Goal: Task Accomplishment & Management: Complete application form

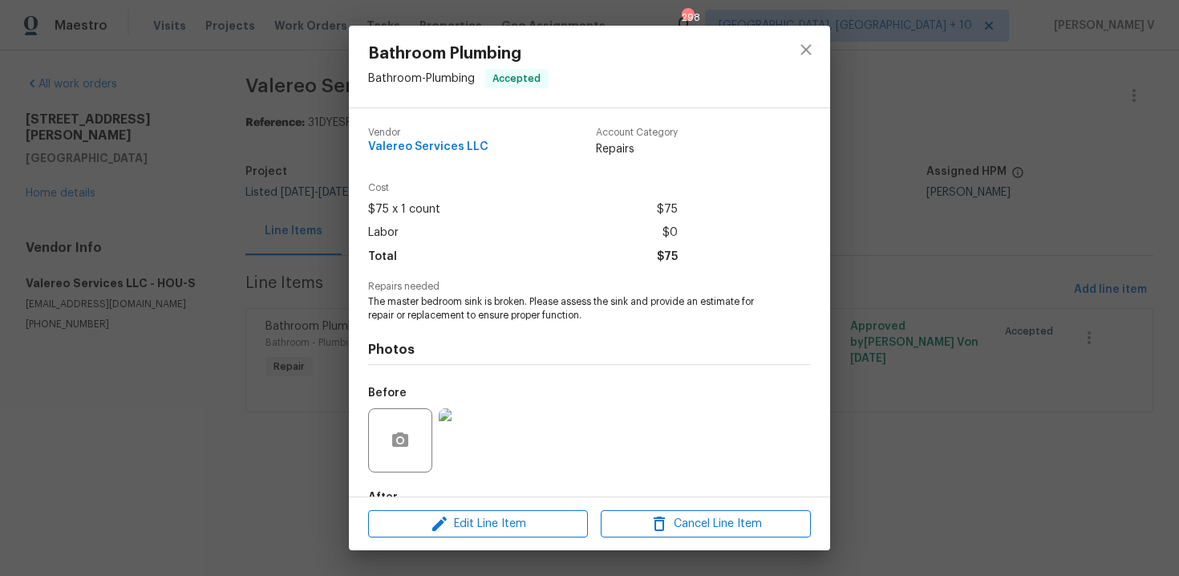
scroll to position [96, 0]
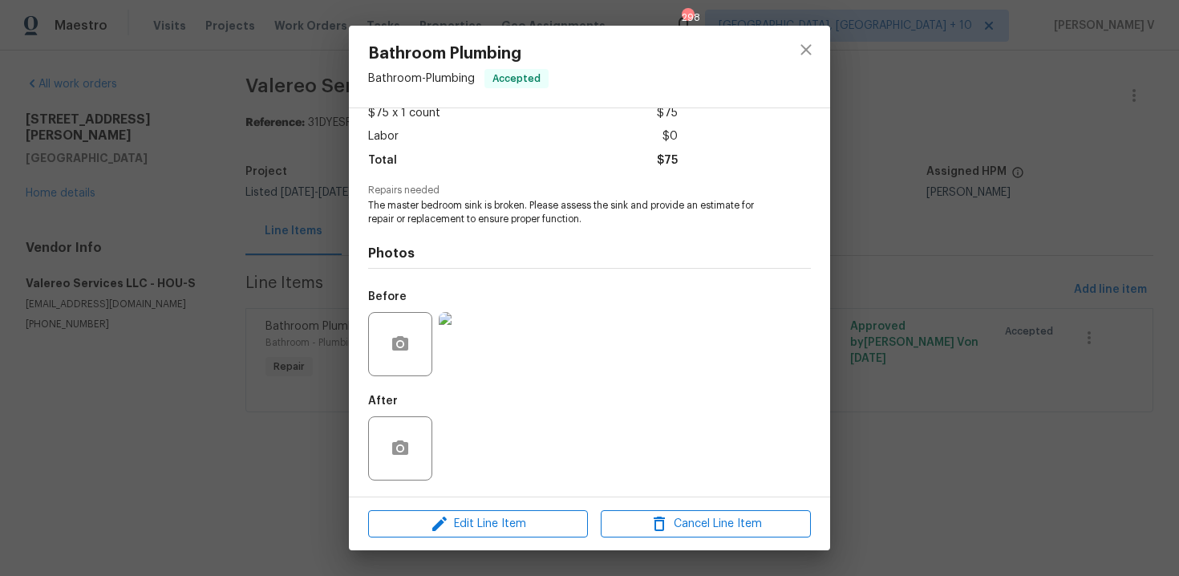
click at [298, 229] on div "Bathroom Plumbing Bathroom - Plumbing Accepted Vendor Valereo Services LLC Acco…" at bounding box center [589, 288] width 1179 height 576
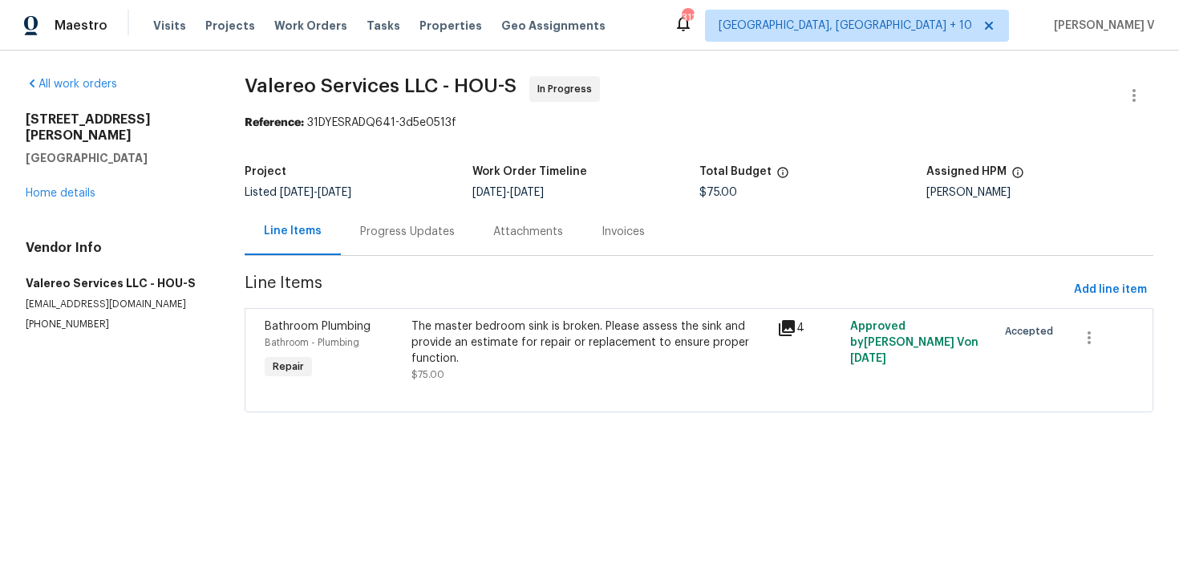
click at [484, 385] on div at bounding box center [699, 392] width 869 height 19
click at [497, 371] on div "The master bedroom sink is broken. Please assess the sink and provide an estima…" at bounding box center [589, 350] width 356 height 64
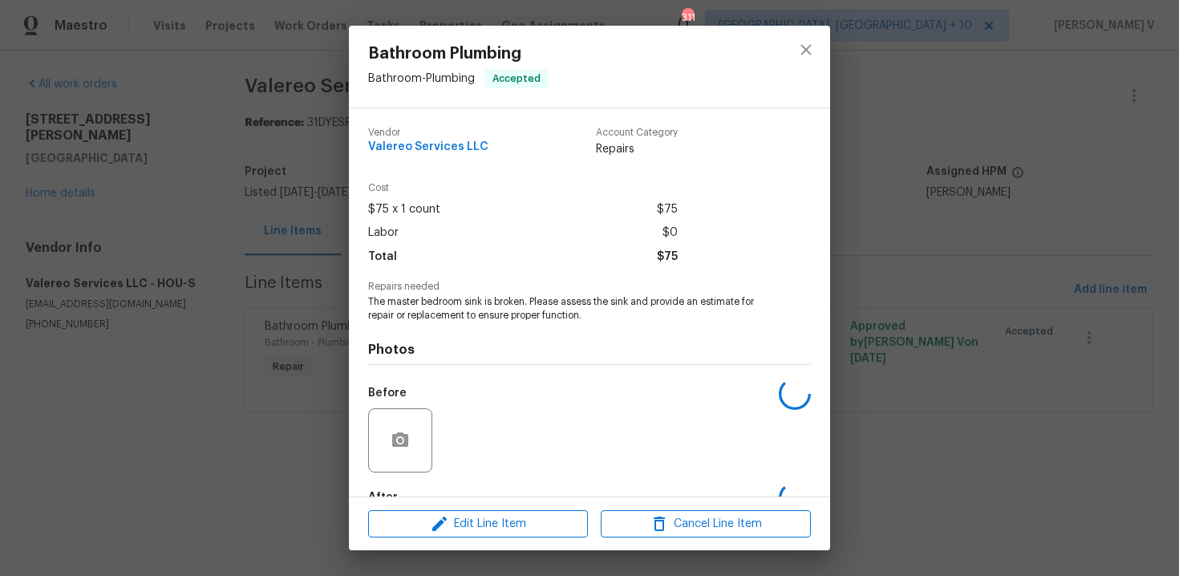
scroll to position [96, 0]
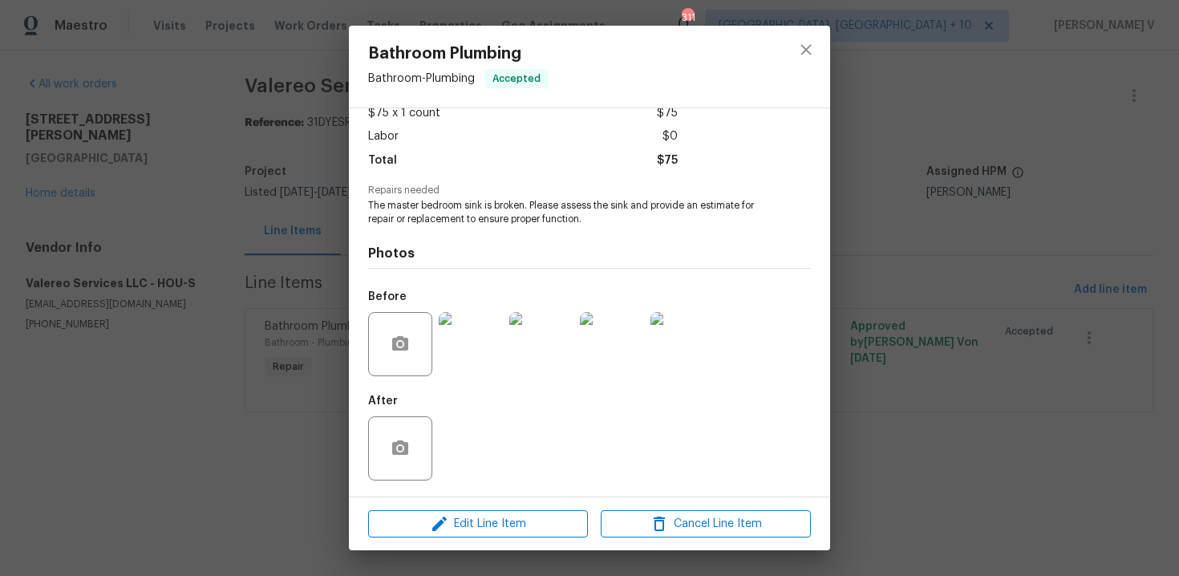
click at [509, 375] on div at bounding box center [541, 343] width 71 height 83
click at [547, 347] on img at bounding box center [541, 344] width 64 height 64
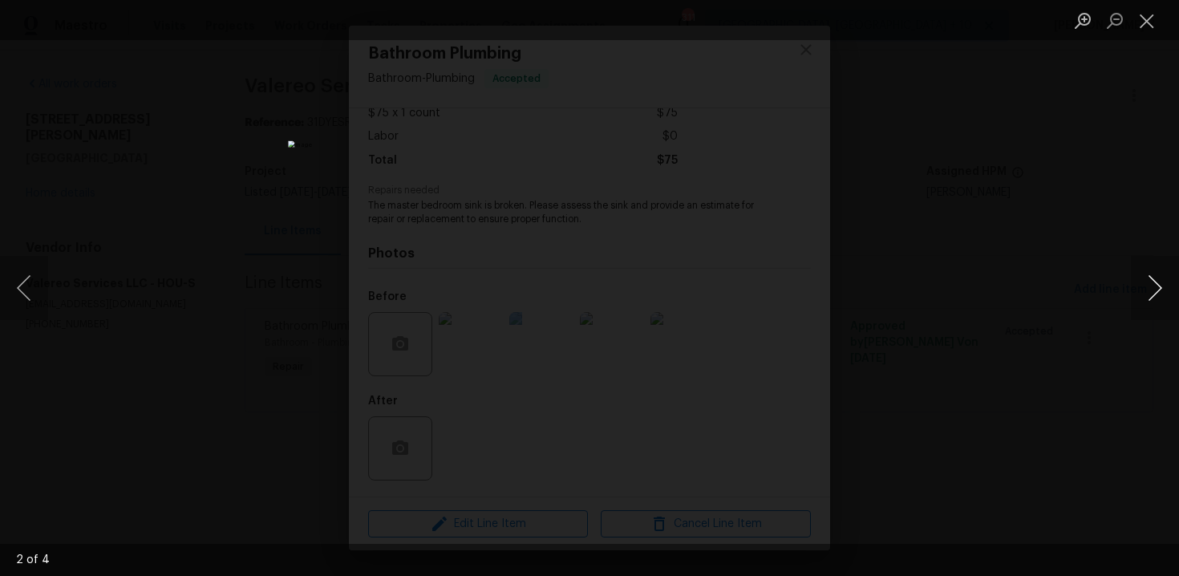
click at [1154, 267] on button "Next image" at bounding box center [1155, 288] width 48 height 64
click at [1148, 274] on button "Next image" at bounding box center [1155, 288] width 48 height 64
click at [1149, 277] on button "Next image" at bounding box center [1155, 288] width 48 height 64
click at [224, 192] on div "Lightbox" at bounding box center [589, 288] width 1179 height 576
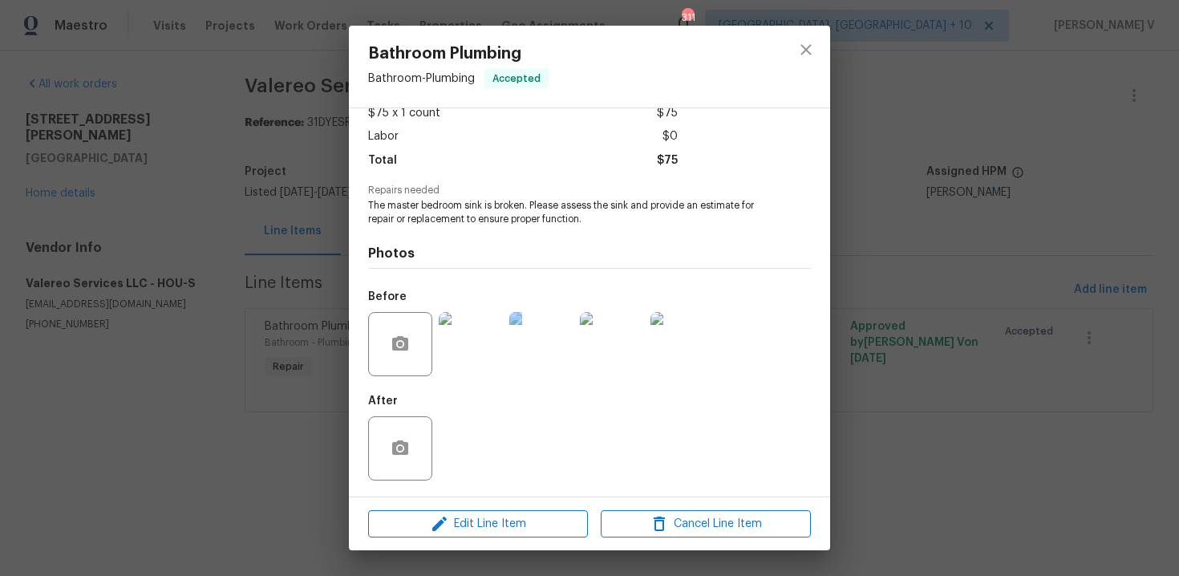
click at [224, 192] on div "Lightbox" at bounding box center [589, 288] width 1179 height 576
click at [224, 192] on div "Bathroom Plumbing Bathroom - Plumbing Accepted Vendor Valereo Services LLC Acco…" at bounding box center [589, 288] width 1179 height 576
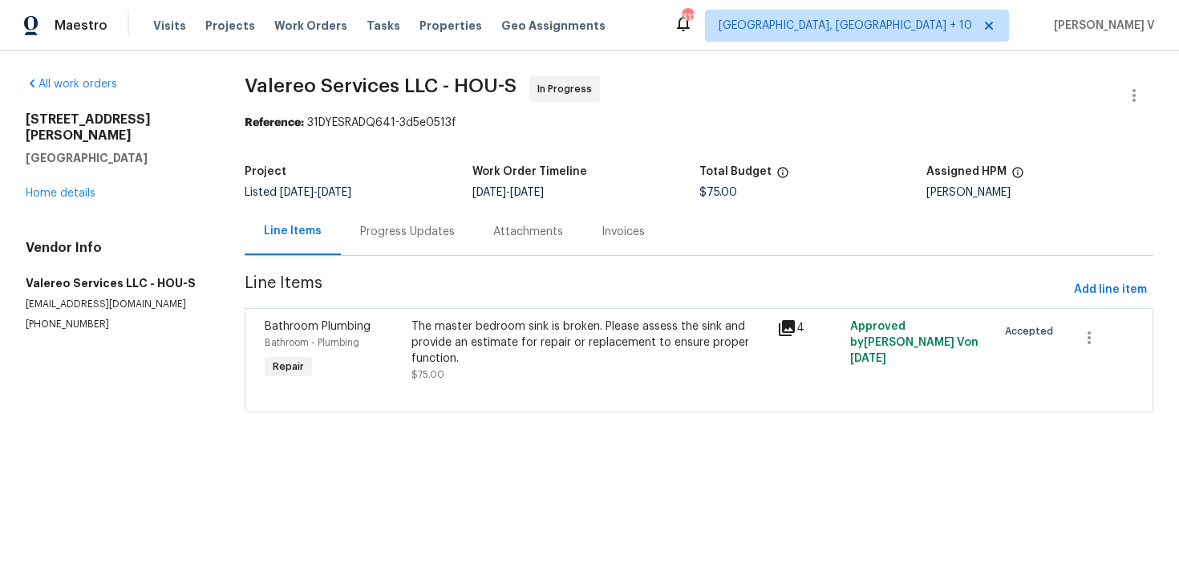
click at [378, 170] on div "Project" at bounding box center [358, 176] width 227 height 21
click at [390, 206] on div "Project Listed 8/22/2025 - 8/28/2025 Work Order Timeline 8/22/2025 - 8/28/2025 …" at bounding box center [699, 181] width 909 height 51
click at [412, 230] on div "Progress Updates" at bounding box center [407, 232] width 95 height 16
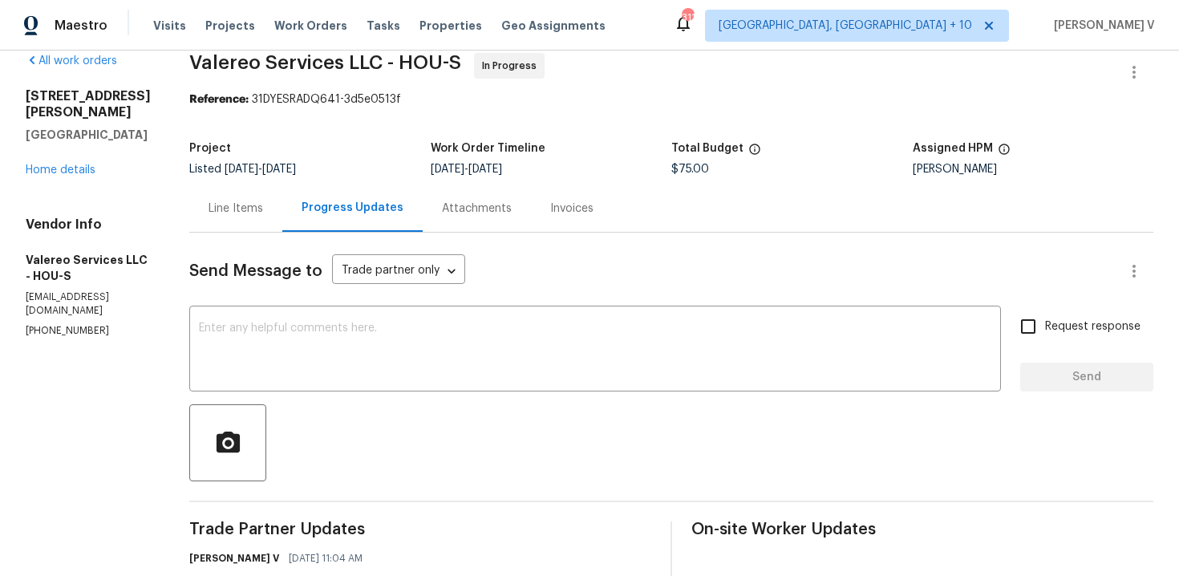
scroll to position [96, 0]
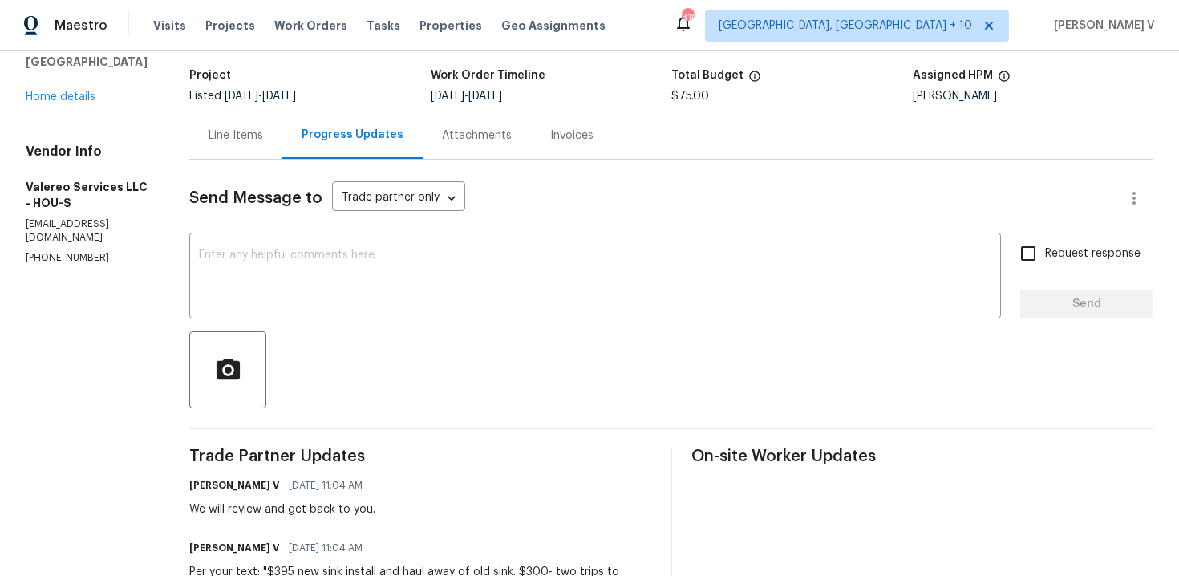
click at [95, 84] on div "4823 Isla Canela Ln League City, TX 77573 Home details" at bounding box center [88, 60] width 125 height 90
click at [91, 91] on link "Home details" at bounding box center [61, 96] width 70 height 11
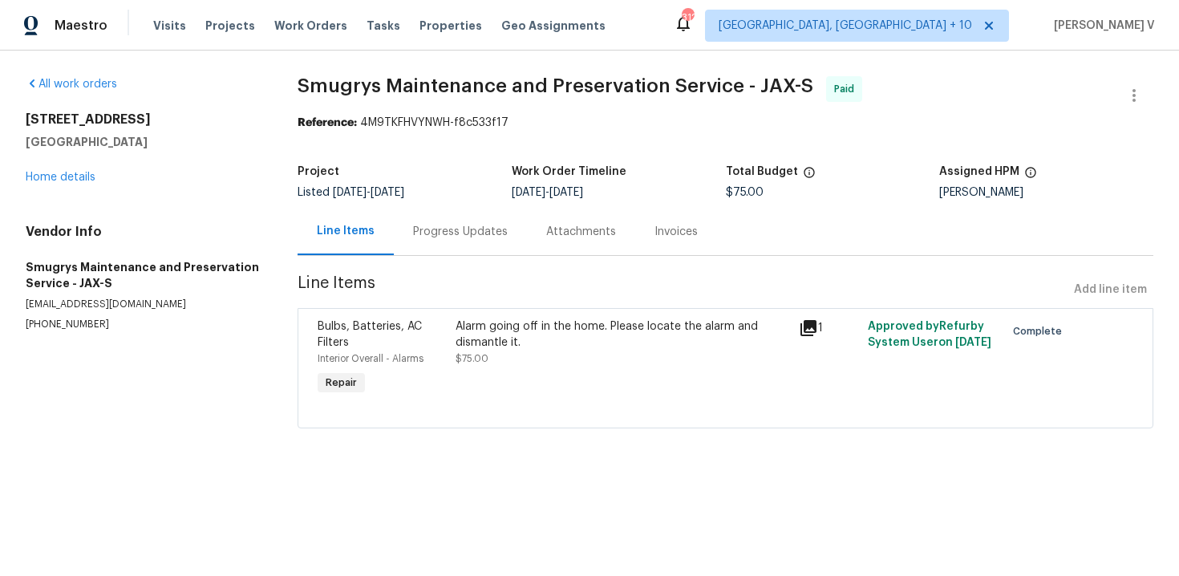
click at [11, 180] on div "All work orders 7027 Beechfern Ln S Jacksonville, FL 32244 Home details Vendor …" at bounding box center [589, 262] width 1179 height 423
click at [35, 180] on link "Home details" at bounding box center [61, 177] width 70 height 11
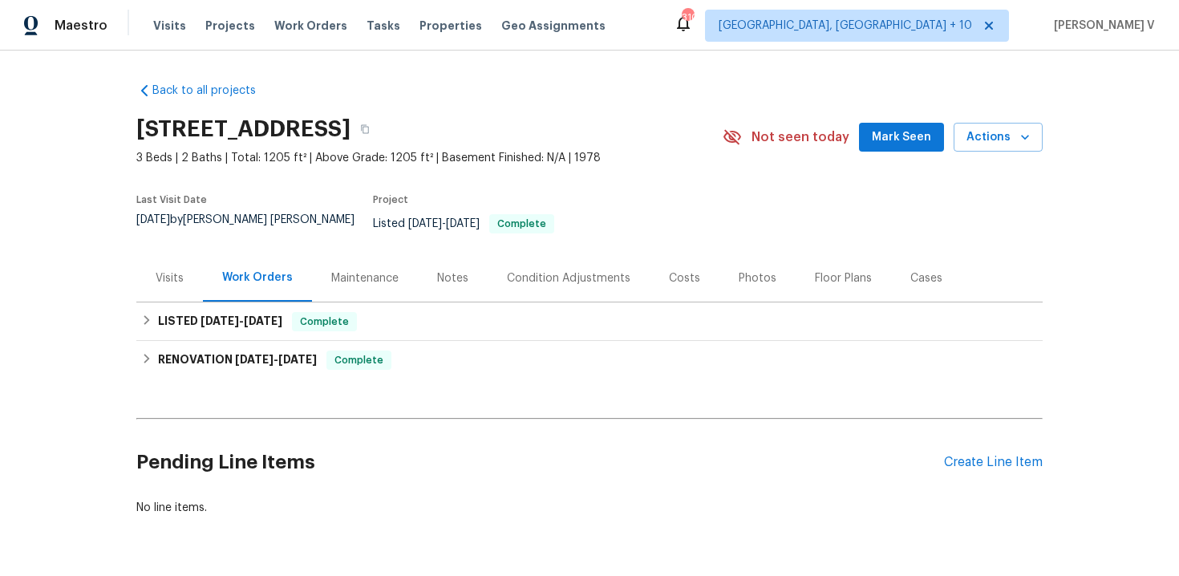
scroll to position [38, 0]
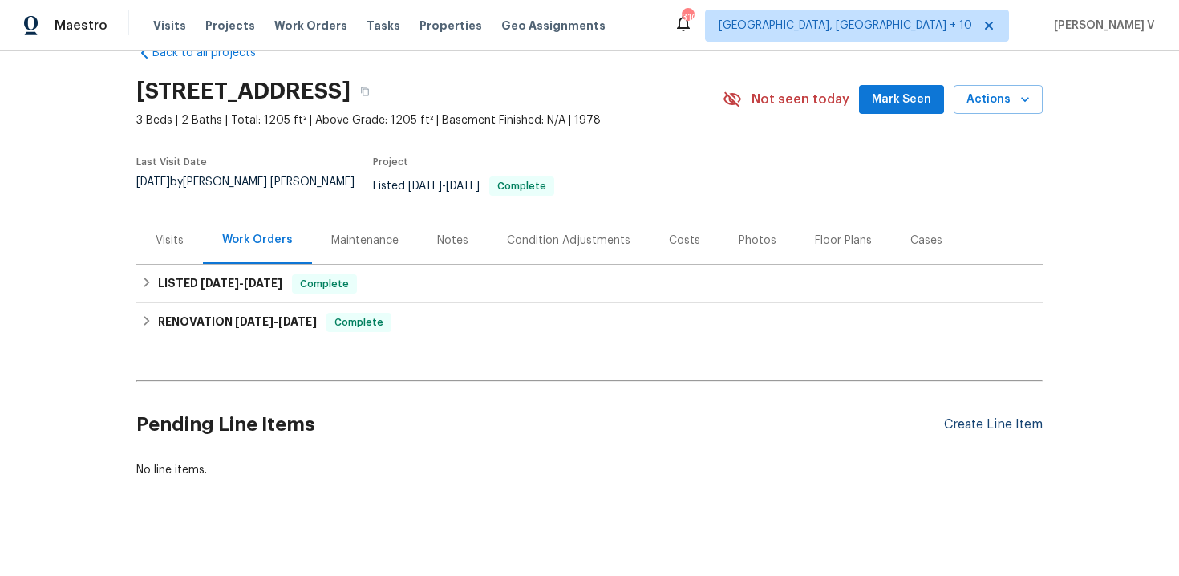
click at [974, 417] on div "Create Line Item" at bounding box center [993, 424] width 99 height 15
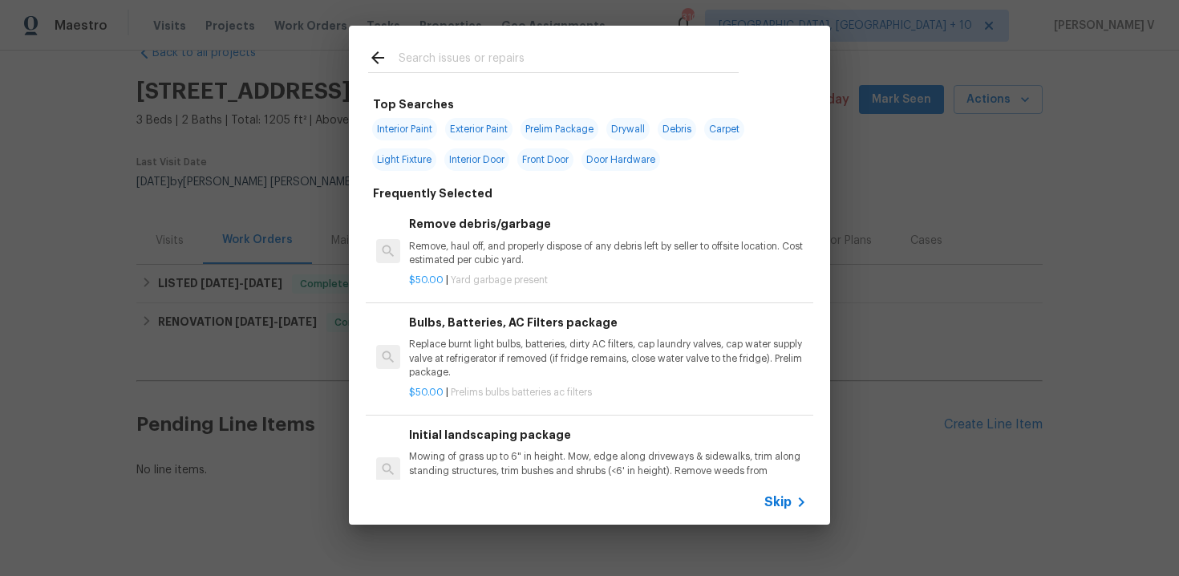
click at [771, 500] on span "Skip" at bounding box center [777, 502] width 27 height 16
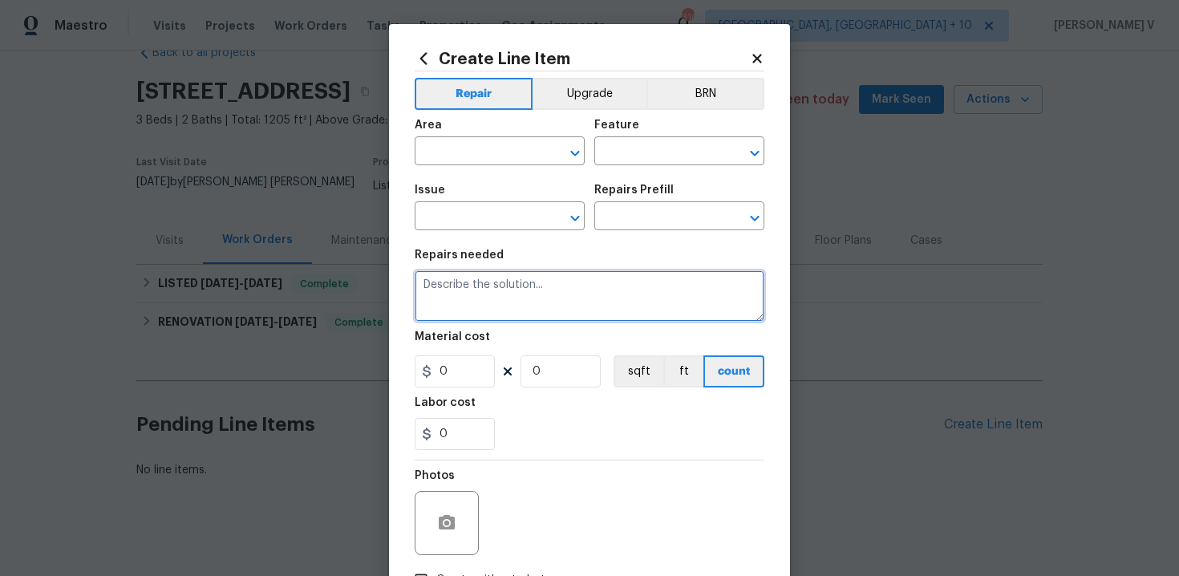
click at [460, 303] on textarea at bounding box center [590, 295] width 350 height 51
paste textarea "The thermostat is not working. Please inspect the thermostat, determine the cau…"
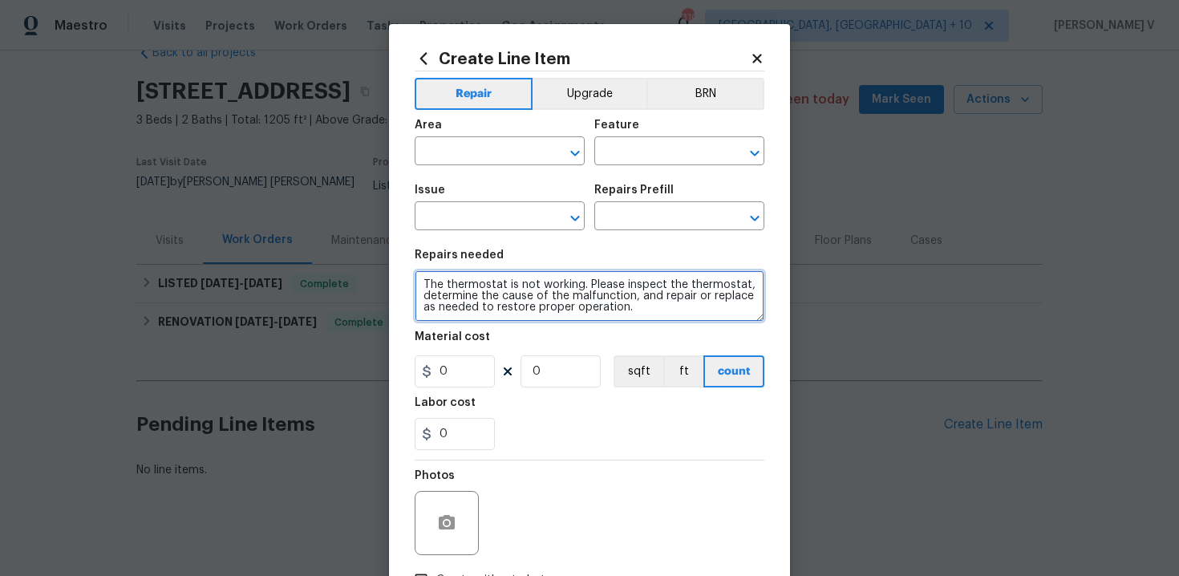
type textarea "The thermostat is not working. Please inspect the thermostat, determine the cau…"
click at [461, 167] on span "Area ​" at bounding box center [500, 142] width 170 height 65
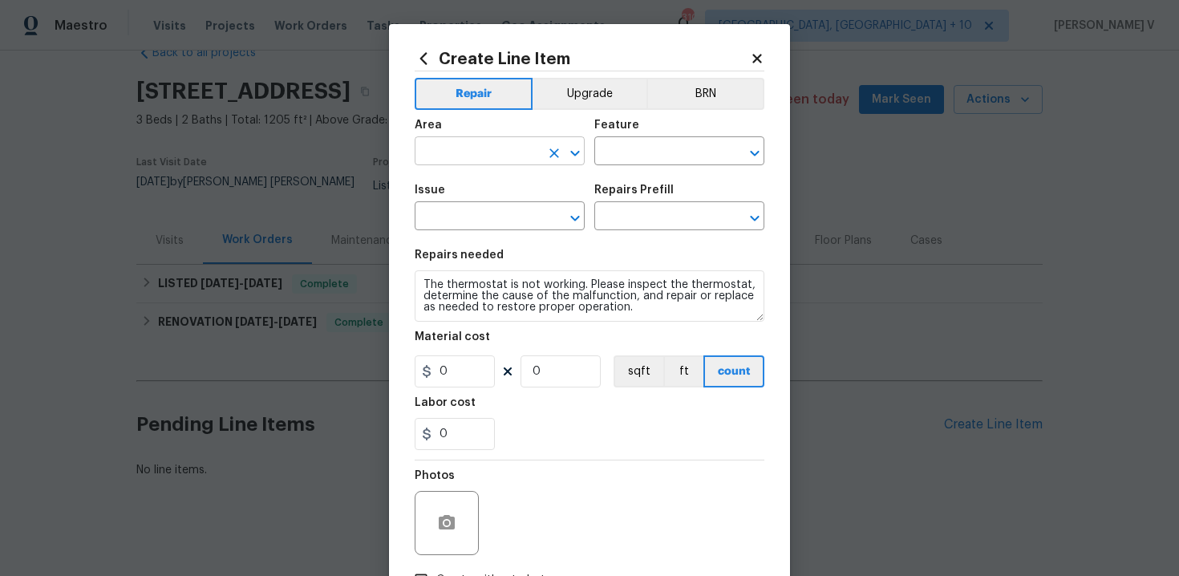
click at [452, 159] on input "text" at bounding box center [477, 152] width 125 height 25
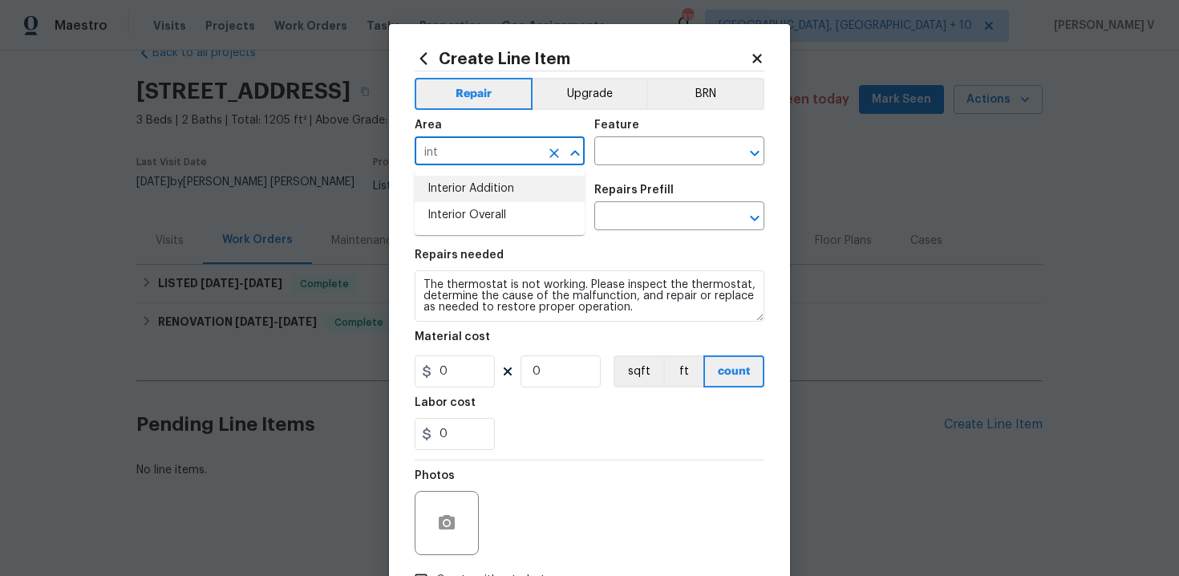
click at [459, 214] on li "Interior Overall" at bounding box center [500, 215] width 170 height 26
type input "Interior Overall"
click at [652, 150] on input "text" at bounding box center [656, 152] width 125 height 25
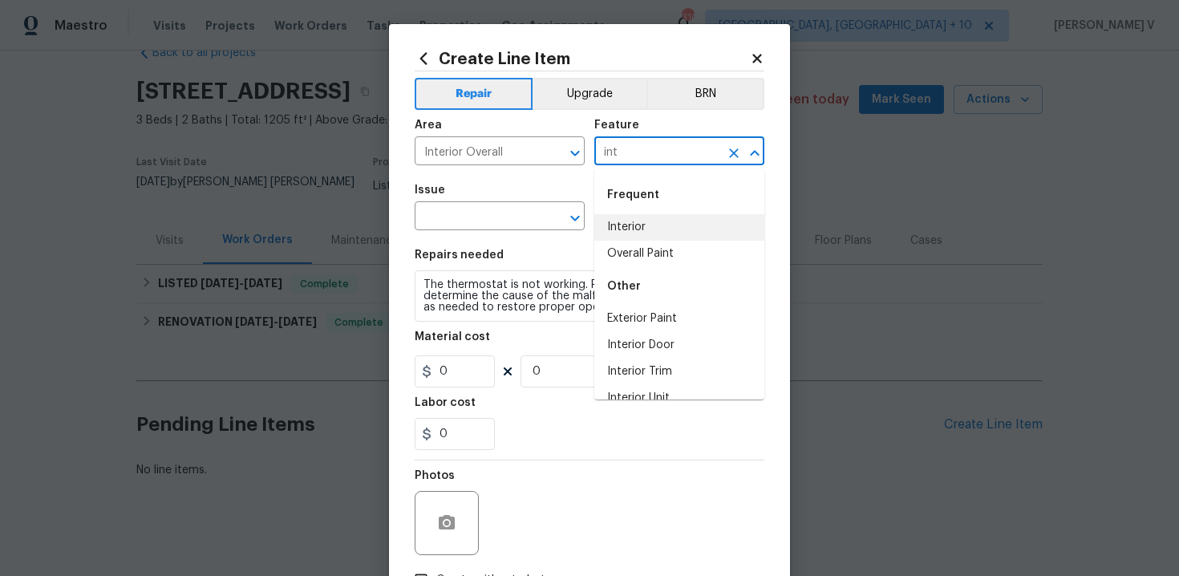
click at [686, 233] on li "Interior" at bounding box center [679, 227] width 170 height 26
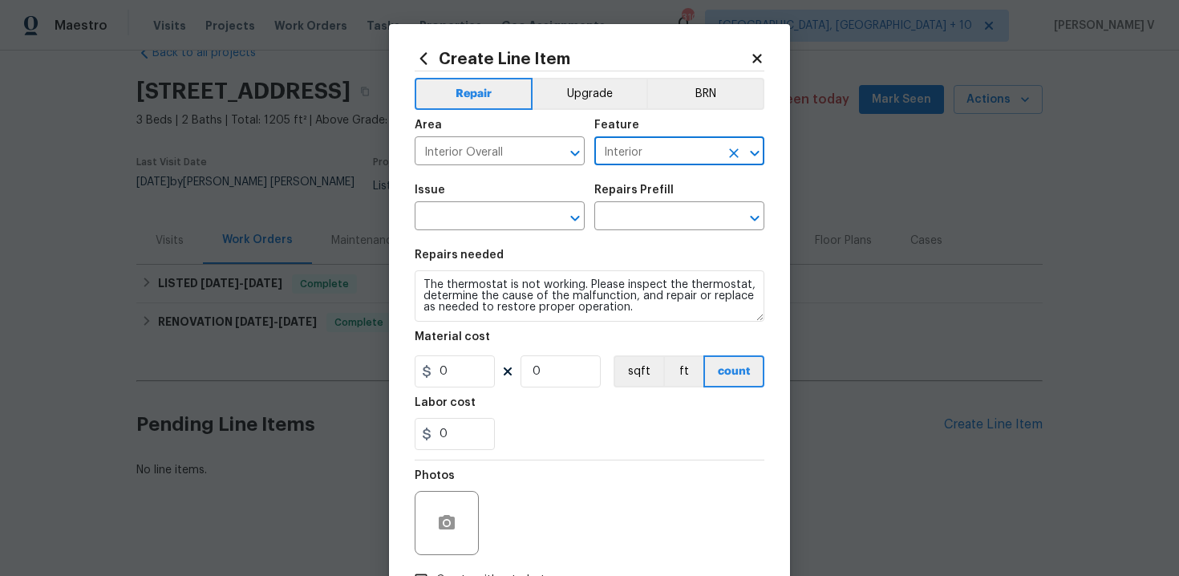
type input "Interior"
click at [479, 138] on div "Area" at bounding box center [500, 129] width 170 height 21
click at [471, 148] on input "Interior Overall" at bounding box center [477, 152] width 125 height 25
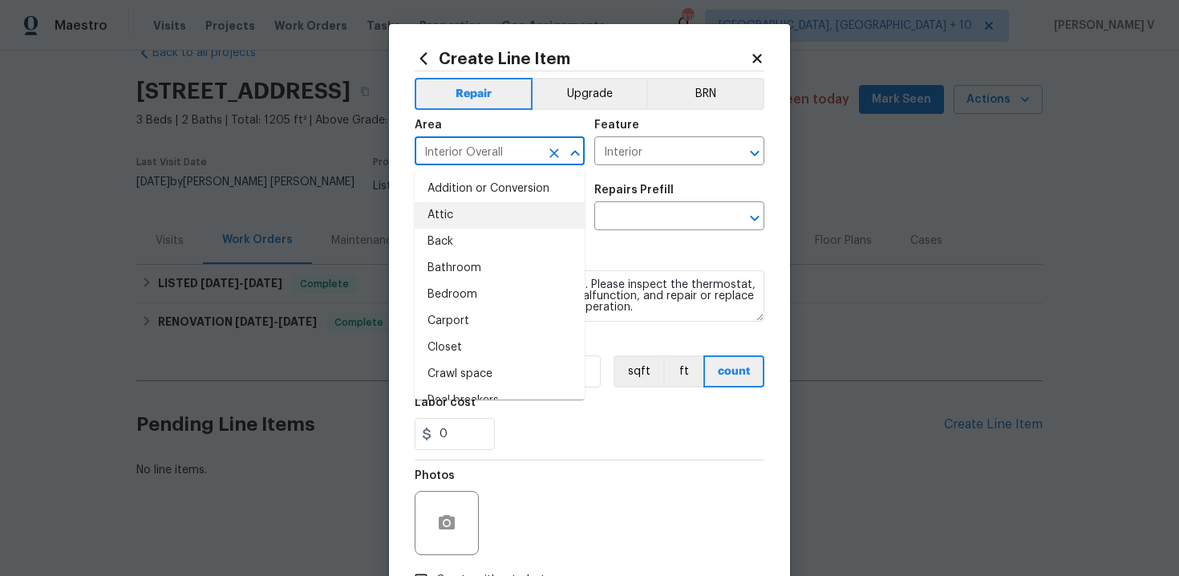
click at [471, 148] on input "Interior Overall" at bounding box center [477, 152] width 125 height 25
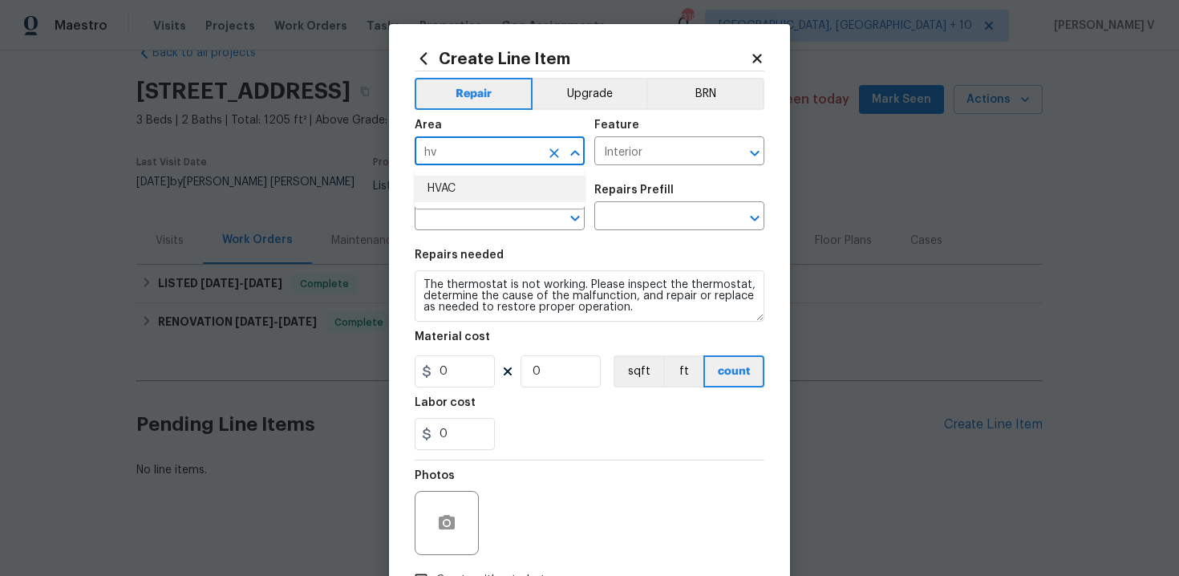
click at [490, 185] on li "HVAC" at bounding box center [500, 189] width 170 height 26
type input "HVAC"
click at [686, 132] on div "Feature" at bounding box center [679, 129] width 170 height 21
click at [651, 145] on input "Interior" at bounding box center [656, 152] width 125 height 25
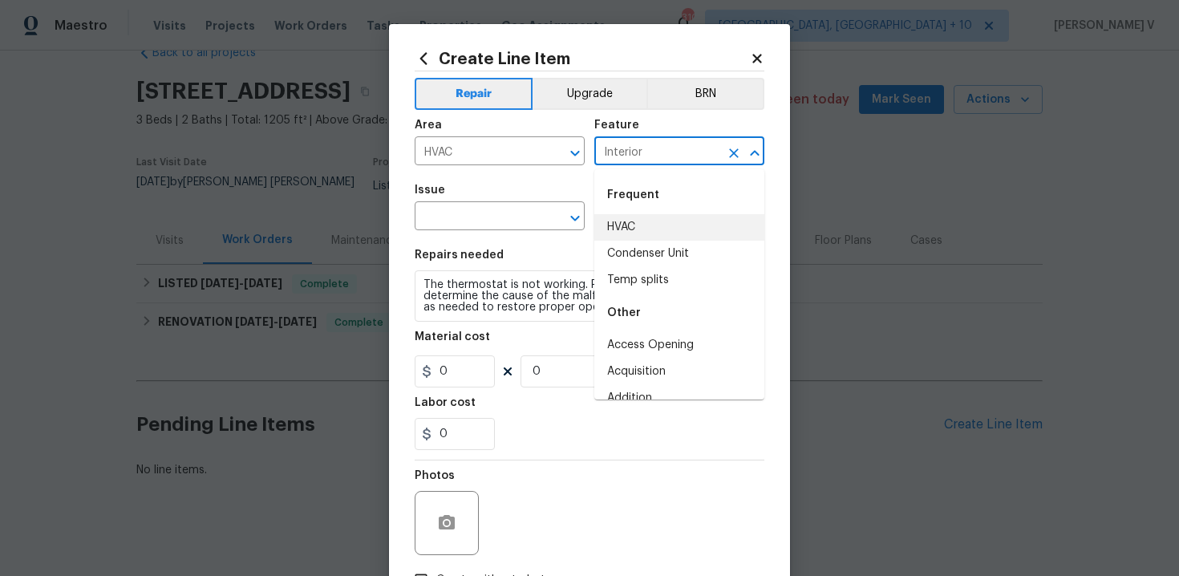
click at [651, 145] on input "Interior" at bounding box center [656, 152] width 125 height 25
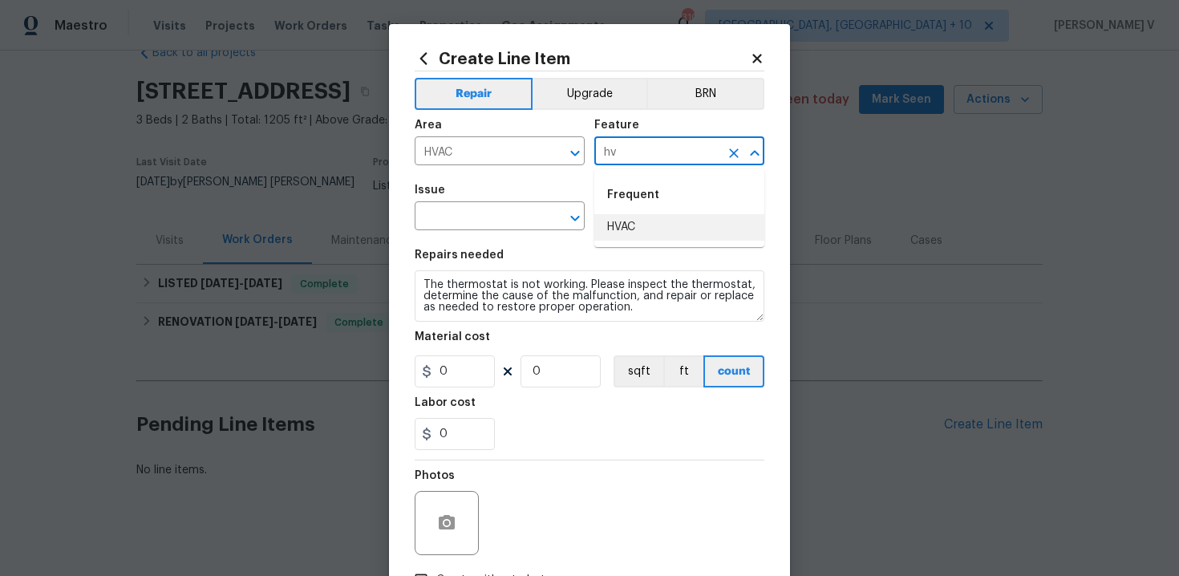
click at [661, 233] on li "HVAC" at bounding box center [679, 227] width 170 height 26
type input "HVAC"
click at [447, 219] on input "text" at bounding box center [477, 217] width 125 height 25
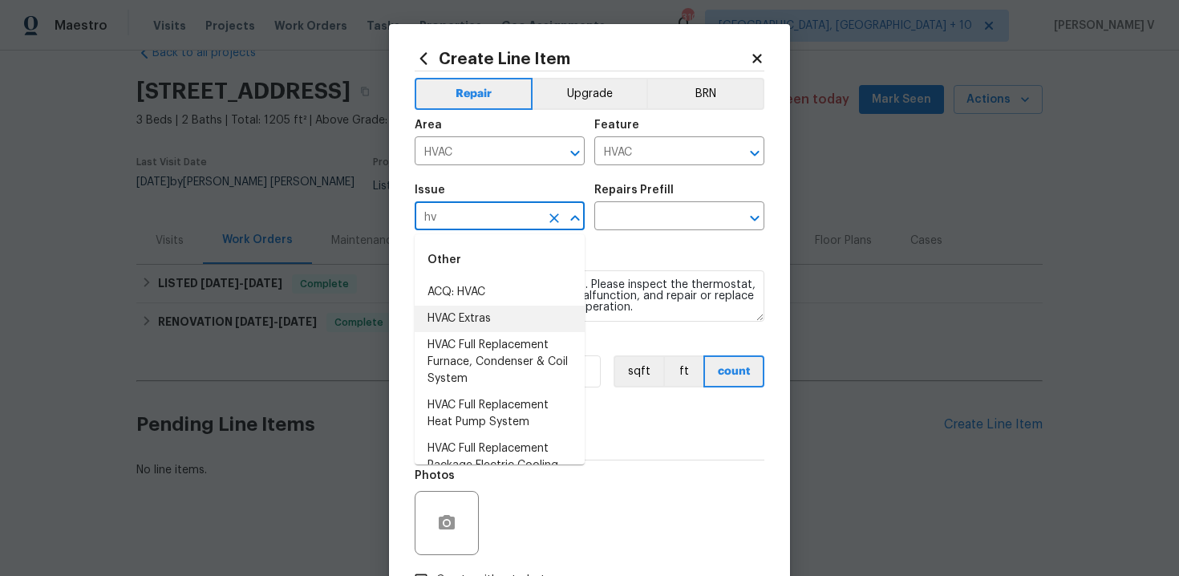
click at [461, 322] on li "HVAC Extras" at bounding box center [500, 319] width 170 height 26
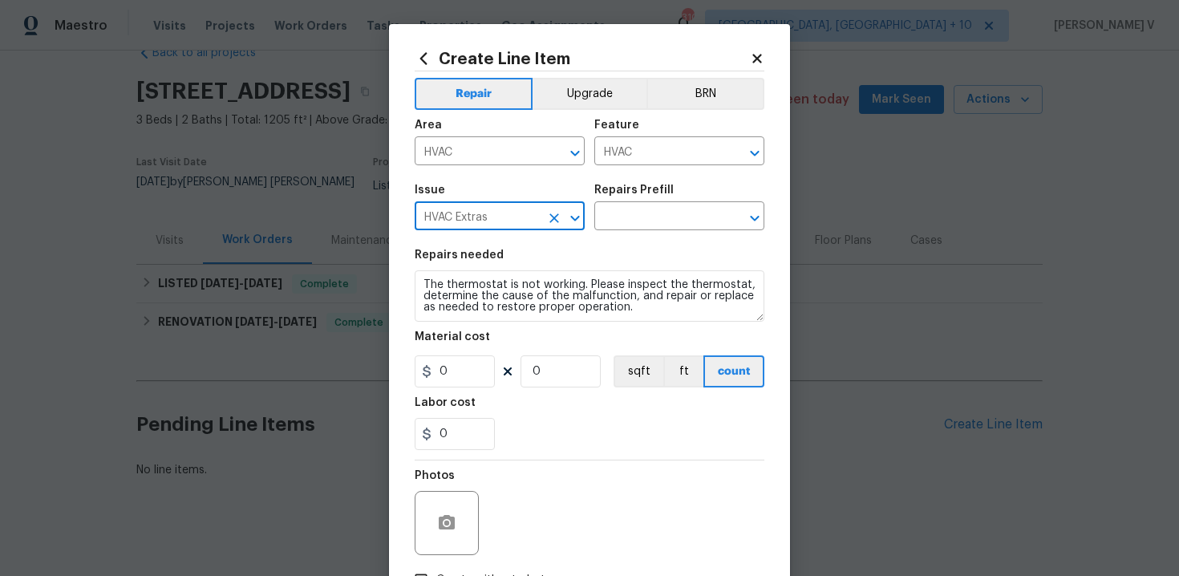
type input "HVAC Extras"
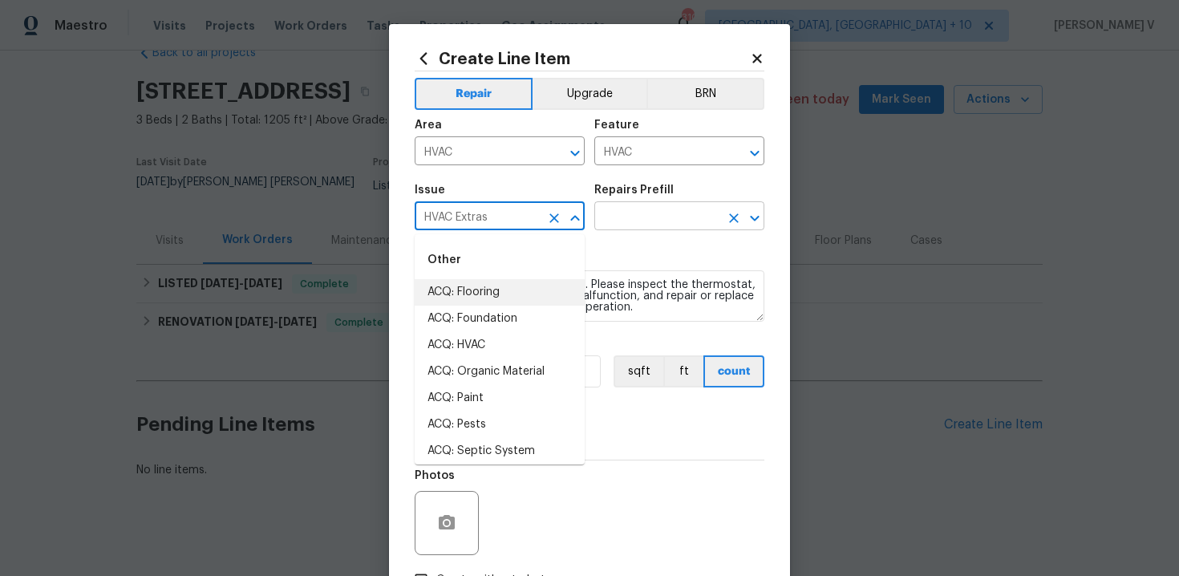
click at [628, 212] on input "text" at bounding box center [656, 217] width 125 height 25
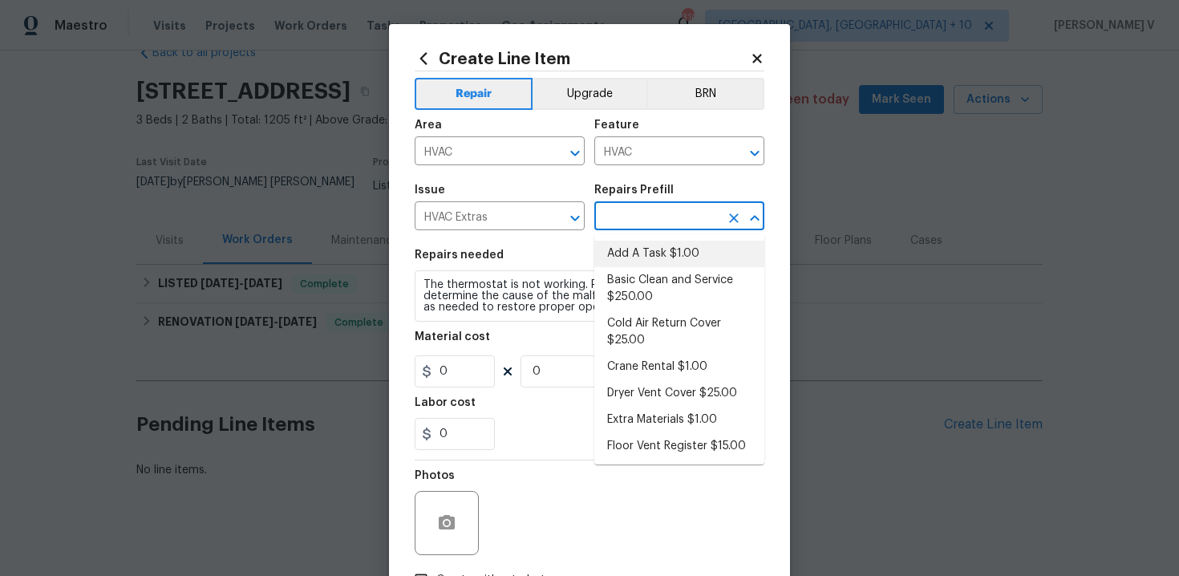
click at [633, 257] on li "Add A Task $1.00" at bounding box center [679, 254] width 170 height 26
type input "Add A Task $1.00"
type textarea "HPM to detail"
type input "1"
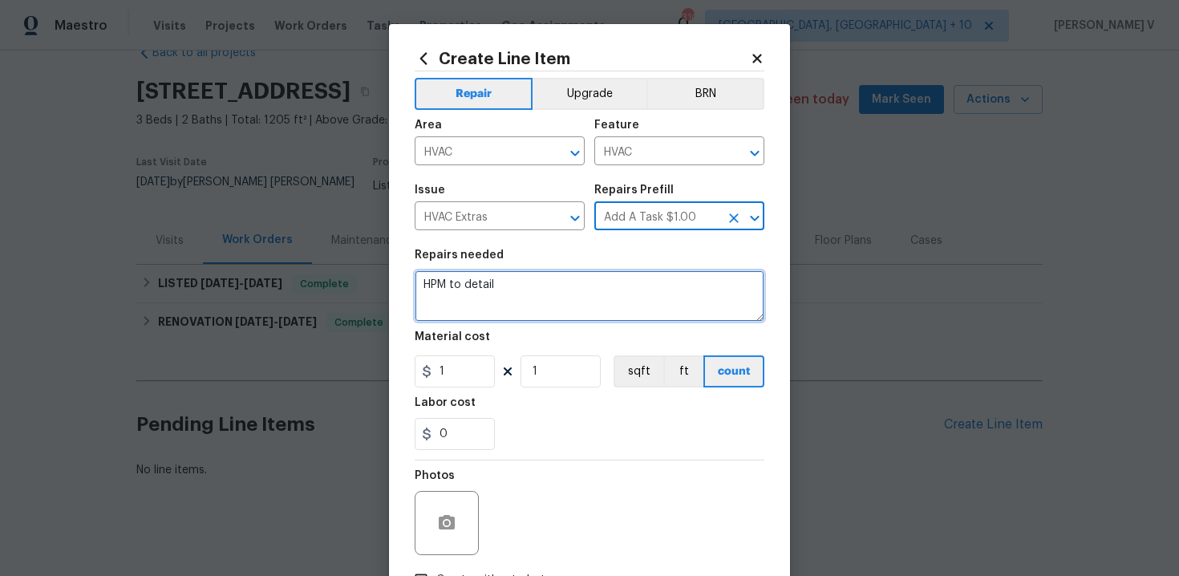
click at [523, 287] on textarea "HPM to detail" at bounding box center [590, 295] width 350 height 51
paste textarea "The thermostat is not working. Please inspect the thermostat, determine the cau…"
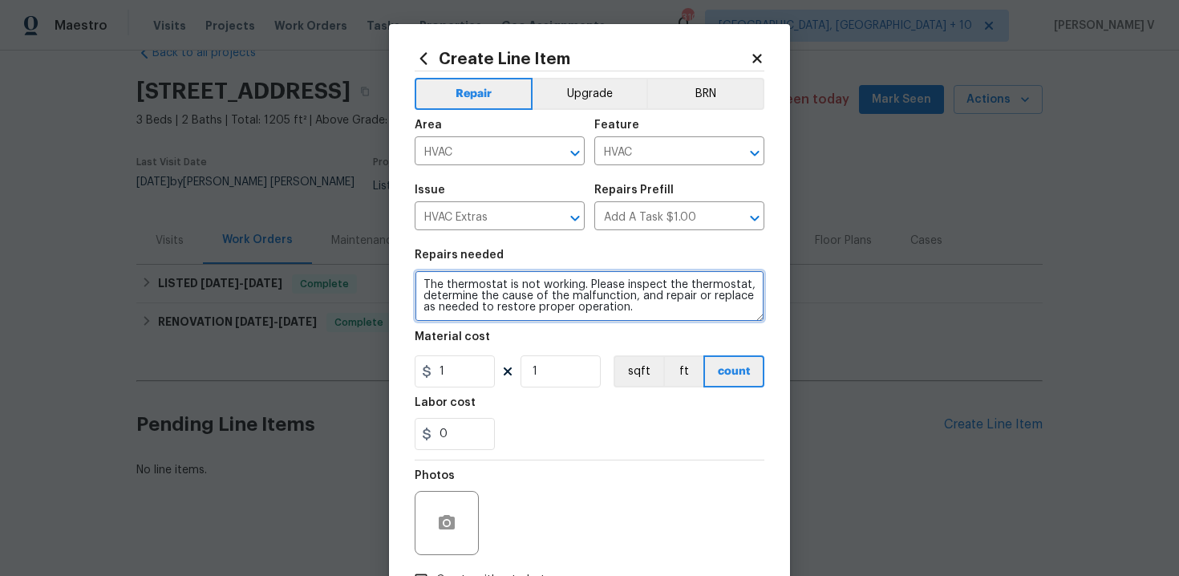
type textarea "The thermostat is not working. Please inspect the thermostat, determine the cau…"
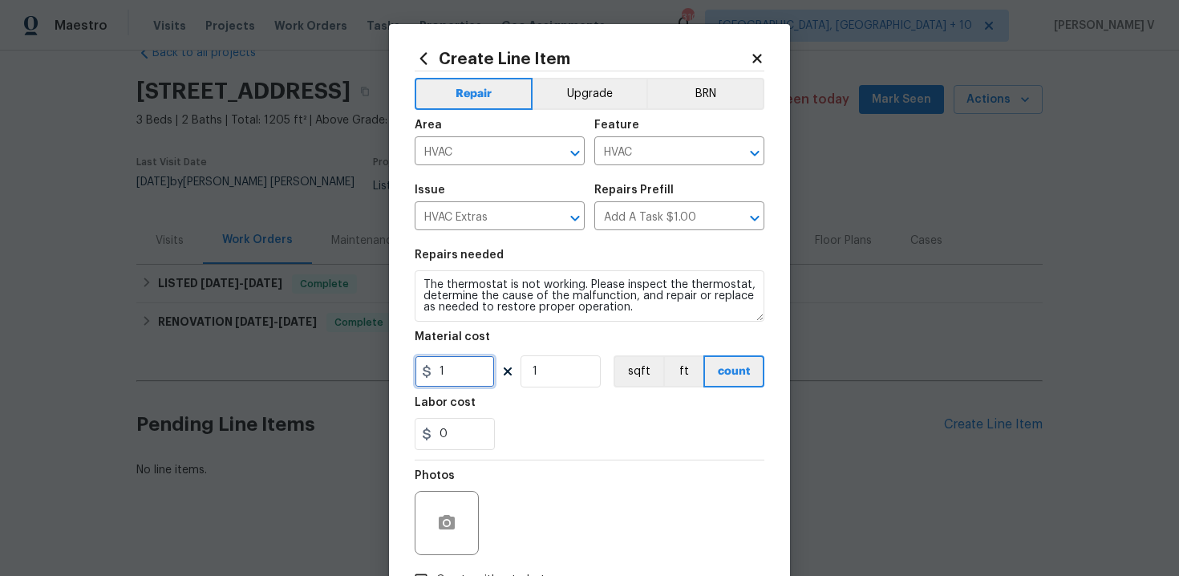
click at [453, 363] on input "1" at bounding box center [455, 371] width 80 height 32
type input "75"
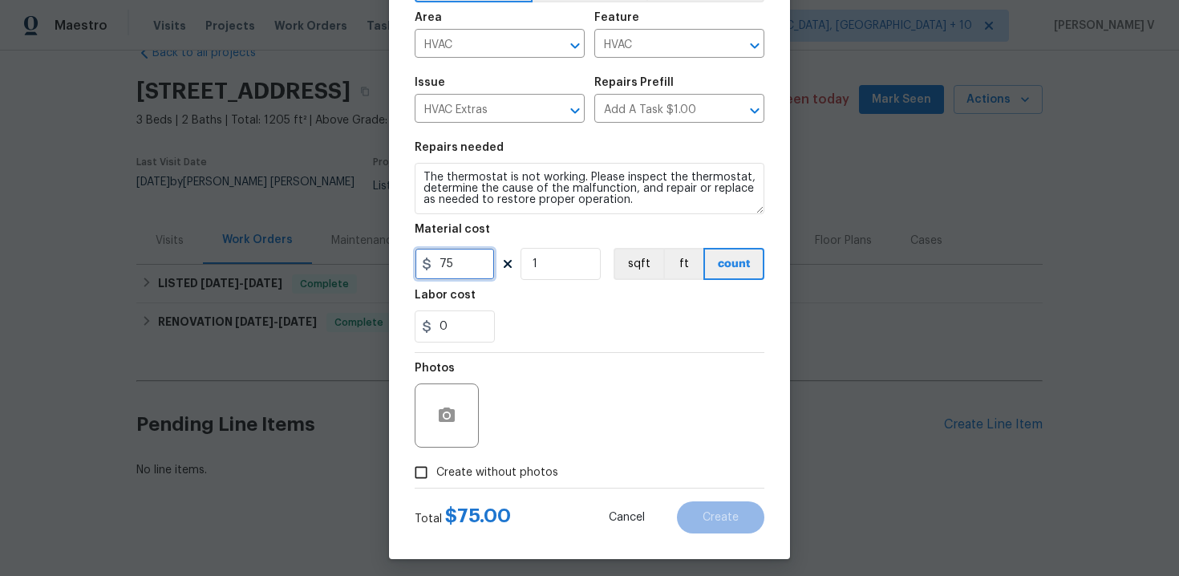
scroll to position [115, 0]
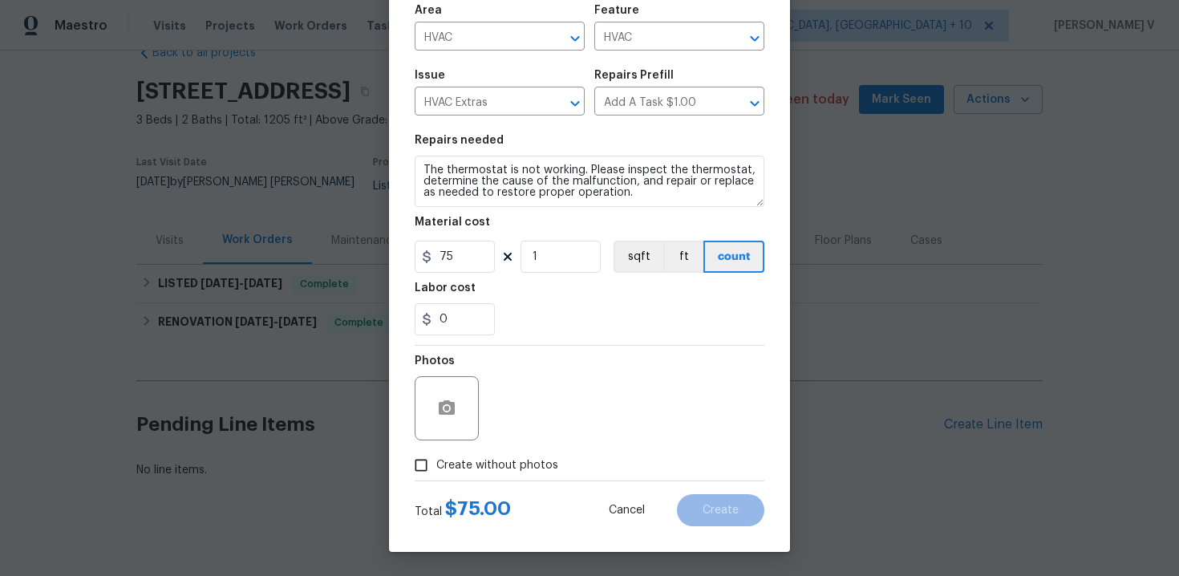
click at [431, 477] on input "Create without photos" at bounding box center [421, 465] width 30 height 30
checkbox input "true"
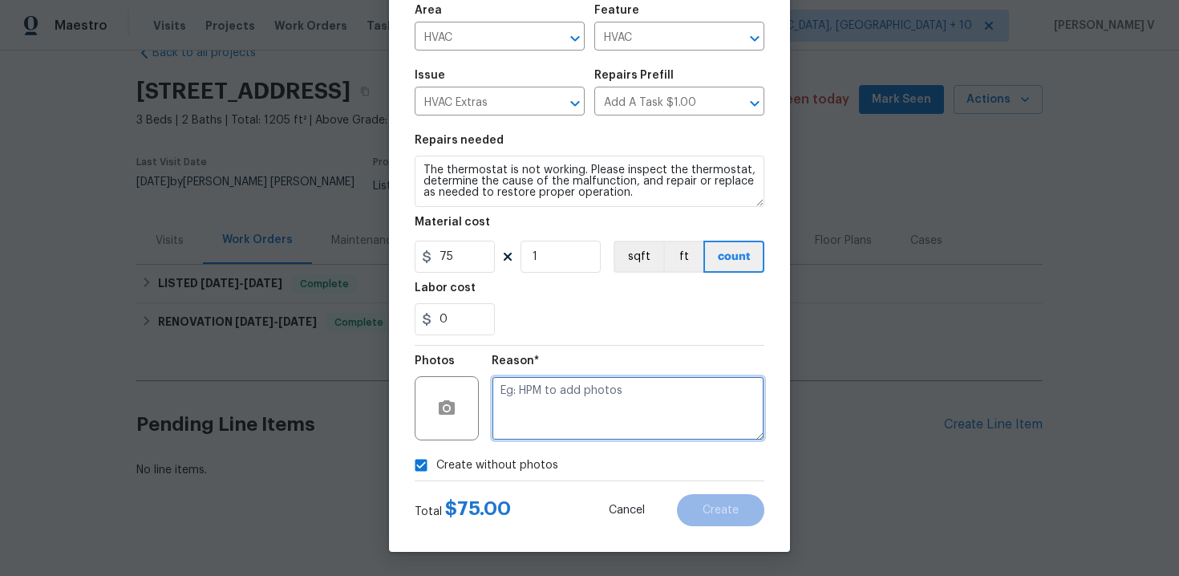
click at [565, 423] on textarea at bounding box center [628, 408] width 273 height 64
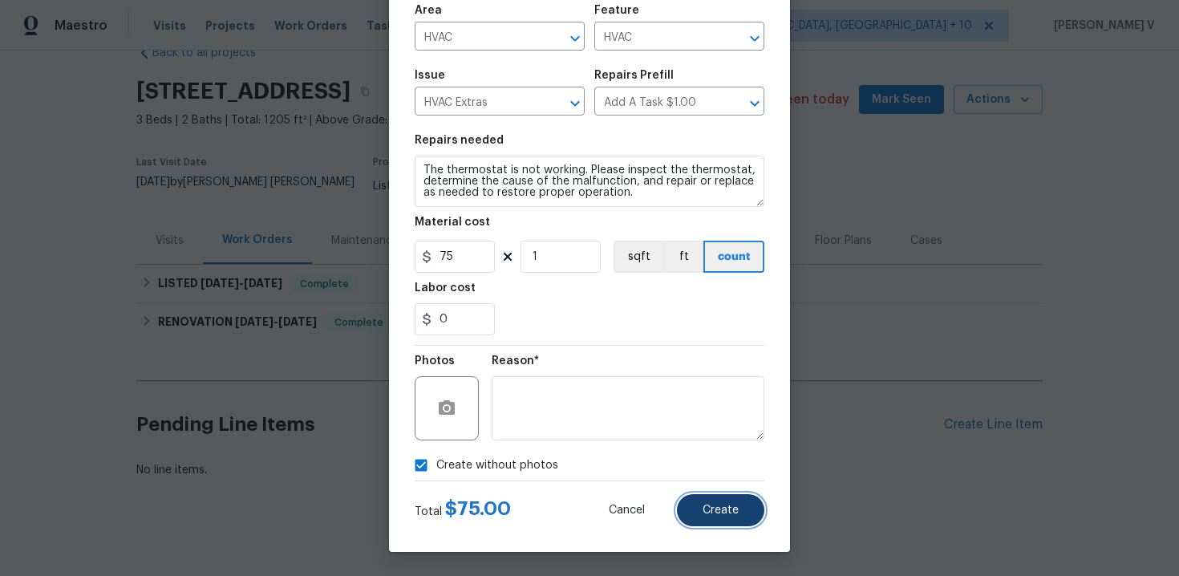
click at [707, 502] on button "Create" at bounding box center [720, 510] width 87 height 32
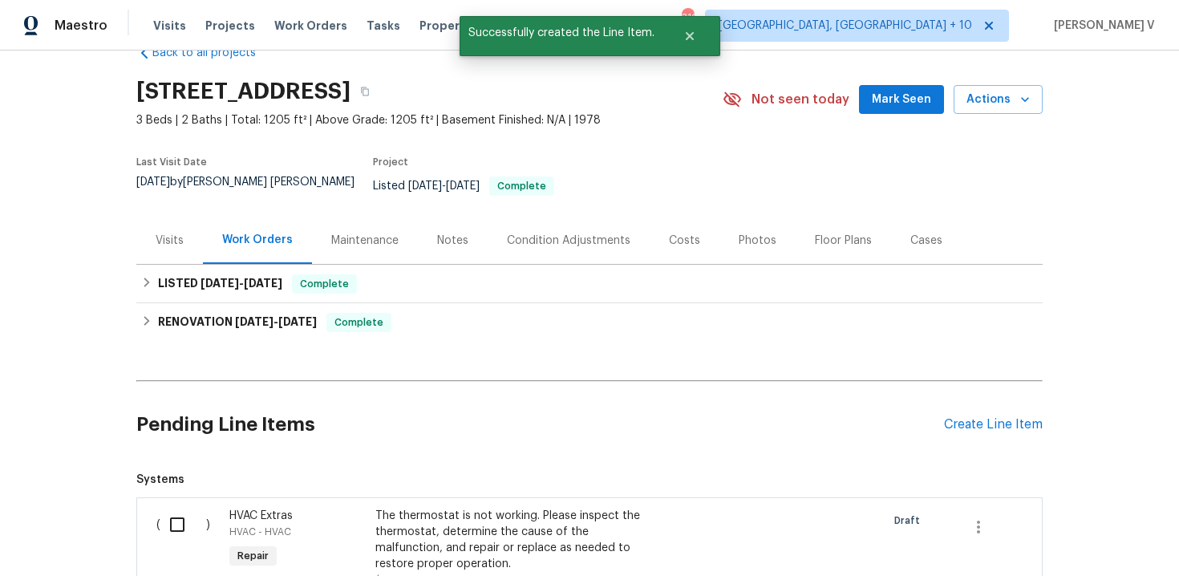
scroll to position [187, 0]
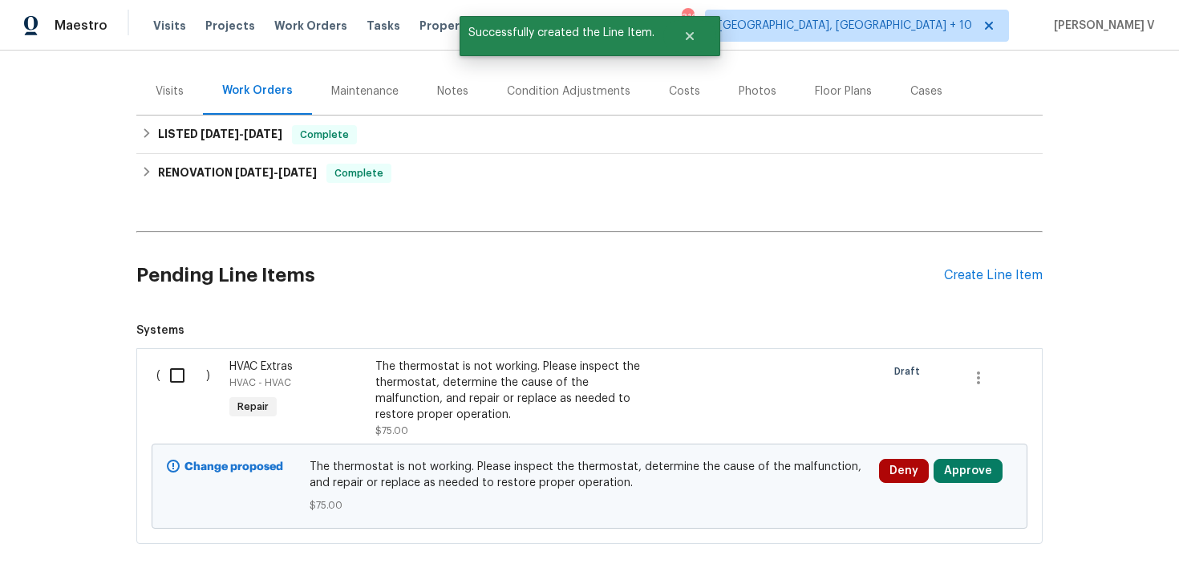
click at [171, 367] on input "checkbox" at bounding box center [183, 375] width 46 height 34
checkbox input "true"
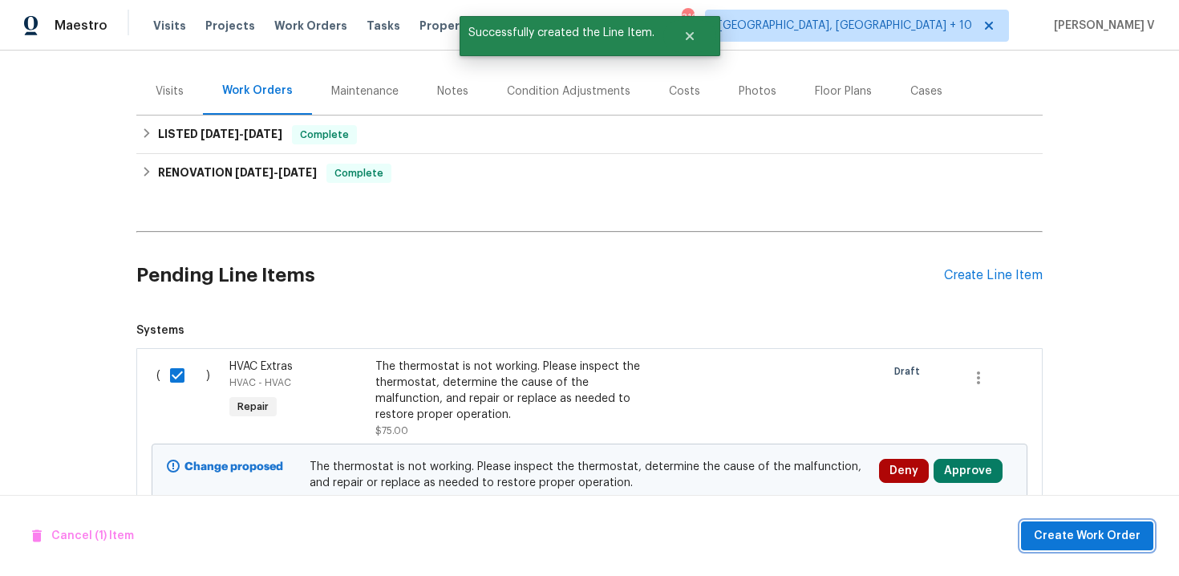
click at [1087, 530] on span "Create Work Order" at bounding box center [1087, 536] width 107 height 20
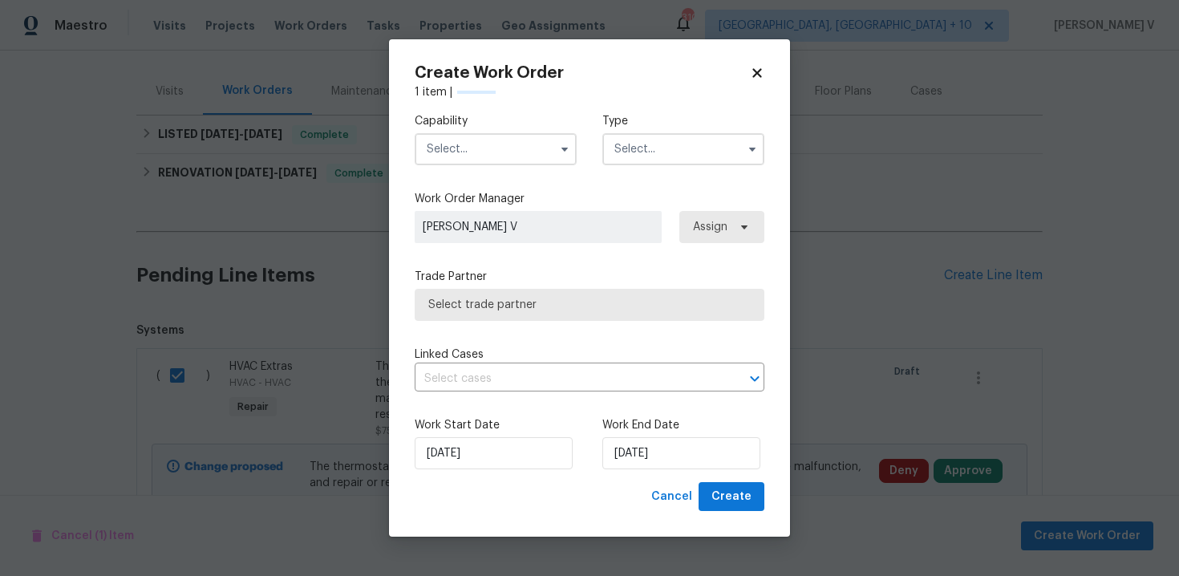
click at [501, 160] on input "text" at bounding box center [496, 149] width 162 height 32
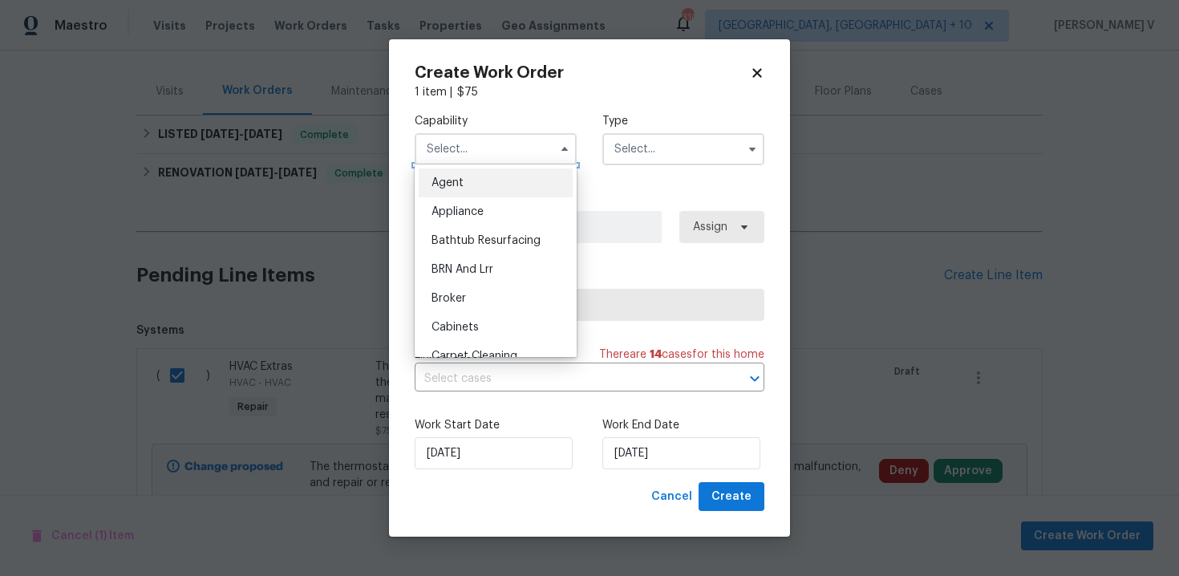
click at [501, 160] on input "text" at bounding box center [496, 149] width 162 height 32
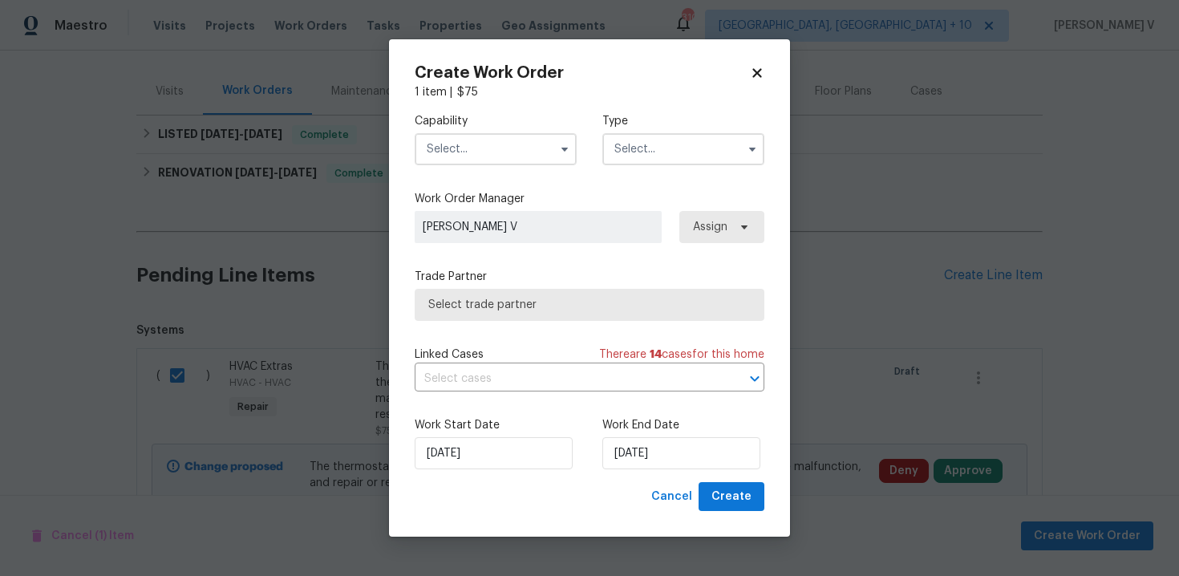
click at [501, 160] on input "text" at bounding box center [496, 149] width 162 height 32
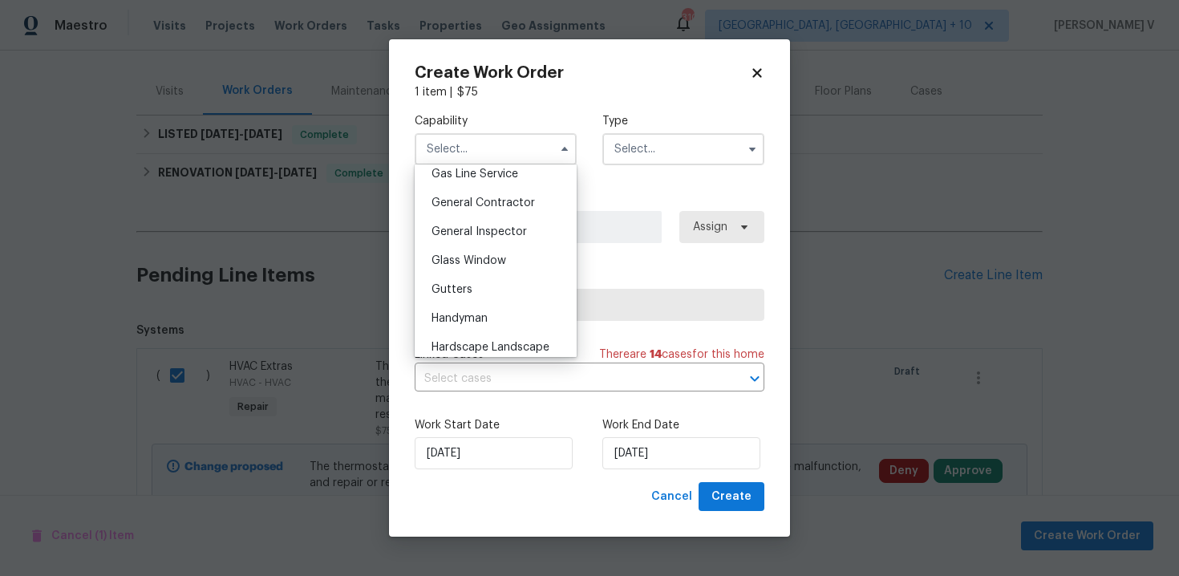
scroll to position [772, 0]
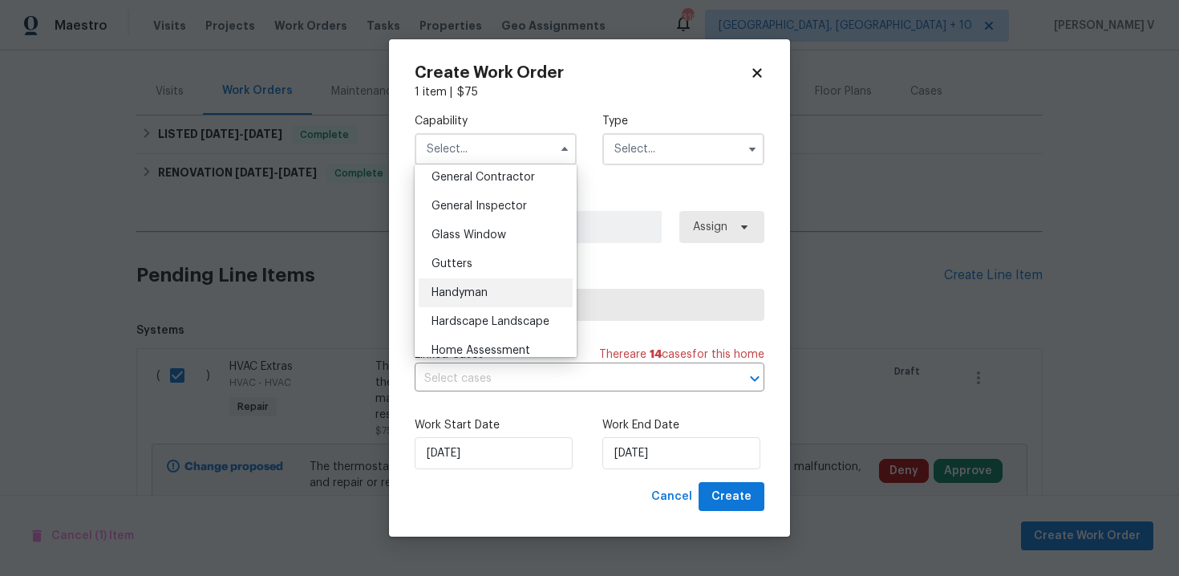
click at [490, 300] on div "Handyman" at bounding box center [496, 292] width 154 height 29
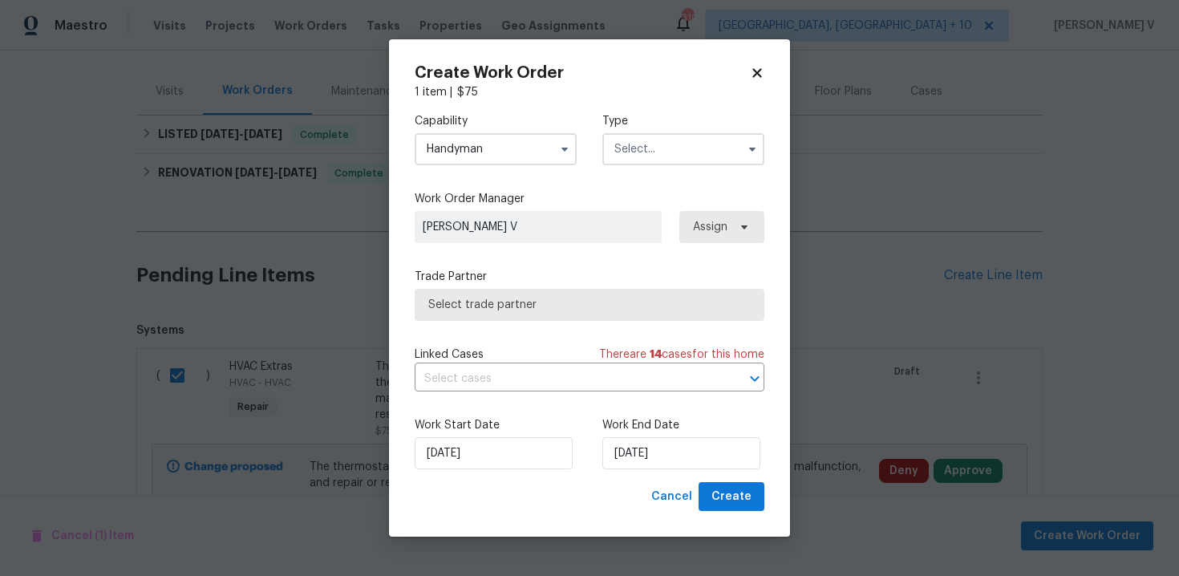
click at [664, 167] on div "Capability Handyman Type" at bounding box center [590, 139] width 350 height 78
click at [500, 160] on input "Handyman" at bounding box center [496, 149] width 162 height 32
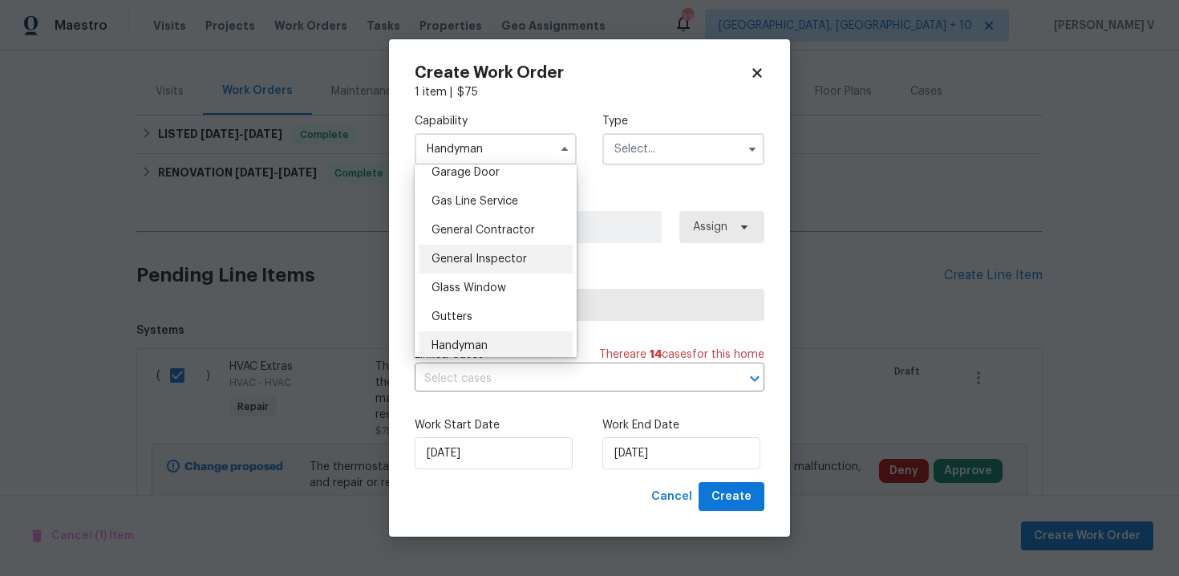
scroll to position [924, 0]
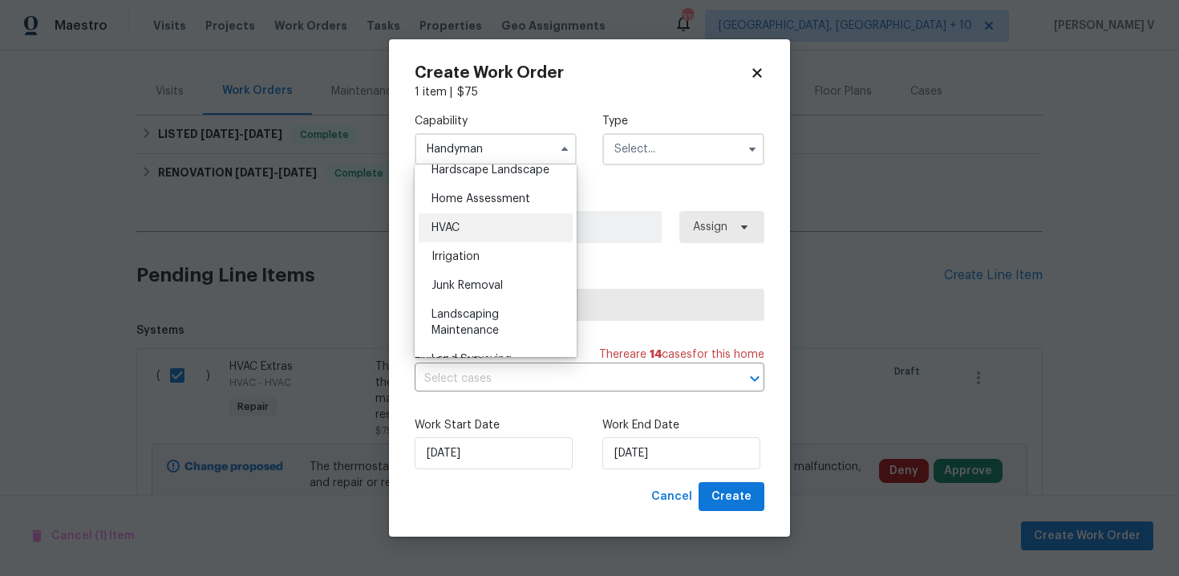
click at [467, 225] on div "HVAC" at bounding box center [496, 227] width 154 height 29
type input "HVAC"
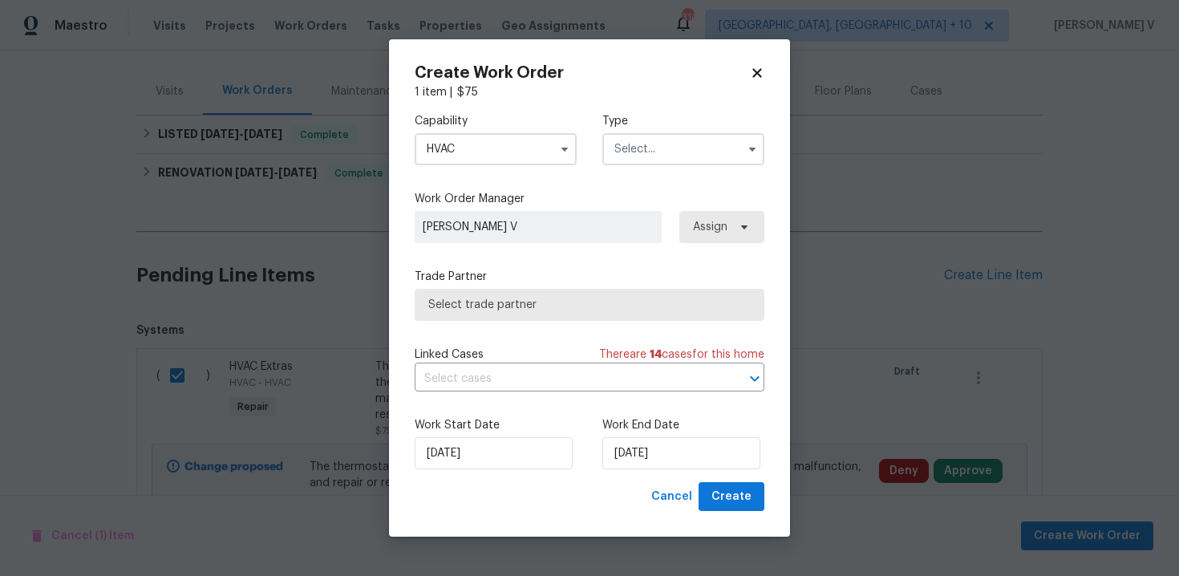
click at [634, 149] on input "text" at bounding box center [683, 149] width 162 height 32
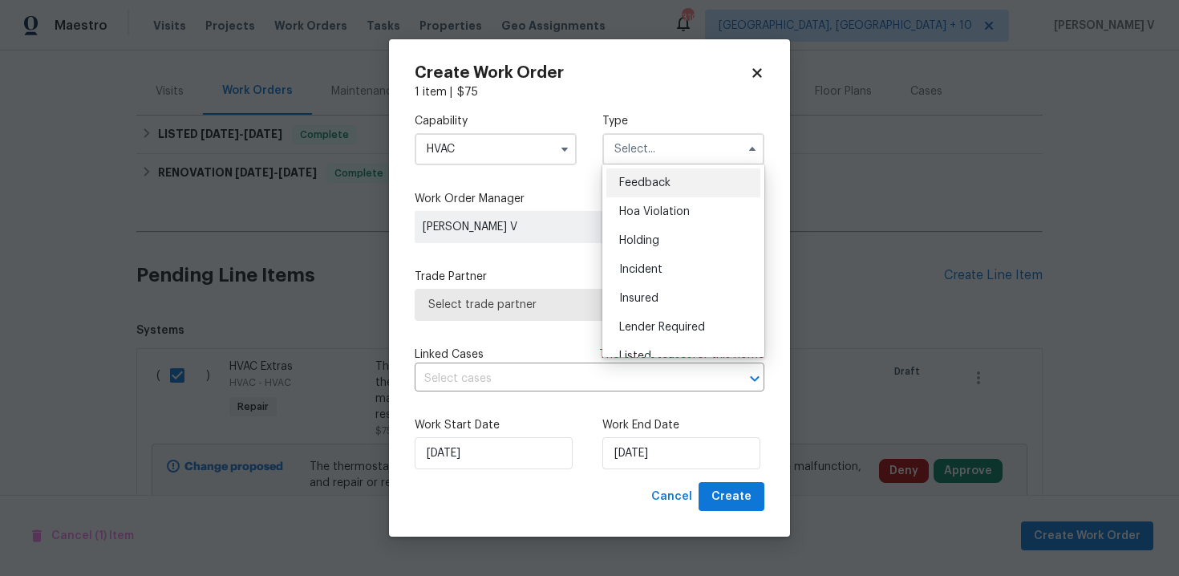
click at [634, 180] on span "Feedback" at bounding box center [644, 182] width 51 height 11
type input "Feedback"
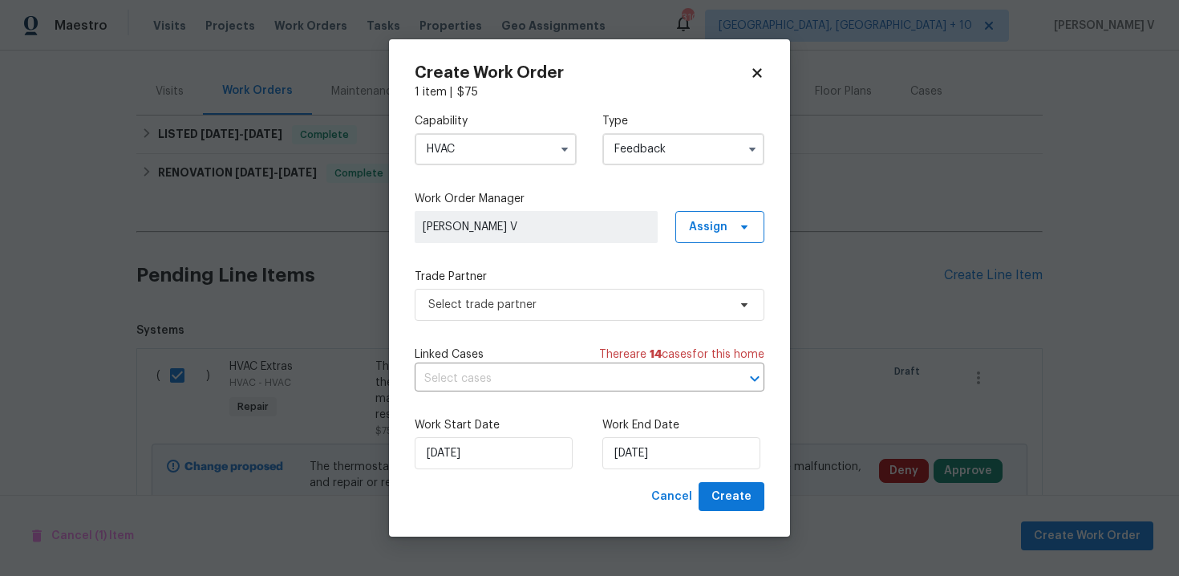
click at [532, 283] on label "Trade Partner" at bounding box center [590, 277] width 350 height 16
click at [523, 294] on span "Select trade partner" at bounding box center [590, 305] width 350 height 32
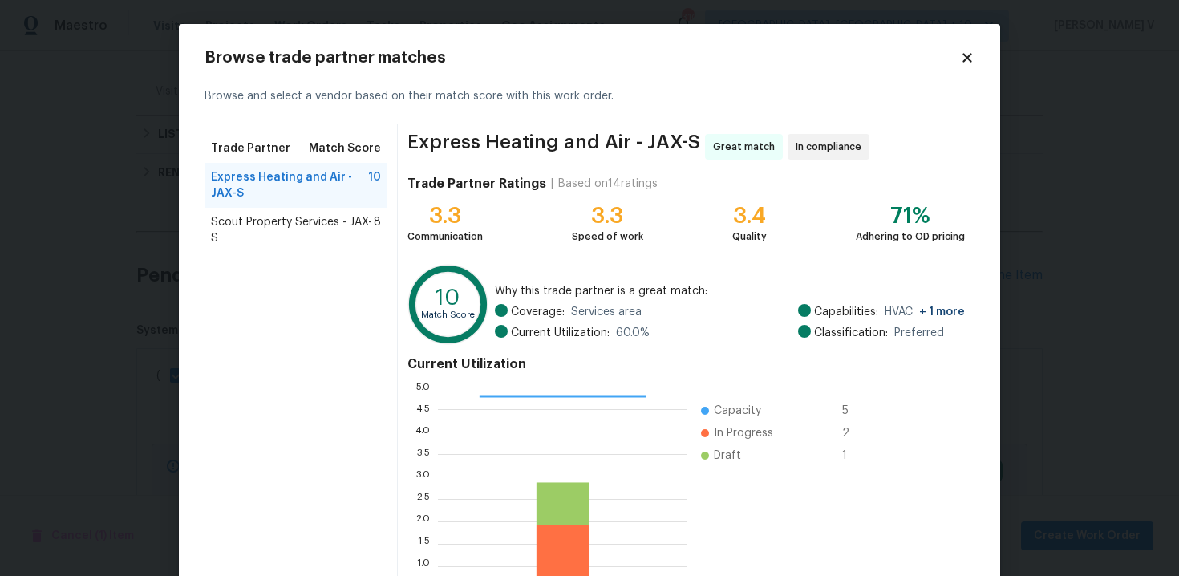
scroll to position [132, 0]
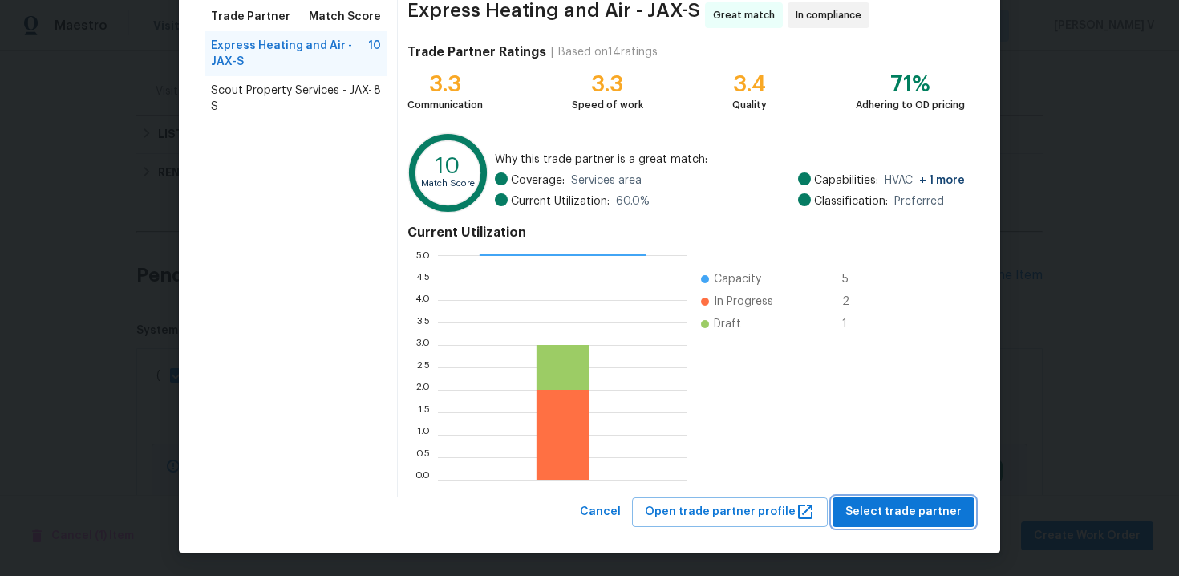
click at [906, 515] on span "Select trade partner" at bounding box center [903, 512] width 116 height 20
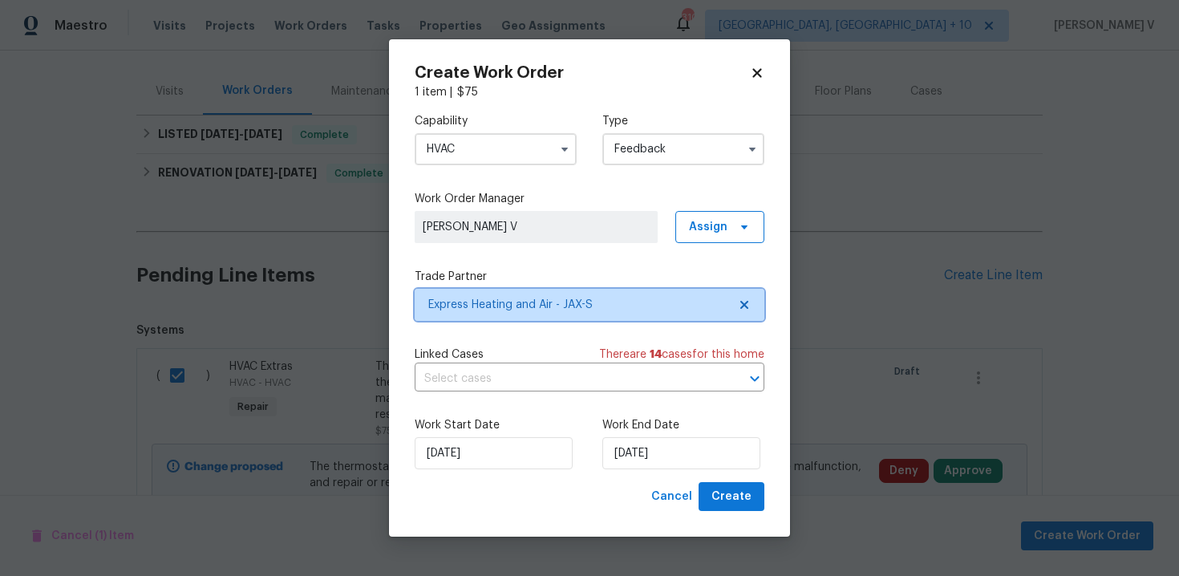
scroll to position [0, 0]
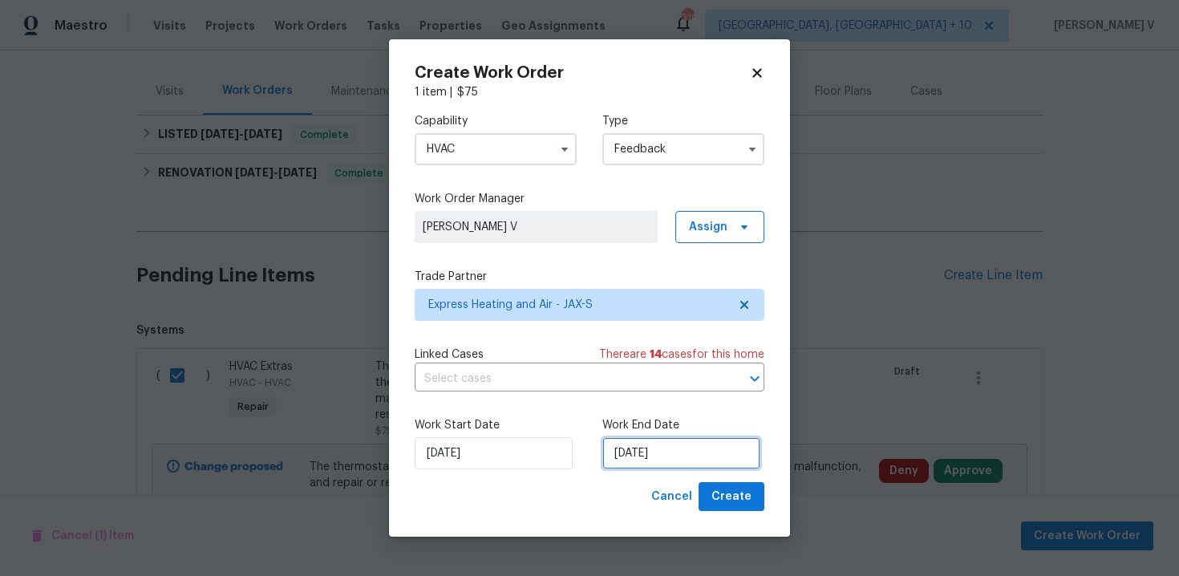
click at [628, 450] on input "[DATE]" at bounding box center [681, 453] width 158 height 32
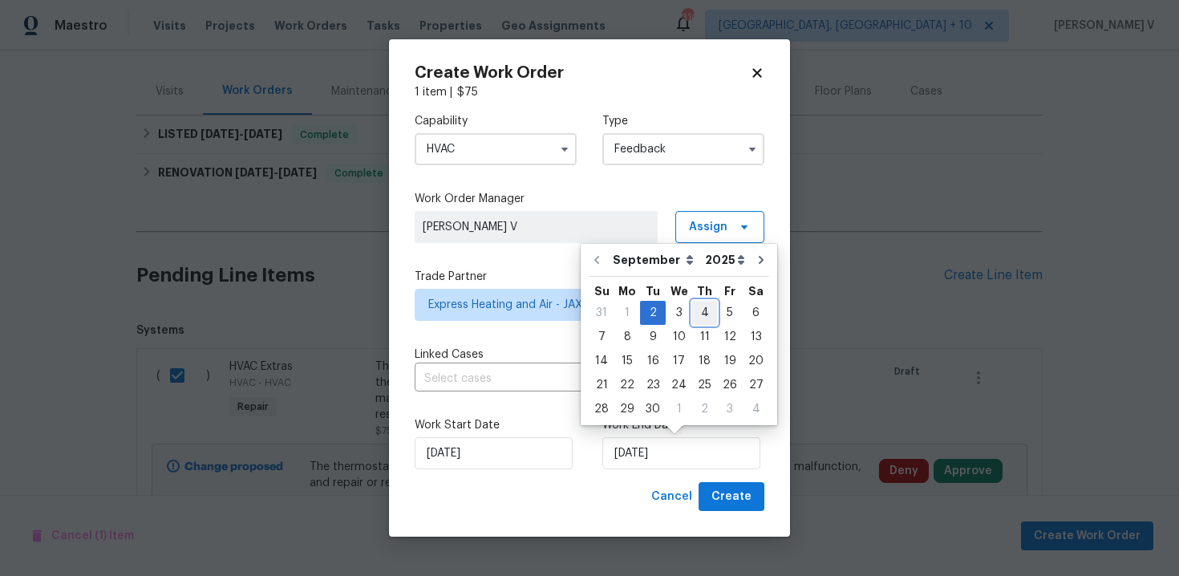
click at [698, 313] on div "4" at bounding box center [704, 313] width 25 height 22
type input "04/09/2025"
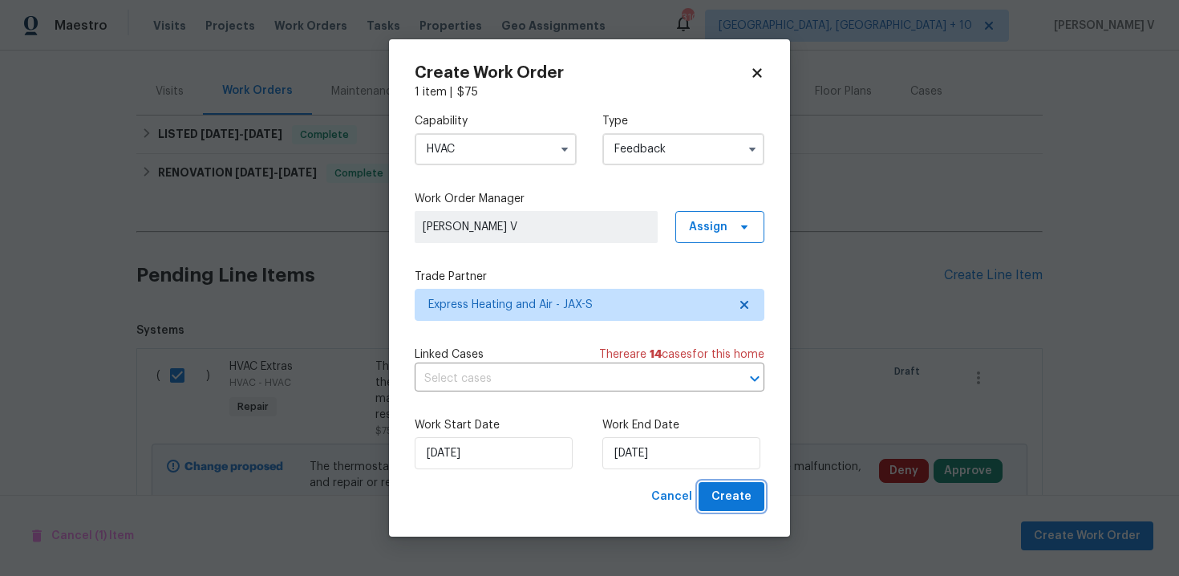
click at [719, 493] on span "Create" at bounding box center [731, 497] width 40 height 20
checkbox input "false"
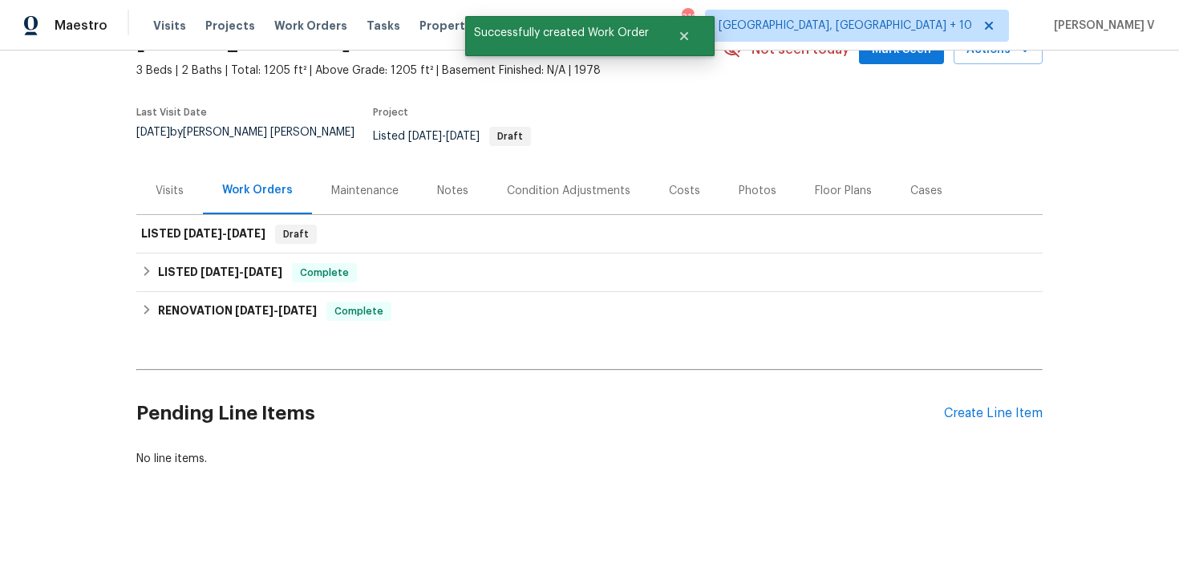
scroll to position [76, 0]
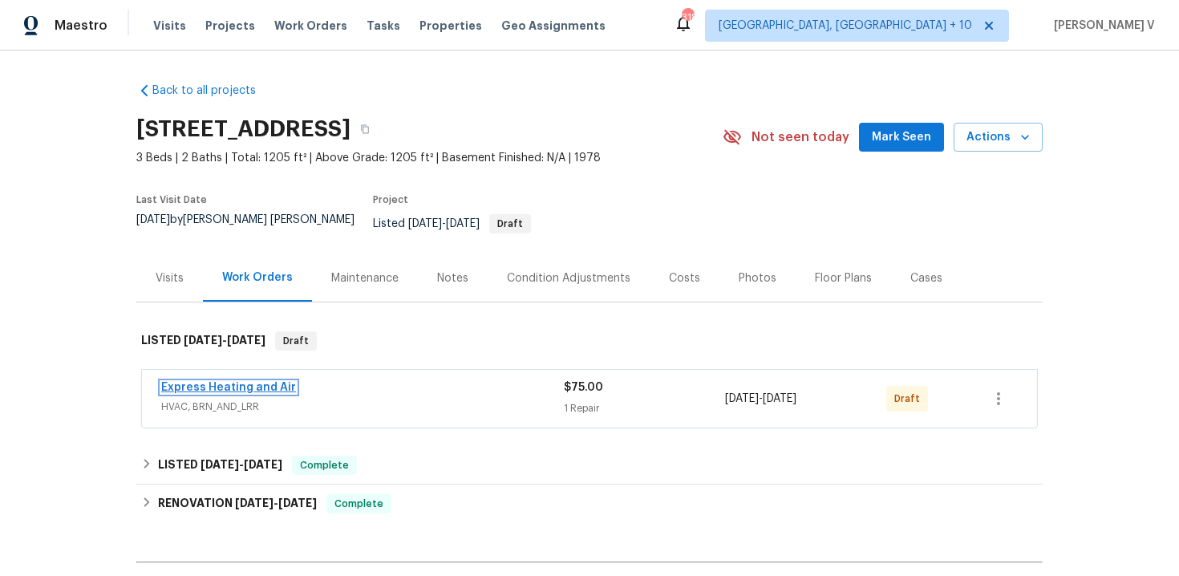
click at [240, 382] on link "Express Heating and Air" at bounding box center [228, 387] width 135 height 11
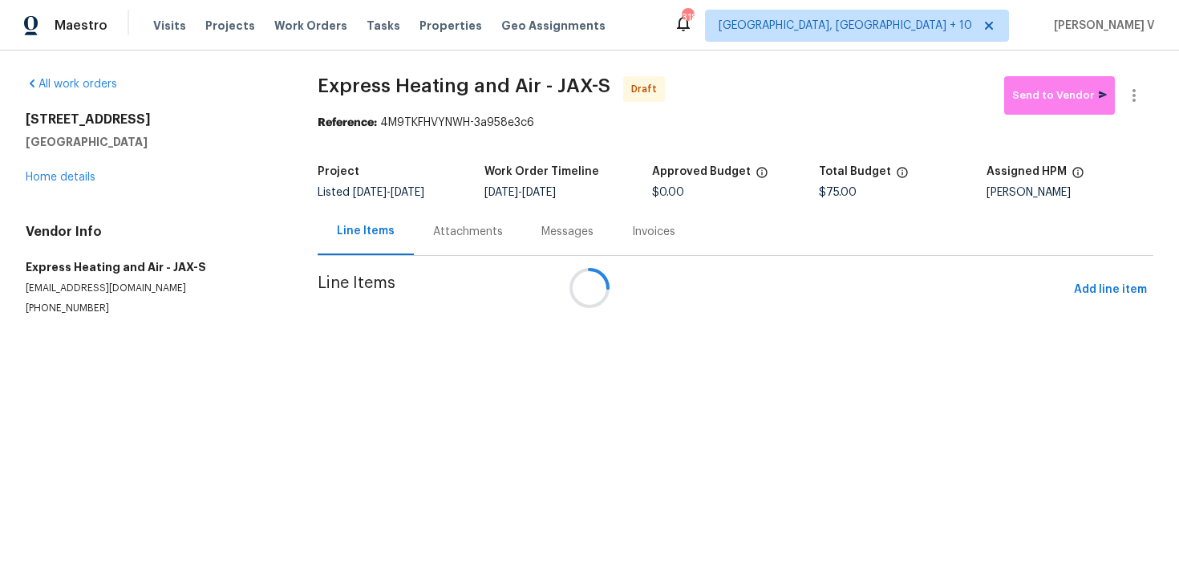
click at [484, 219] on div "Attachments" at bounding box center [468, 231] width 108 height 47
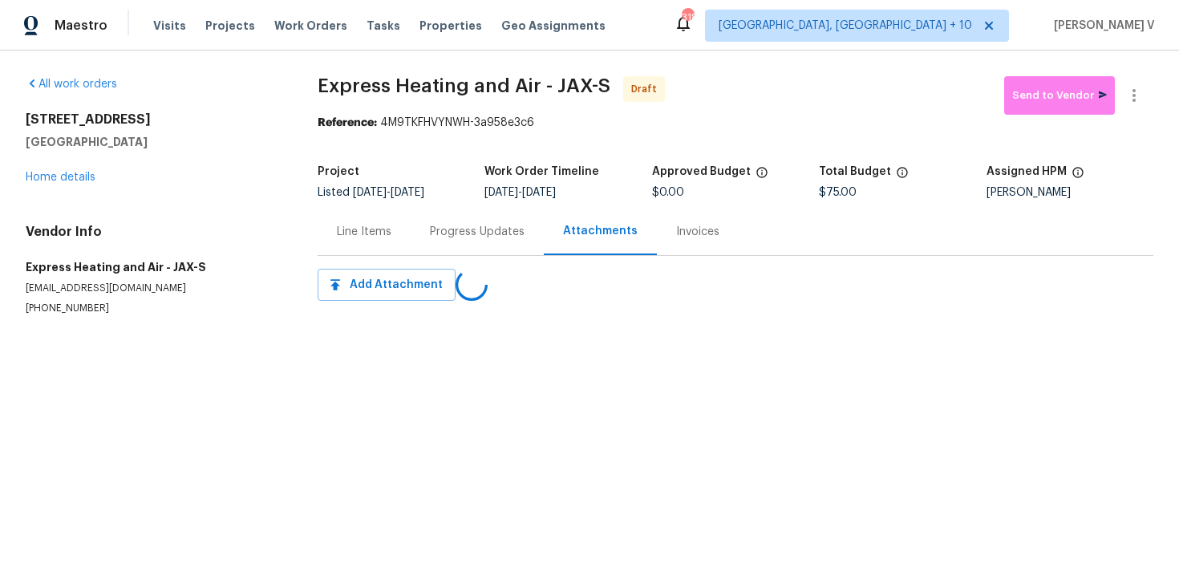
click at [472, 219] on div "Progress Updates" at bounding box center [477, 231] width 133 height 47
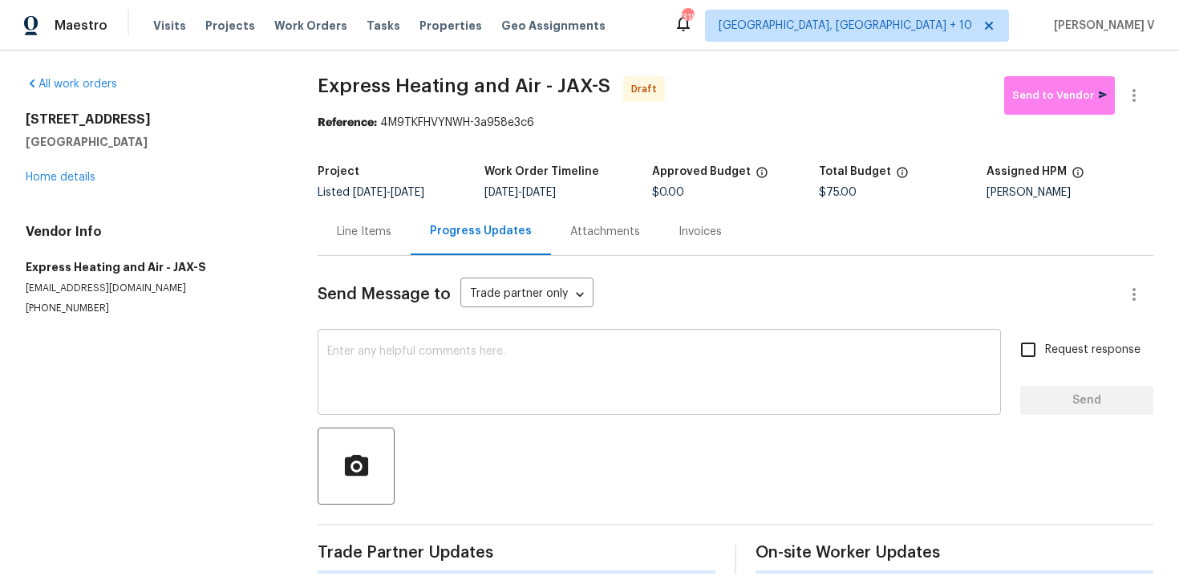
click at [484, 384] on textarea at bounding box center [659, 374] width 664 height 56
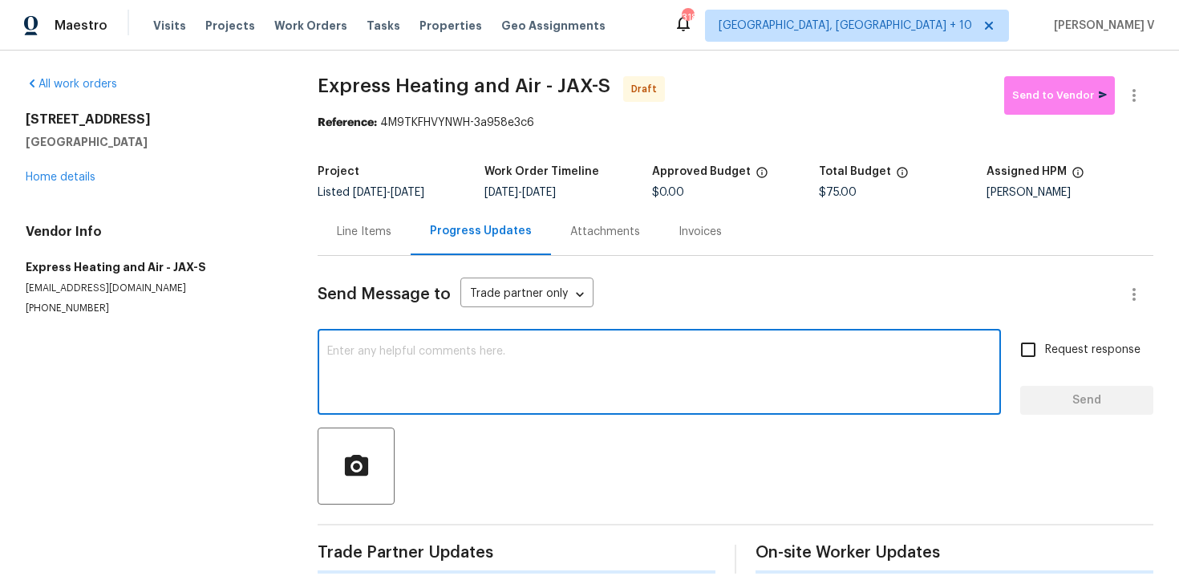
paste textarea "Hi, this is Divya with Opendoor. I’m confirming you received the WO for the pro…"
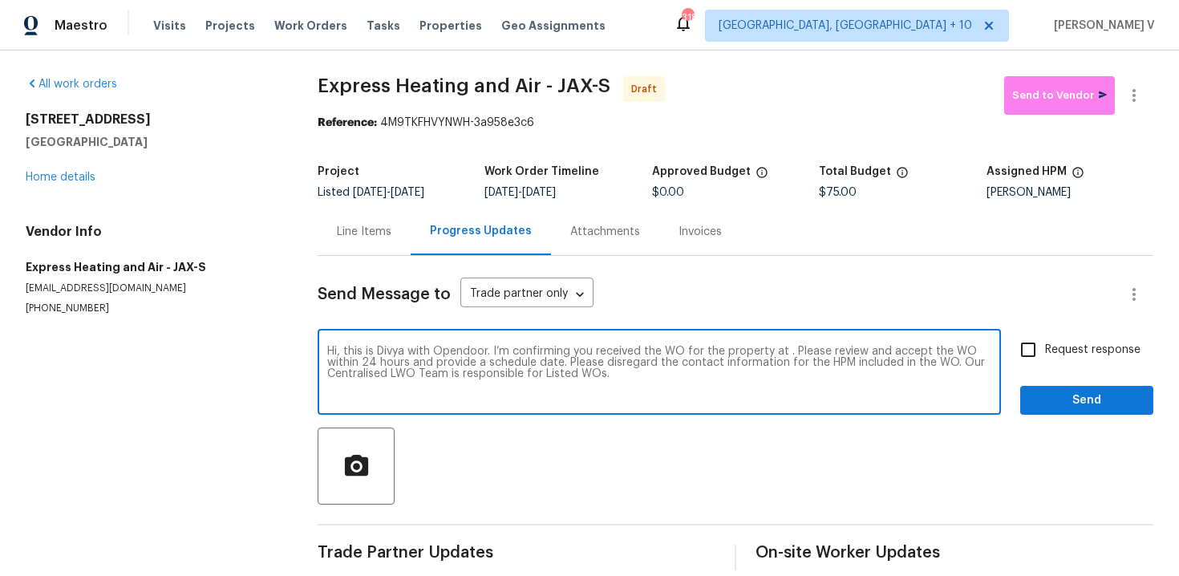
click at [784, 350] on textarea "Hi, this is Divya with Opendoor. I’m confirming you received the WO for the pro…" at bounding box center [659, 374] width 664 height 56
paste textarea "7027 Beechfern Ln S, Jacksonville, FL 32244"
type textarea "Hi, this is Divya with Opendoor. I’m confirming you received the WO for the pro…"
click at [1045, 362] on input "Request response" at bounding box center [1028, 350] width 34 height 34
checkbox input "true"
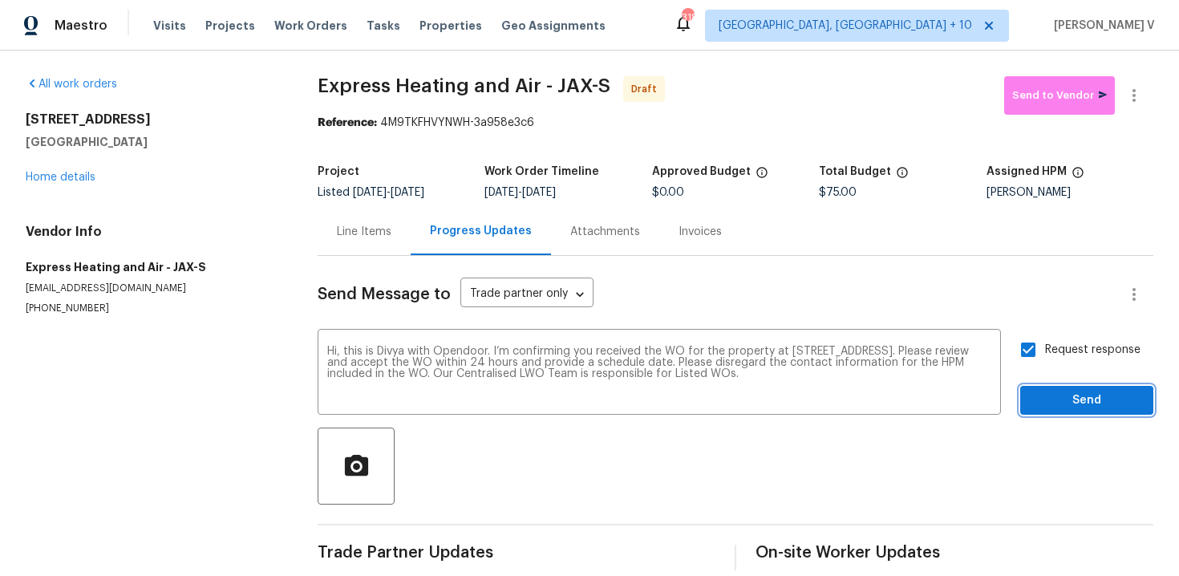
click at [1057, 395] on span "Send" at bounding box center [1086, 401] width 107 height 20
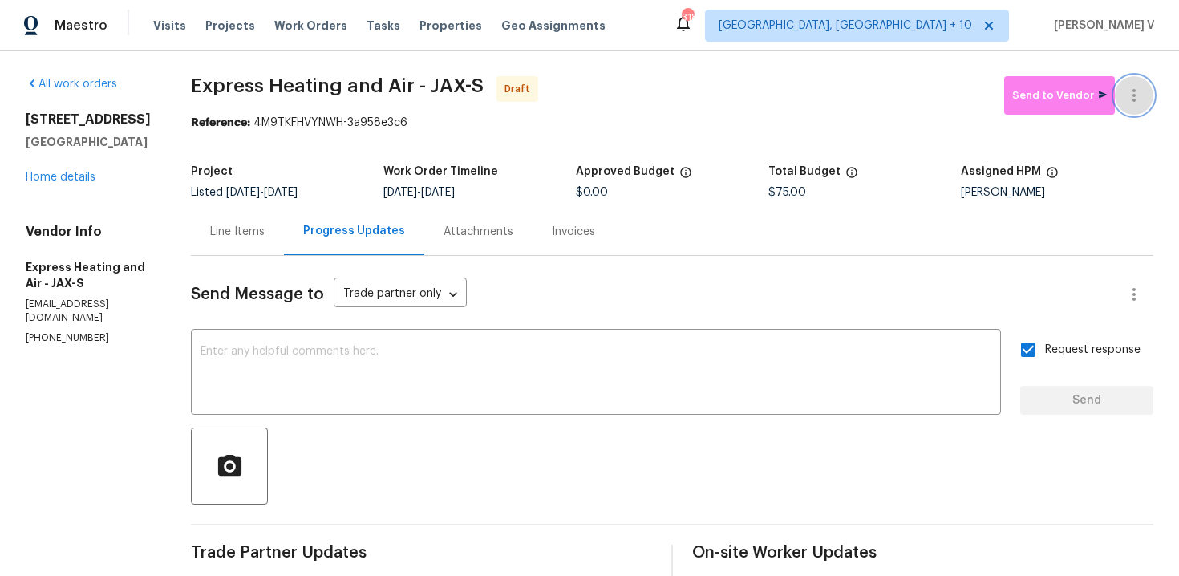
click at [1144, 92] on button "button" at bounding box center [1134, 95] width 38 height 38
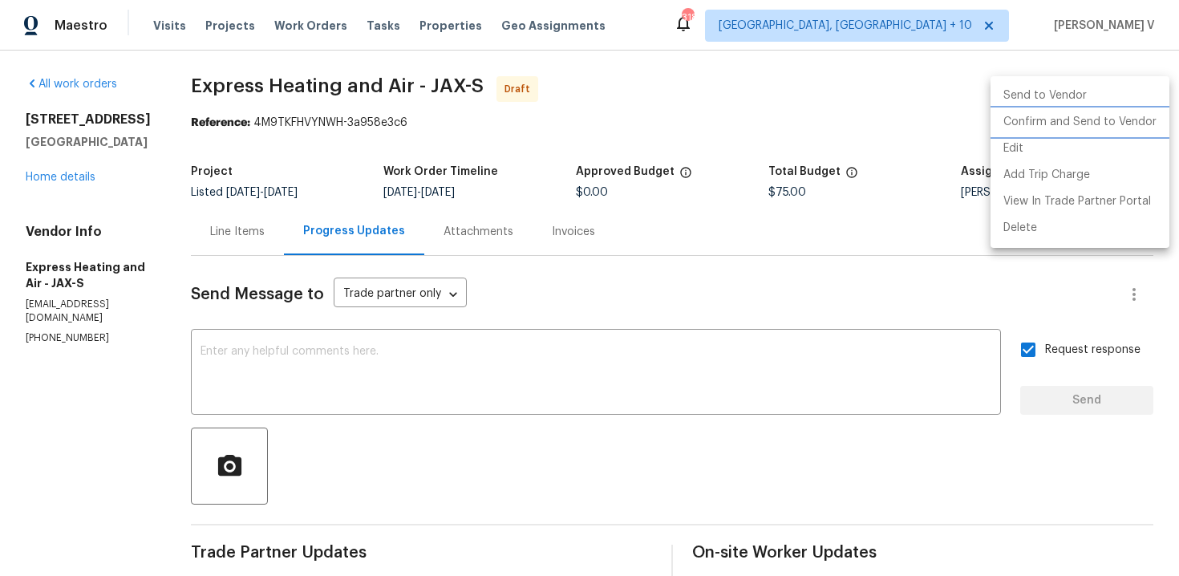
click at [1099, 116] on li "Confirm and Send to Vendor" at bounding box center [1079, 122] width 179 height 26
click at [227, 164] on div at bounding box center [589, 288] width 1179 height 576
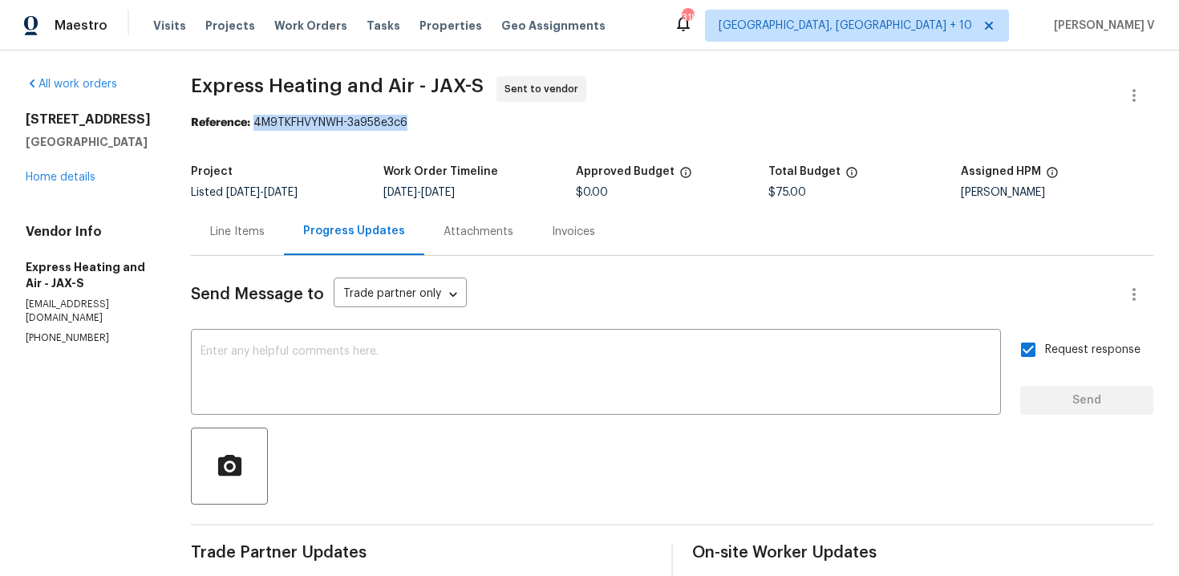
drag, startPoint x: 261, startPoint y: 124, endPoint x: 604, endPoint y: 123, distance: 343.2
click at [604, 124] on div "Reference: 4M9TKFHVYNWH-3a958e3c6" at bounding box center [672, 123] width 962 height 16
copy div "4M9TKFHVYNWH-3a958e3c6"
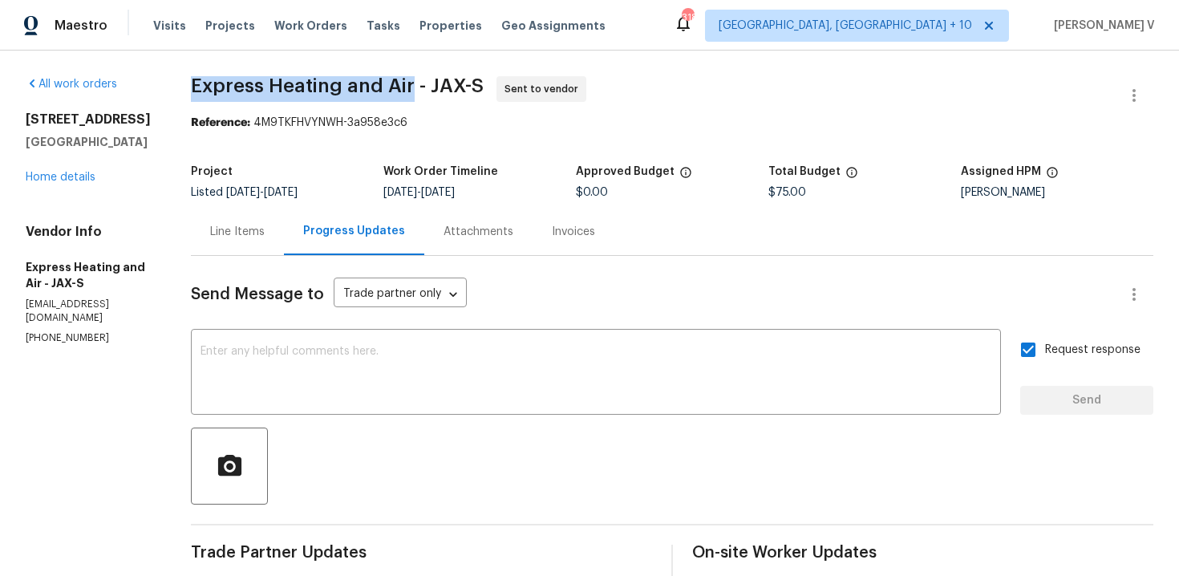
drag, startPoint x: 191, startPoint y: 89, endPoint x: 415, endPoint y: 80, distance: 223.9
click at [415, 82] on div "All work orders 7027 Beechfern Ln S Jacksonville, FL 32244 Home details Vendor …" at bounding box center [589, 379] width 1179 height 656
copy span "Express Heating and Air"
click at [65, 174] on link "Home details" at bounding box center [61, 177] width 70 height 11
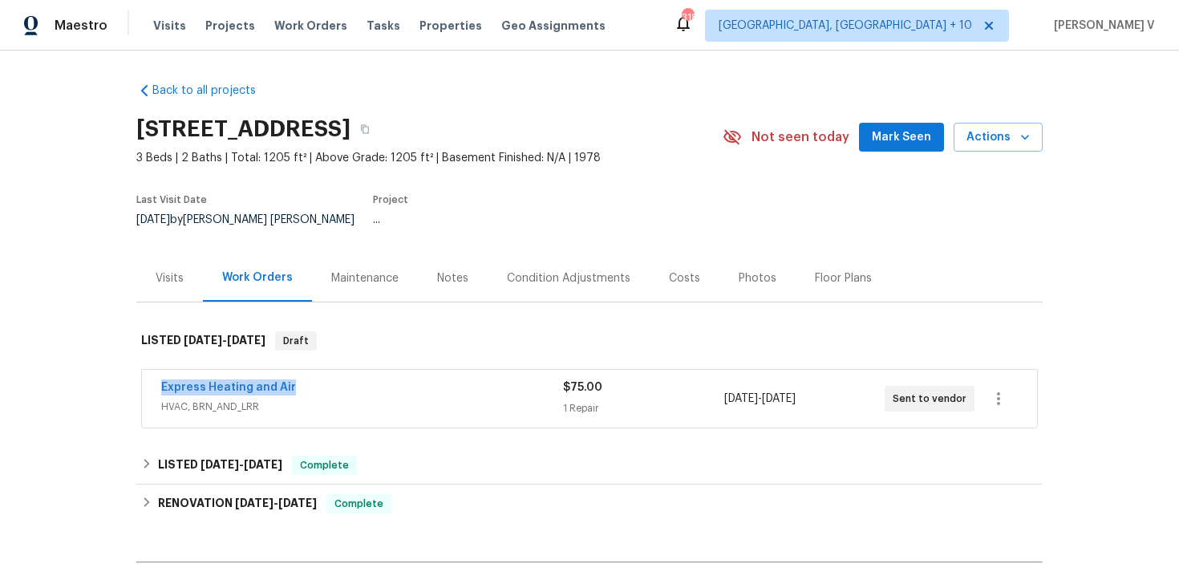
drag, startPoint x: 164, startPoint y: 371, endPoint x: 397, endPoint y: 371, distance: 232.6
click at [397, 371] on div "Express Heating and Air HVAC, BRN_AND_LRR $75.00 1 Repair 9/2/2025 - 9/4/2025 S…" at bounding box center [589, 399] width 895 height 58
copy link "Express Heating and Air"
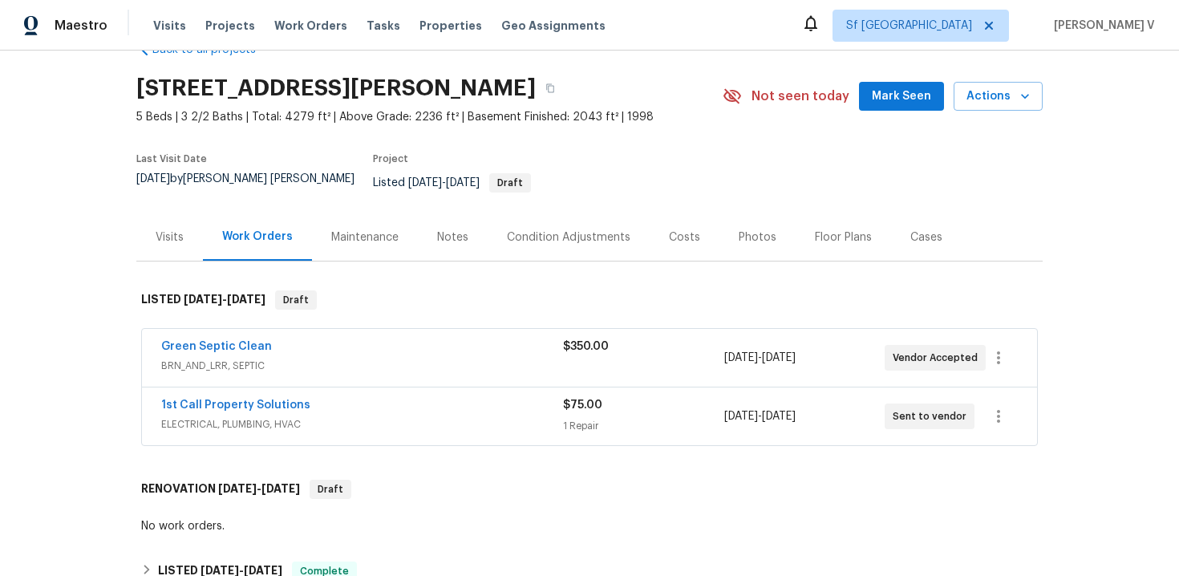
scroll to position [107, 0]
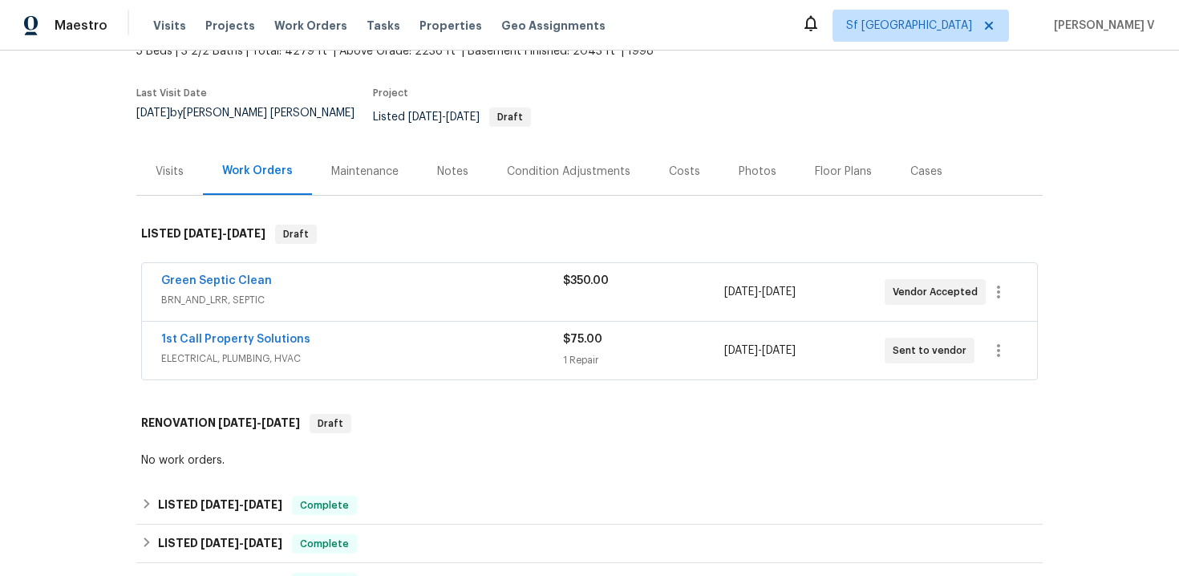
click at [417, 292] on span "BRN_AND_LRR, SEPTIC" at bounding box center [362, 300] width 402 height 16
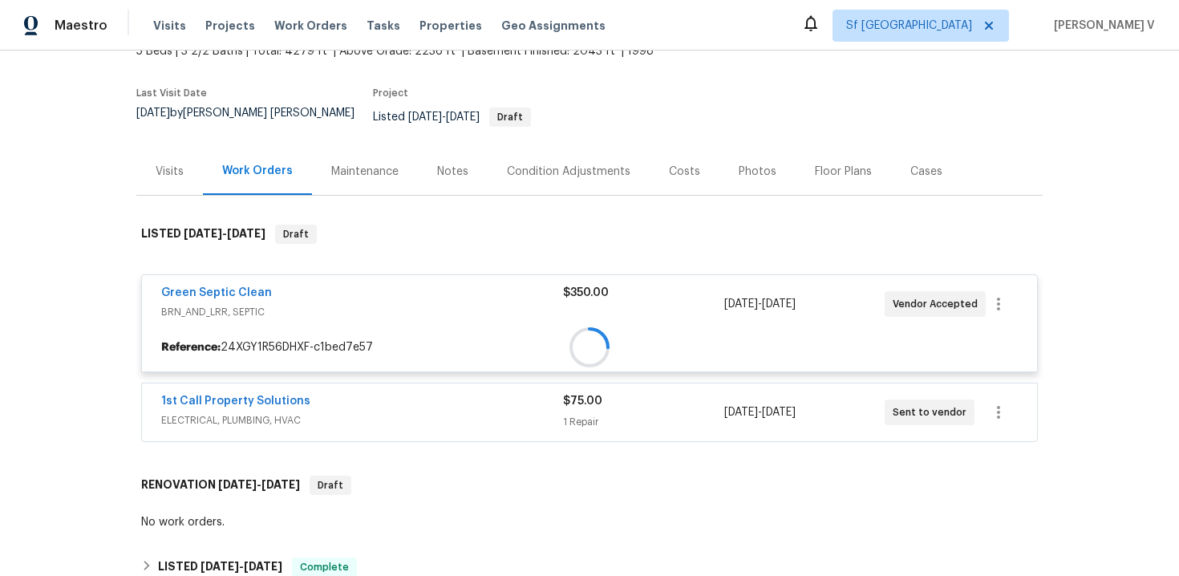
scroll to position [278, 0]
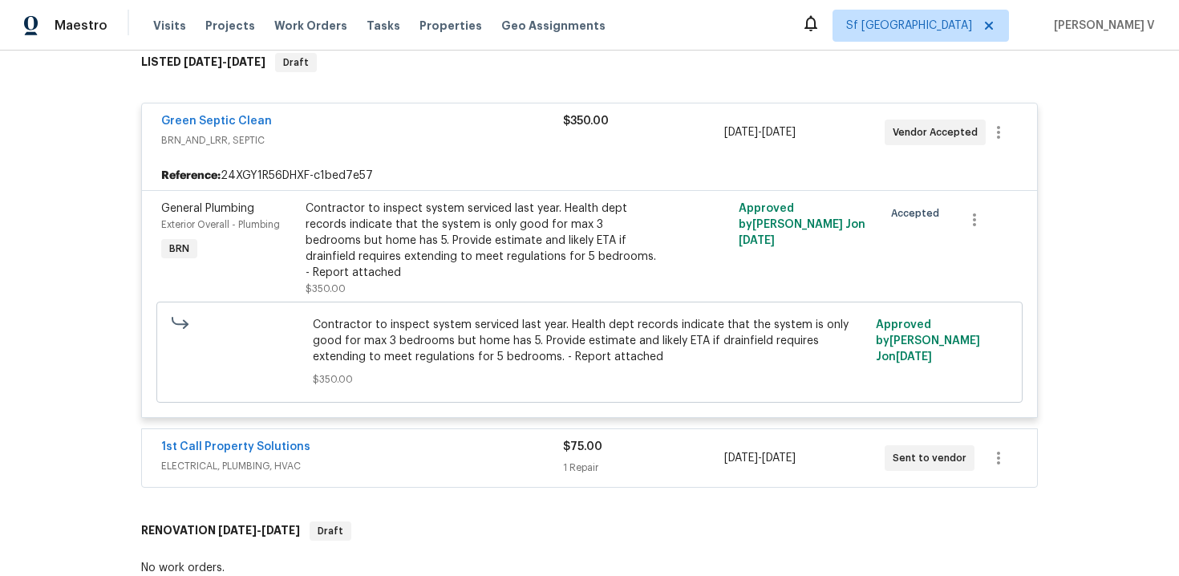
click at [452, 444] on div "1st Call Property Solutions" at bounding box center [362, 448] width 402 height 19
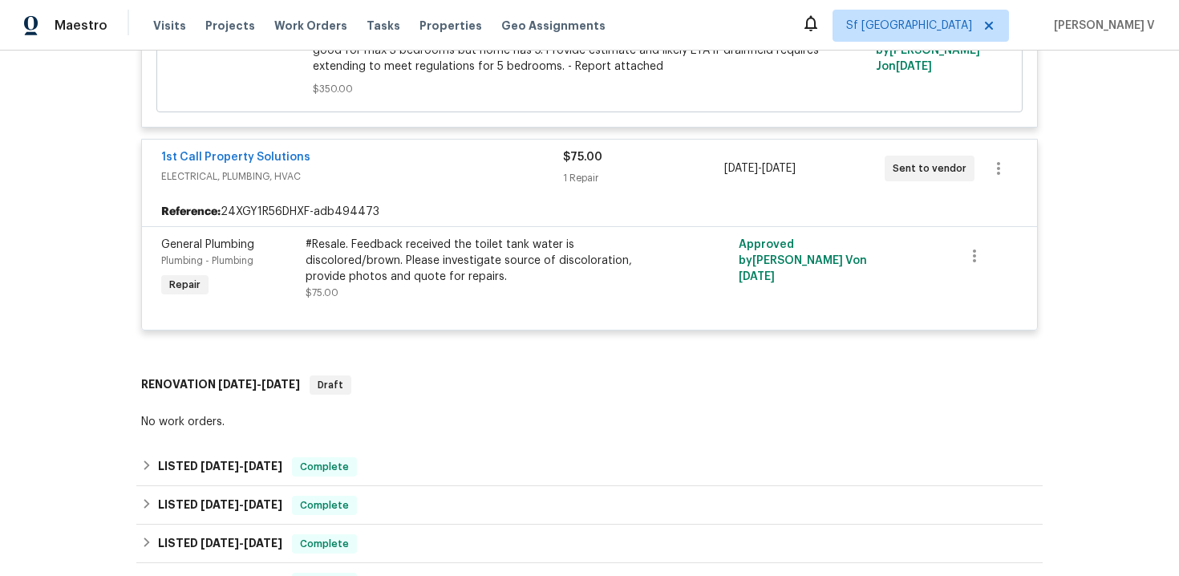
scroll to position [1214, 0]
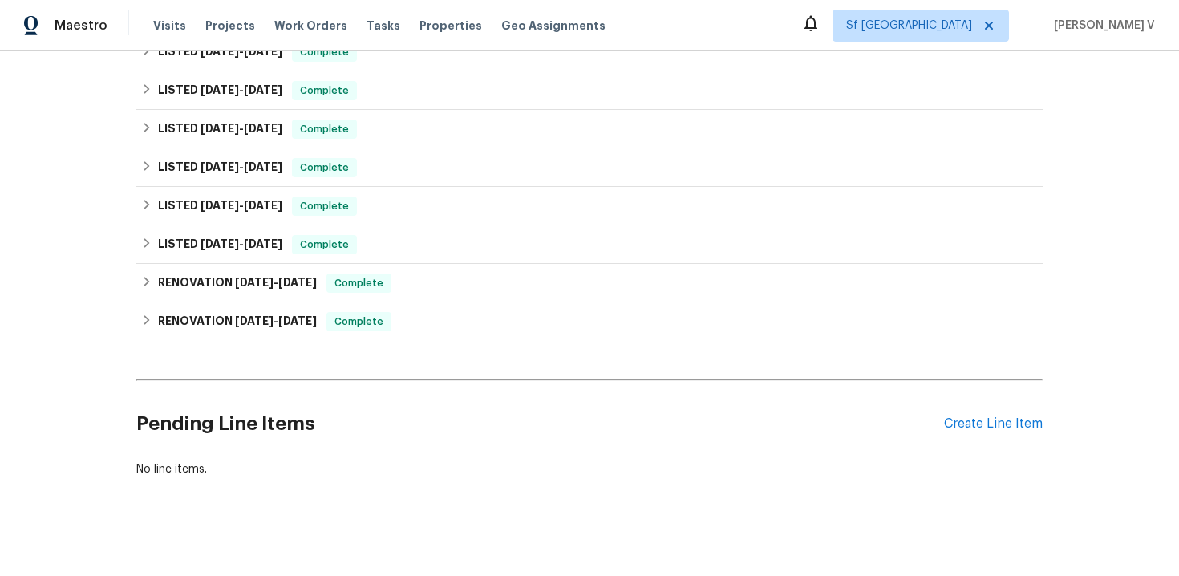
click at [996, 423] on div "Pending Line Items Create Line Item" at bounding box center [589, 424] width 906 height 75
click at [986, 416] on div "Create Line Item" at bounding box center [993, 423] width 99 height 15
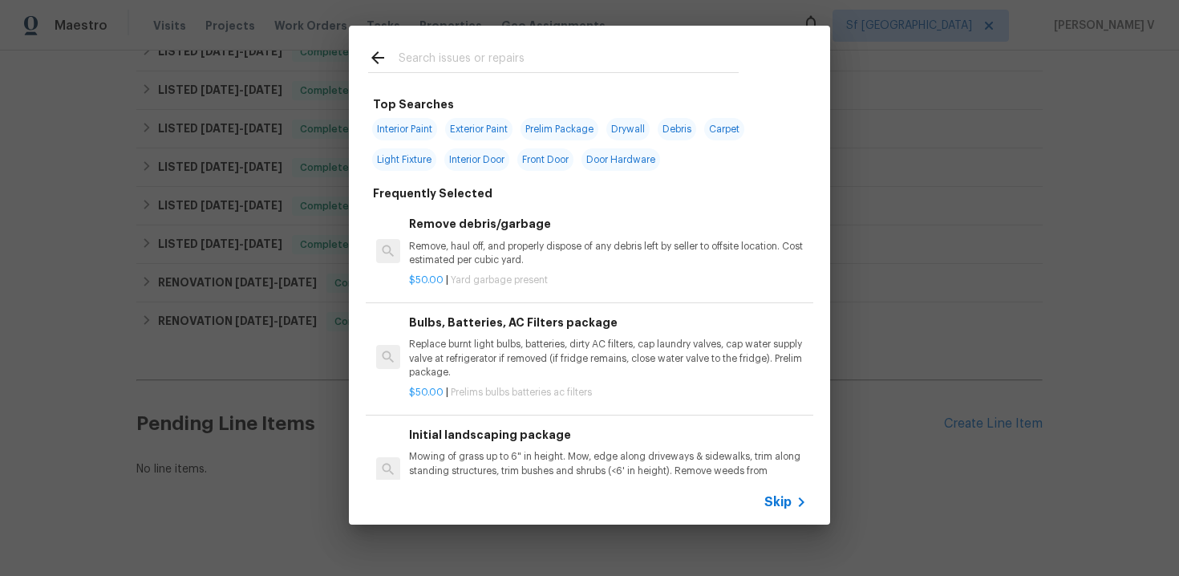
click at [800, 489] on div "Skip" at bounding box center [589, 502] width 481 height 45
click at [777, 496] on span "Skip" at bounding box center [777, 502] width 27 height 16
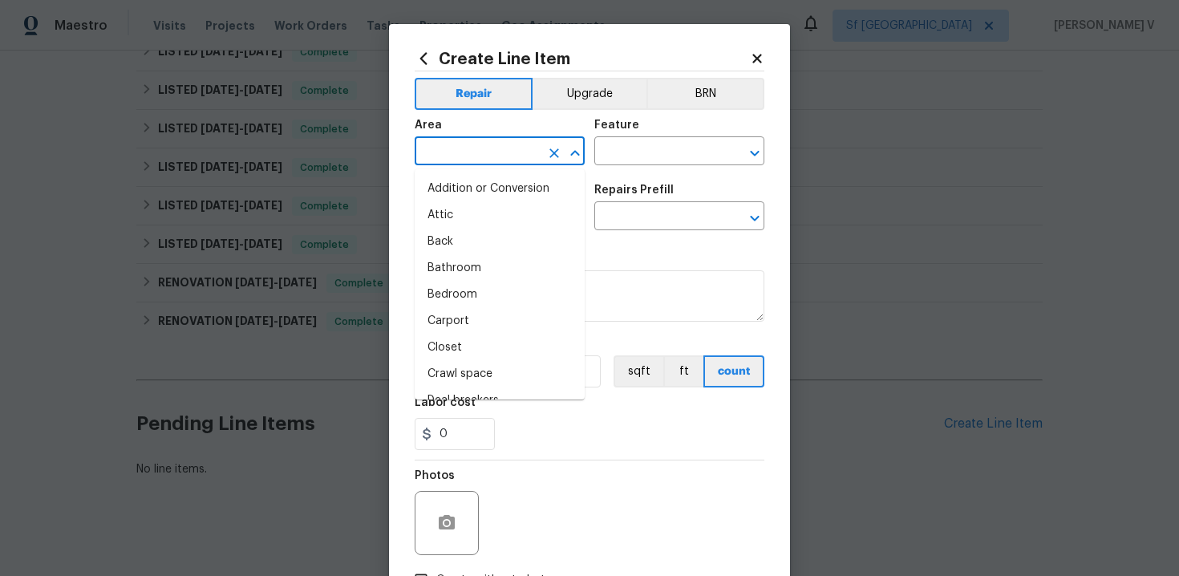
click at [518, 144] on input "text" at bounding box center [477, 152] width 125 height 25
type input "ele"
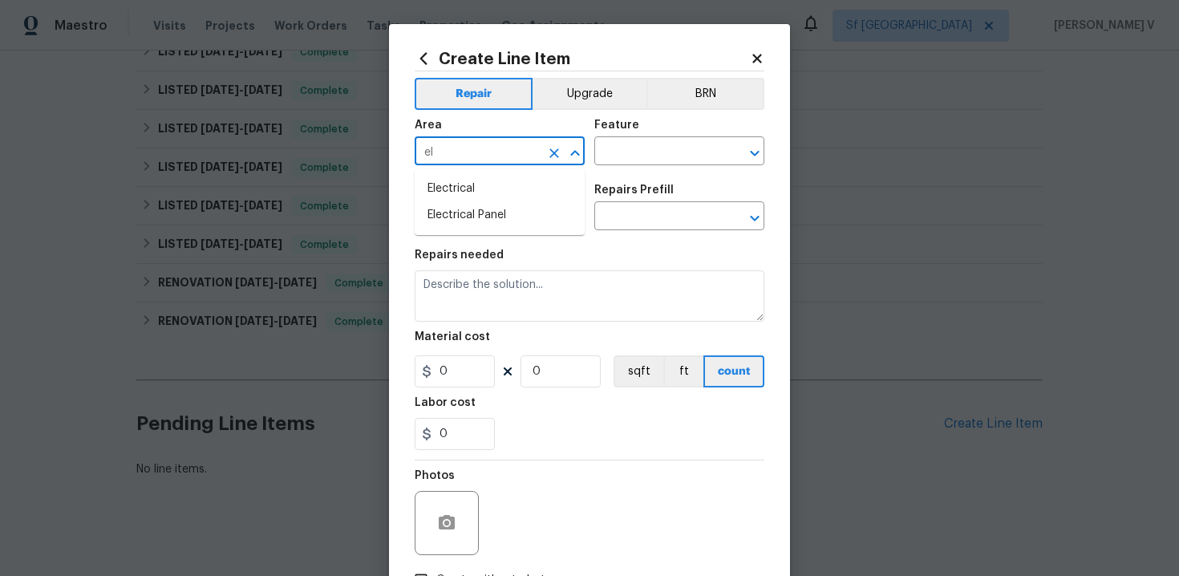
click at [504, 195] on li "Electrical" at bounding box center [500, 189] width 170 height 26
type input "Electrical"
click at [642, 161] on input "text" at bounding box center [656, 152] width 125 height 25
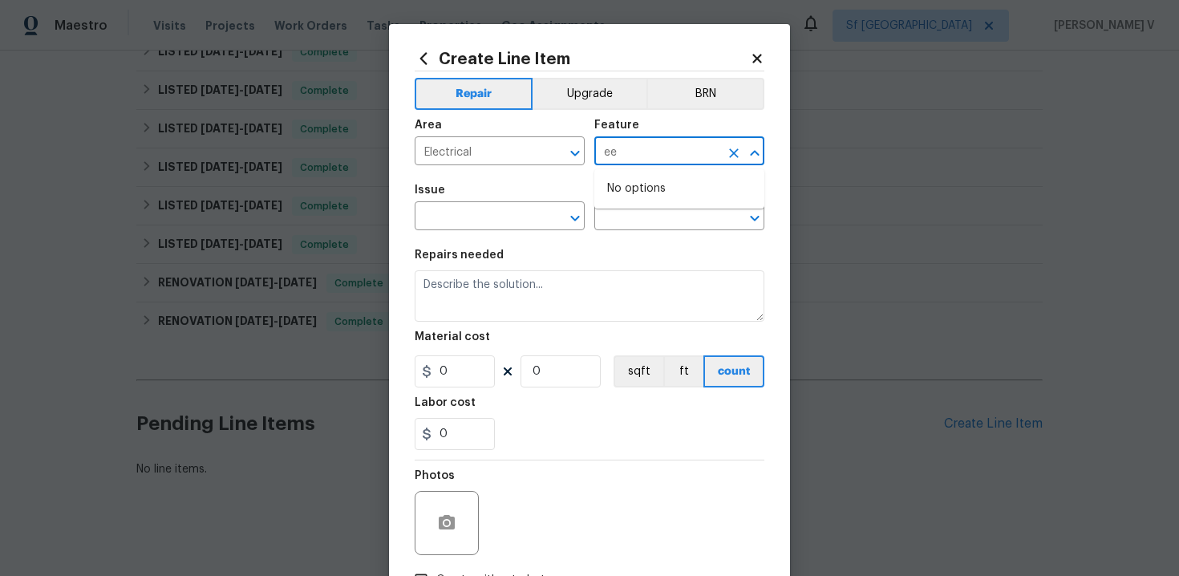
click at [642, 161] on input "ee" at bounding box center [656, 152] width 125 height 25
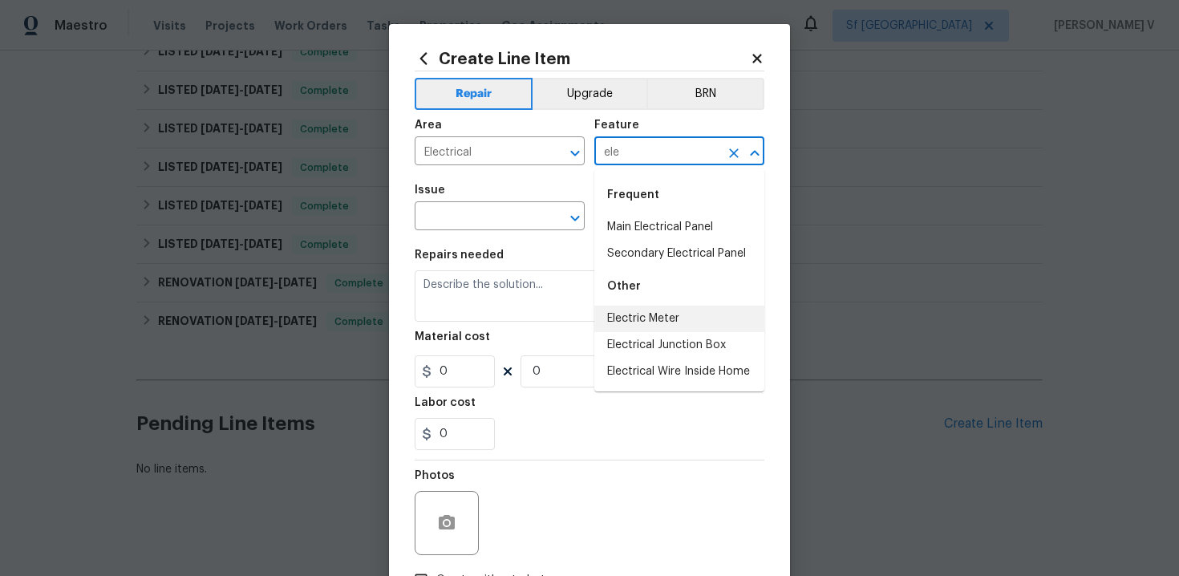
click at [646, 315] on li "Electric Meter" at bounding box center [679, 319] width 170 height 26
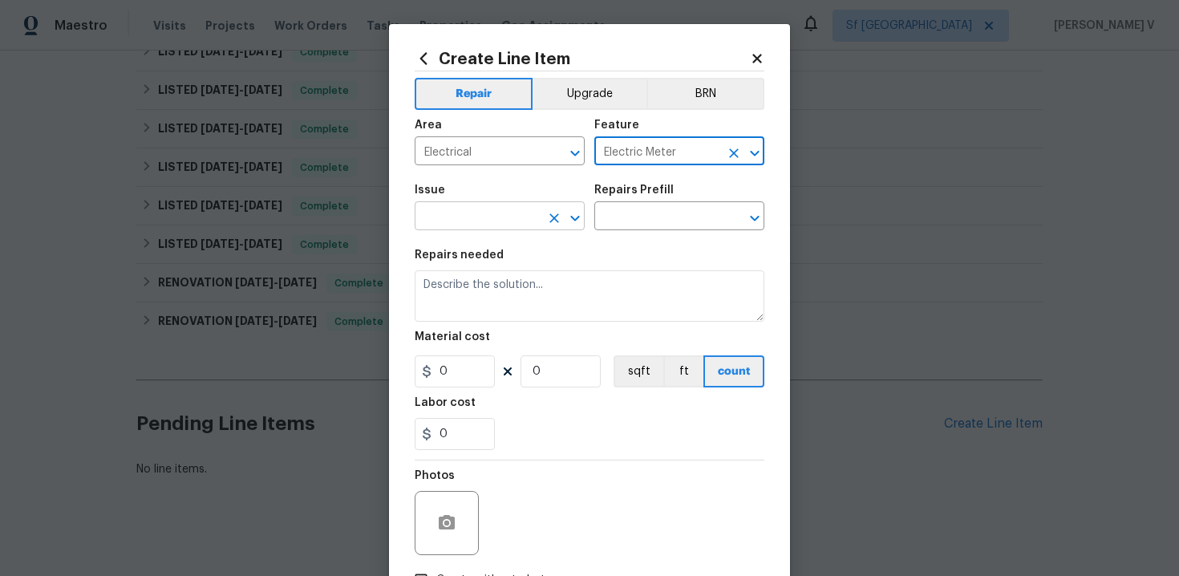
type input "Electric Meter"
click at [481, 218] on input "text" at bounding box center [477, 217] width 125 height 25
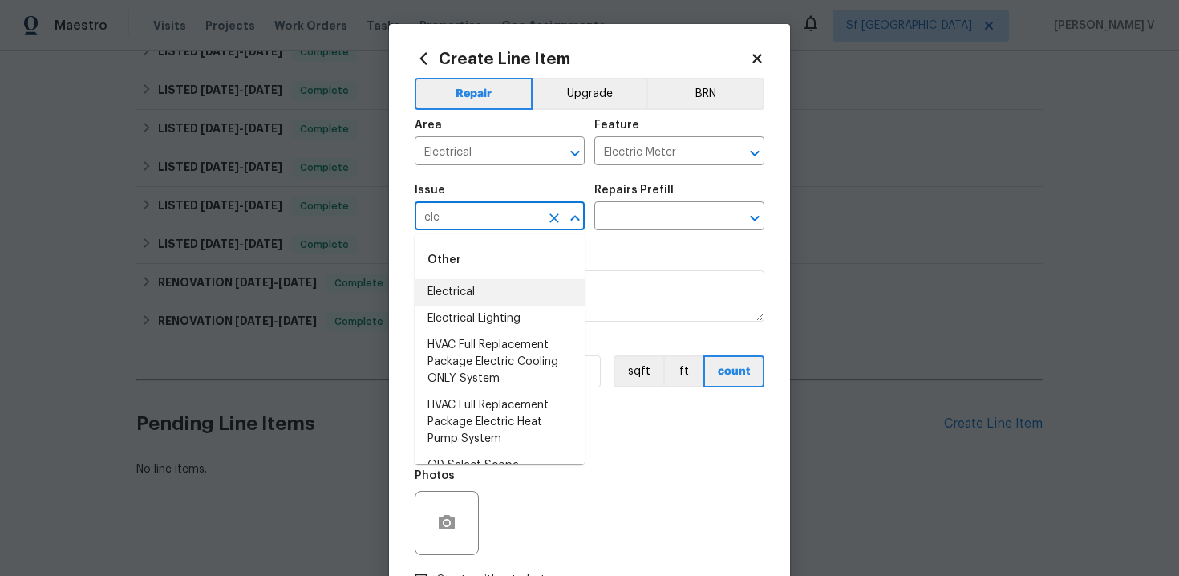
click at [492, 280] on li "Electrical" at bounding box center [500, 292] width 170 height 26
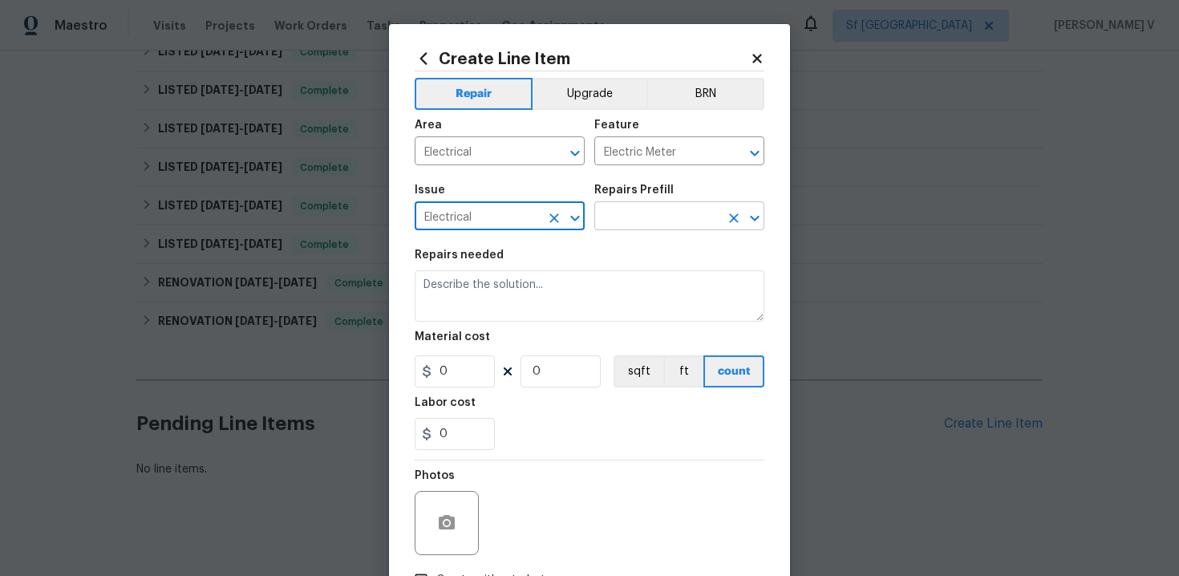
type input "Electrical"
click at [627, 223] on input "text" at bounding box center [656, 217] width 125 height 25
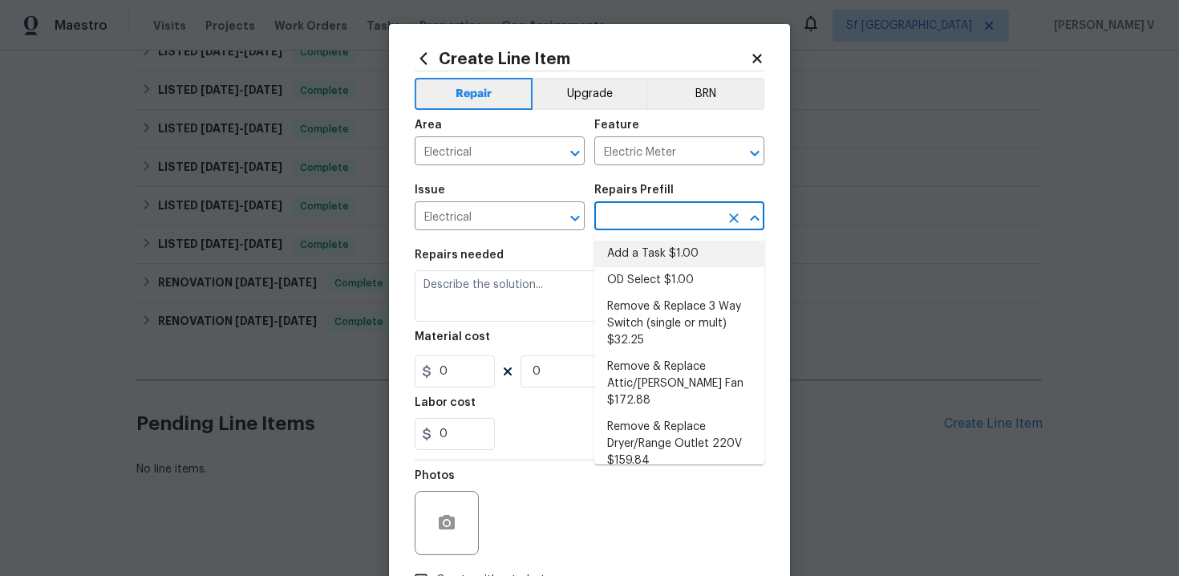
click at [618, 242] on li "Add a Task $1.00" at bounding box center [679, 254] width 170 height 26
type input "Add a Task $1.00"
type textarea "HPM to detail"
type input "1"
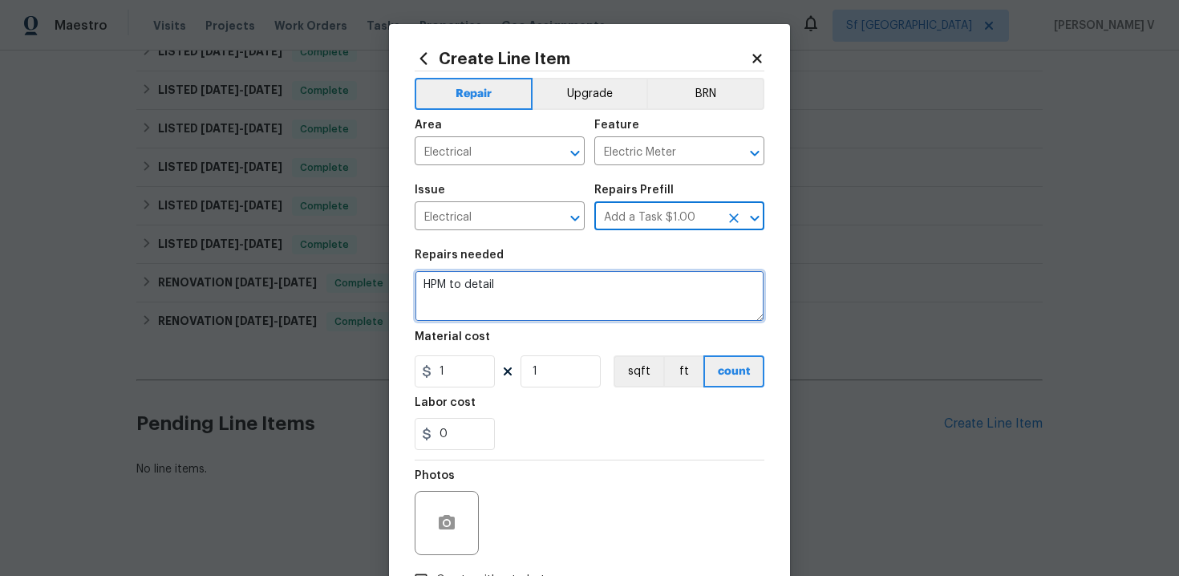
click at [496, 307] on textarea "HPM to detail" at bounding box center [590, 295] width 350 height 51
paste textarea "We received a high usage Electric bill from a utility company for this home. Th…"
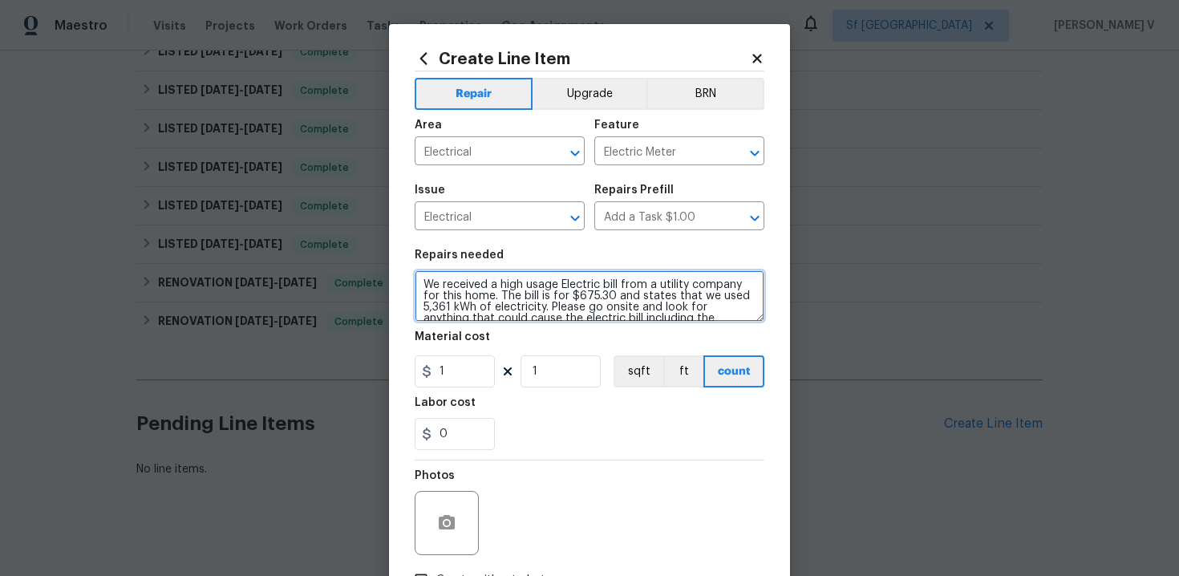
scroll to position [3, 0]
click at [423, 280] on textarea "We received a high usage Electric bill from a utility company for this home. Th…" at bounding box center [590, 295] width 350 height 51
type textarea "#Resale We received a high usage Electric bill from a utility company for this …"
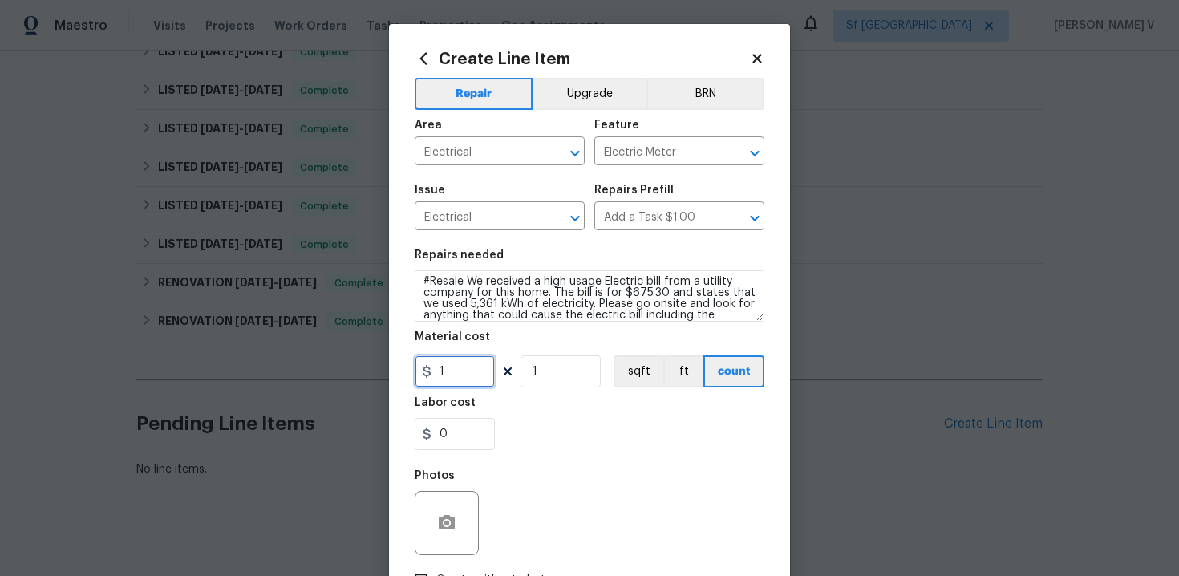
click at [449, 371] on input "1" at bounding box center [455, 371] width 80 height 32
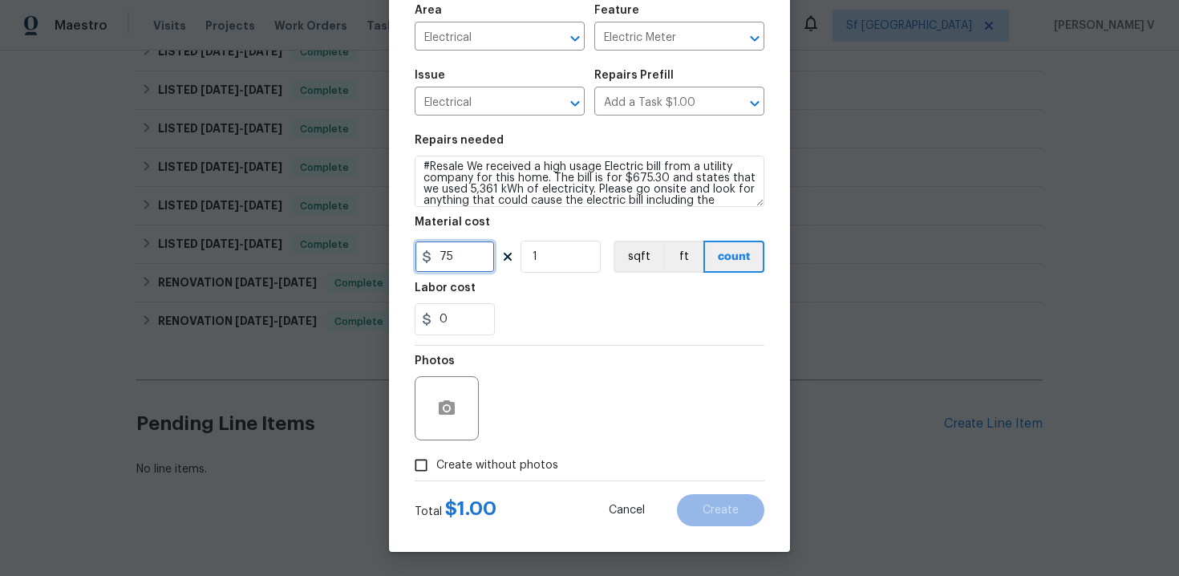
type input "75"
click at [432, 464] on input "Create without photos" at bounding box center [421, 465] width 30 height 30
checkbox input "true"
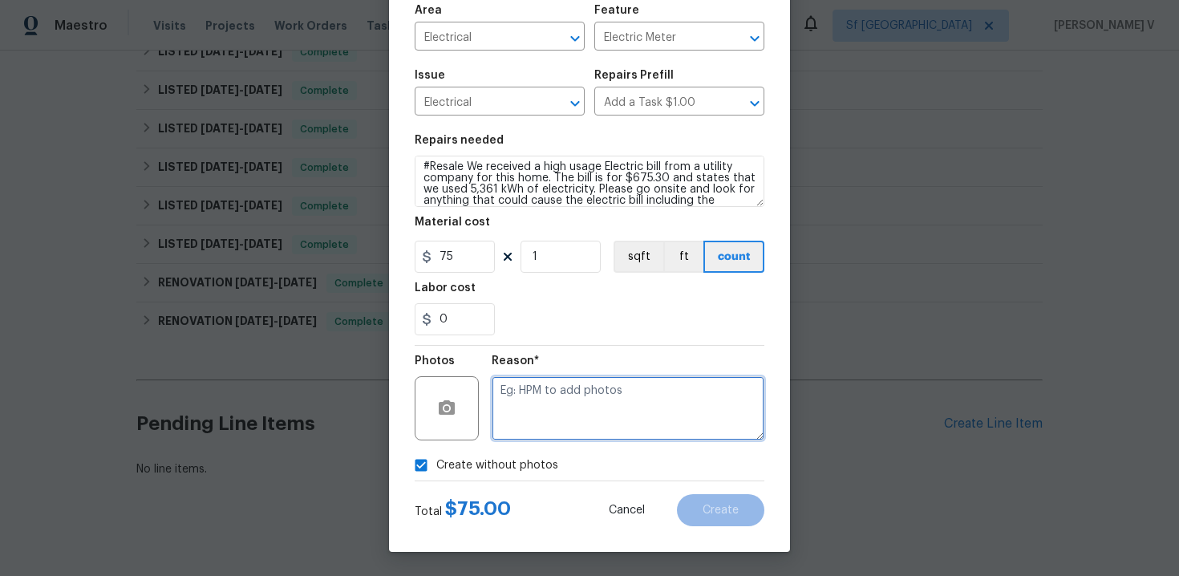
click at [539, 419] on textarea at bounding box center [628, 408] width 273 height 64
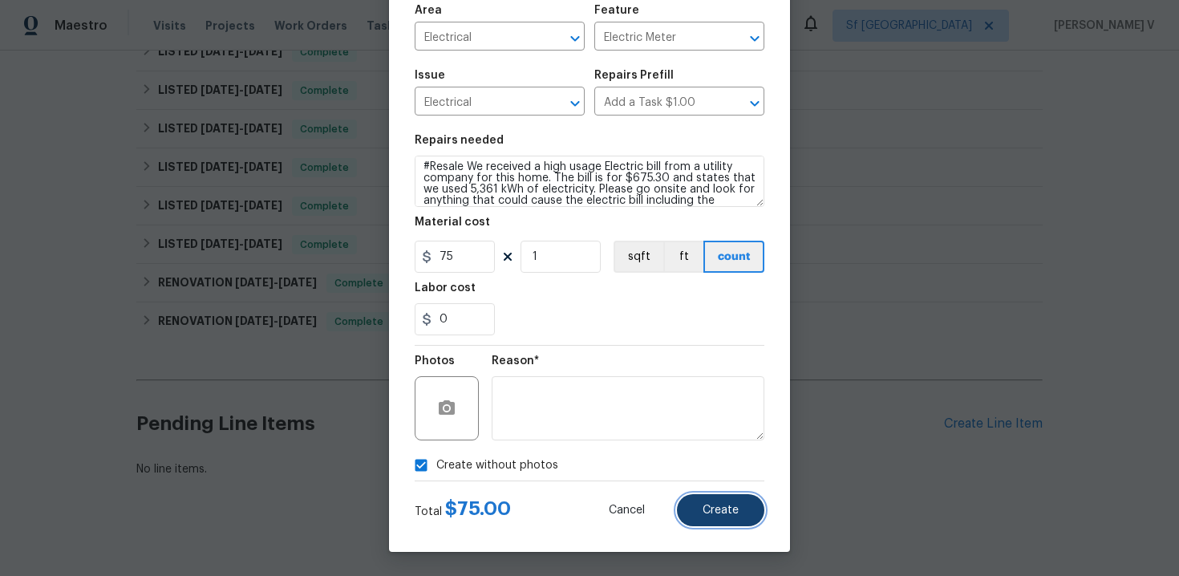
click at [740, 524] on button "Create" at bounding box center [720, 510] width 87 height 32
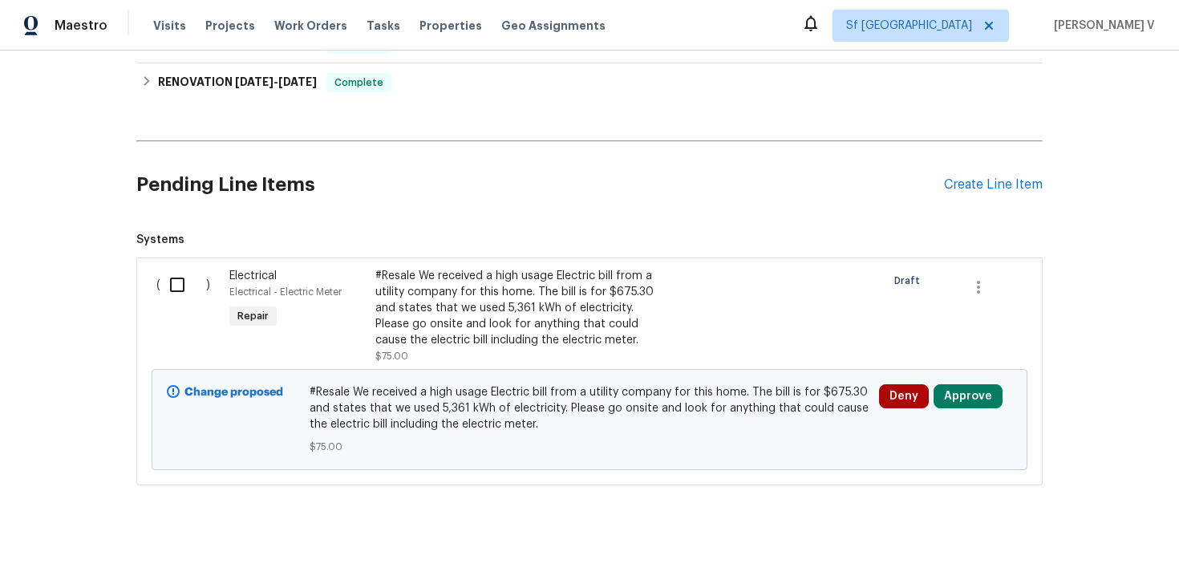
scroll to position [1461, 0]
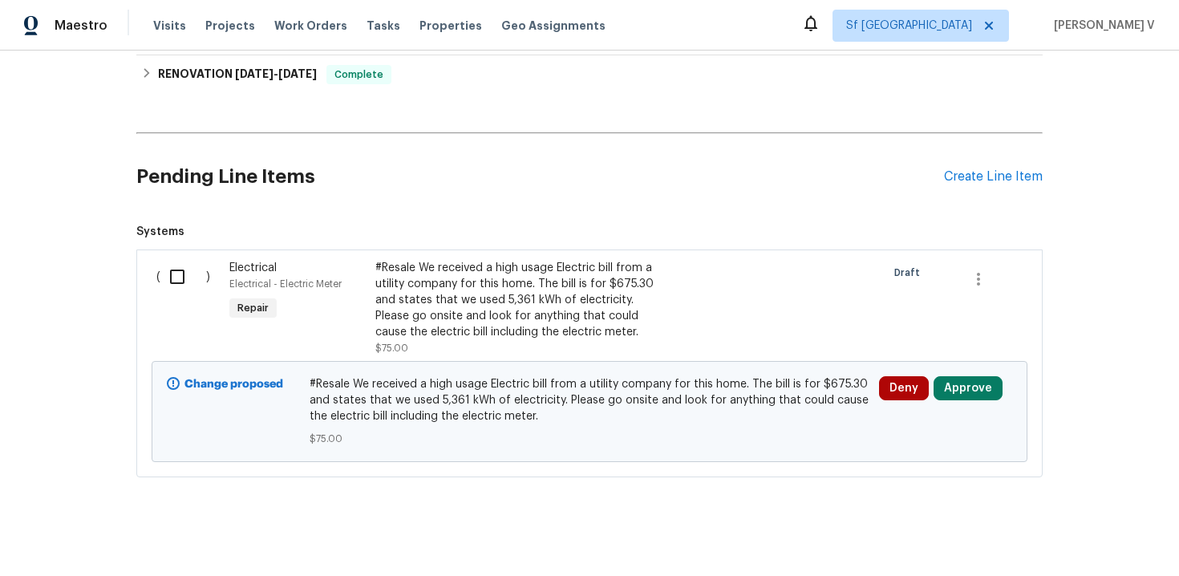
click at [185, 273] on input "checkbox" at bounding box center [183, 277] width 46 height 34
checkbox input "true"
click at [1098, 532] on span "Create Work Order" at bounding box center [1087, 536] width 107 height 20
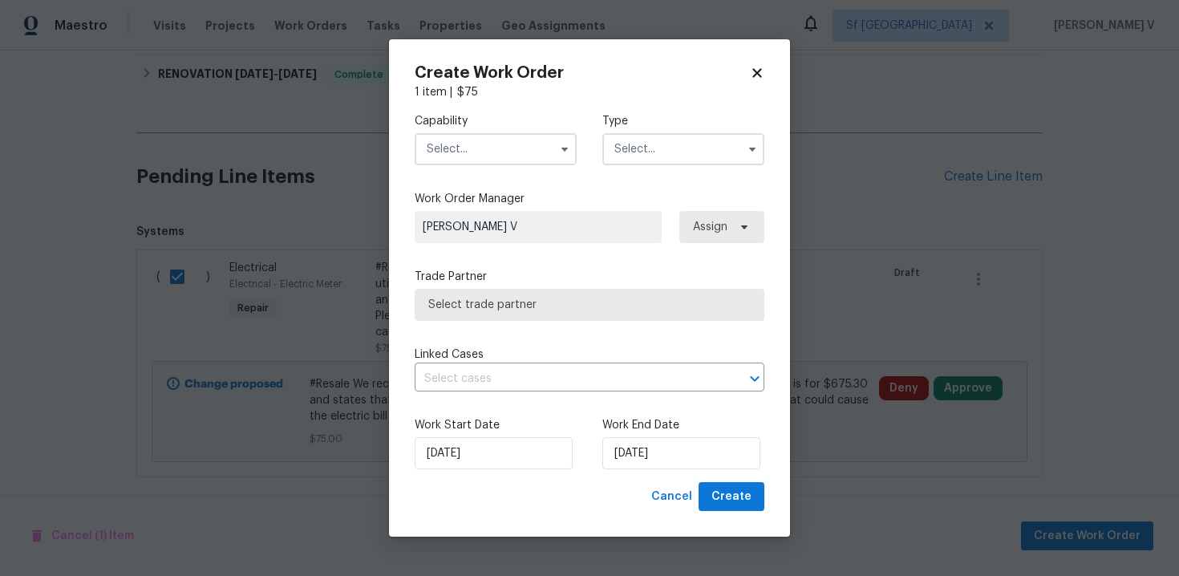
click at [513, 137] on input "text" at bounding box center [496, 149] width 162 height 32
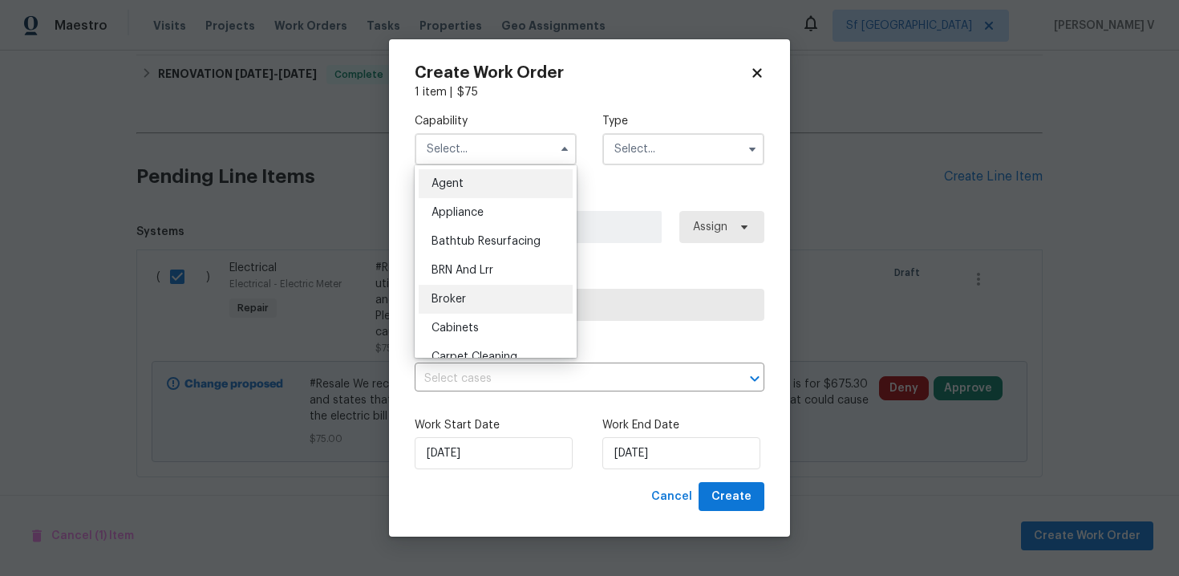
scroll to position [881, 0]
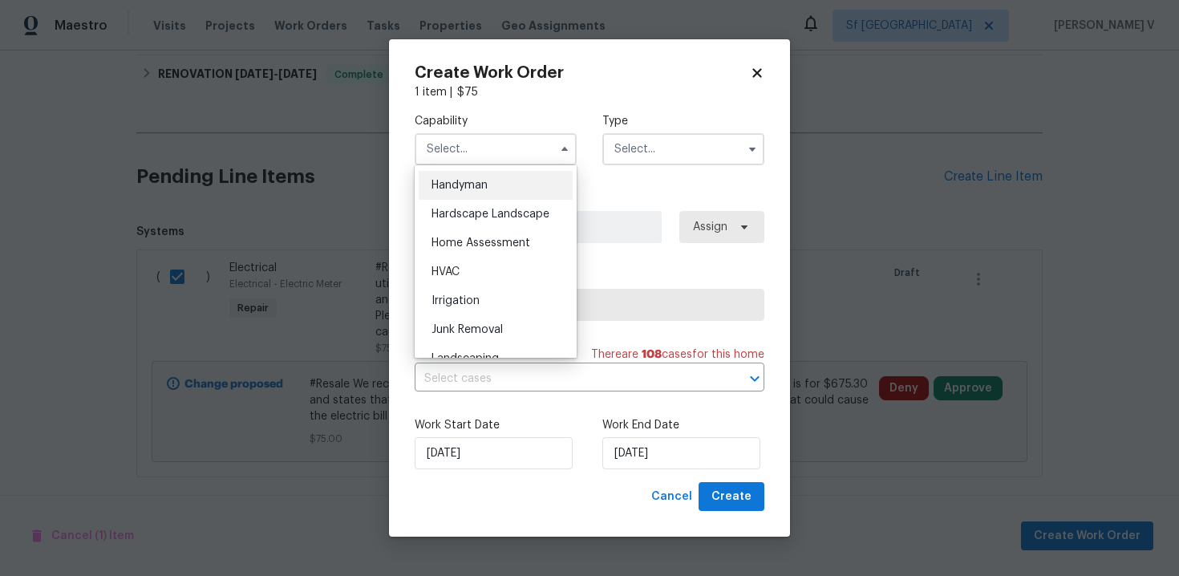
click at [495, 190] on div "Handyman" at bounding box center [496, 185] width 154 height 29
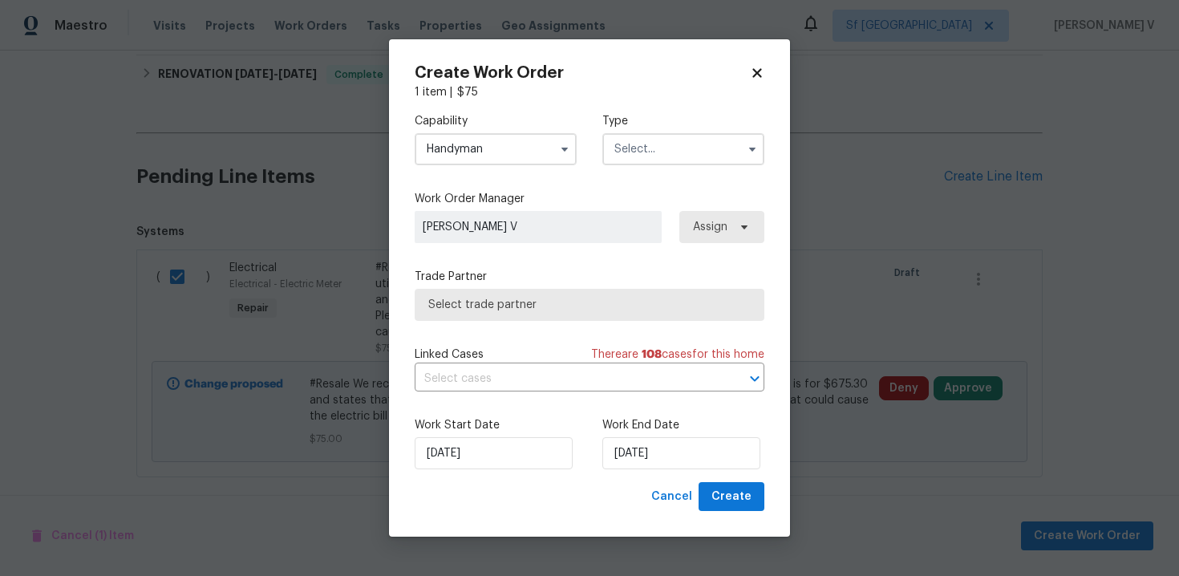
click at [431, 136] on input "Handyman" at bounding box center [496, 149] width 162 height 32
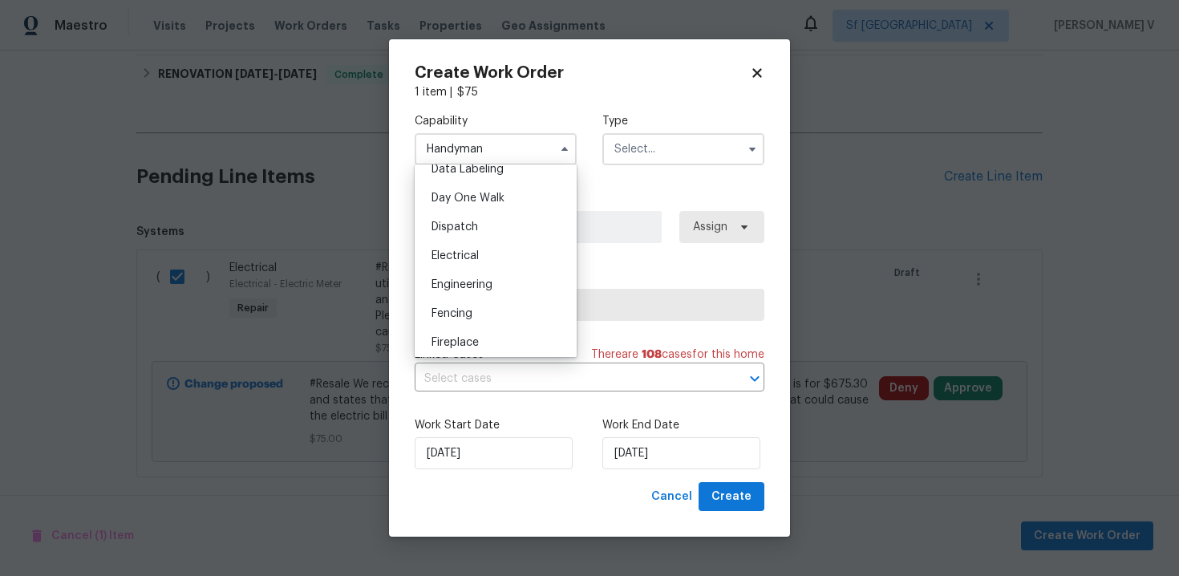
scroll to position [430, 0]
click at [468, 268] on div "Electrical" at bounding box center [496, 259] width 154 height 29
type input "Electrical"
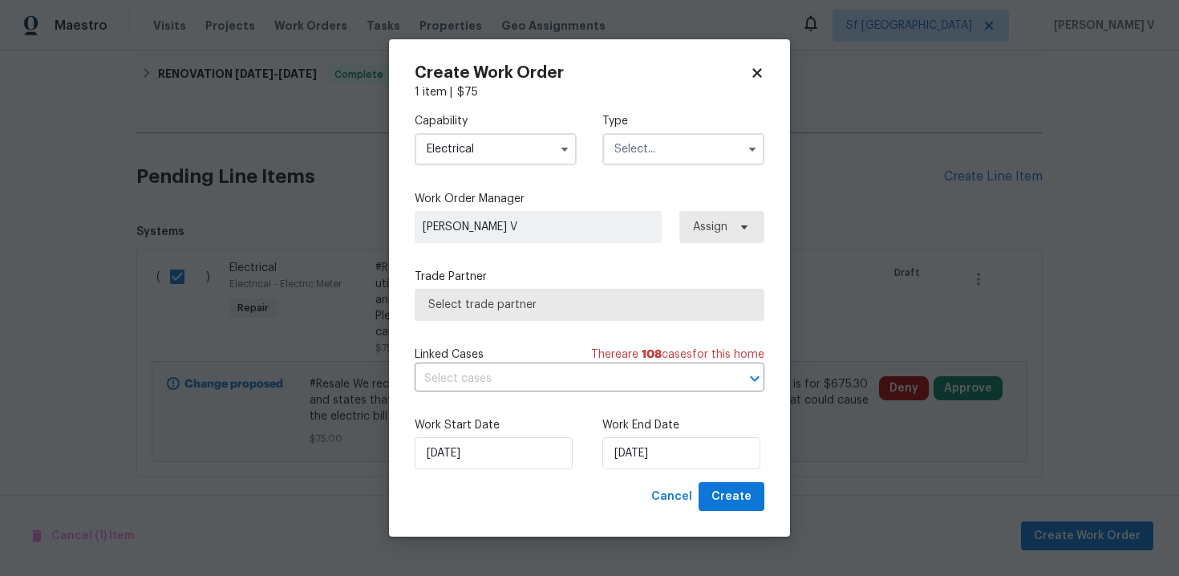
click at [614, 183] on div "Capability Electrical Type Work Order Manager Divya Dharshini V Assign Trade Pa…" at bounding box center [590, 291] width 350 height 382
click at [645, 156] on input "text" at bounding box center [683, 149] width 162 height 32
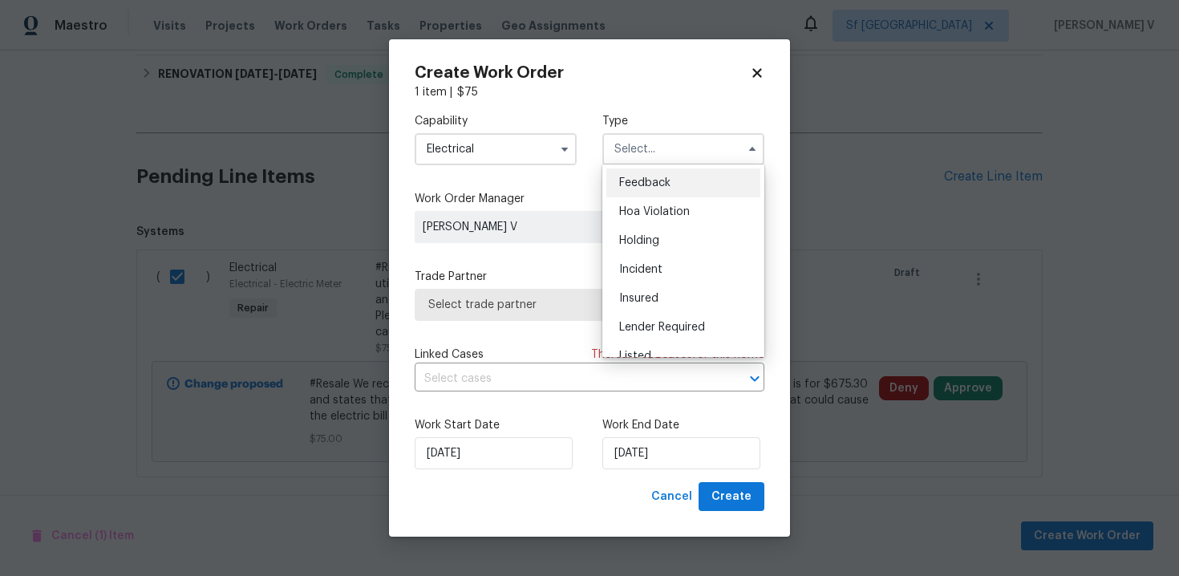
click at [636, 185] on span "Feedback" at bounding box center [644, 182] width 51 height 11
type input "Feedback"
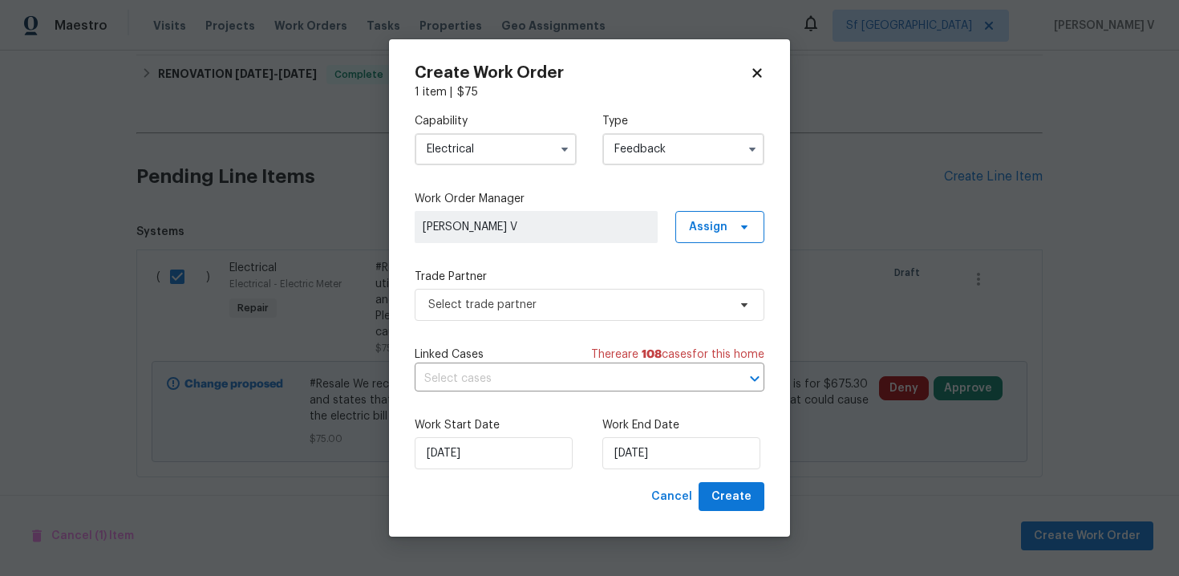
click at [551, 330] on div "Capability Electrical Type Feedback Feedback Hoa Violation Holding Incident Ins…" at bounding box center [590, 291] width 350 height 382
click at [549, 314] on span "Select trade partner" at bounding box center [590, 305] width 350 height 32
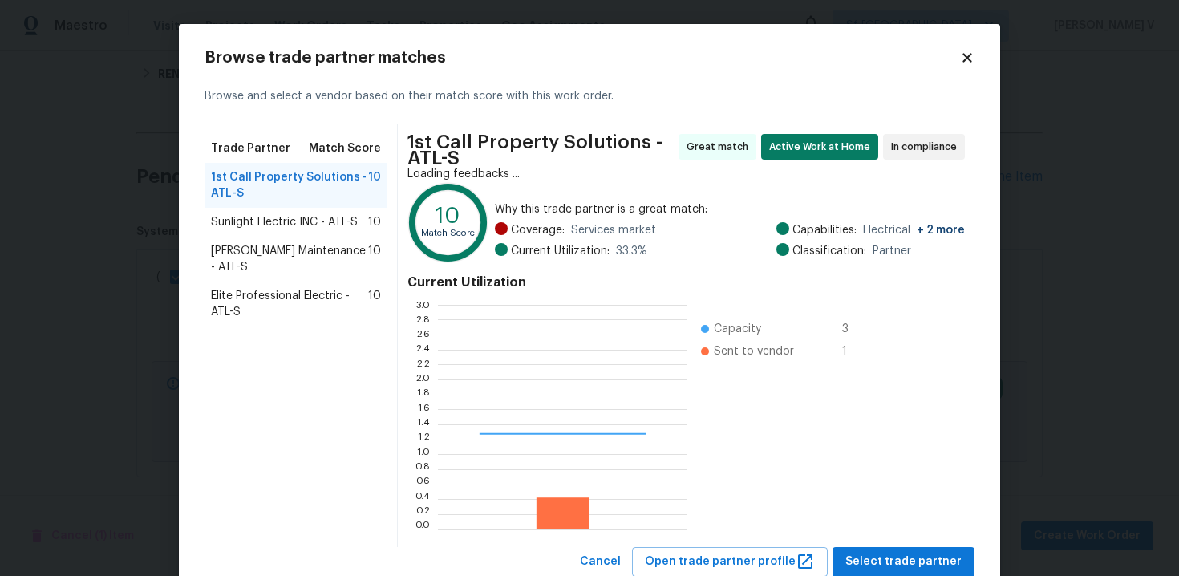
scroll to position [225, 249]
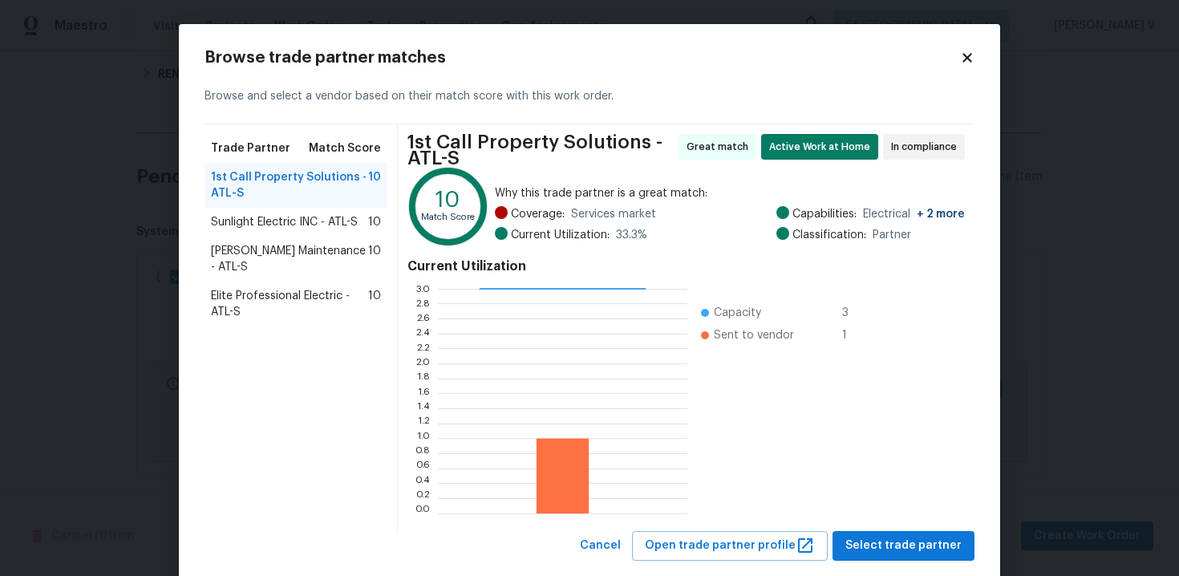
click at [290, 216] on span "Sunlight Electric INC - ATL-S" at bounding box center [284, 222] width 147 height 16
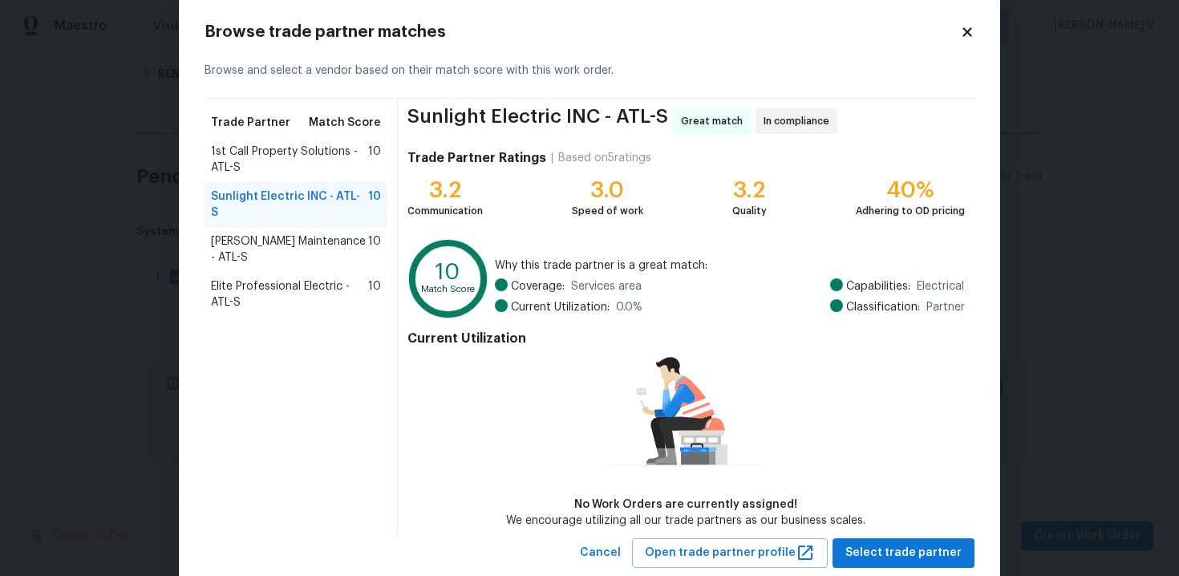
scroll to position [66, 0]
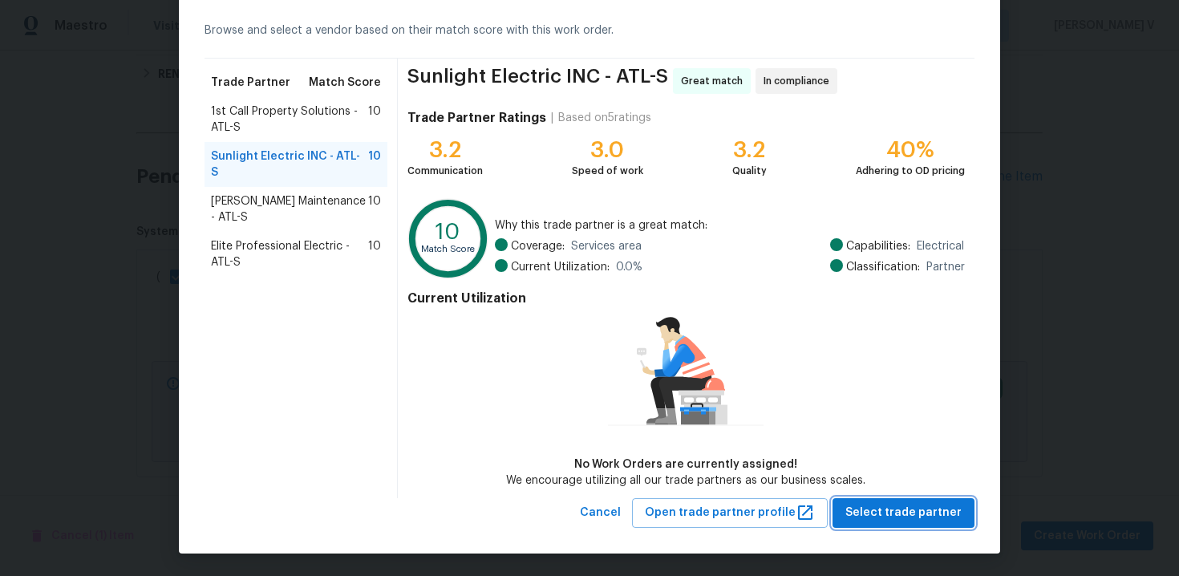
click at [881, 514] on span "Select trade partner" at bounding box center [903, 513] width 116 height 20
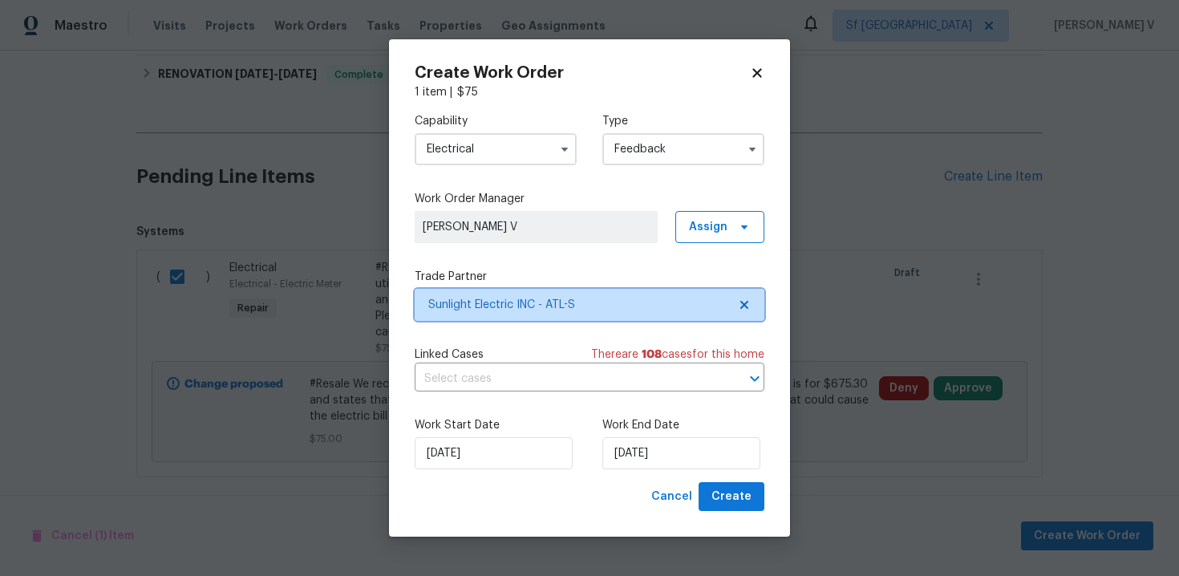
scroll to position [0, 0]
click at [652, 435] on div "Work End Date 02/09/2025" at bounding box center [683, 443] width 162 height 52
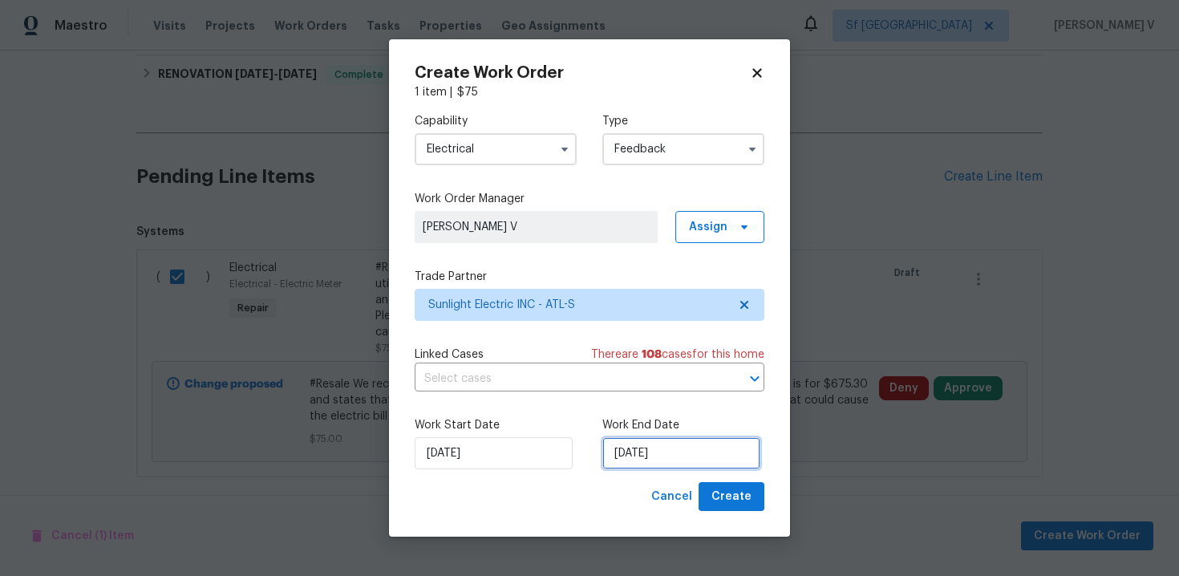
click at [643, 445] on input "02/09/2025" at bounding box center [681, 453] width 158 height 32
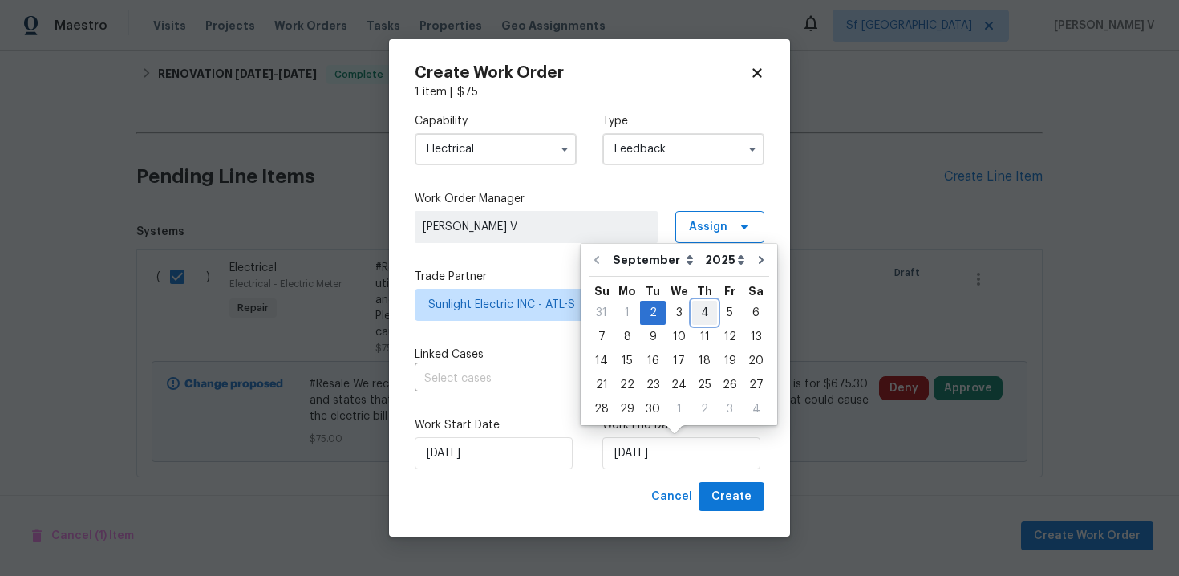
click at [692, 315] on div "4" at bounding box center [704, 313] width 25 height 22
type input "04/09/2025"
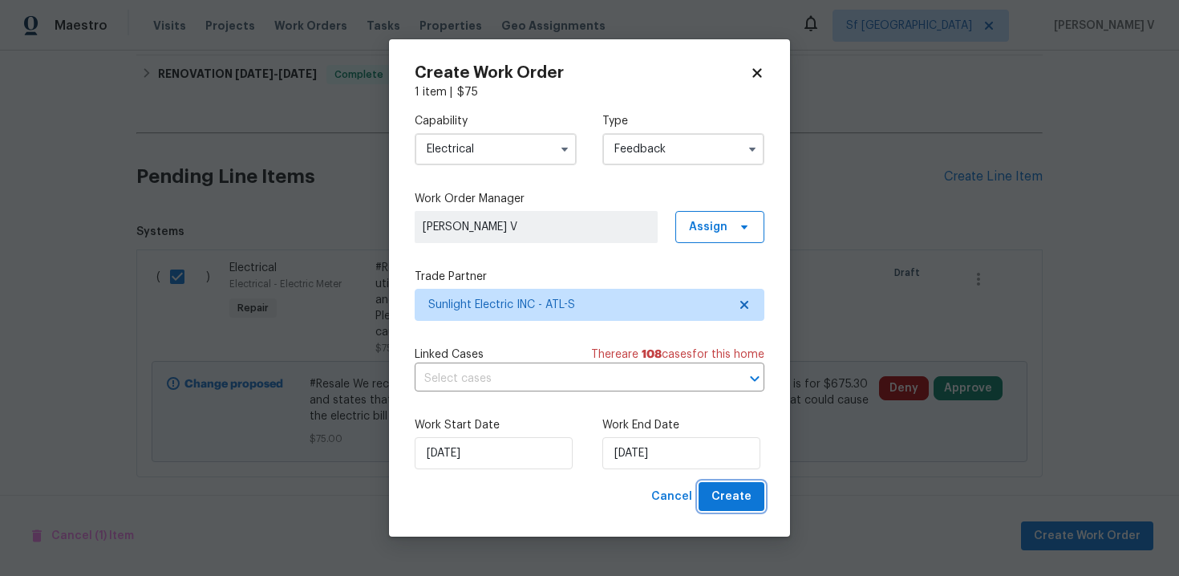
click at [723, 496] on span "Create" at bounding box center [731, 497] width 40 height 20
checkbox input "false"
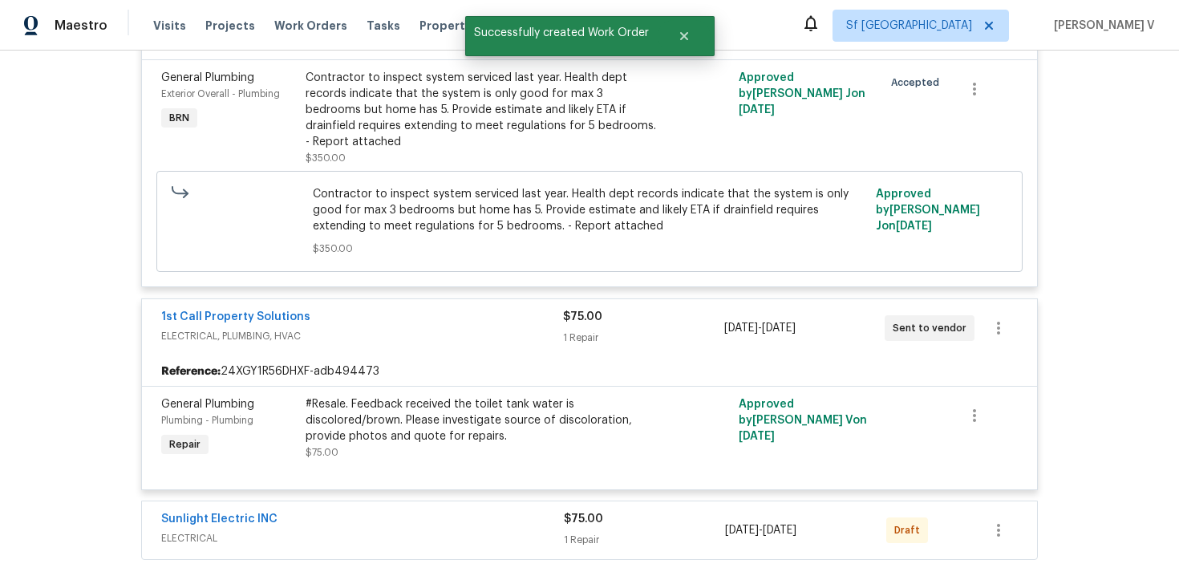
scroll to position [596, 0]
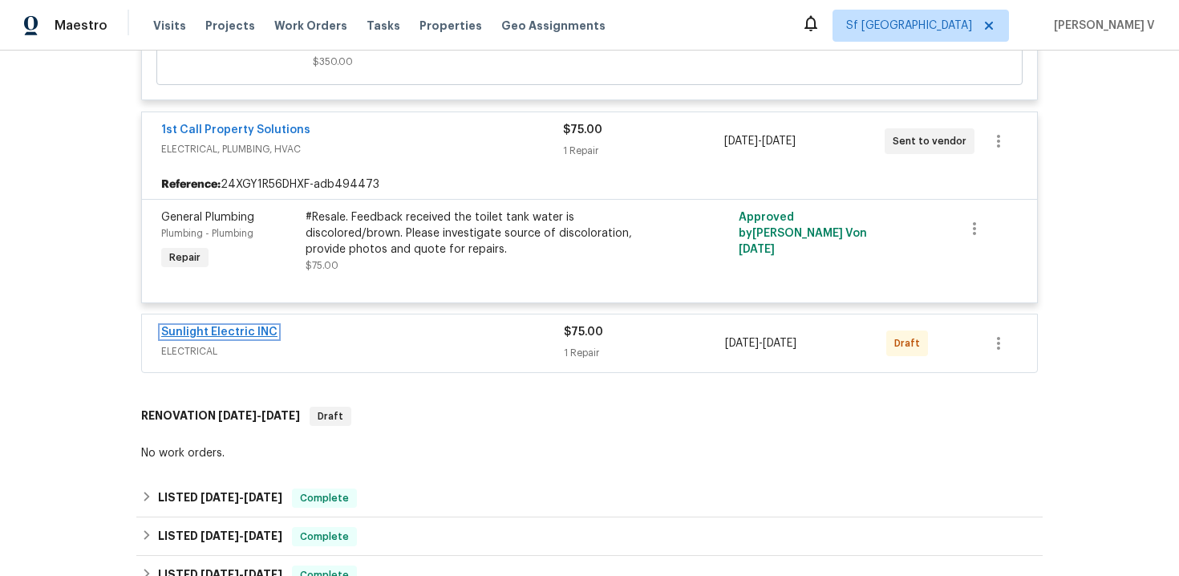
click at [183, 326] on link "Sunlight Electric INC" at bounding box center [219, 331] width 116 height 11
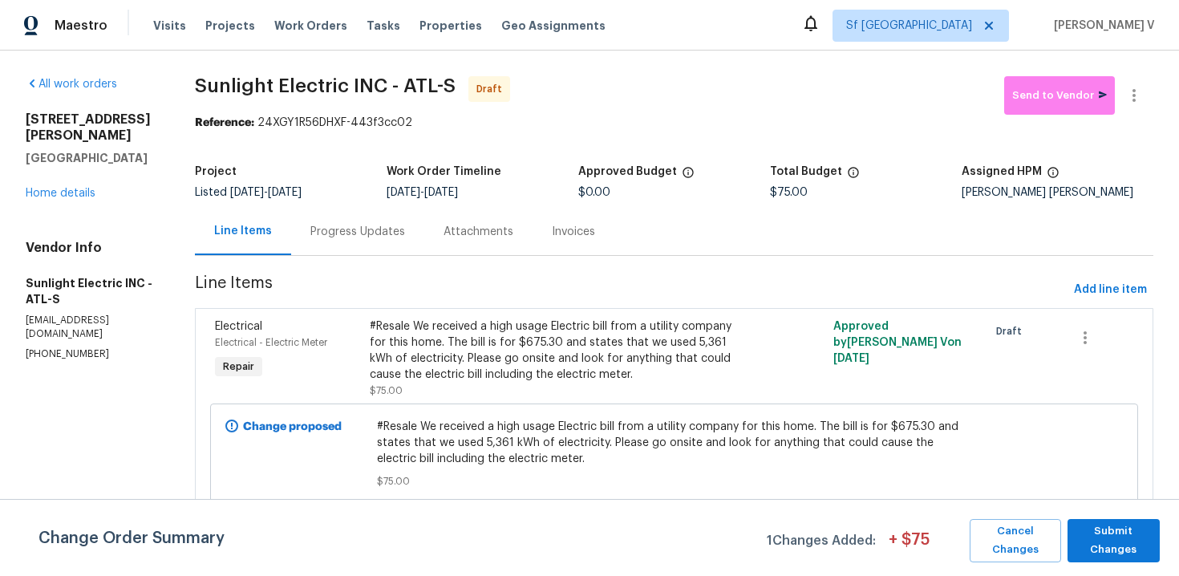
click at [377, 247] on div "Progress Updates" at bounding box center [357, 231] width 133 height 47
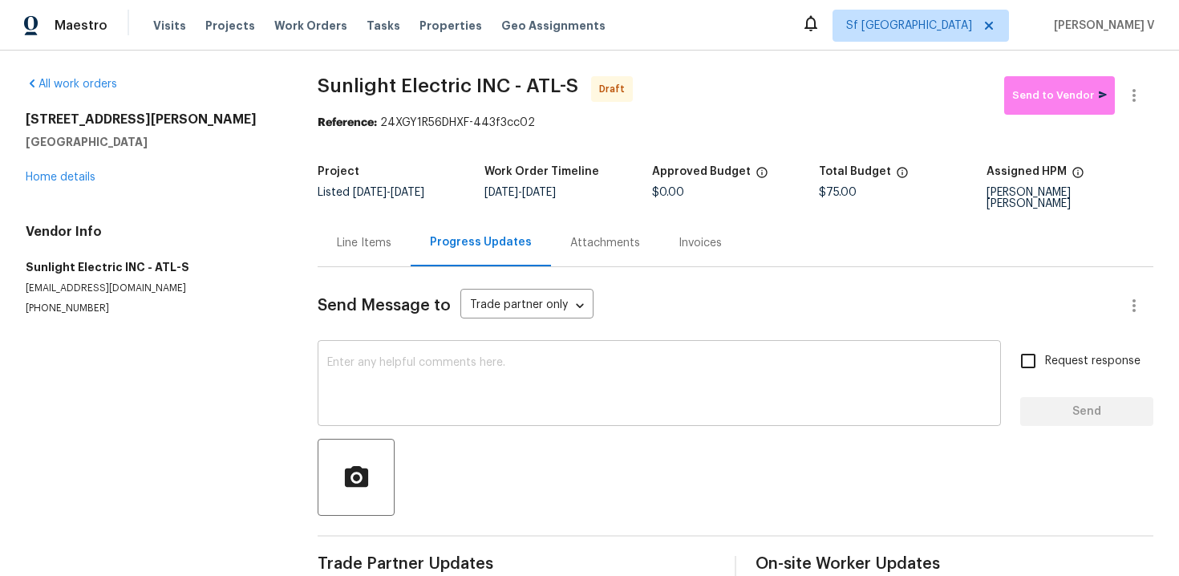
click at [423, 381] on textarea at bounding box center [659, 385] width 664 height 56
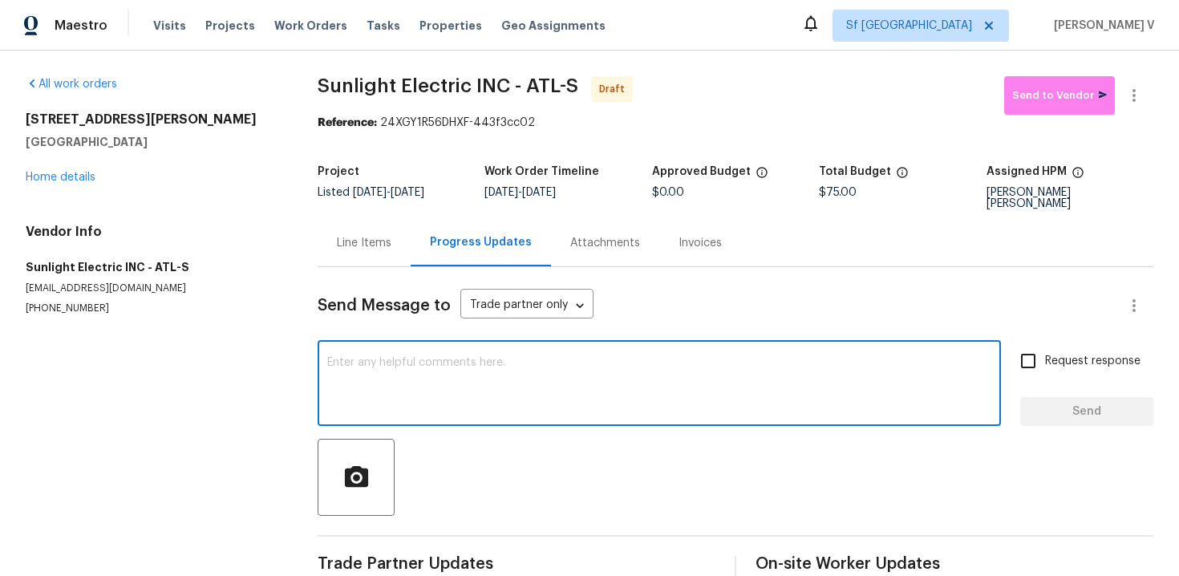
paste textarea "Hi, this is Divya with Opendoor. I’m confirming you received the WO for the pro…"
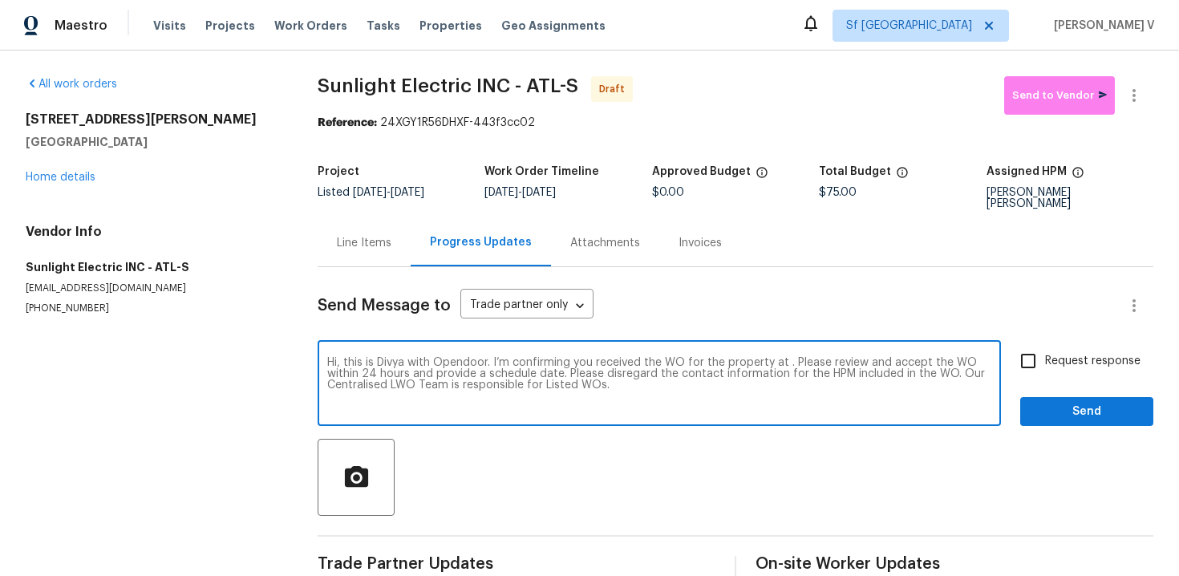
click at [782, 357] on textarea "Hi, this is Divya with Opendoor. I’m confirming you received the WO for the pro…" at bounding box center [659, 385] width 664 height 56
paste textarea "105 Laurel Ridge Ct, Fayetteville, GA 30215"
type textarea "Hi, this is Divya with Opendoor. I’m confirming you received the WO for the pro…"
click at [1004, 344] on div "Hi, this is Divya with Opendoor. I’m confirming you received the WO for the pro…" at bounding box center [736, 385] width 836 height 82
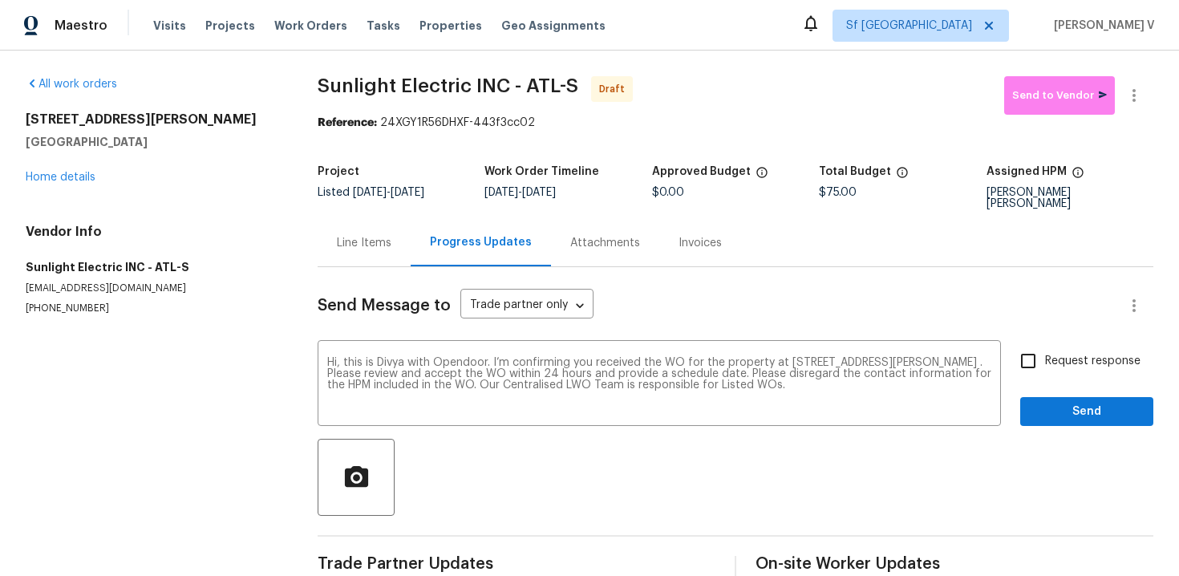
click at [1034, 350] on input "Request response" at bounding box center [1028, 361] width 34 height 34
checkbox input "true"
click at [1061, 402] on span "Send" at bounding box center [1086, 412] width 107 height 20
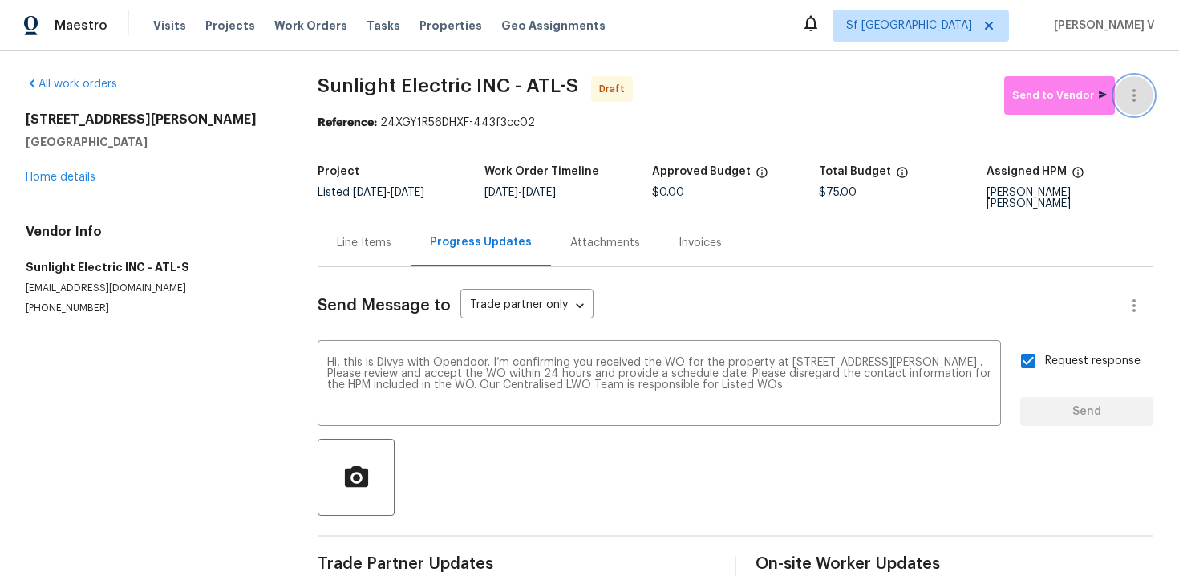
click at [1139, 101] on icon "button" at bounding box center [1133, 95] width 19 height 19
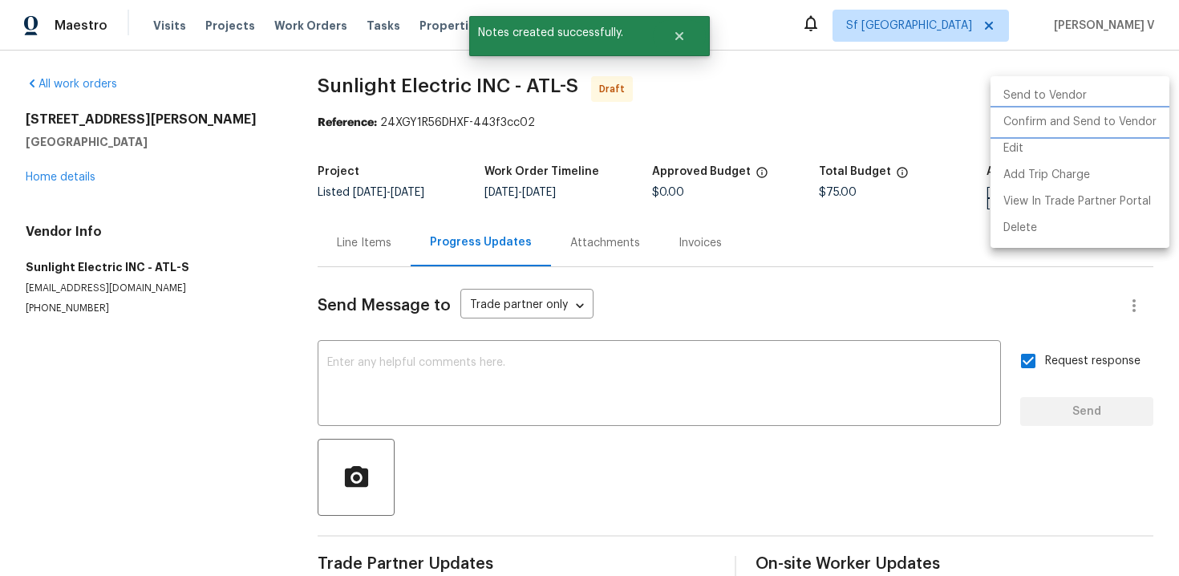
click at [1071, 122] on li "Confirm and Send to Vendor" at bounding box center [1079, 122] width 179 height 26
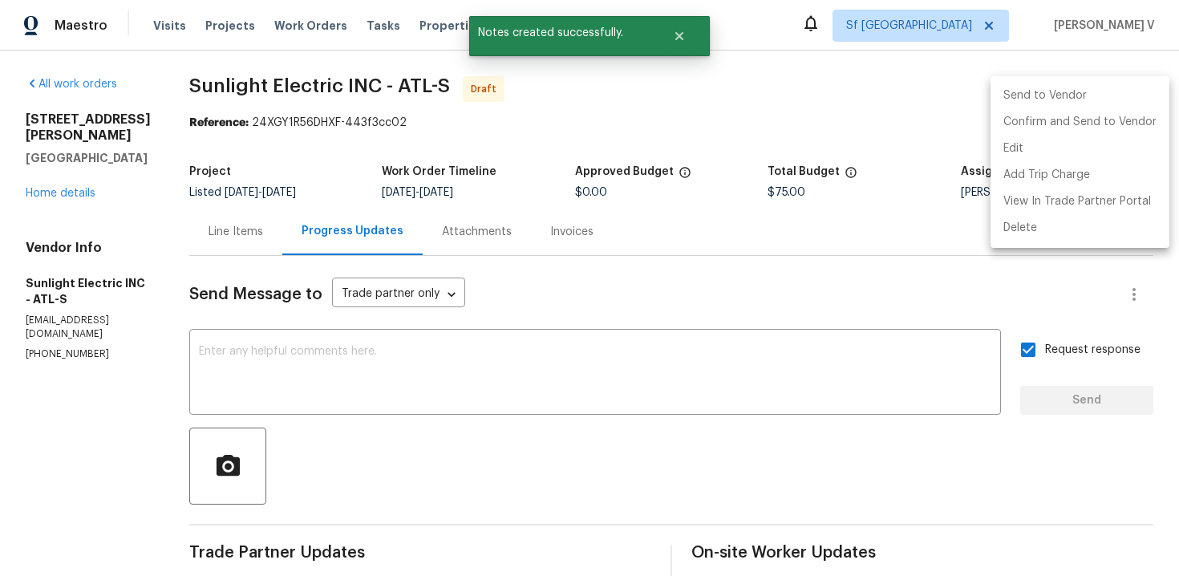
click at [519, 120] on div at bounding box center [589, 288] width 1179 height 576
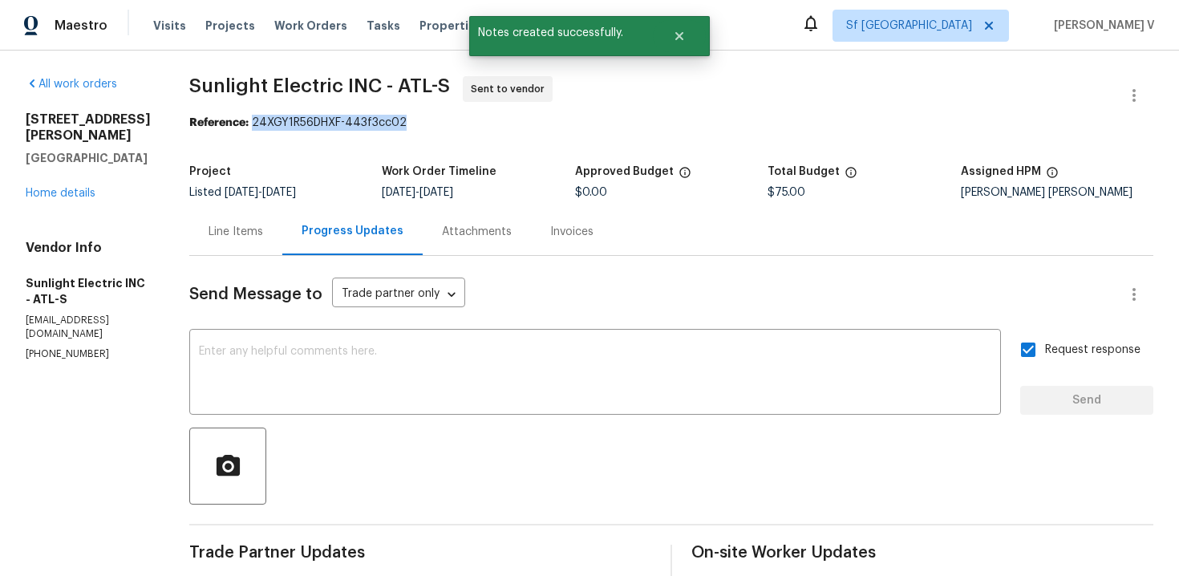
drag, startPoint x: 273, startPoint y: 121, endPoint x: 451, endPoint y: 121, distance: 178.0
click at [451, 121] on div "Reference: 24XGY1R56DHXF-443f3cc02" at bounding box center [671, 123] width 964 height 16
copy div "24XGY1R56DHXF-443f3cc02"
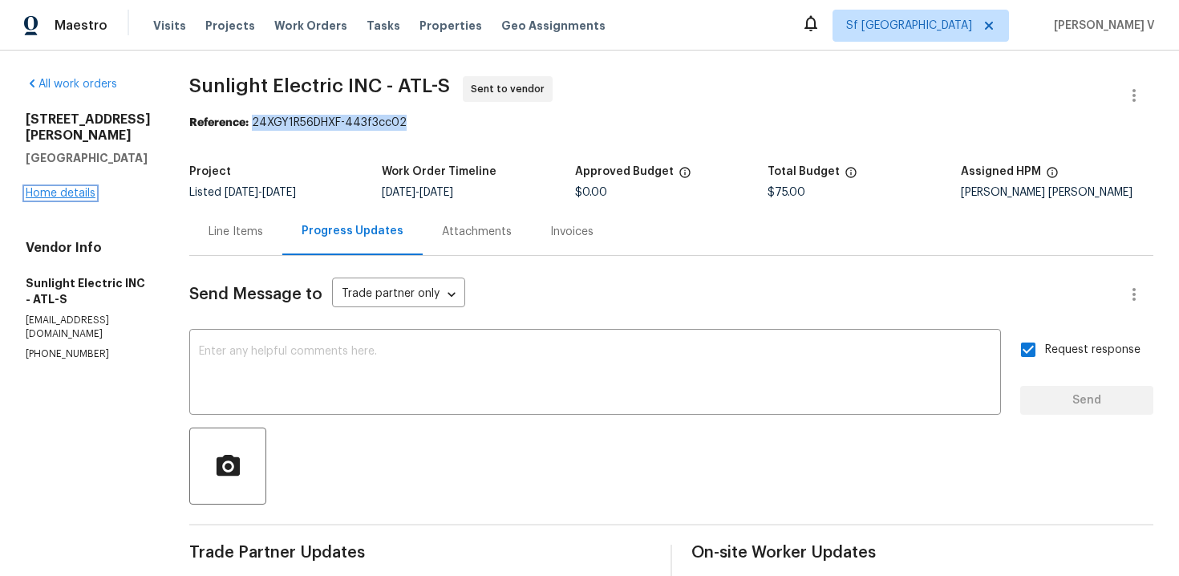
click at [53, 188] on link "Home details" at bounding box center [61, 193] width 70 height 11
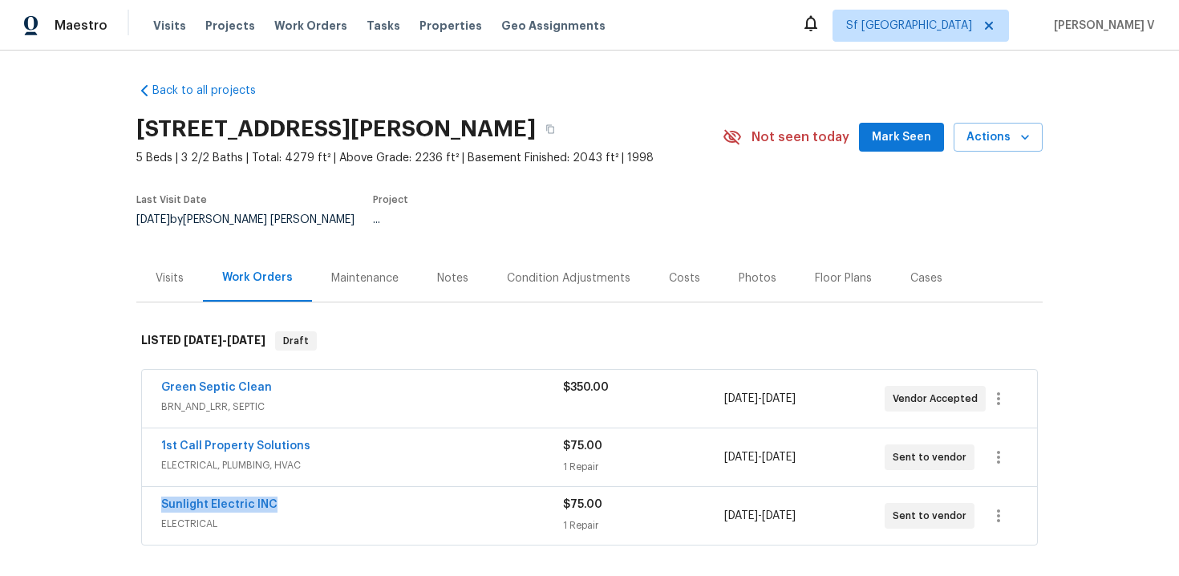
drag, startPoint x: 152, startPoint y: 495, endPoint x: 376, endPoint y: 495, distance: 223.7
click at [376, 495] on div "Sunlight Electric INC ELECTRICAL $75.00 1 Repair 9/2/2025 - 9/4/2025 Sent to ve…" at bounding box center [589, 516] width 895 height 58
copy link "Sunlight Electric INC"
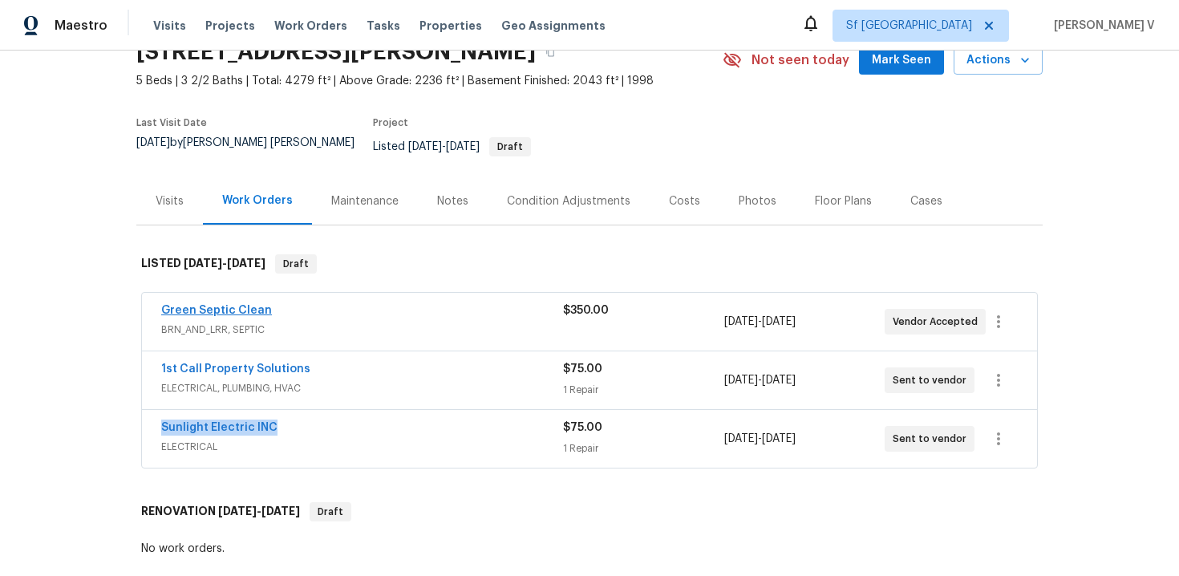
scroll to position [99, 0]
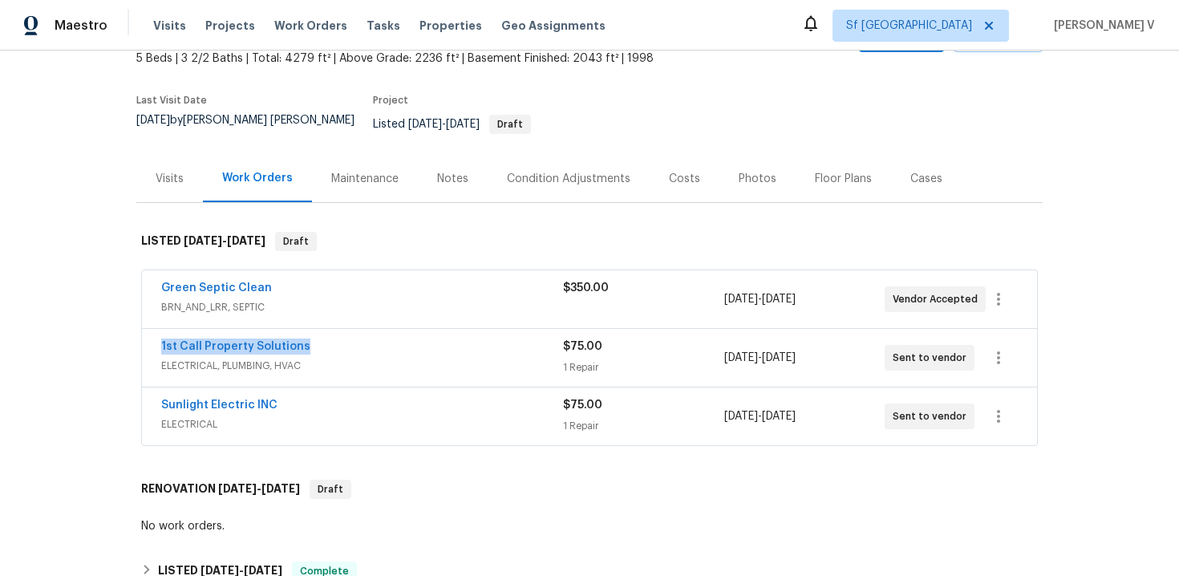
drag, startPoint x: 332, startPoint y: 331, endPoint x: 447, endPoint y: 331, distance: 114.7
click at [447, 331] on div "Green Septic Clean BRN_AND_LRR, SEPTIC $350.00 8/28/2025 - 9/1/2025 Vendor Acce…" at bounding box center [589, 359] width 906 height 184
copy link "1st Call Property Solutions"
drag, startPoint x: 320, startPoint y: 390, endPoint x: 387, endPoint y: 390, distance: 66.6
click at [387, 390] on div "Green Septic Clean BRN_AND_LRR, SEPTIC $350.00 8/28/2025 - 9/1/2025 Vendor Acce…" at bounding box center [589, 359] width 906 height 184
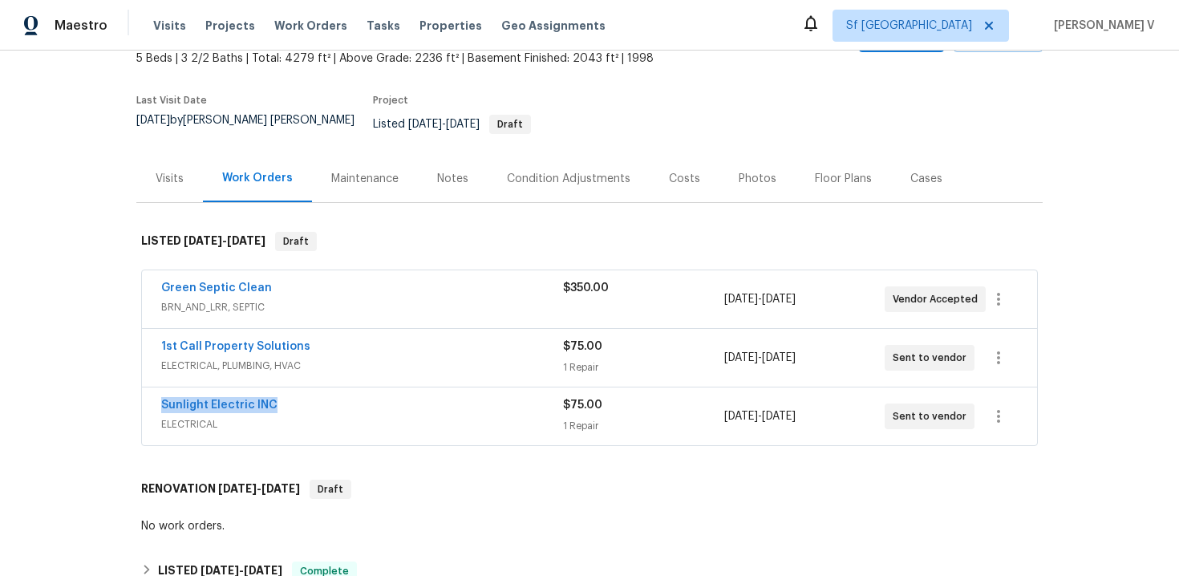
copy link "Sunlight Electric INC"
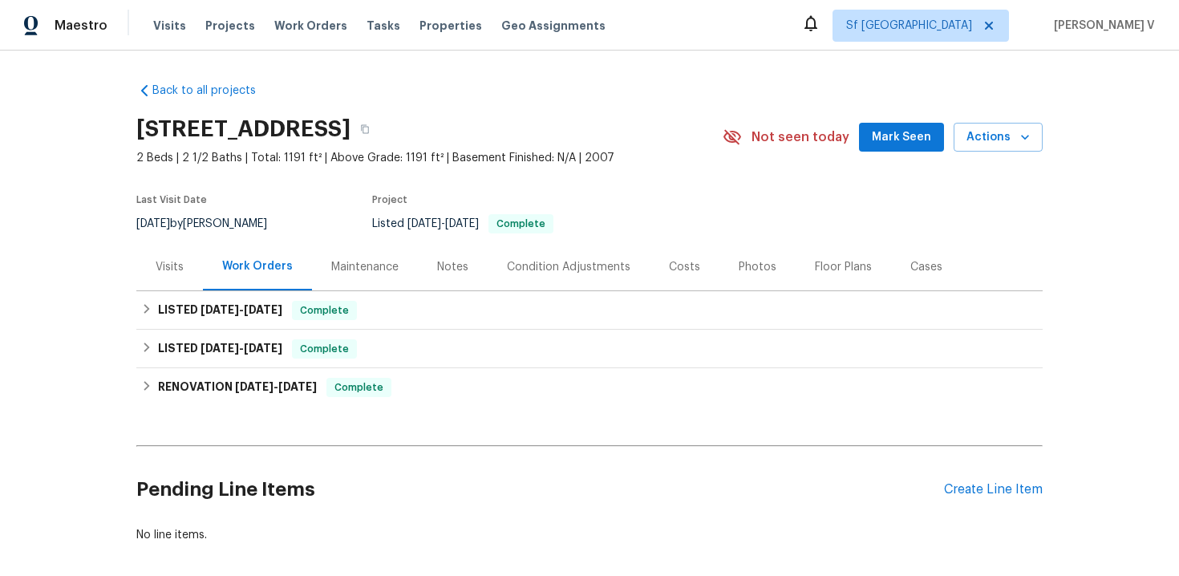
scroll to position [76, 0]
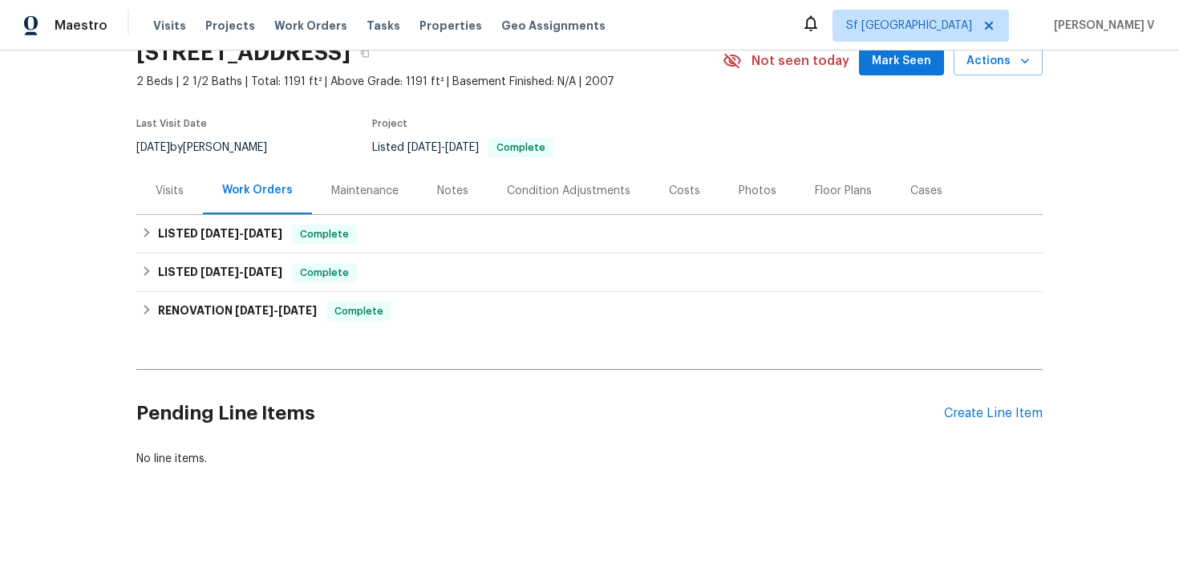
click at [971, 421] on div "Pending Line Items Create Line Item" at bounding box center [589, 413] width 906 height 75
click at [964, 417] on div "Create Line Item" at bounding box center [993, 413] width 99 height 15
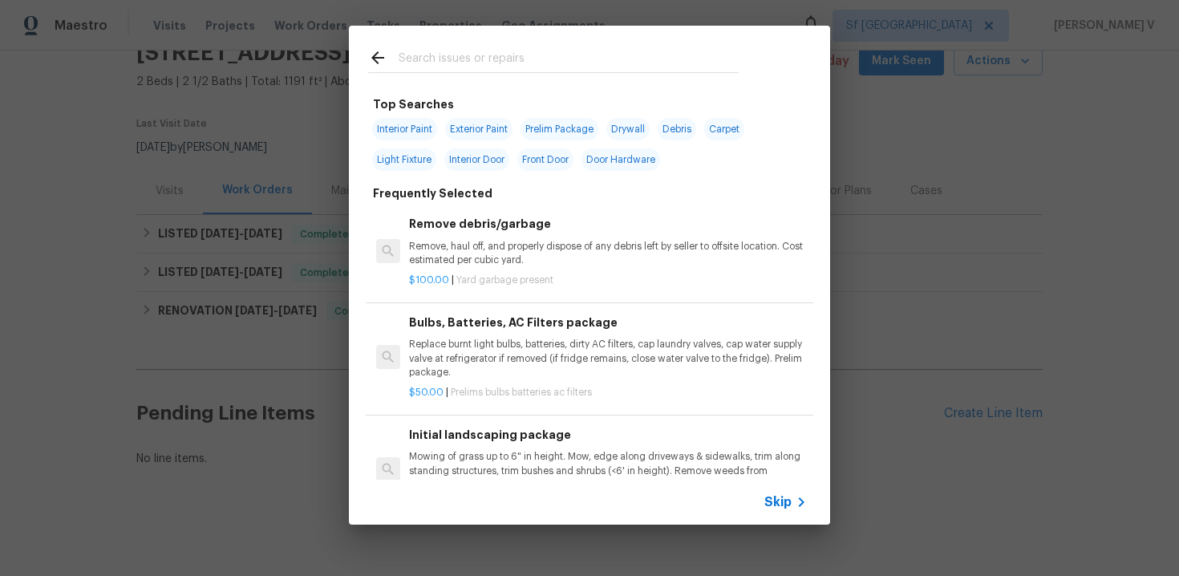
click at [792, 507] on icon at bounding box center [801, 501] width 19 height 19
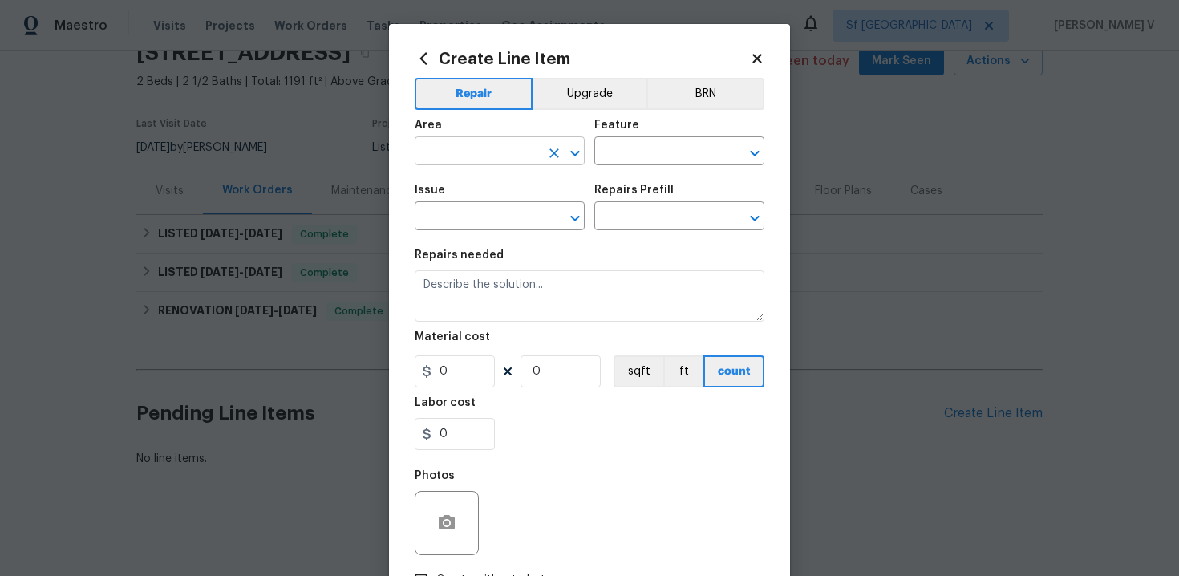
click at [454, 142] on input "text" at bounding box center [477, 152] width 125 height 25
click at [475, 215] on li "Interior Overall" at bounding box center [500, 215] width 170 height 26
type input "Interior Overall"
click at [630, 157] on input "text" at bounding box center [656, 152] width 125 height 25
click at [615, 159] on input "hal" at bounding box center [656, 152] width 125 height 25
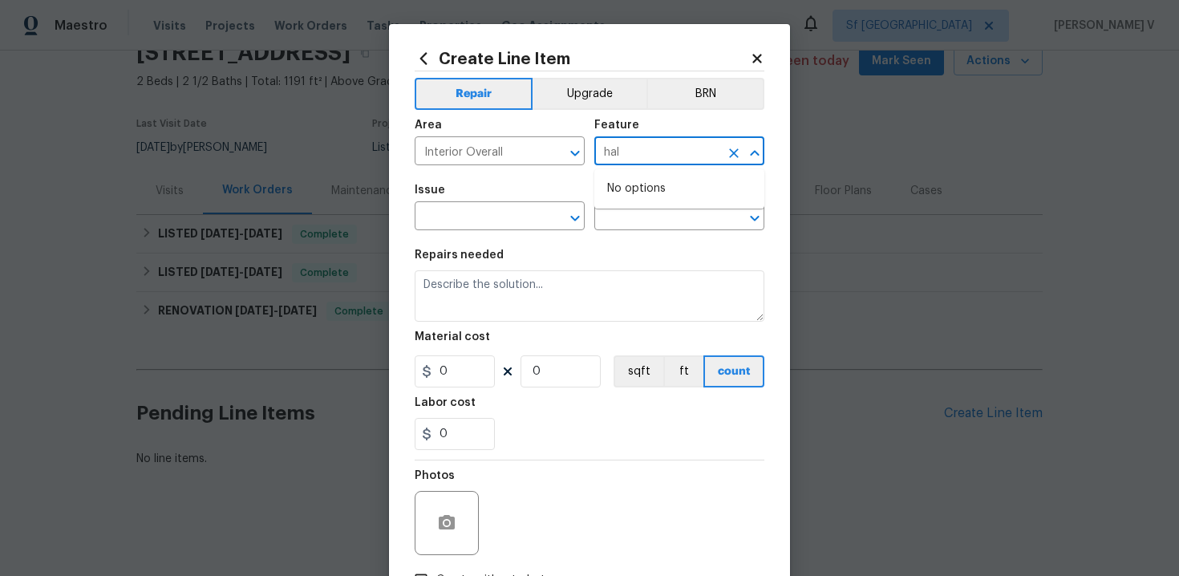
click at [615, 159] on input "hal" at bounding box center [656, 152] width 125 height 25
type input "h"
click at [632, 259] on li "Lighting" at bounding box center [679, 254] width 170 height 26
type input "Lighting"
click at [457, 198] on div "Issue" at bounding box center [500, 194] width 170 height 21
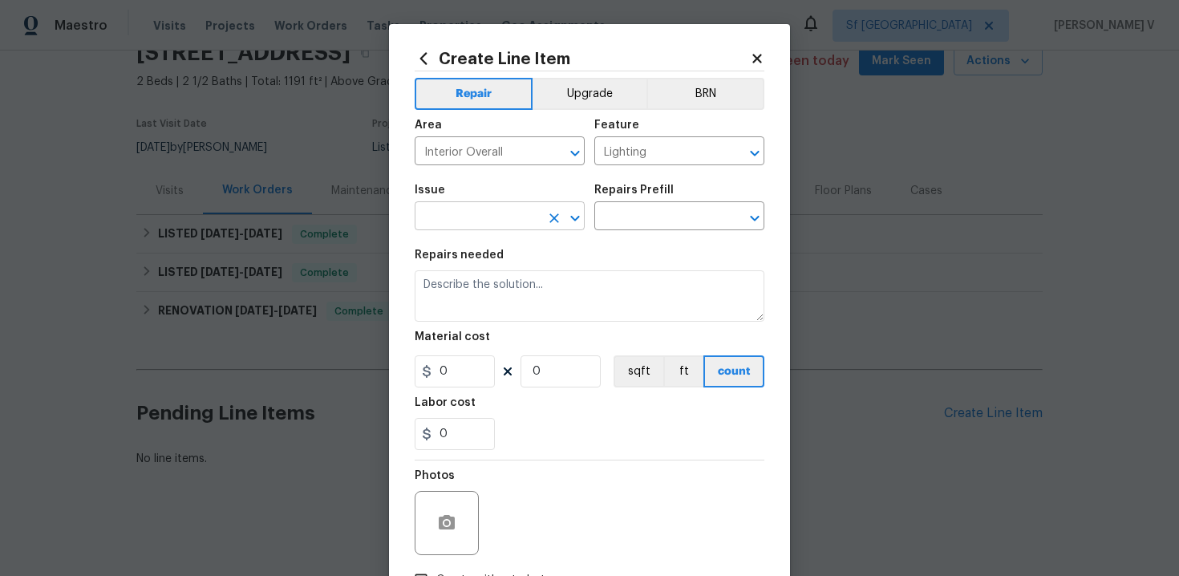
click at [443, 215] on input "text" at bounding box center [477, 217] width 125 height 25
type input "hal"
click at [519, 148] on input "Interior Overall" at bounding box center [477, 152] width 125 height 25
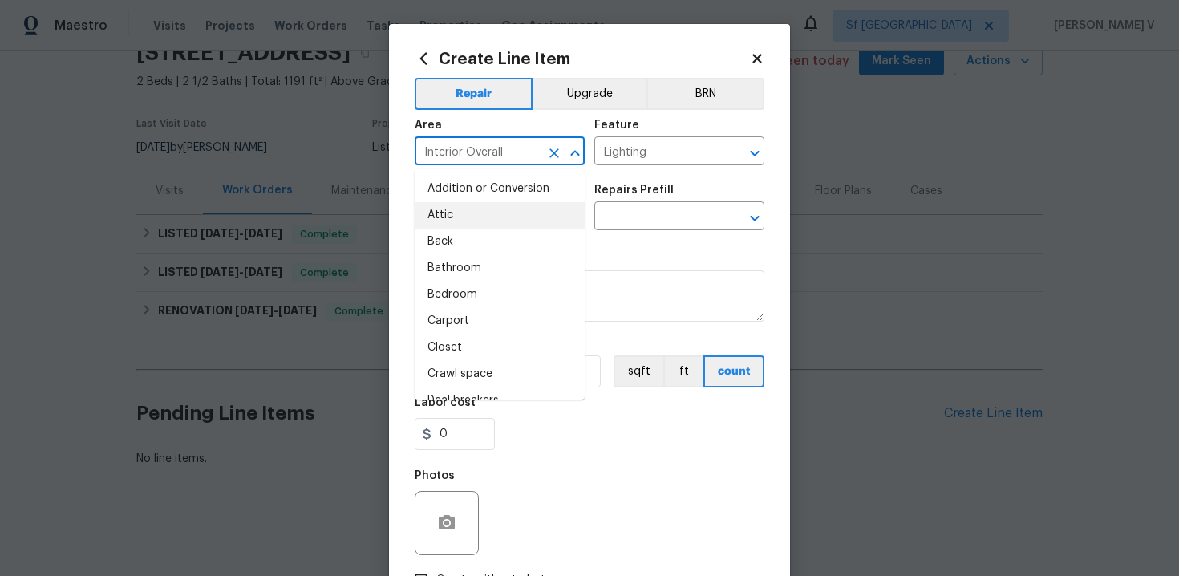
click at [519, 148] on input "Interior Overall" at bounding box center [477, 152] width 125 height 25
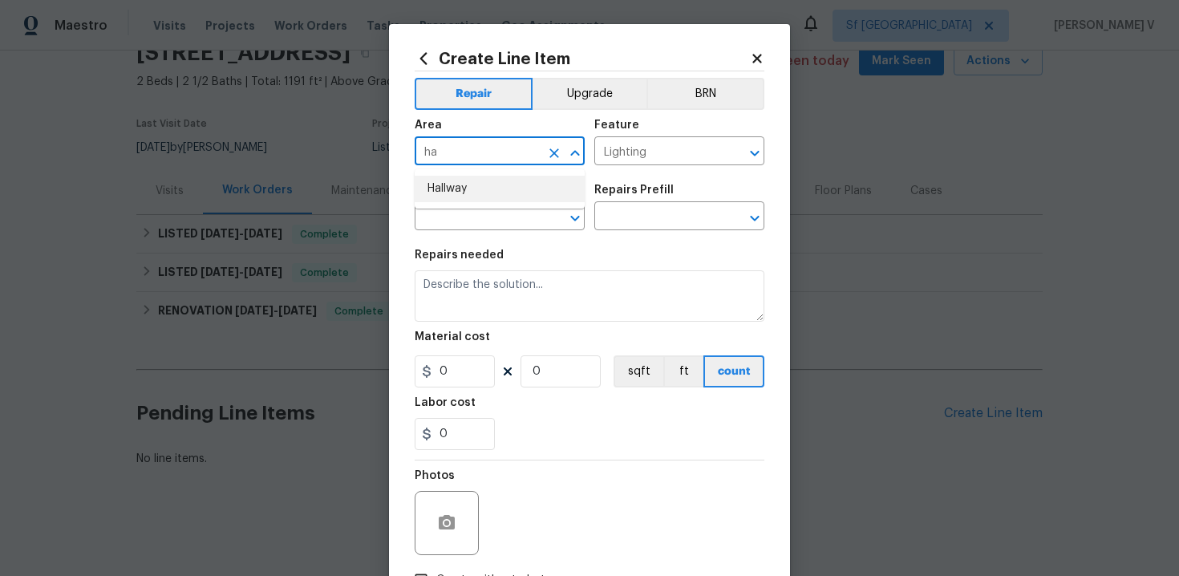
click at [524, 202] on ul "Hallway" at bounding box center [500, 188] width 170 height 39
type input "Interior Overall"
click at [476, 229] on input "text" at bounding box center [477, 217] width 125 height 25
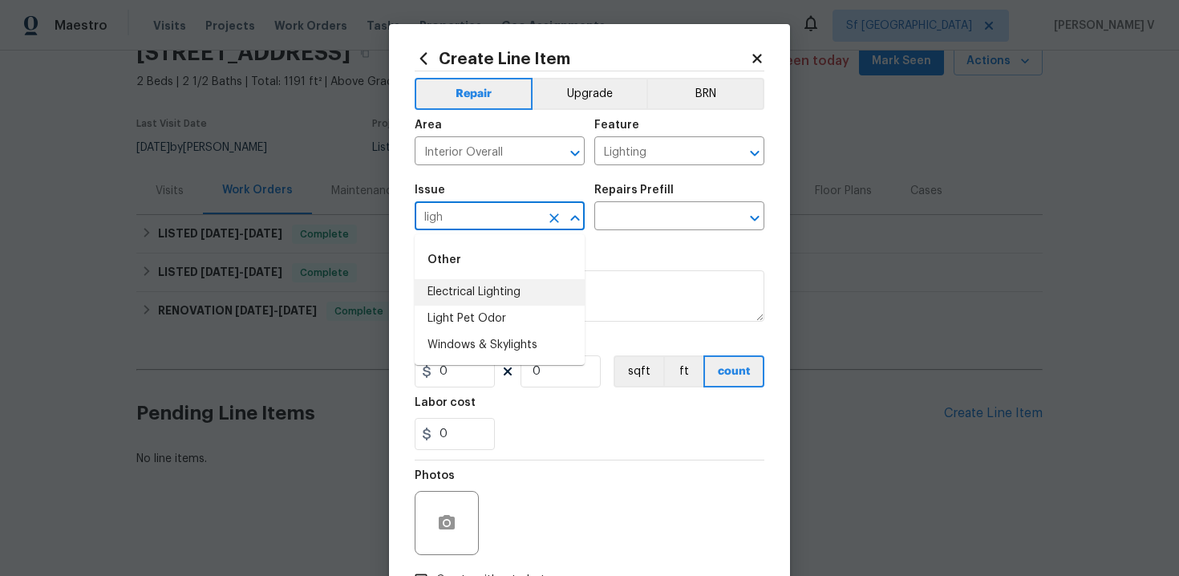
click at [510, 302] on li "Electrical Lighting" at bounding box center [500, 292] width 170 height 26
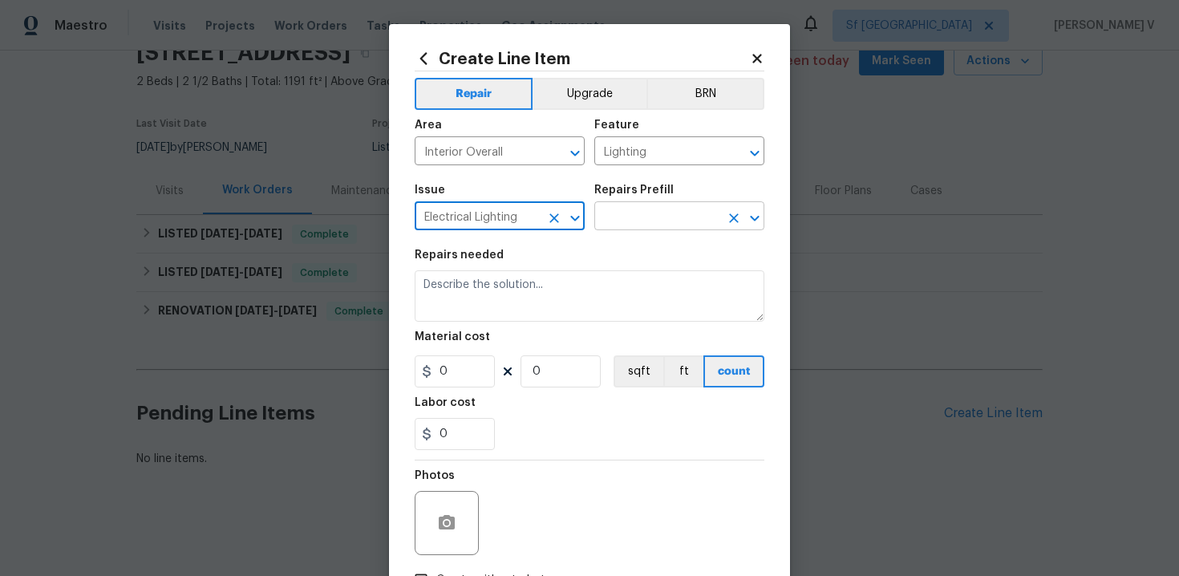
click at [644, 225] on input "text" at bounding box center [656, 217] width 125 height 25
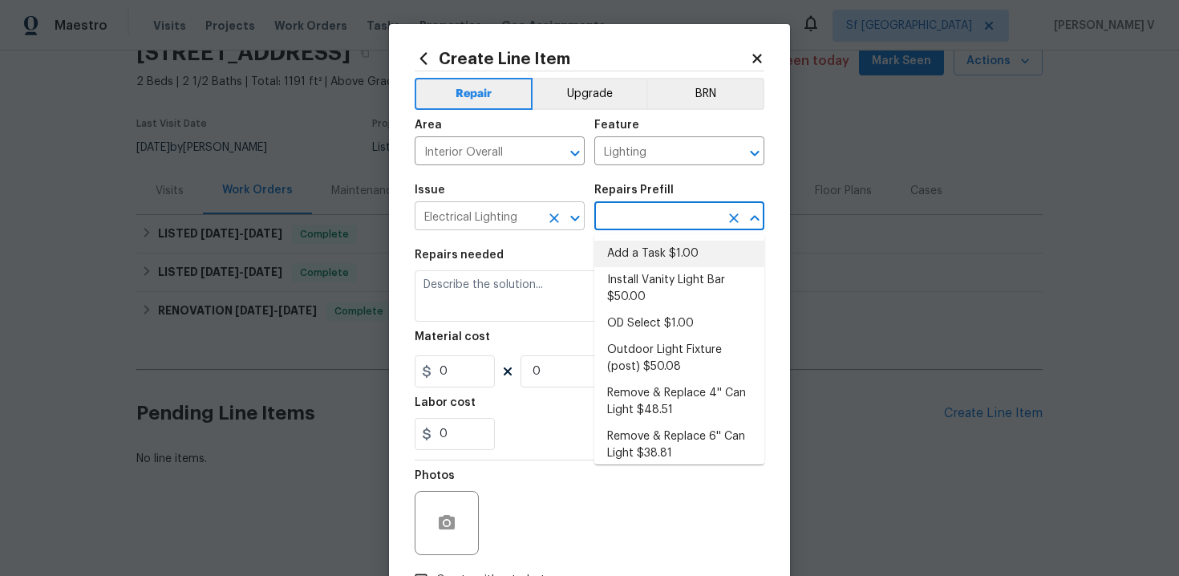
click at [500, 225] on input "Electrical Lighting" at bounding box center [477, 217] width 125 height 25
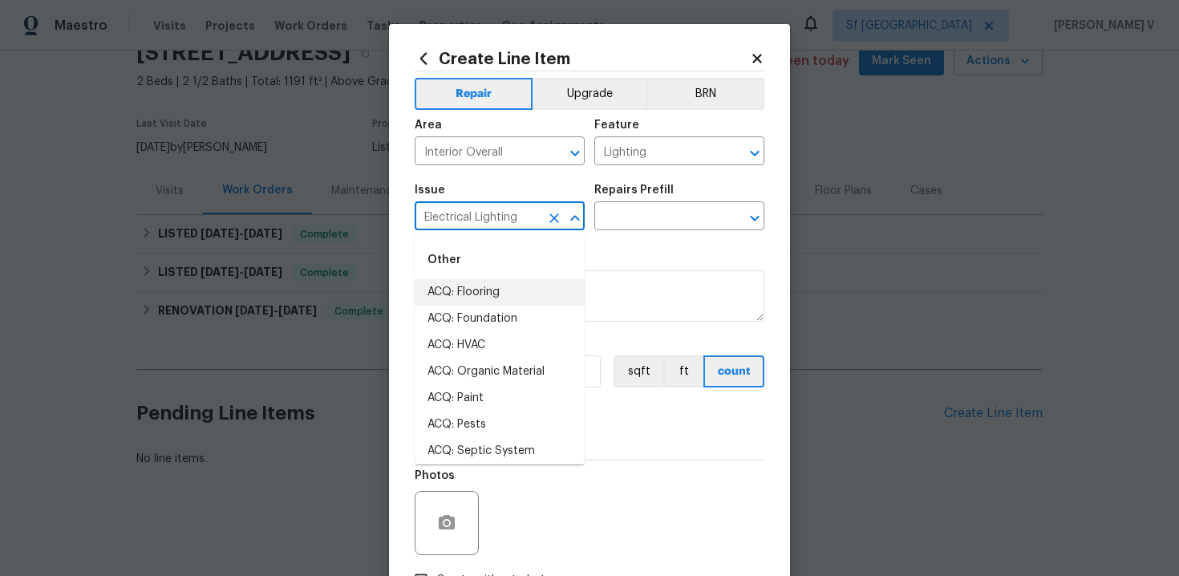
click at [500, 225] on input "Electrical Lighting" at bounding box center [477, 217] width 125 height 25
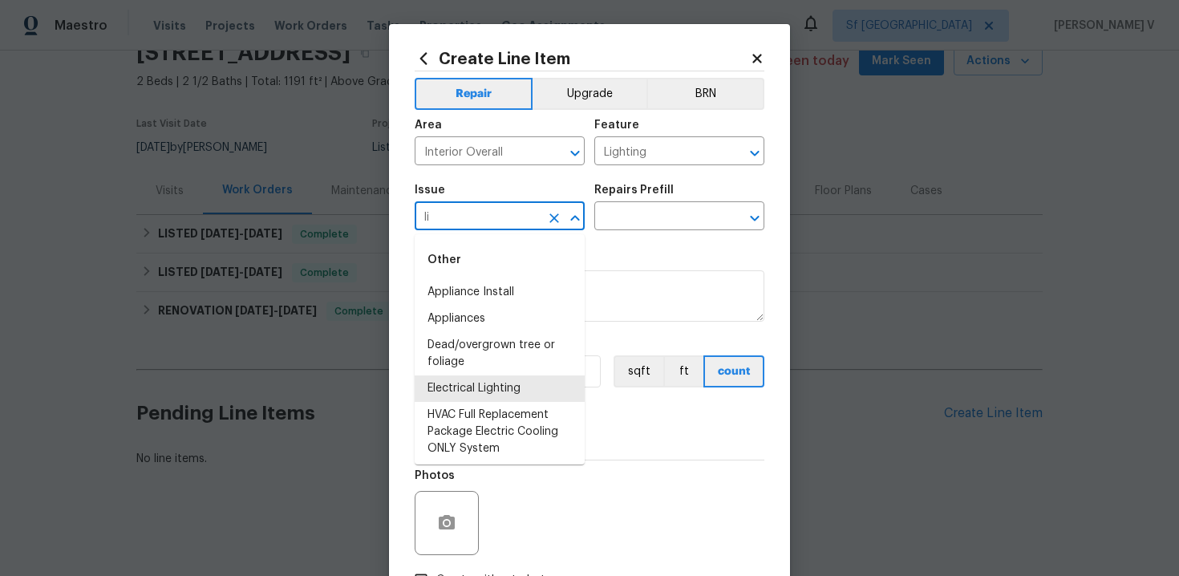
type input "l"
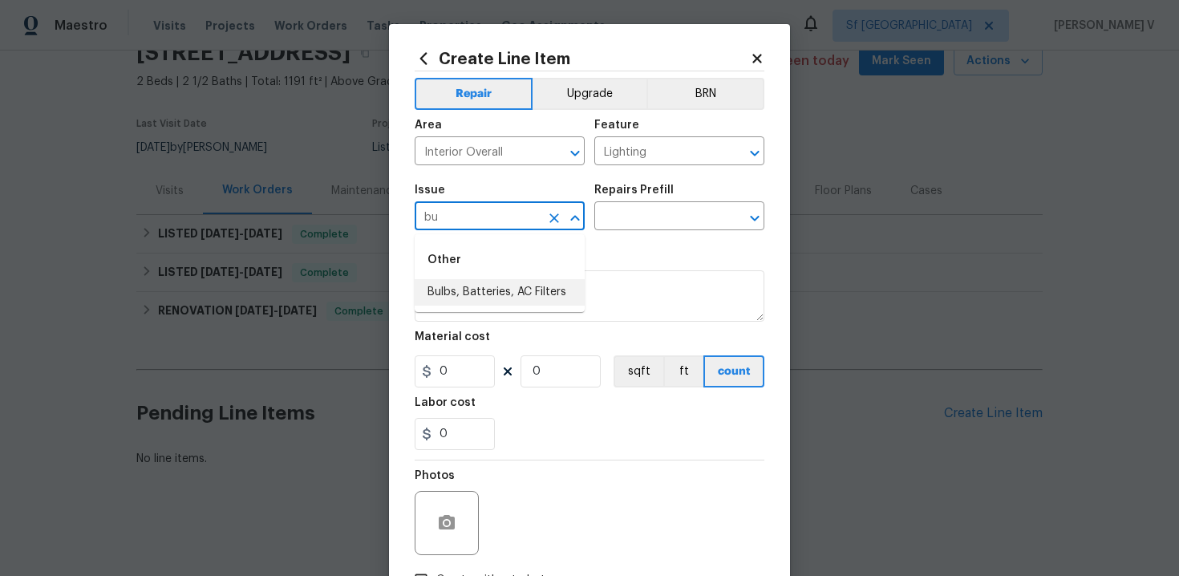
click at [555, 300] on li "Bulbs, Batteries, AC Filters" at bounding box center [500, 292] width 170 height 26
type input "Bulbs, Batteries, AC Filters"
click at [662, 245] on section "Repairs needed Material cost 0 0 sqft ft count Labor cost 0" at bounding box center [590, 350] width 350 height 220
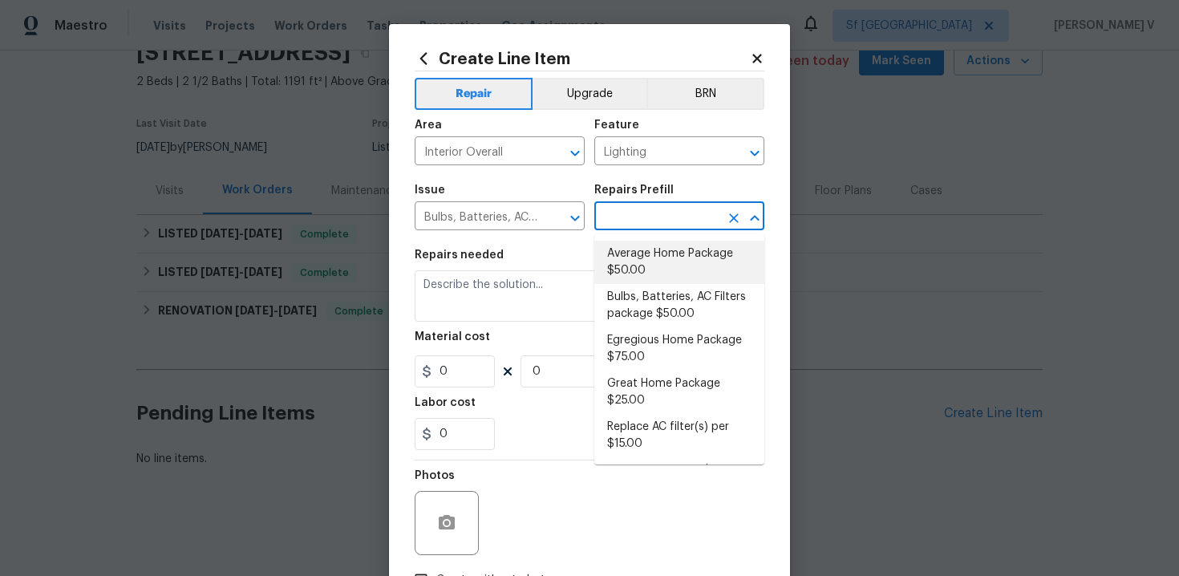
click at [687, 217] on input "text" at bounding box center [656, 217] width 125 height 25
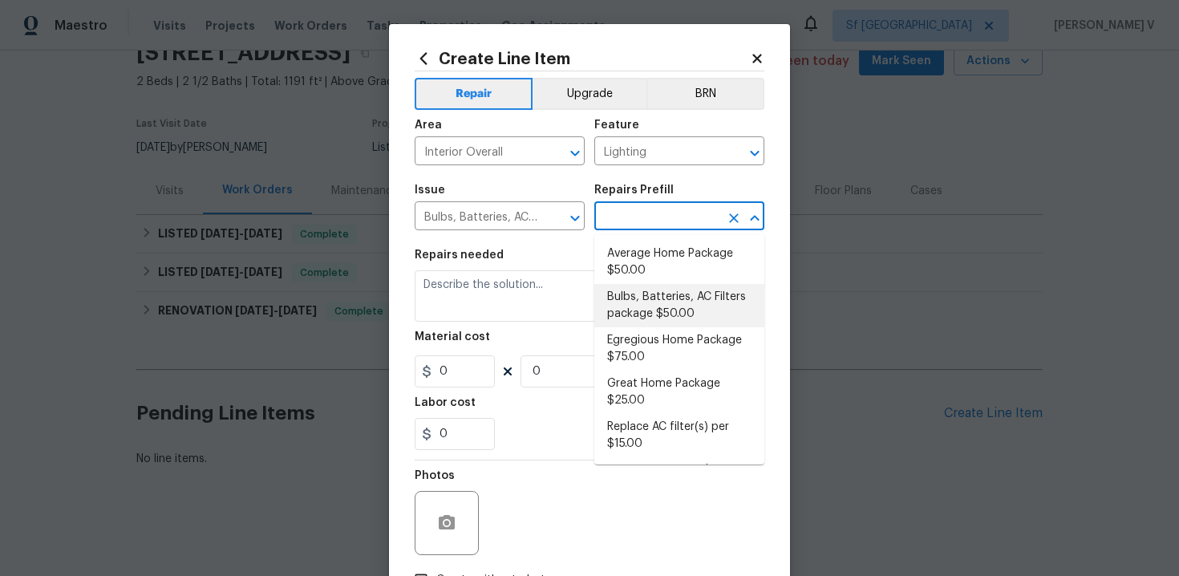
scroll to position [69, 0]
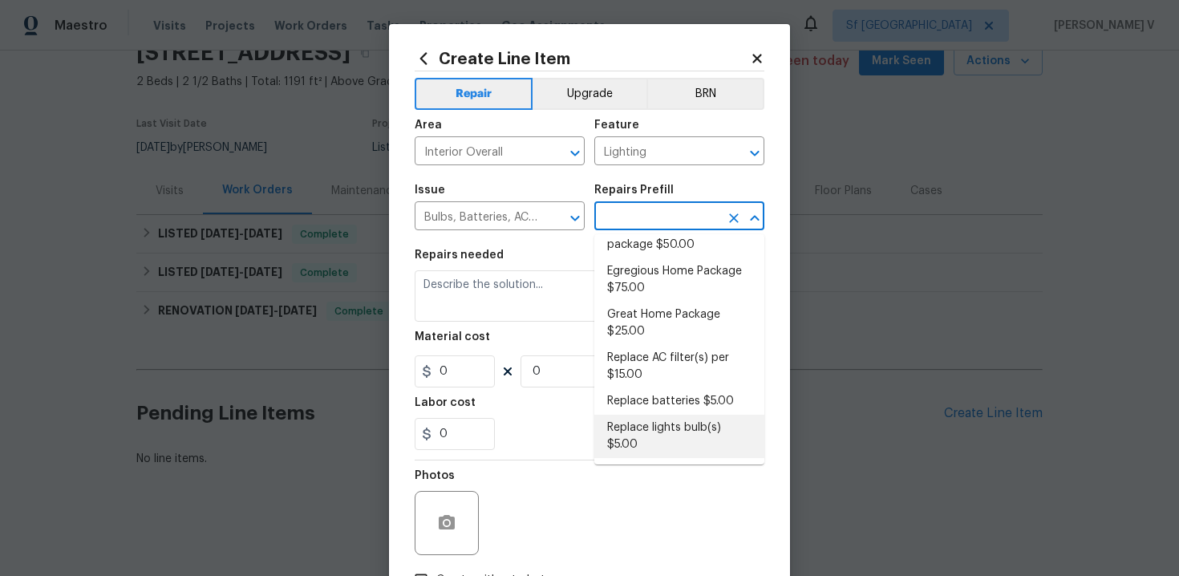
click at [642, 422] on li "Replace lights bulb(s) $5.00" at bounding box center [679, 436] width 170 height 43
type input "Home Readiness Packages"
type input "Replace lights bulb(s) $5.00"
type textarea "Replace bad light bulbs to match existing or match set per fixture."
type input "5"
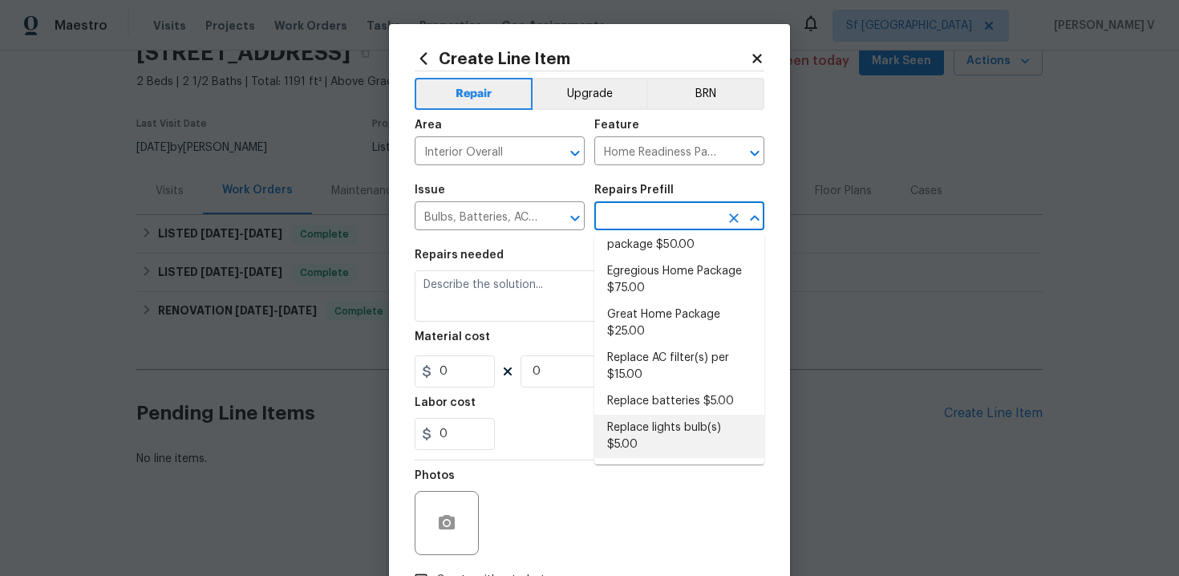
type input "1"
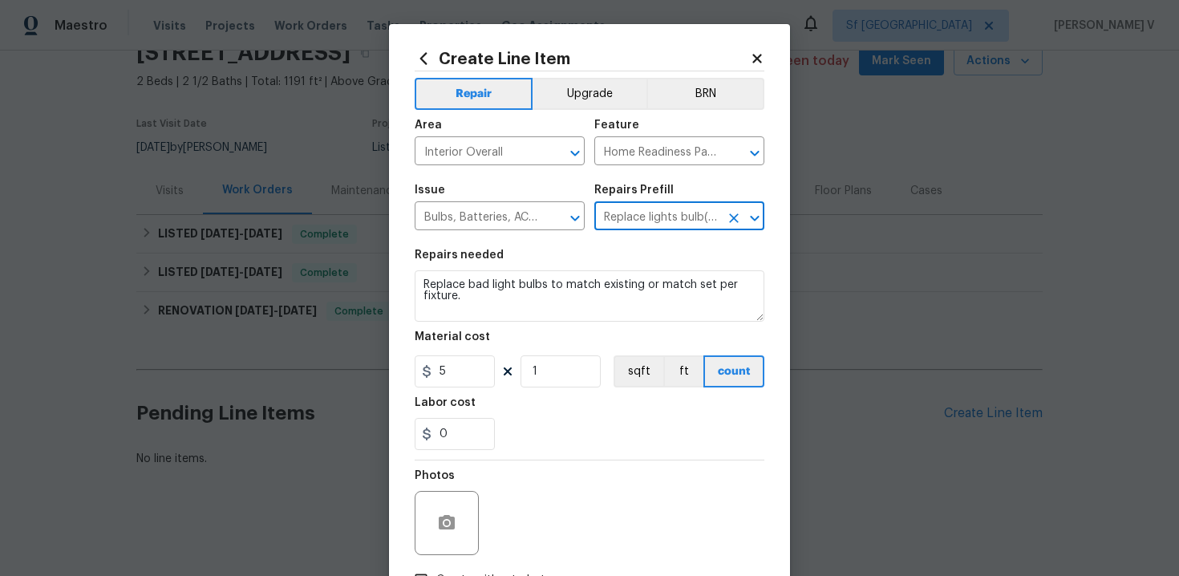
click at [557, 329] on section "Repairs needed Replace bad light bulbs to match existing or match set per fixtu…" at bounding box center [590, 350] width 350 height 220
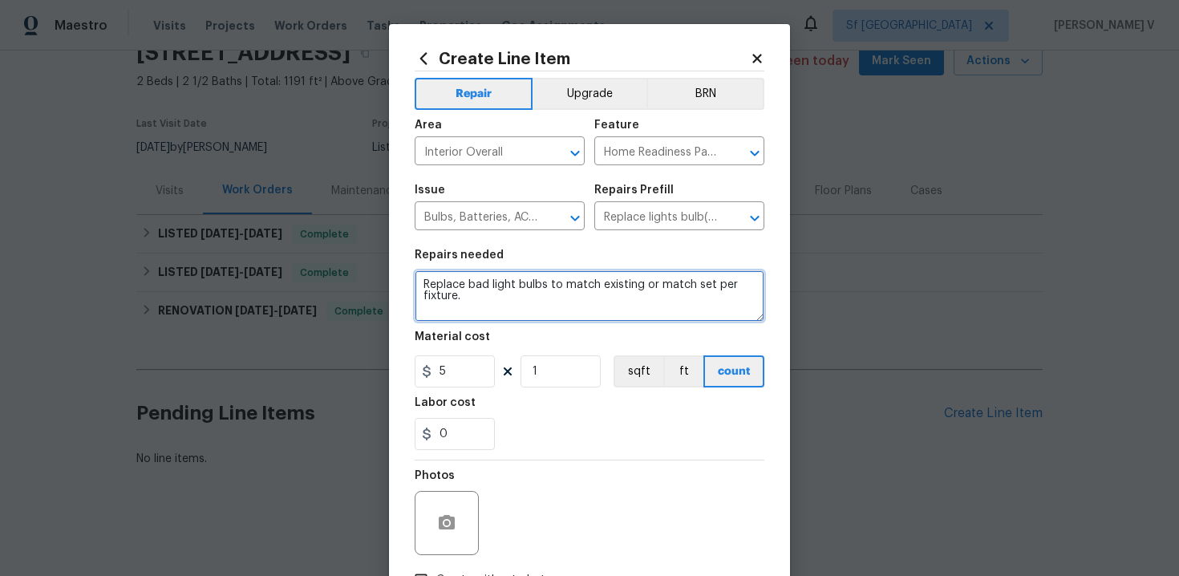
click at [541, 303] on textarea "Replace bad light bulbs to match existing or match set per fixture." at bounding box center [590, 295] width 350 height 51
paste textarea "the hall light would not shut off"
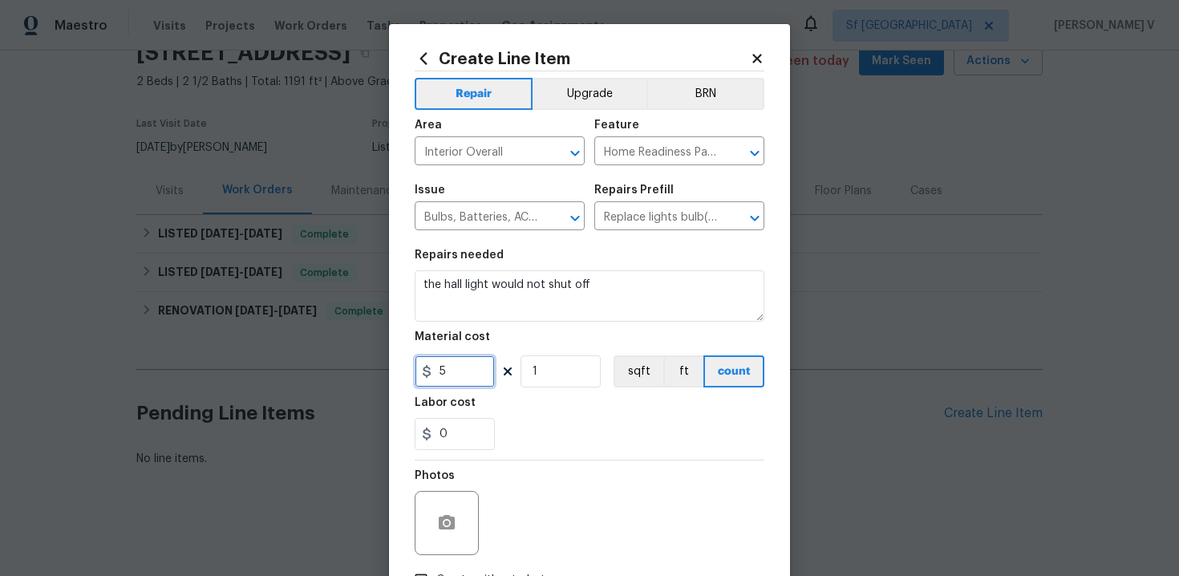
click at [452, 369] on input "5" at bounding box center [455, 371] width 80 height 32
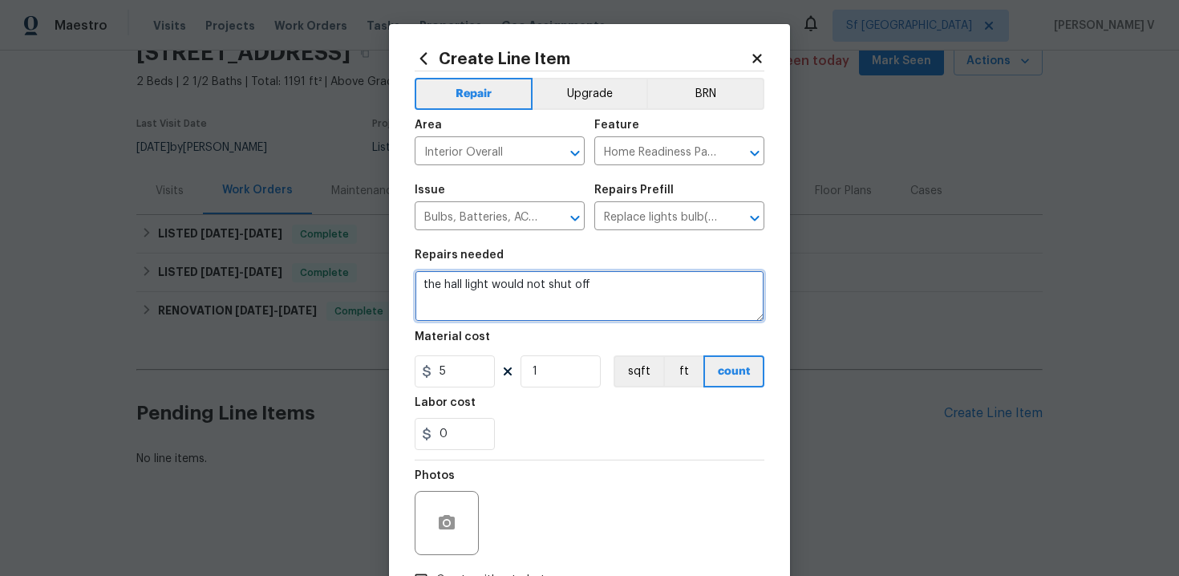
click at [429, 286] on textarea "the hall light would not shut off" at bounding box center [590, 295] width 350 height 51
drag, startPoint x: 716, startPoint y: 286, endPoint x: 708, endPoint y: 290, distance: 9.4
click at [716, 286] on textarea "tReceived feedback that he hall light would not shut off" at bounding box center [590, 295] width 350 height 51
click at [445, 286] on textarea "tReceived feedback that he hall light would not shut off. please asses and reap…" at bounding box center [590, 295] width 350 height 51
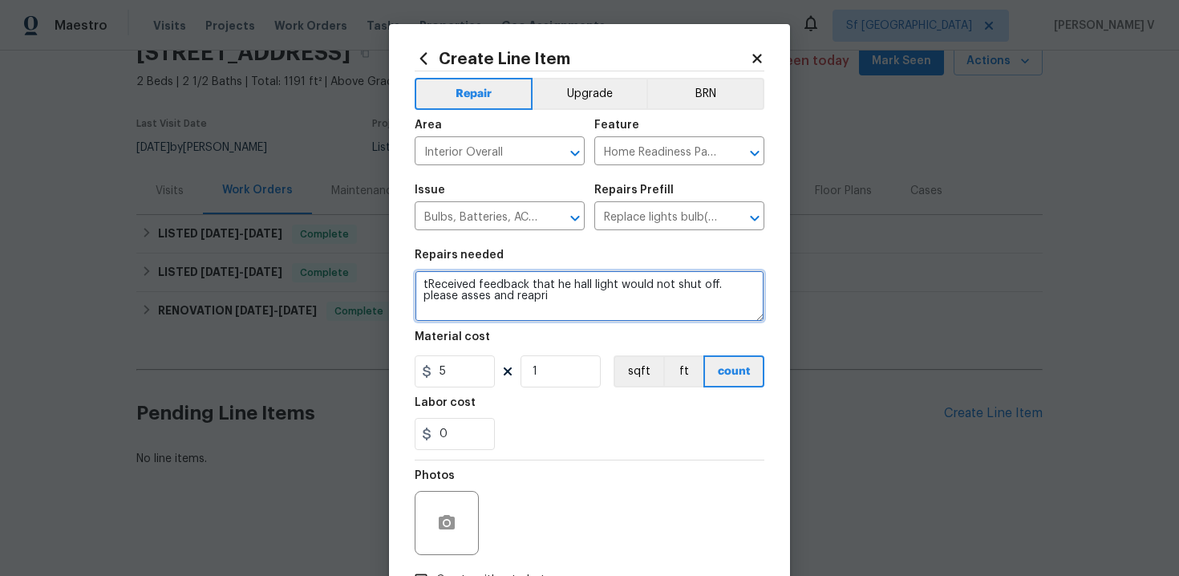
click at [445, 286] on textarea "tReceived feedback that he hall light would not shut off. please asses and reap…" at bounding box center [590, 295] width 350 height 51
paste textarea "Received feedback that the hall light will not shut off. Please assess and repa…"
type textarea "Received feedback that the hall light will not shut off. Please assess and repa…"
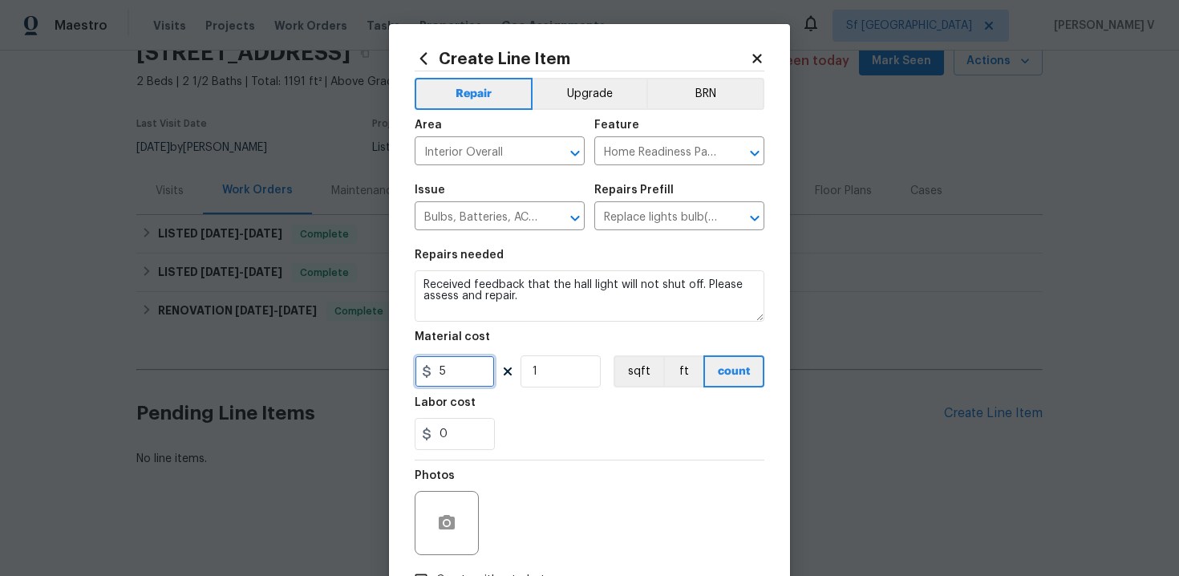
click at [455, 365] on input "5" at bounding box center [455, 371] width 80 height 32
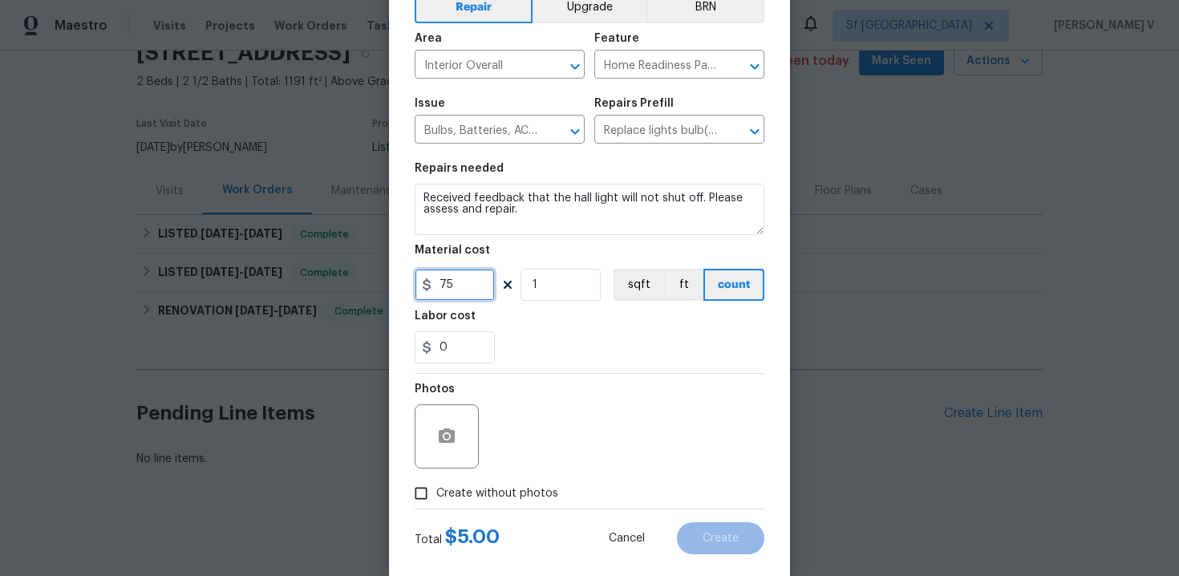
scroll to position [91, 0]
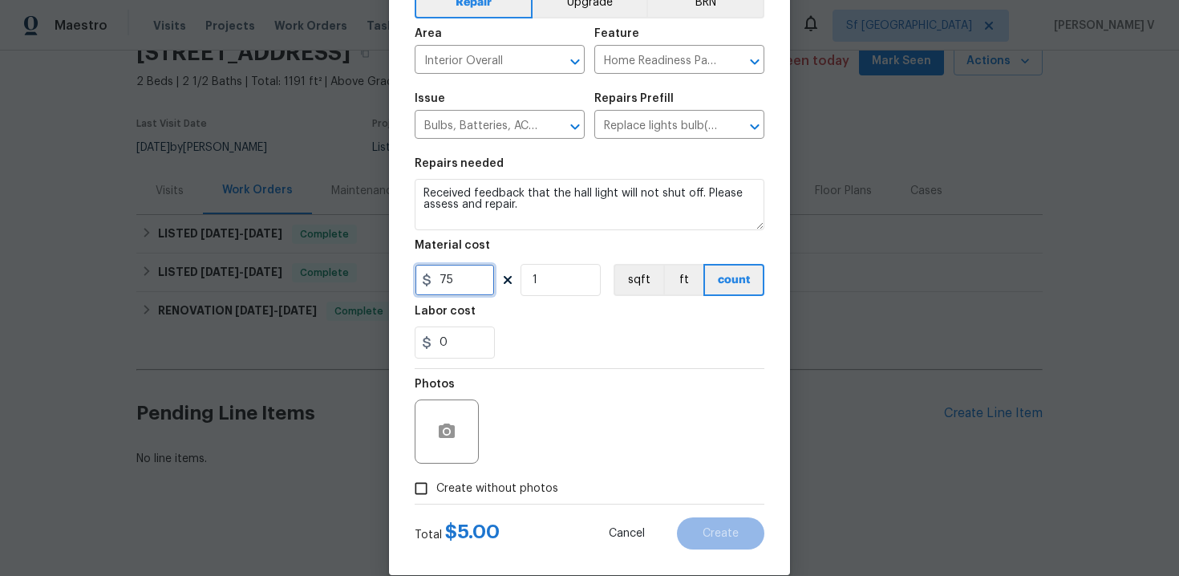
type input "75"
click at [419, 501] on input "Create without photos" at bounding box center [421, 488] width 30 height 30
checkbox input "true"
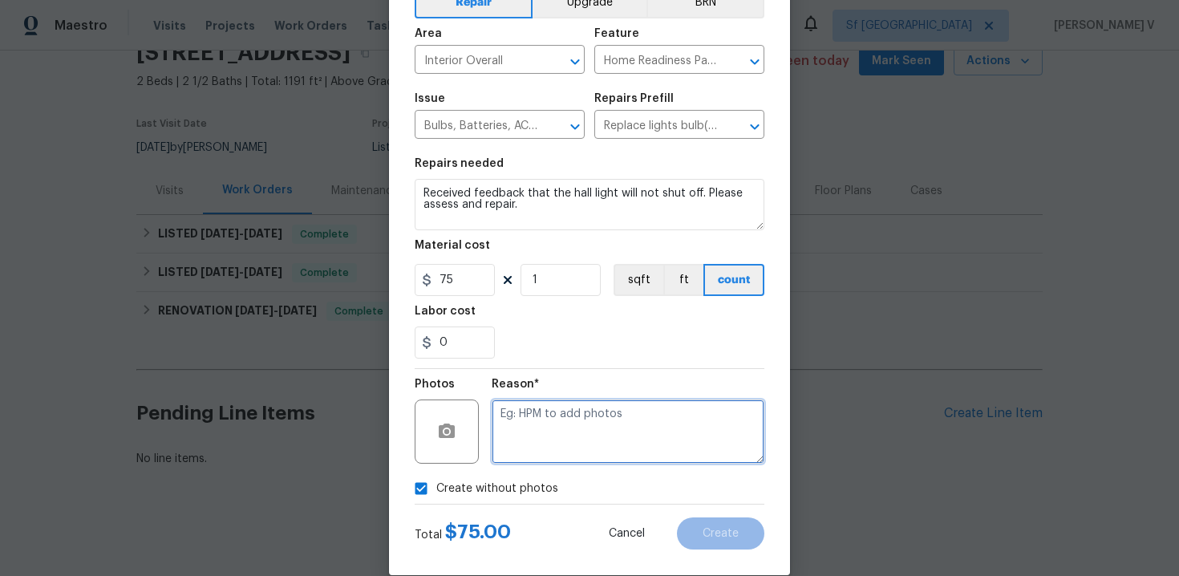
click at [559, 457] on textarea at bounding box center [628, 431] width 273 height 64
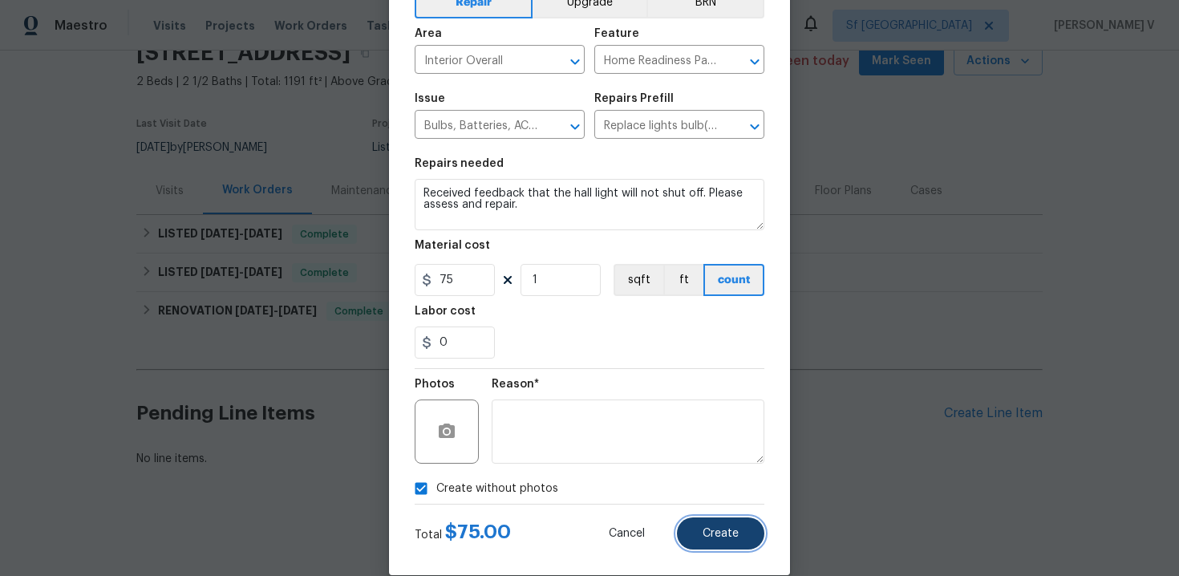
click at [717, 548] on button "Create" at bounding box center [720, 533] width 87 height 32
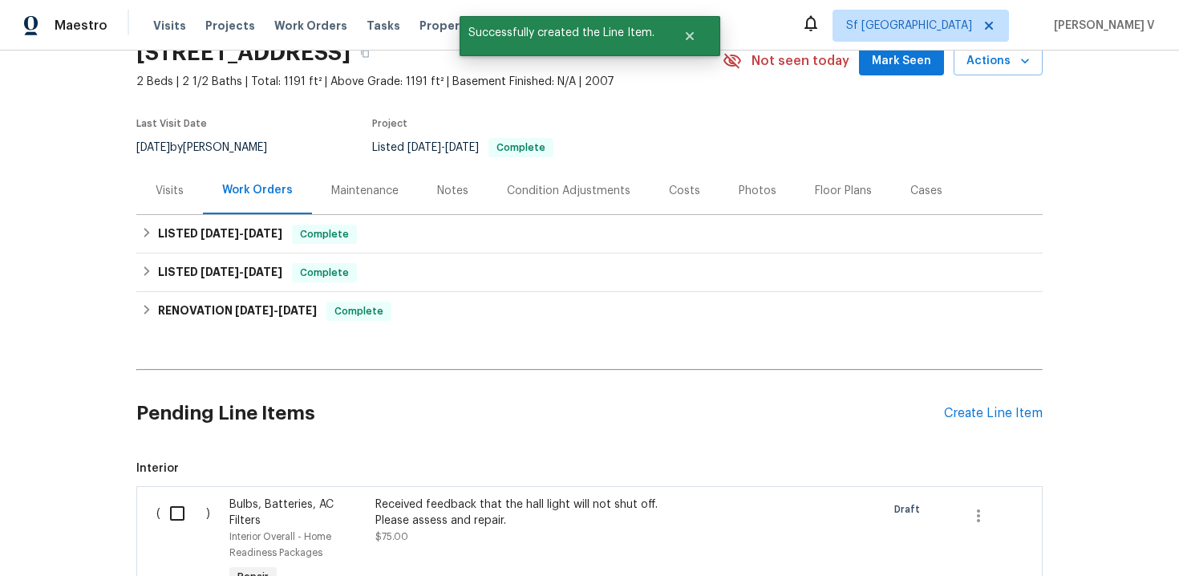
scroll to position [197, 0]
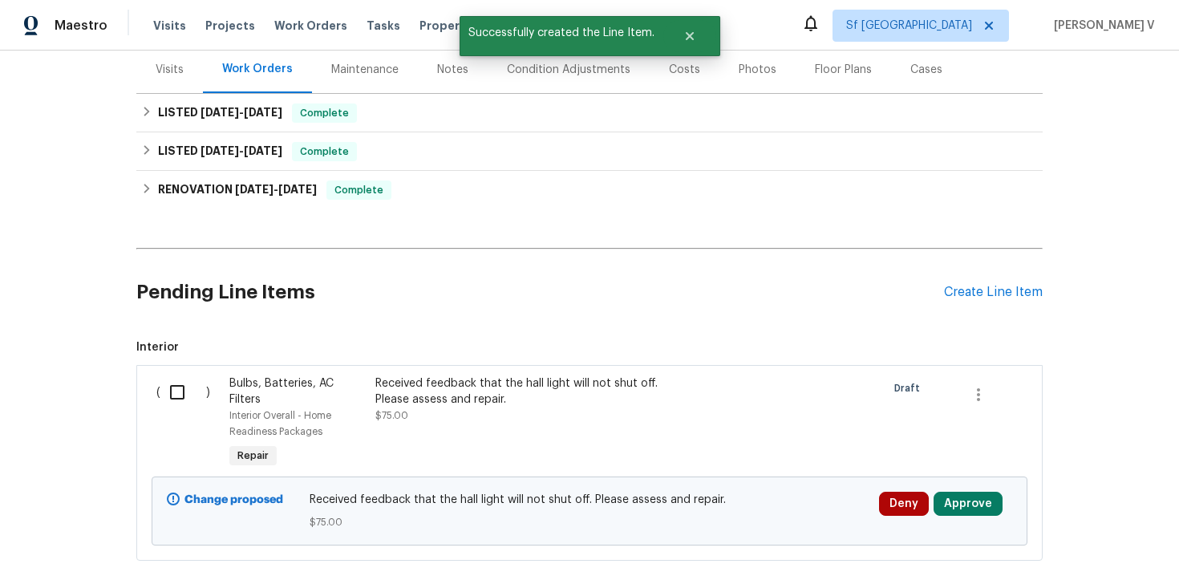
click at [181, 406] on input "checkbox" at bounding box center [183, 392] width 46 height 34
checkbox input "true"
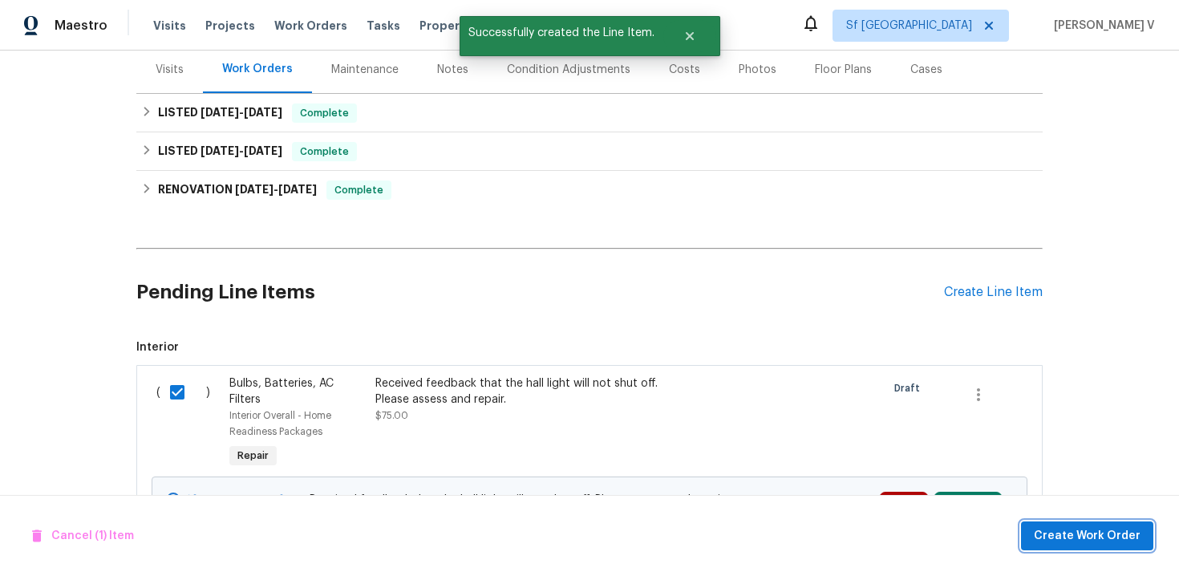
click at [1065, 531] on span "Create Work Order" at bounding box center [1087, 536] width 107 height 20
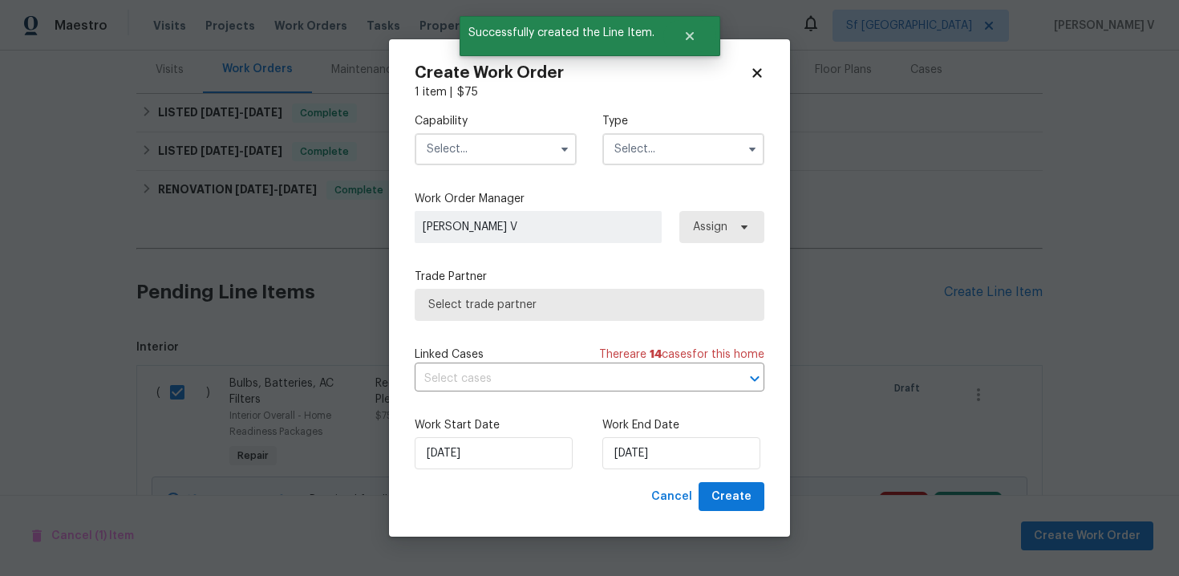
click at [495, 144] on input "text" at bounding box center [496, 149] width 162 height 32
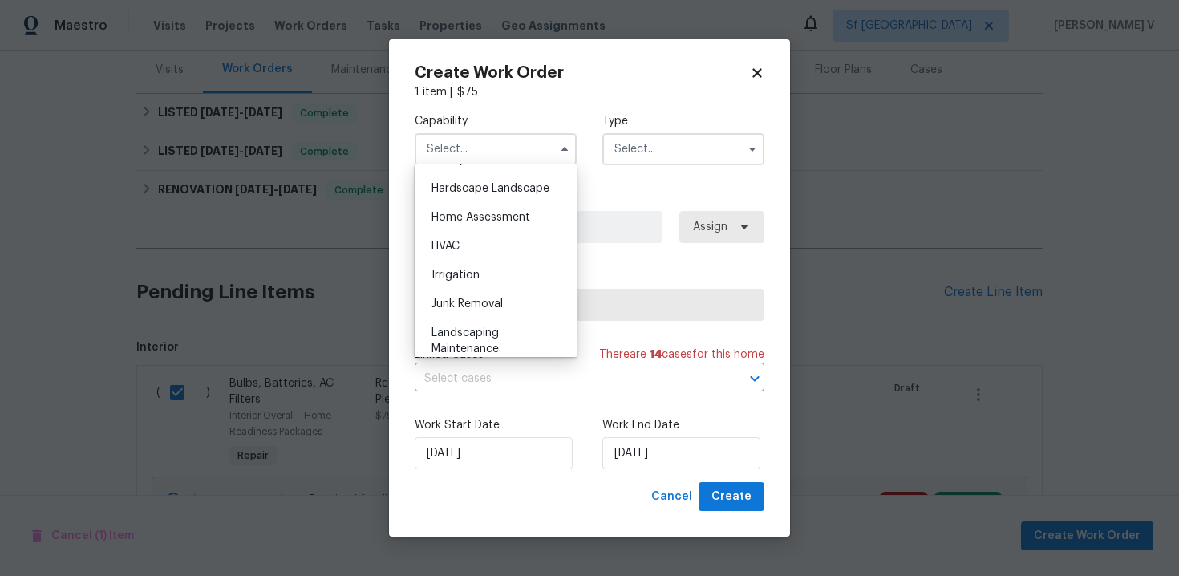
scroll to position [801, 0]
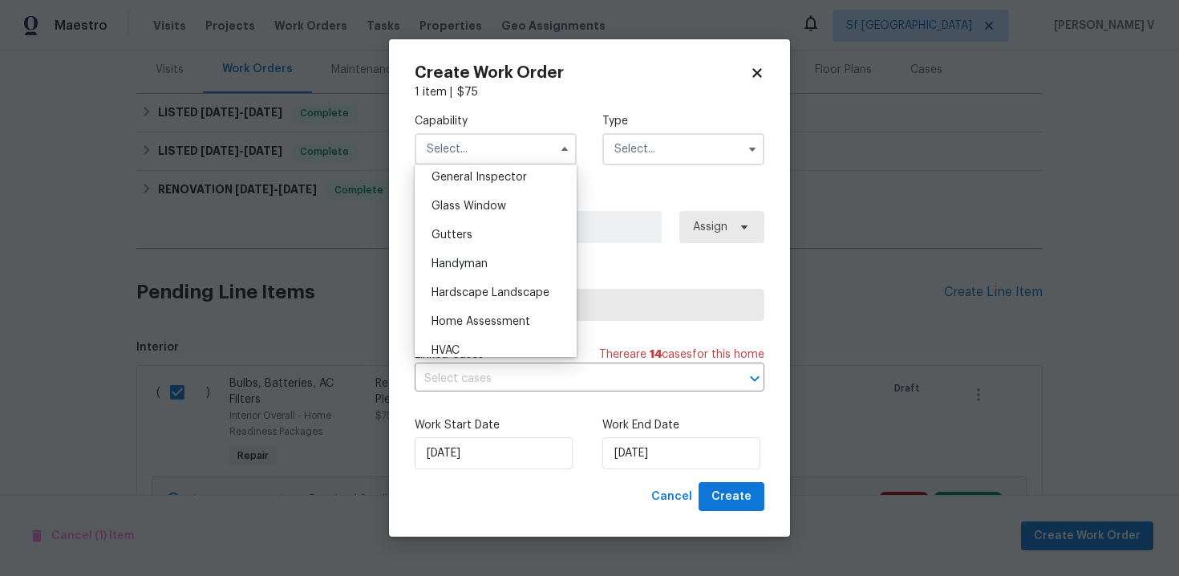
click at [484, 256] on div "Handyman" at bounding box center [496, 263] width 154 height 29
type input "Handyman"
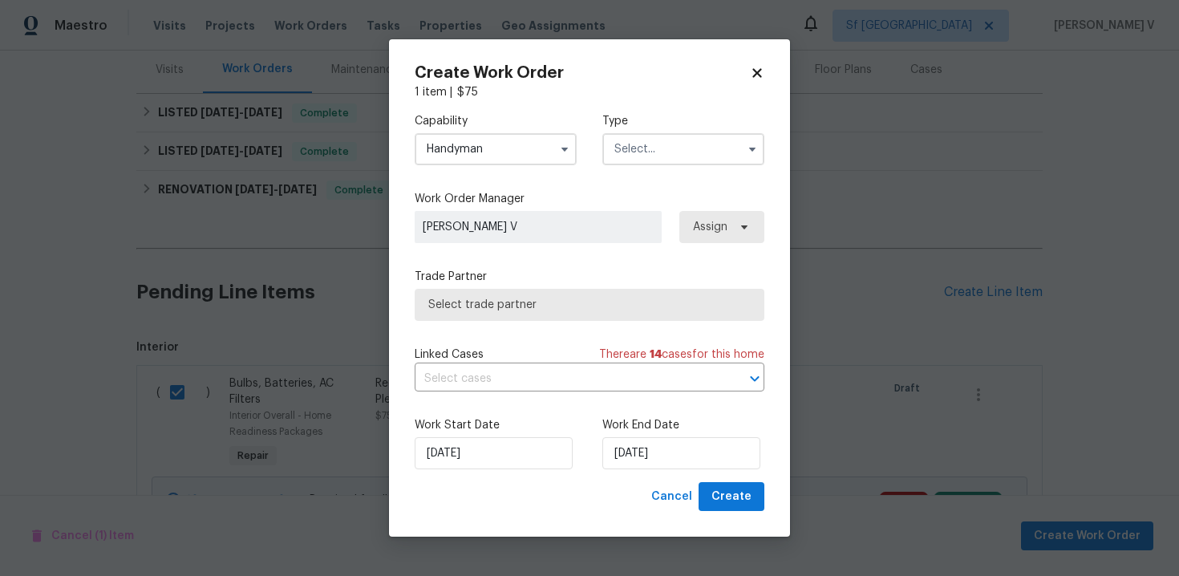
click at [652, 160] on input "text" at bounding box center [683, 149] width 162 height 32
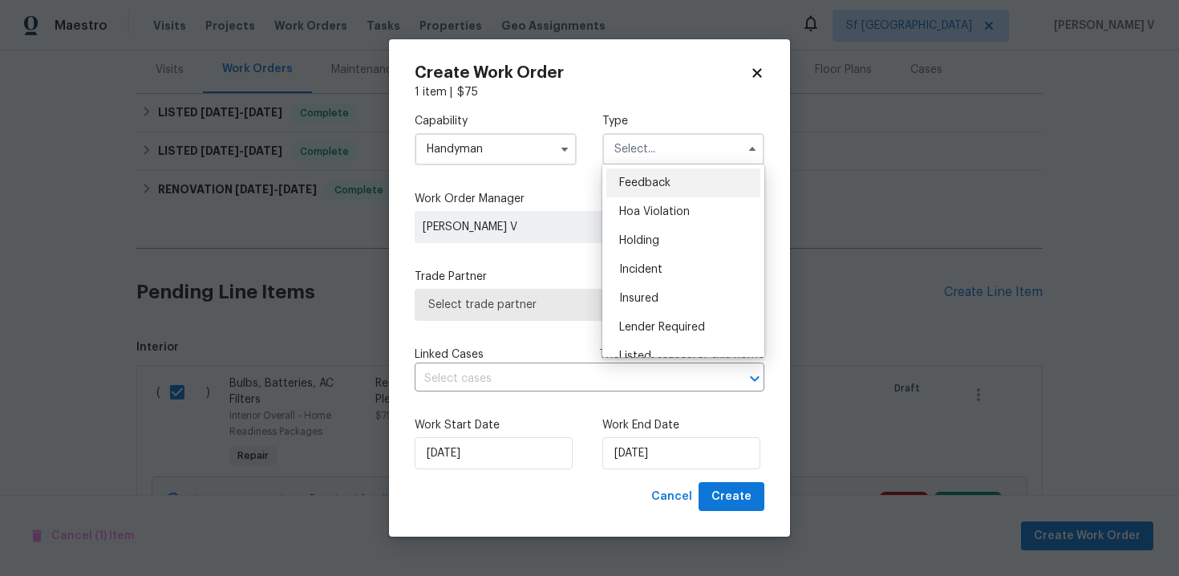
click at [632, 176] on div "Feedback" at bounding box center [683, 182] width 154 height 29
type input "Feedback"
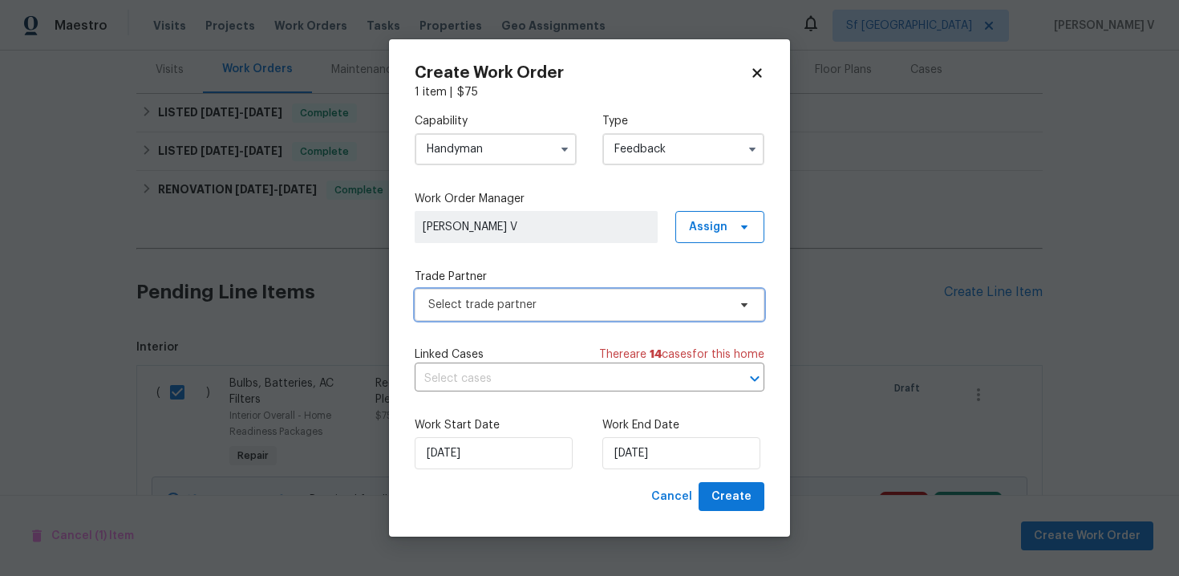
click at [518, 312] on span "Select trade partner" at bounding box center [590, 305] width 350 height 32
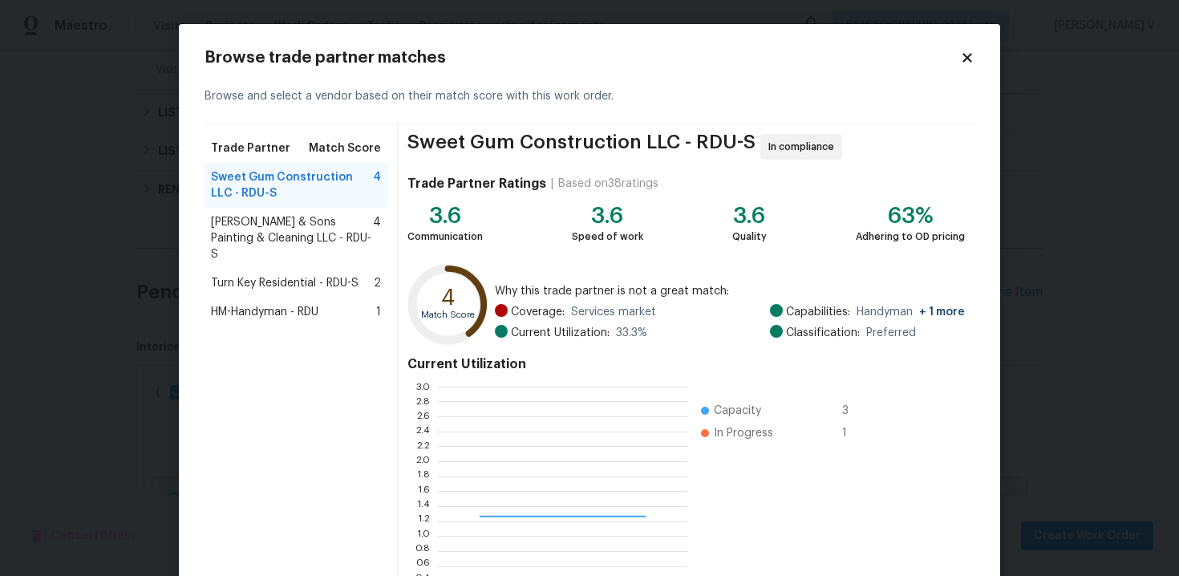
scroll to position [225, 249]
click at [275, 214] on span "Hodge & Sons Painting & Cleaning LLC - RDU-S" at bounding box center [292, 238] width 162 height 48
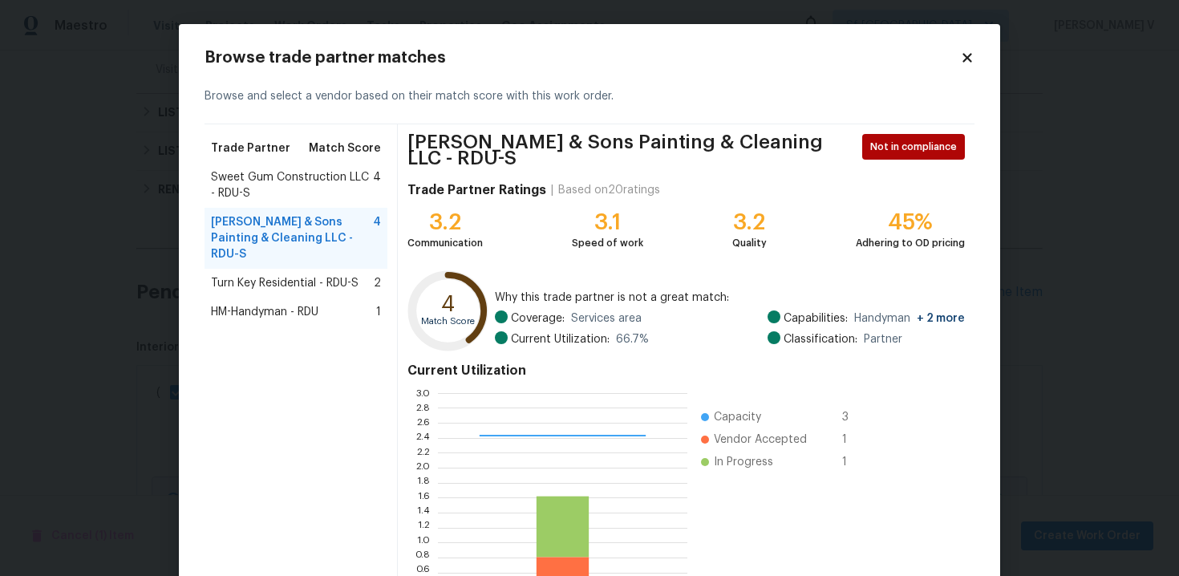
click at [300, 269] on div "Turn Key Residential - RDU-S 2" at bounding box center [296, 283] width 183 height 29
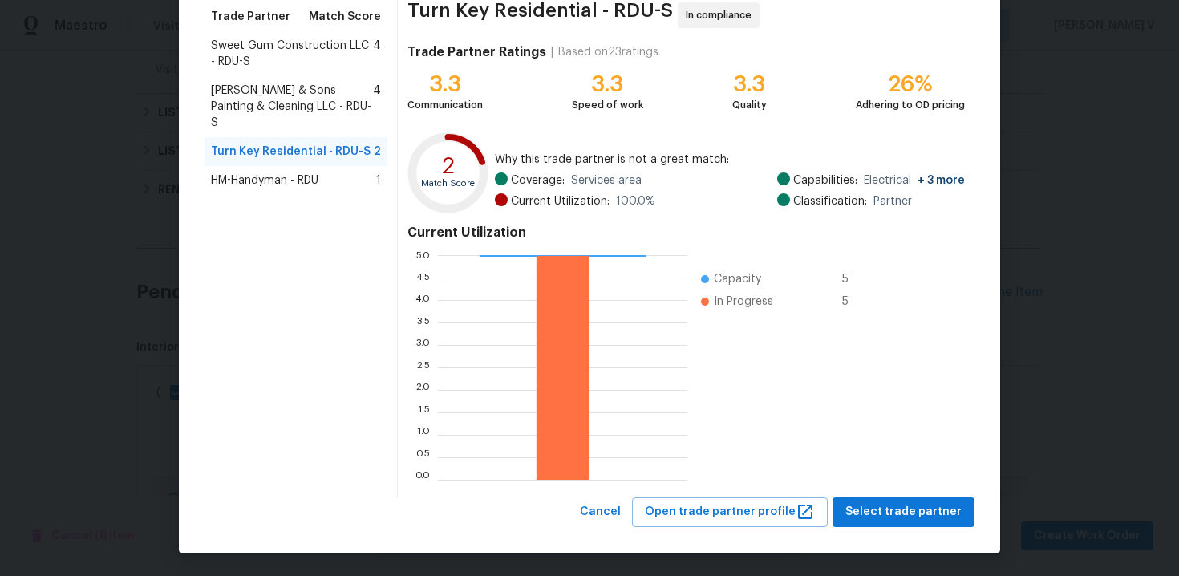
click at [307, 177] on div "HM-Handyman - RDU 1" at bounding box center [296, 180] width 183 height 29
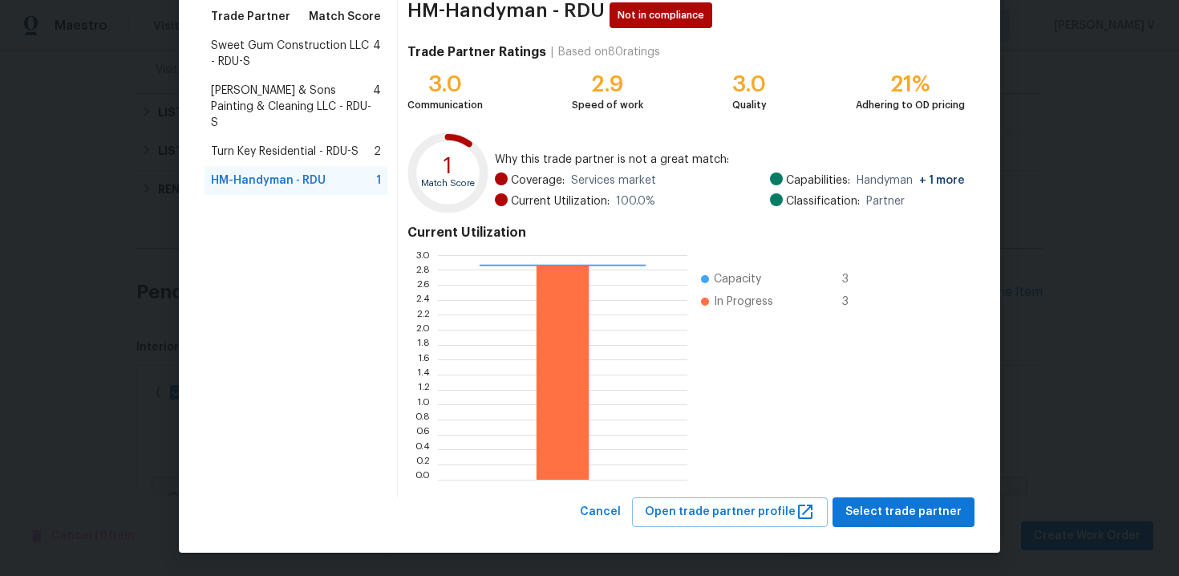
click at [630, 527] on div "Browse trade partner matches Browse and select a vendor based on their match sc…" at bounding box center [589, 223] width 821 height 660
click at [621, 508] on span "Cancel" at bounding box center [600, 512] width 41 height 20
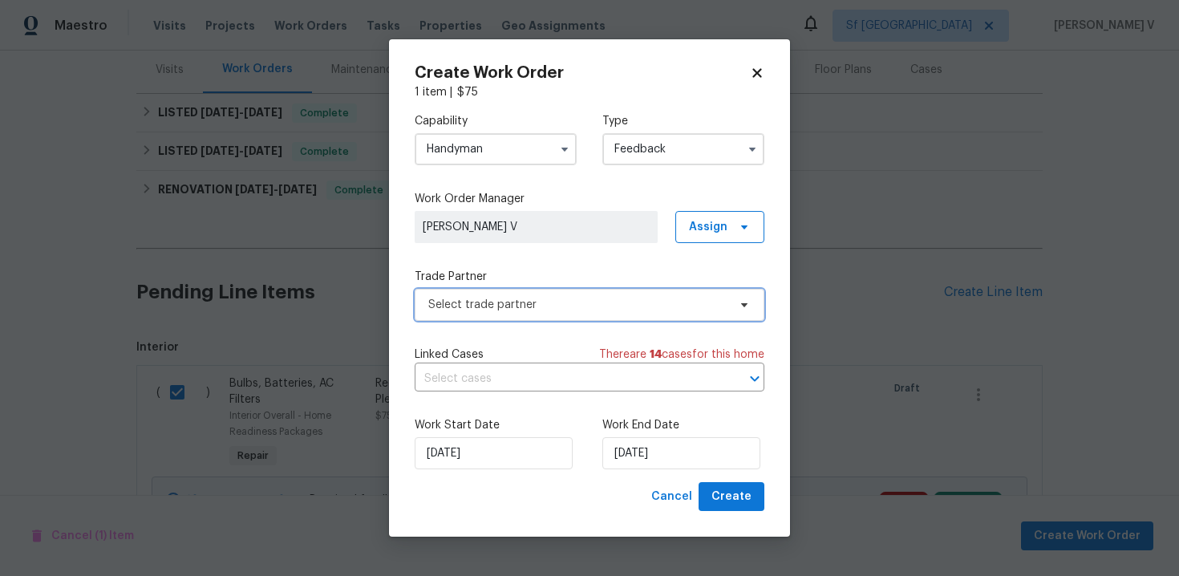
scroll to position [0, 0]
click at [523, 136] on input "Handyman" at bounding box center [496, 149] width 162 height 32
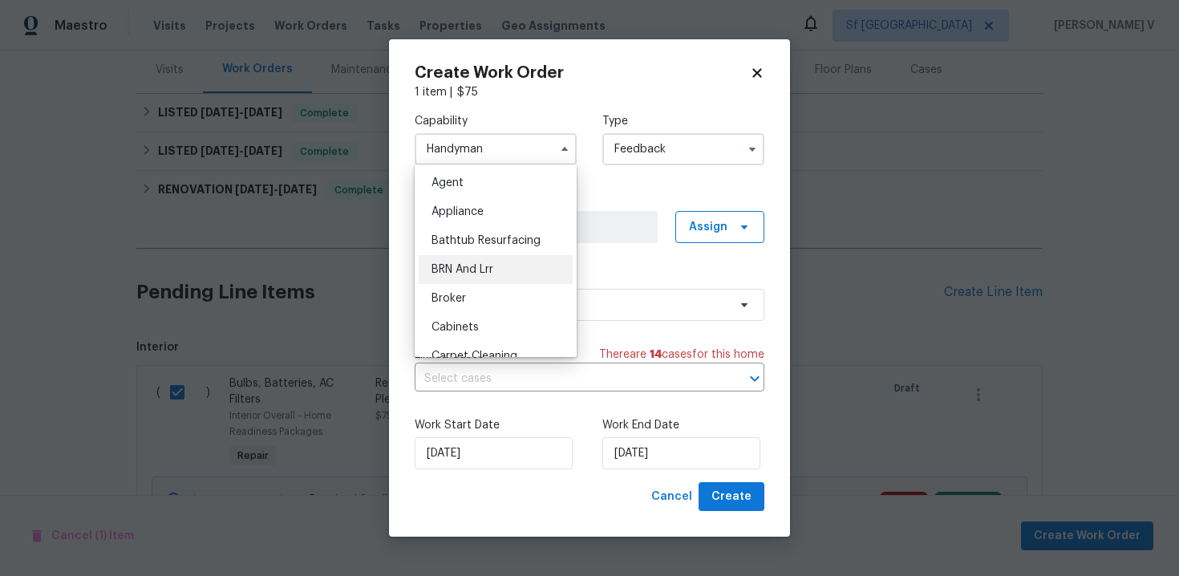
scroll to position [775, 0]
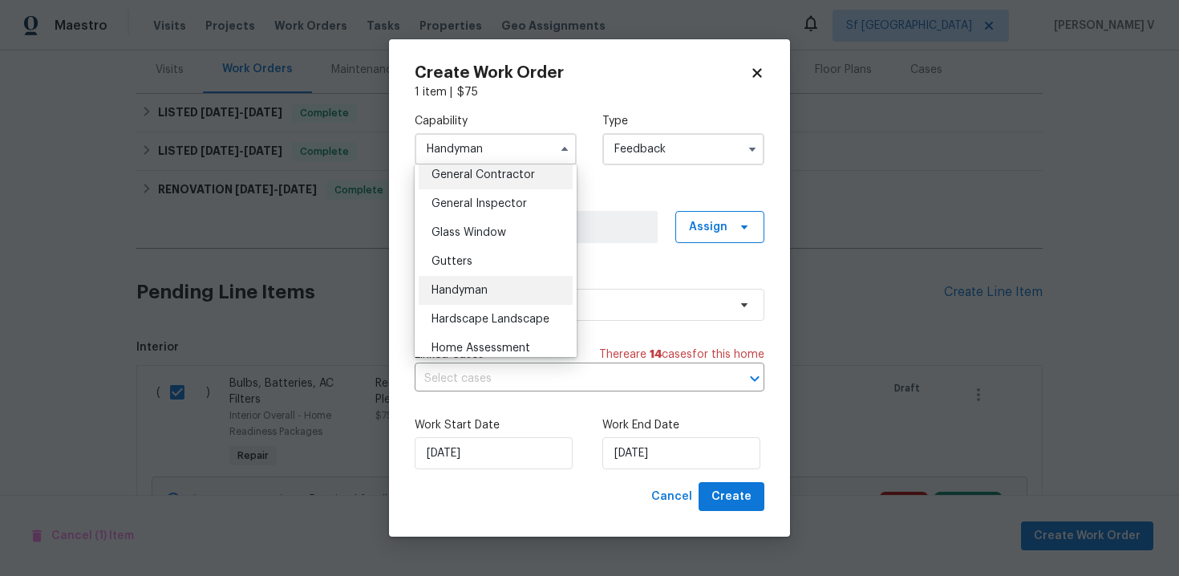
click at [507, 168] on div "General Contractor" at bounding box center [496, 174] width 154 height 29
type input "General Contractor"
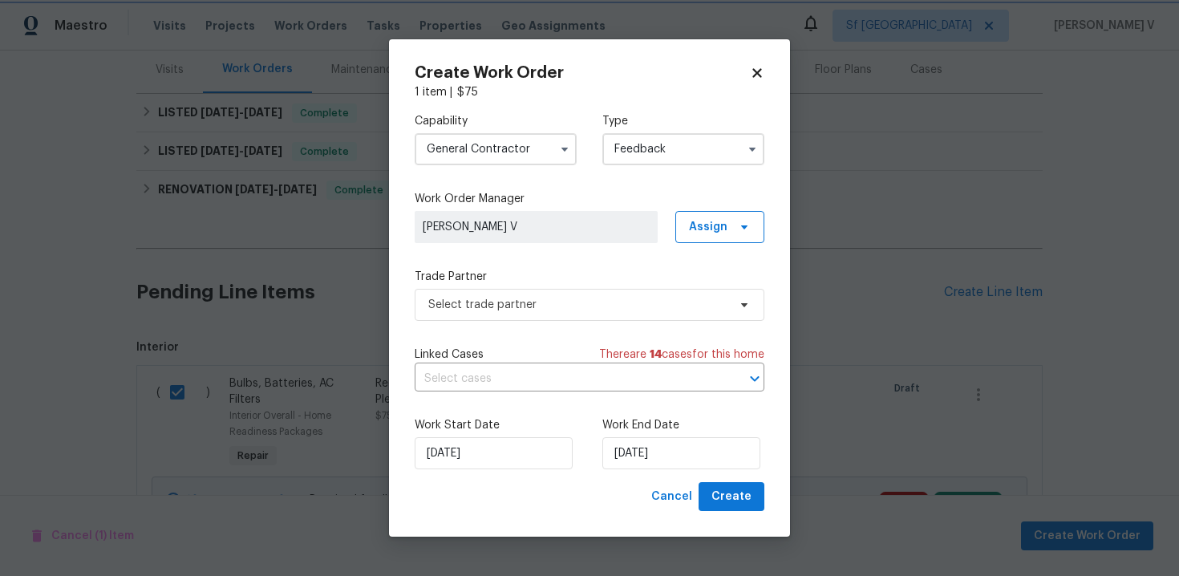
scroll to position [738, 0]
click at [614, 313] on span "Select trade partner" at bounding box center [590, 305] width 350 height 32
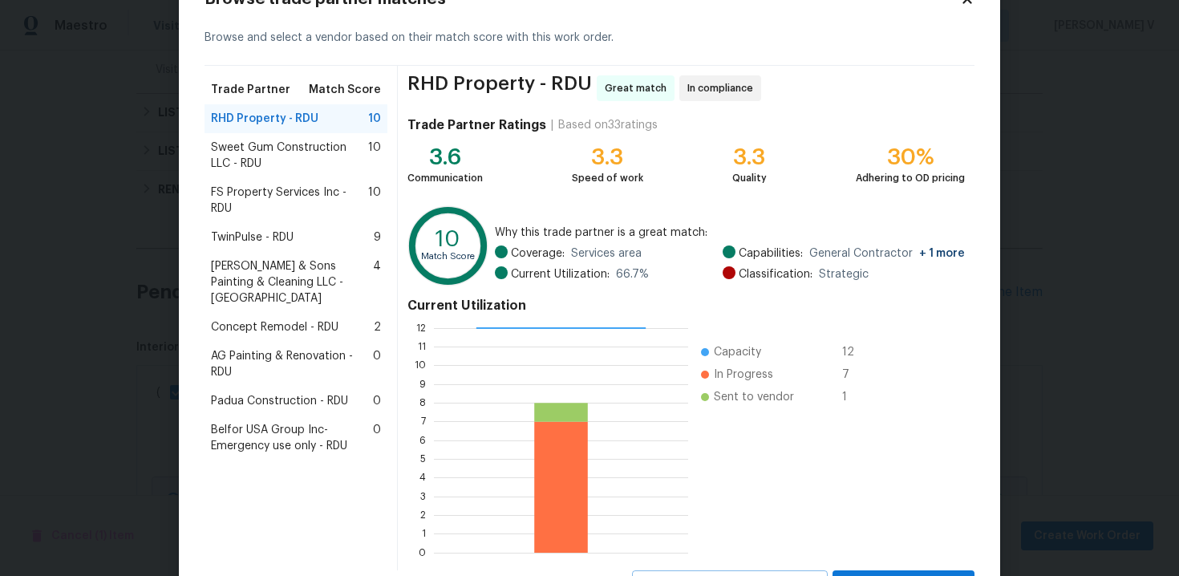
scroll to position [69, 0]
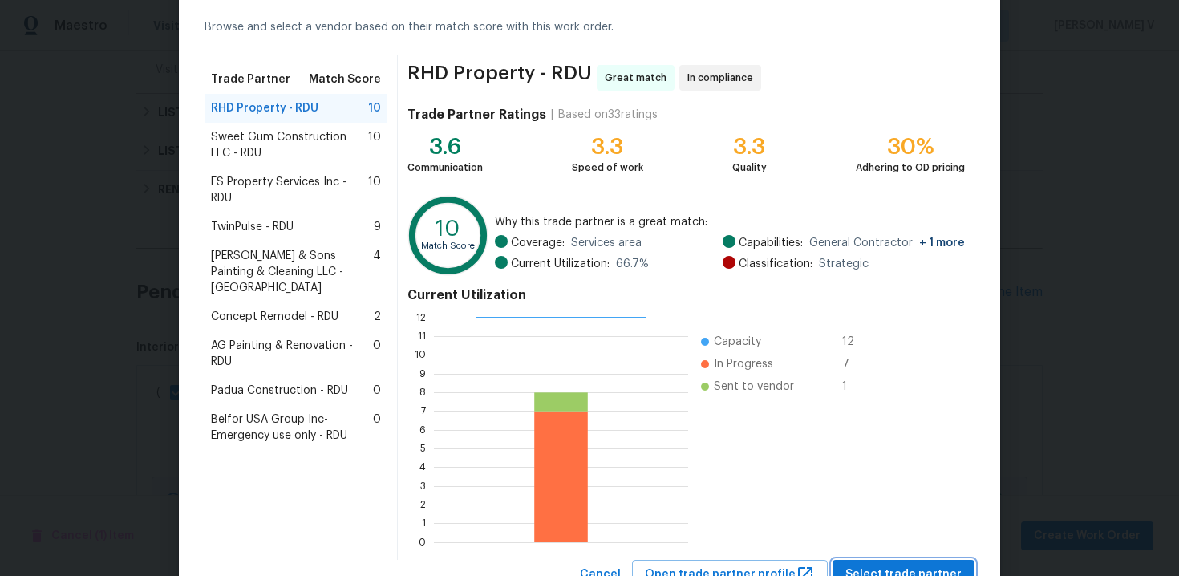
click at [877, 565] on span "Select trade partner" at bounding box center [903, 575] width 116 height 20
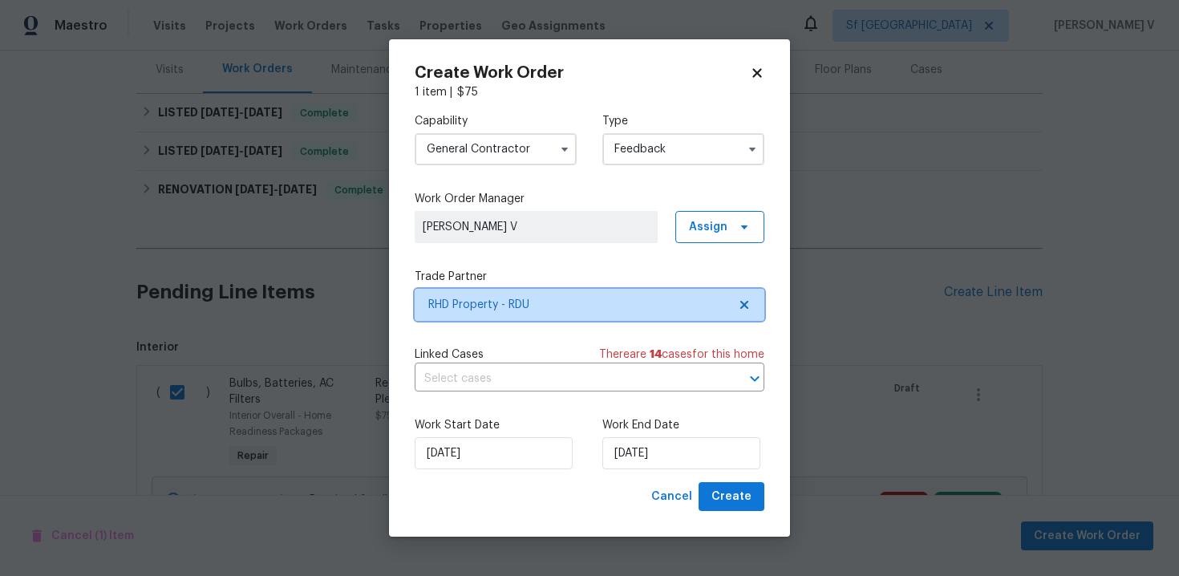
scroll to position [0, 0]
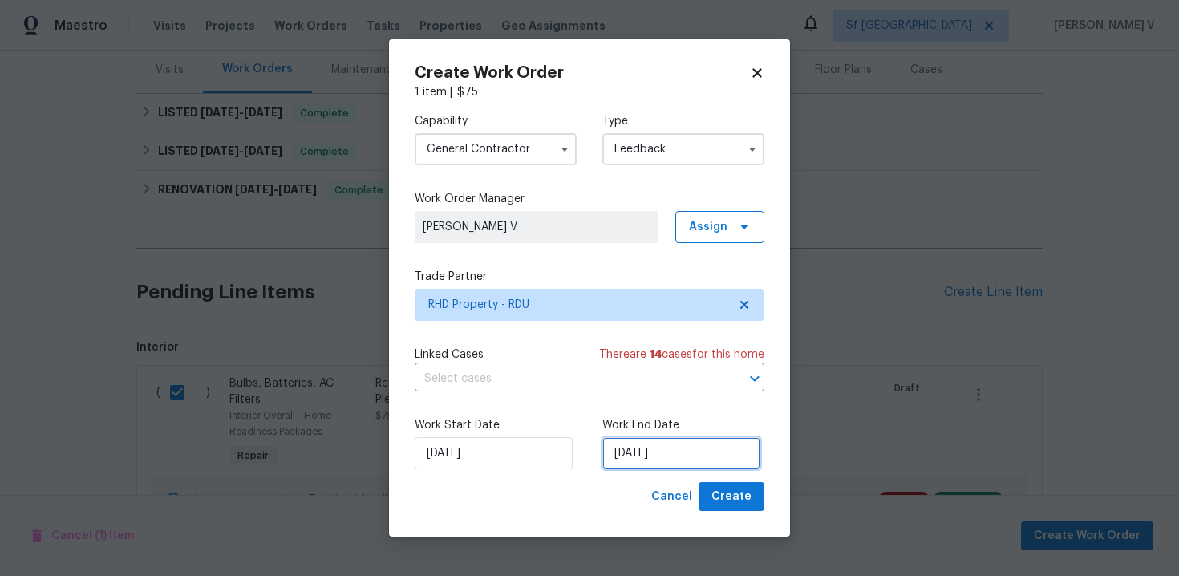
click at [627, 453] on input "02/09/2025" at bounding box center [681, 453] width 158 height 32
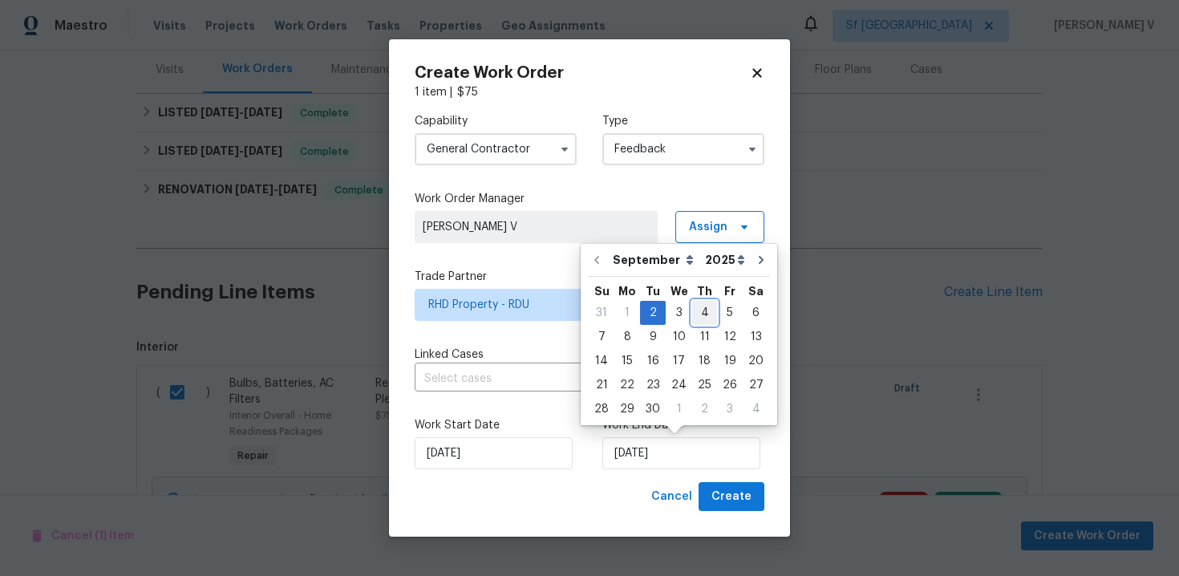
click at [695, 309] on div "4" at bounding box center [704, 313] width 25 height 22
type input "04/09/2025"
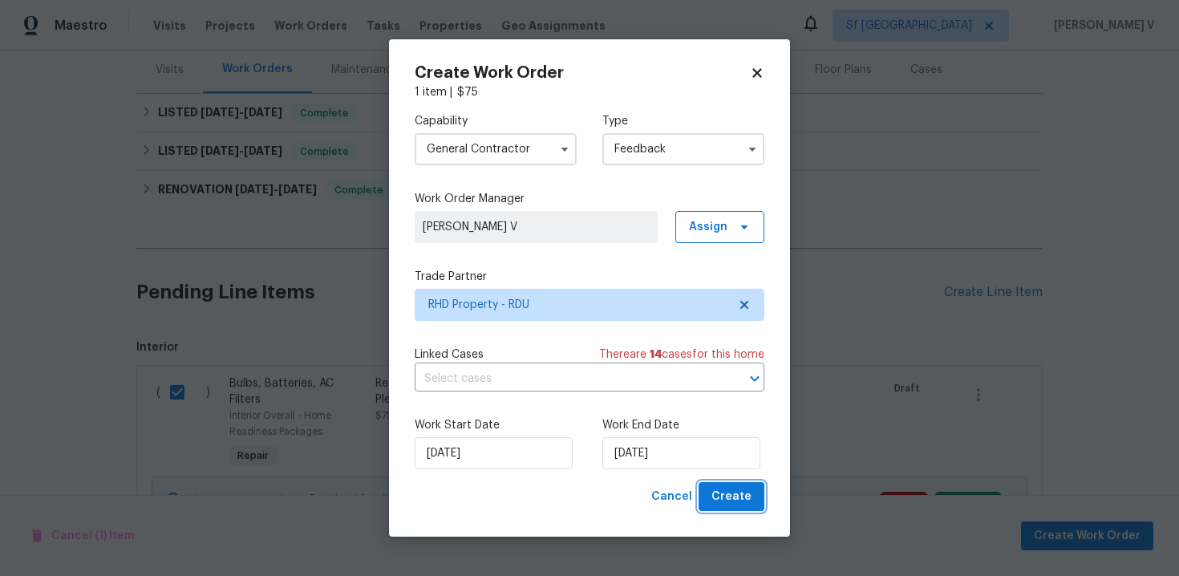
click at [719, 506] on button "Create" at bounding box center [732, 497] width 66 height 30
checkbox input "false"
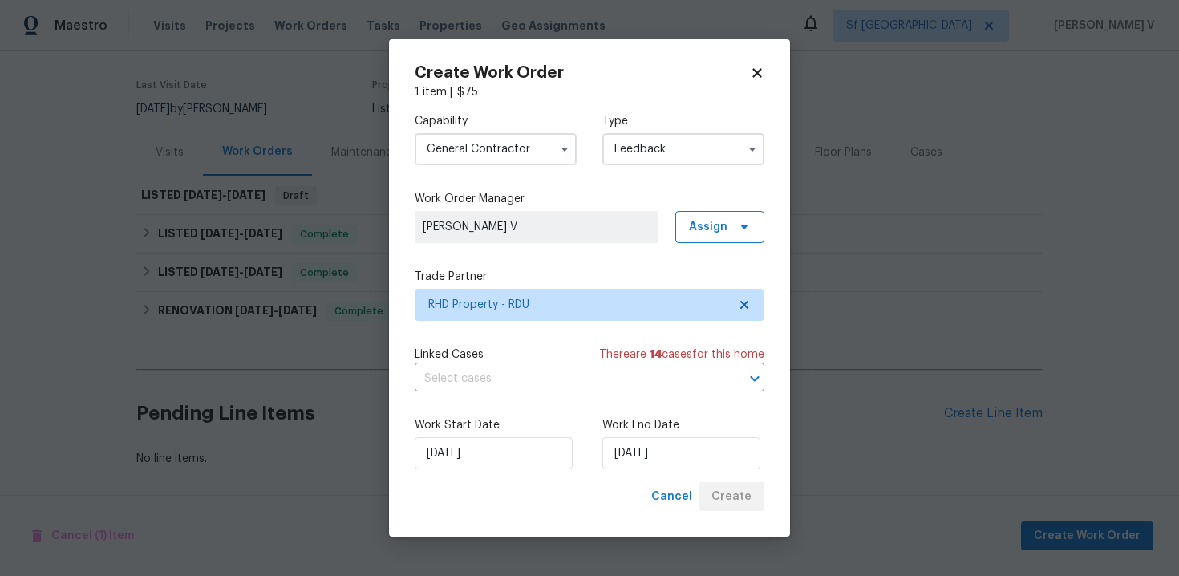
scroll to position [115, 0]
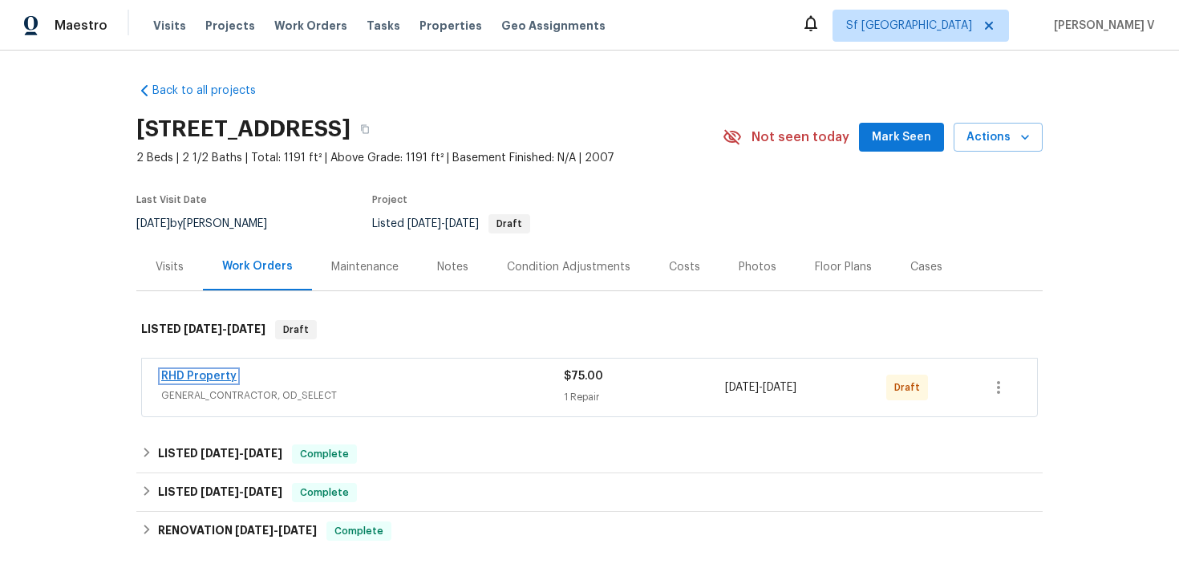
click at [197, 374] on link "RHD Property" at bounding box center [198, 376] width 75 height 11
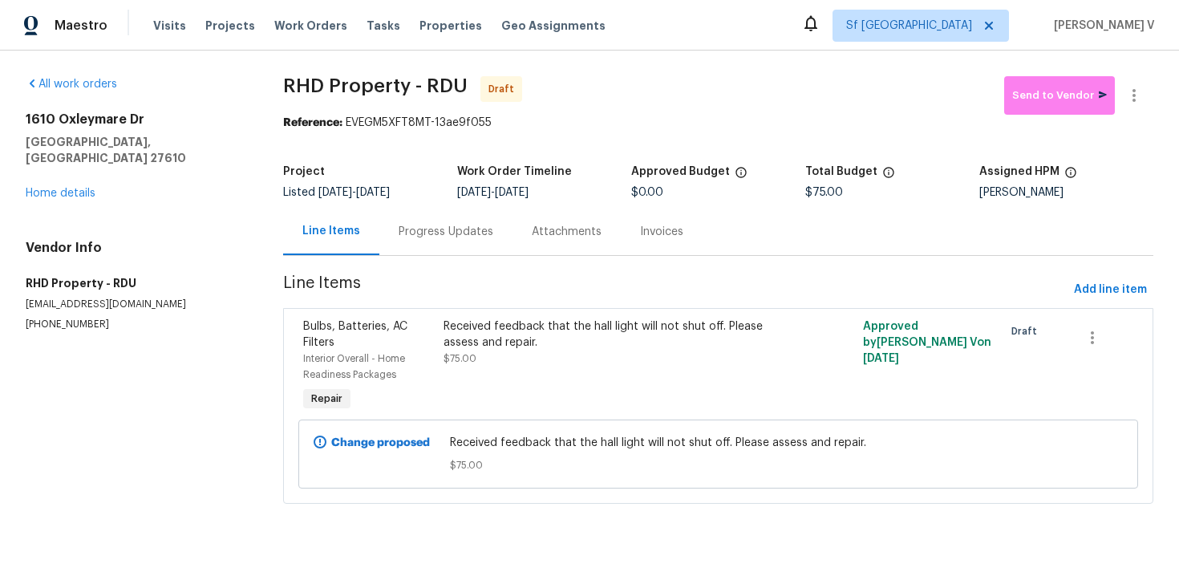
click at [434, 244] on div "Progress Updates" at bounding box center [445, 231] width 133 height 47
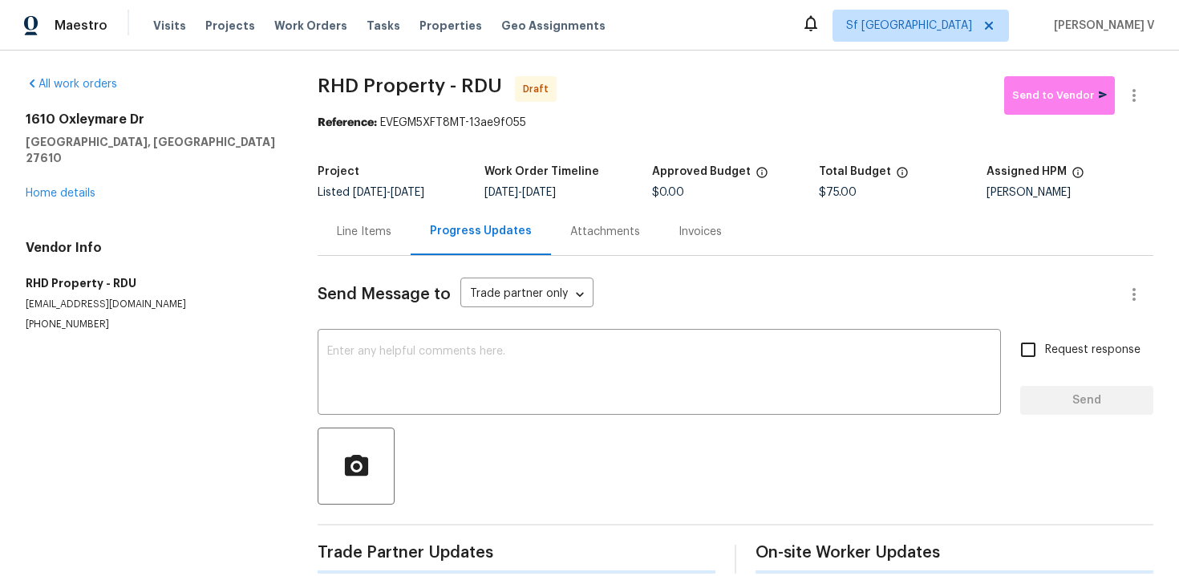
click at [443, 325] on div "Send Message to Trade partner only Trade partner only ​ x ​ Request response Se…" at bounding box center [736, 415] width 836 height 318
click at [425, 352] on textarea at bounding box center [659, 374] width 664 height 56
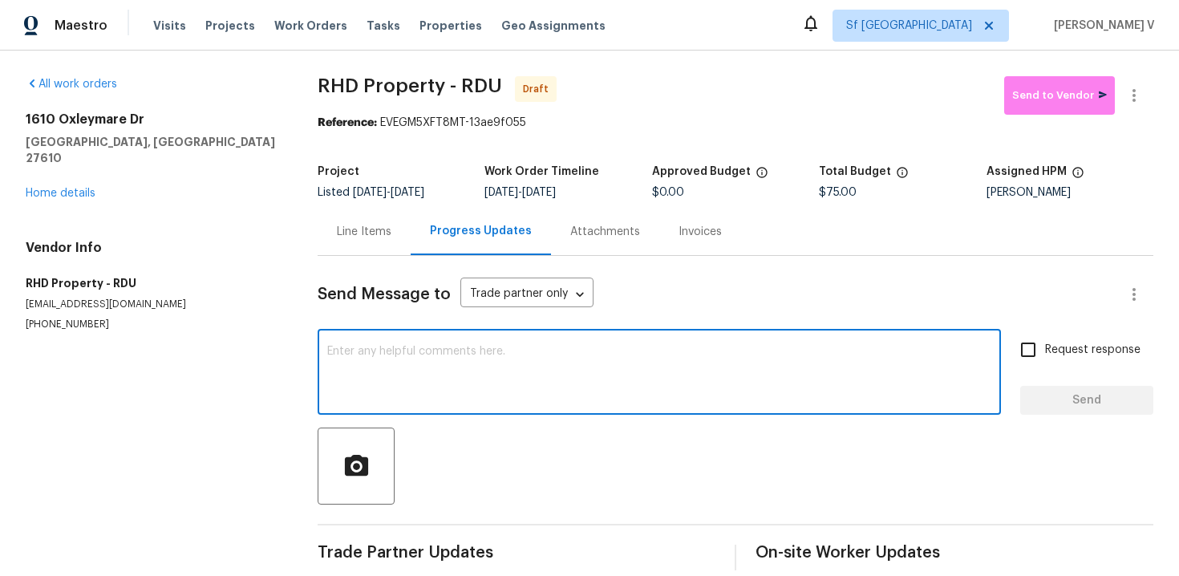
paste textarea "Hi, this is Divya with Opendoor. I’m confirming you received the WO for the pro…"
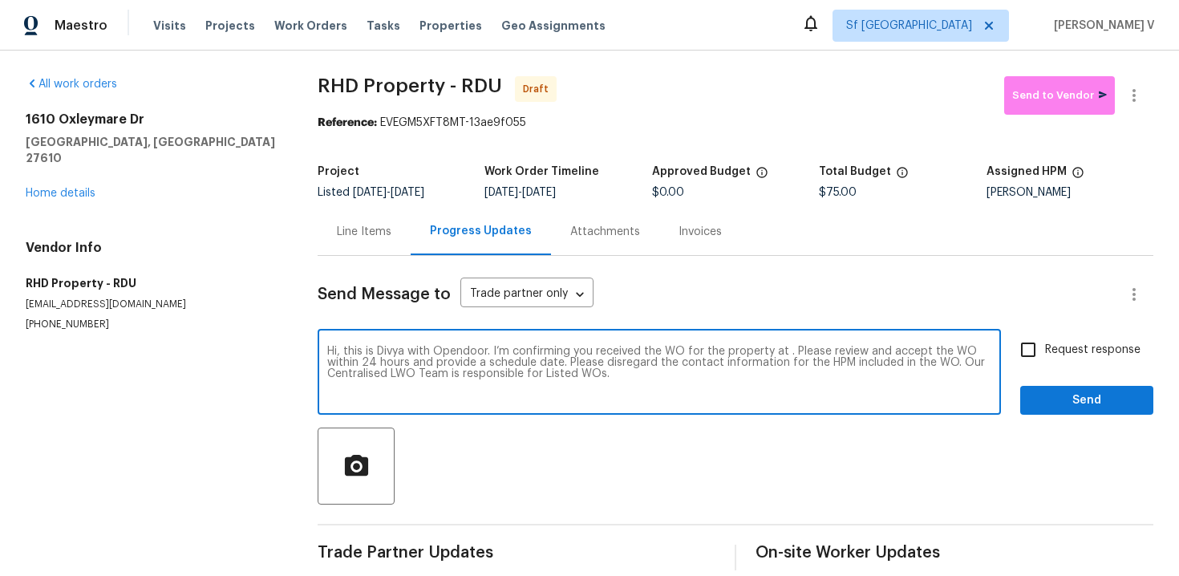
click at [785, 353] on textarea "Hi, this is Divya with Opendoor. I’m confirming you received the WO for the pro…" at bounding box center [659, 374] width 664 height 56
paste textarea "[STREET_ADDRESS]"
click at [991, 362] on textarea "Hi, this is Divya with Opendoor. I’m confirming you received the WO for the pro…" at bounding box center [659, 374] width 664 height 56
type textarea "Hi, this is Divya with Opendoor. I’m confirming you received the WO for the pro…"
click at [1040, 359] on input "Request response" at bounding box center [1028, 350] width 34 height 34
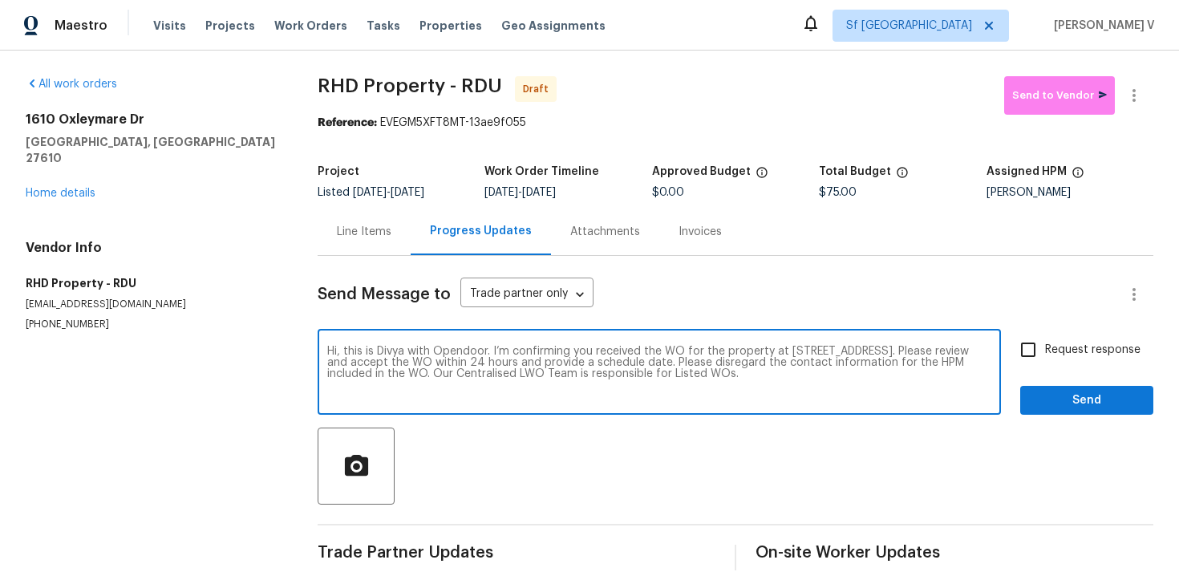
checkbox input "true"
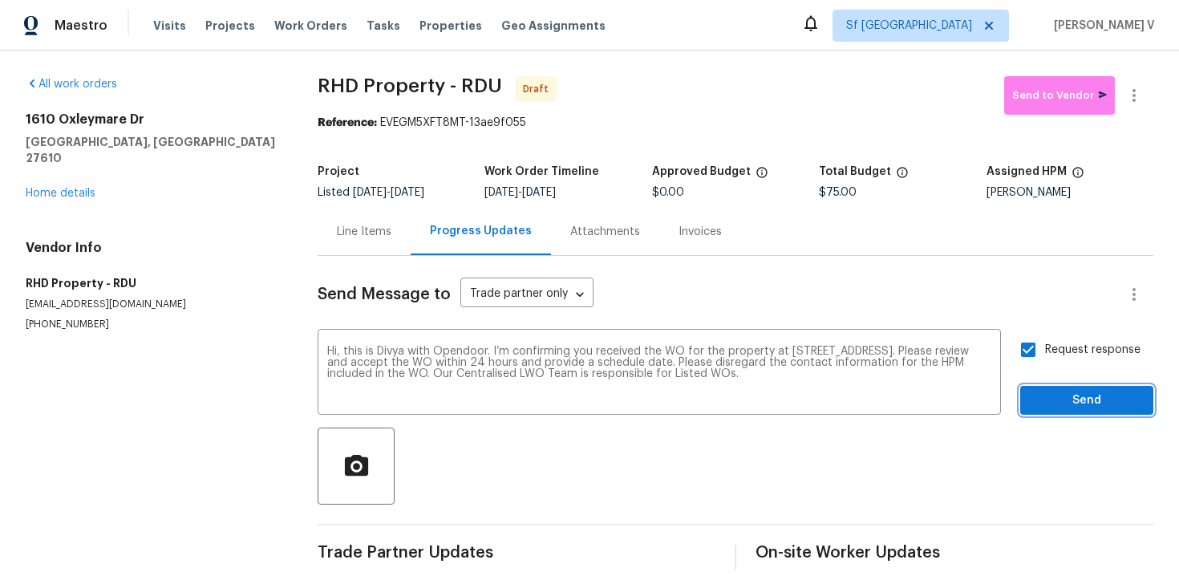
click at [1061, 400] on span "Send" at bounding box center [1086, 401] width 107 height 20
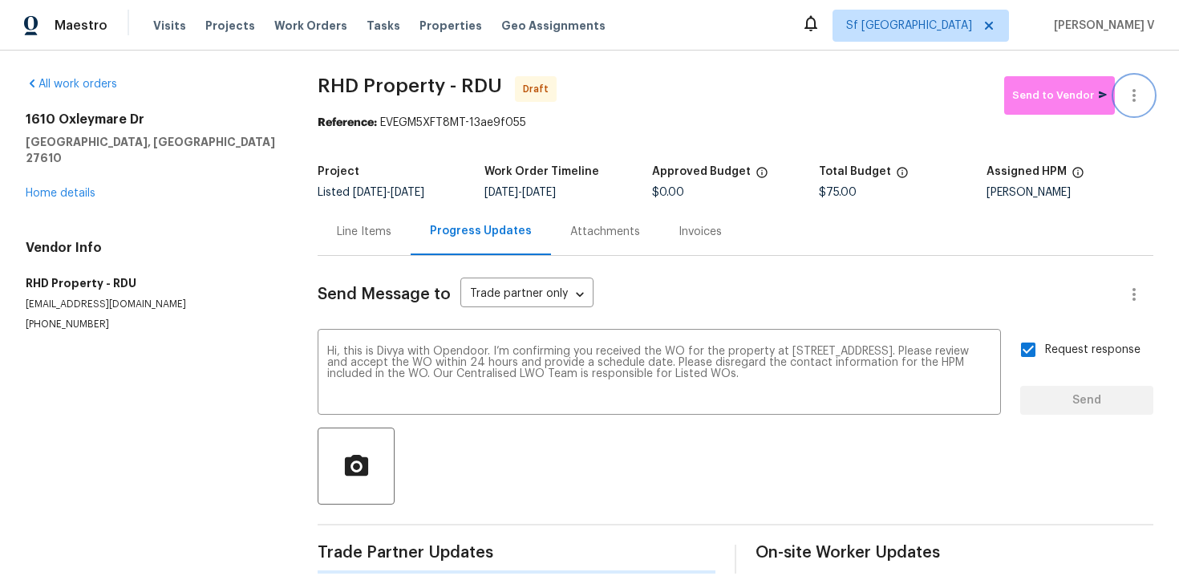
click at [1136, 94] on icon "button" at bounding box center [1133, 95] width 19 height 19
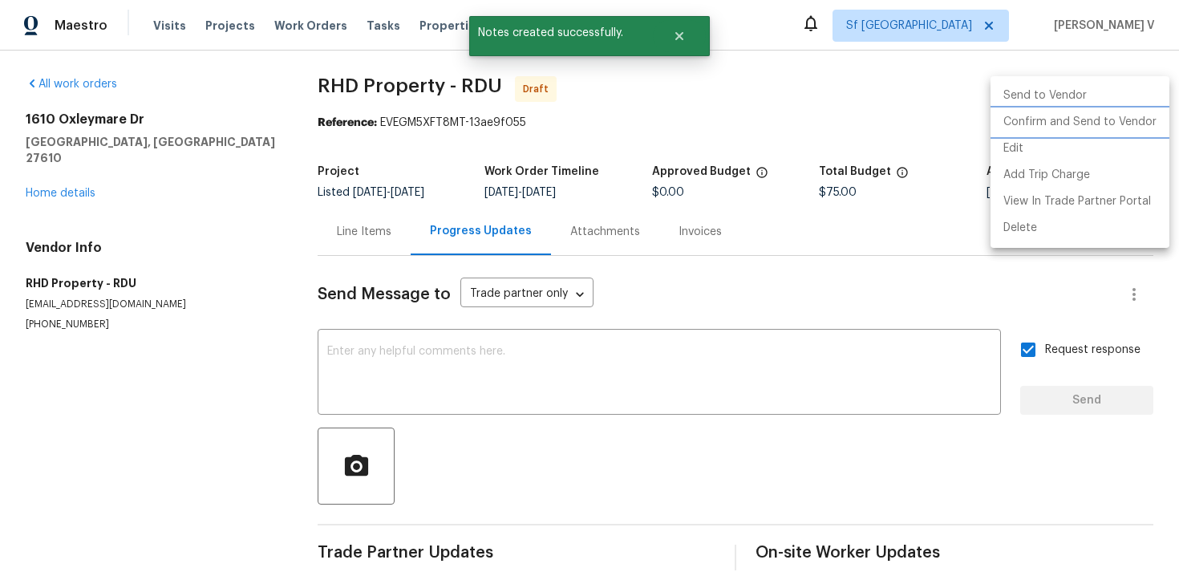
click at [1044, 124] on li "Confirm and Send to Vendor" at bounding box center [1079, 122] width 179 height 26
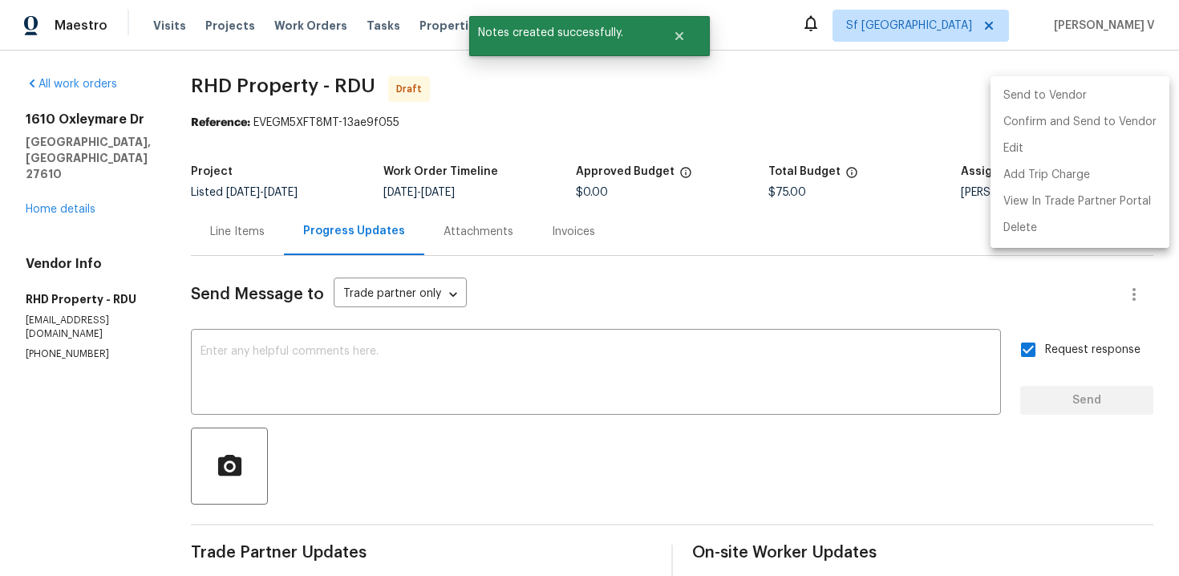
click at [378, 146] on div at bounding box center [589, 288] width 1179 height 576
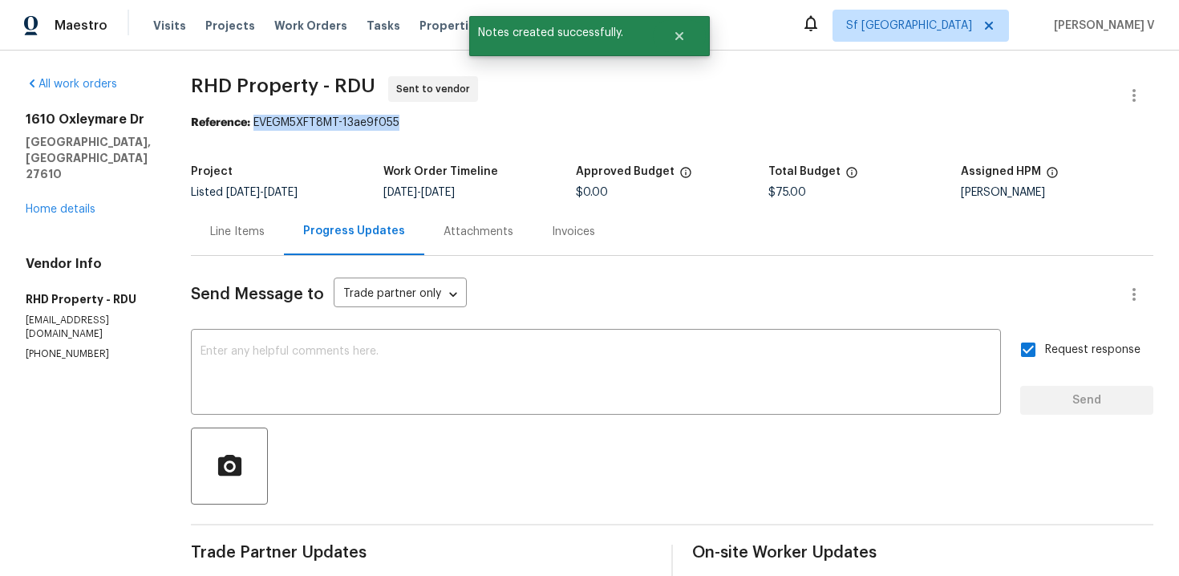
drag, startPoint x: 273, startPoint y: 124, endPoint x: 536, endPoint y: 122, distance: 262.2
click at [536, 122] on div "Reference: EVEGM5XFT8MT-13ae9f055" at bounding box center [672, 123] width 962 height 16
copy div "EVEGM5XFT8MT-13ae9f055"
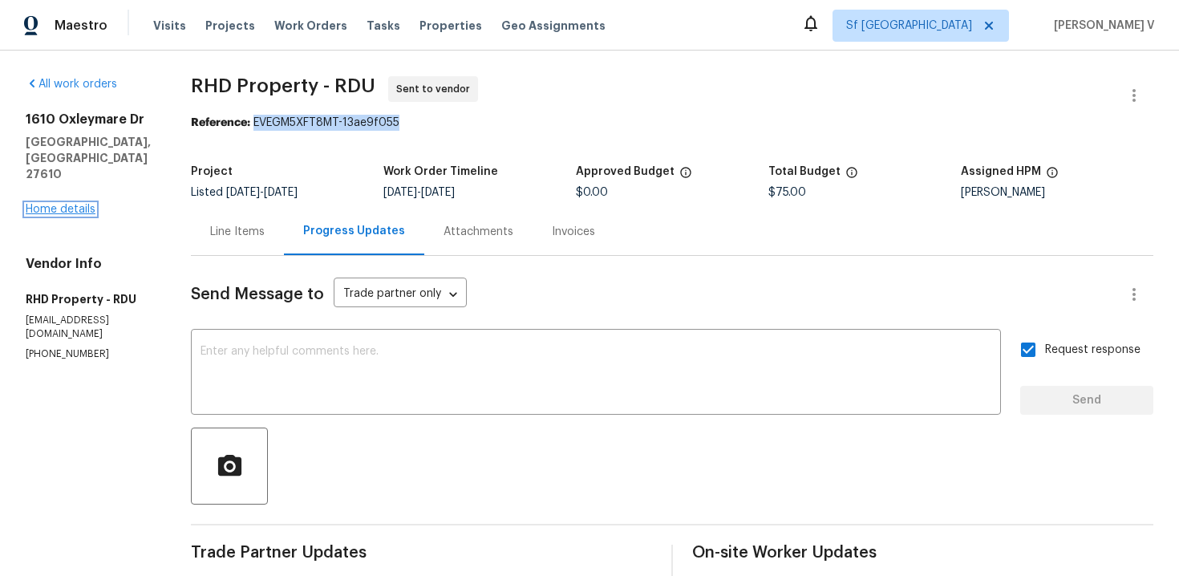
click at [48, 204] on link "Home details" at bounding box center [61, 209] width 70 height 11
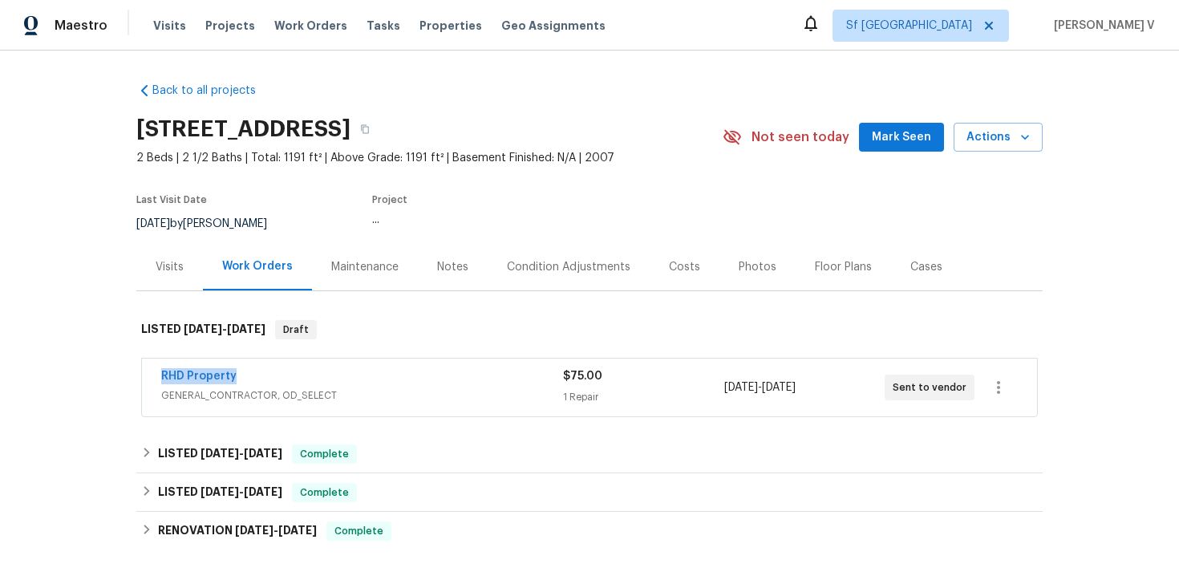
drag, startPoint x: 139, startPoint y: 383, endPoint x: 400, endPoint y: 383, distance: 261.4
click at [400, 383] on div "RHD Property GENERAL_CONTRACTOR, OD_SELECT $75.00 1 Repair [DATE] - [DATE] Sent…" at bounding box center [589, 388] width 906 height 67
copy link "RHD Property"
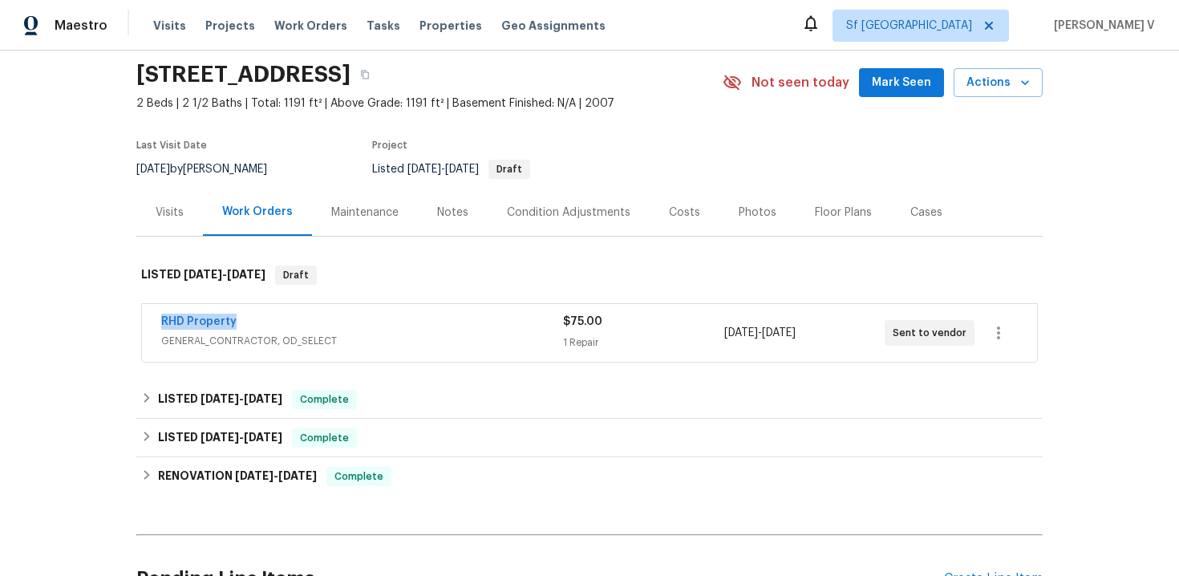
copy link "RHD Property"
click at [185, 318] on link "RHD Property" at bounding box center [198, 321] width 75 height 11
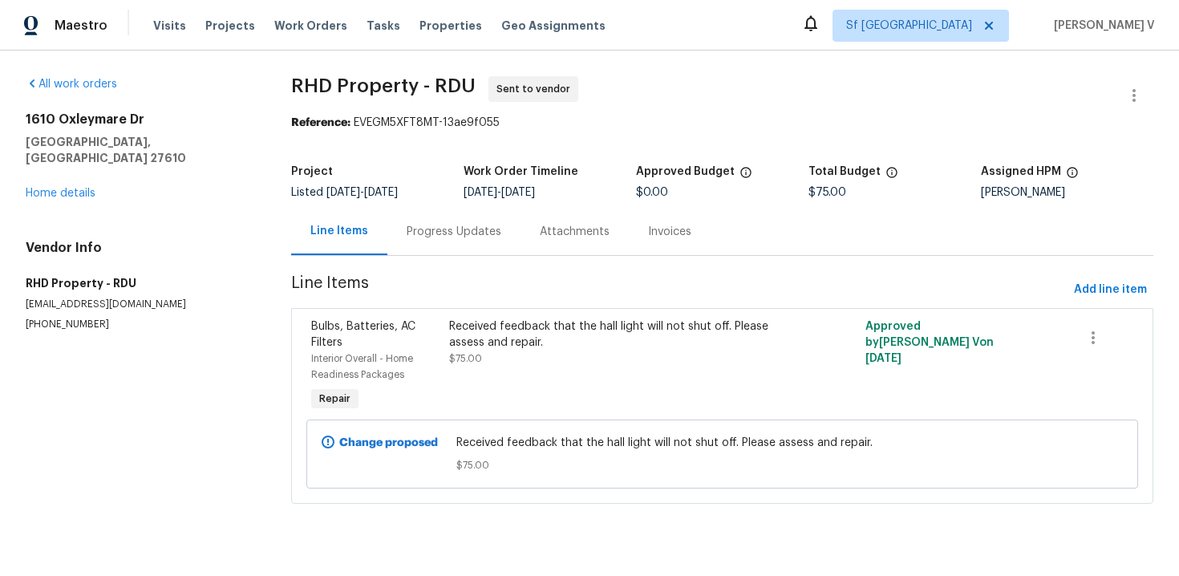
click at [257, 103] on div "All work orders [STREET_ADDRESS][PERSON_NAME] Home details Vendor Info RHD Prop…" at bounding box center [589, 300] width 1179 height 498
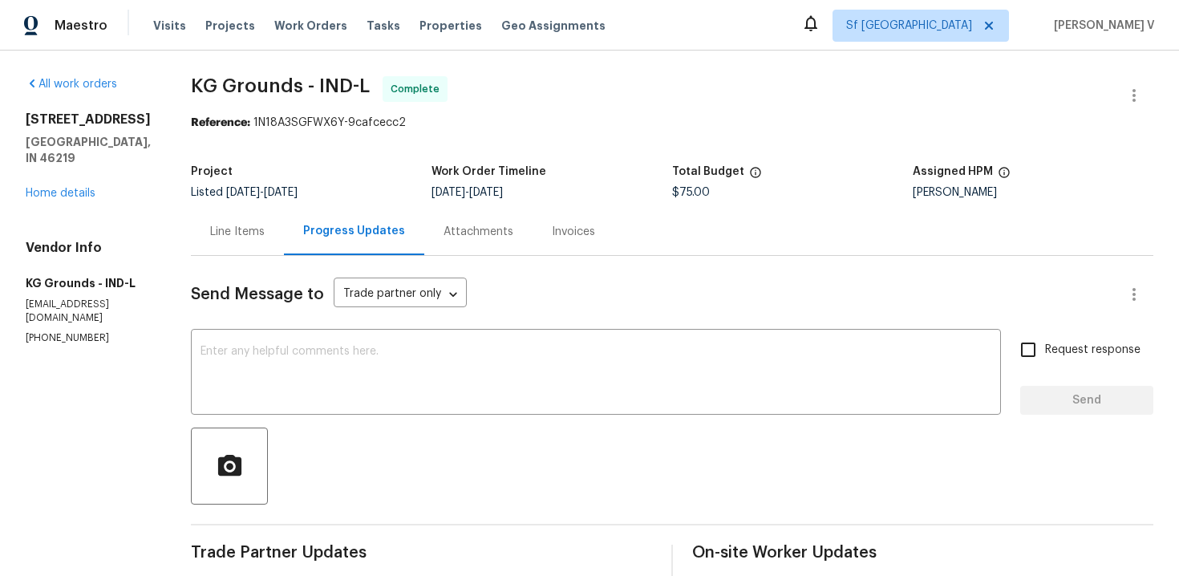
click at [65, 168] on div "[STREET_ADDRESS] Home details" at bounding box center [89, 156] width 127 height 90
click at [68, 188] on link "Home details" at bounding box center [61, 193] width 70 height 11
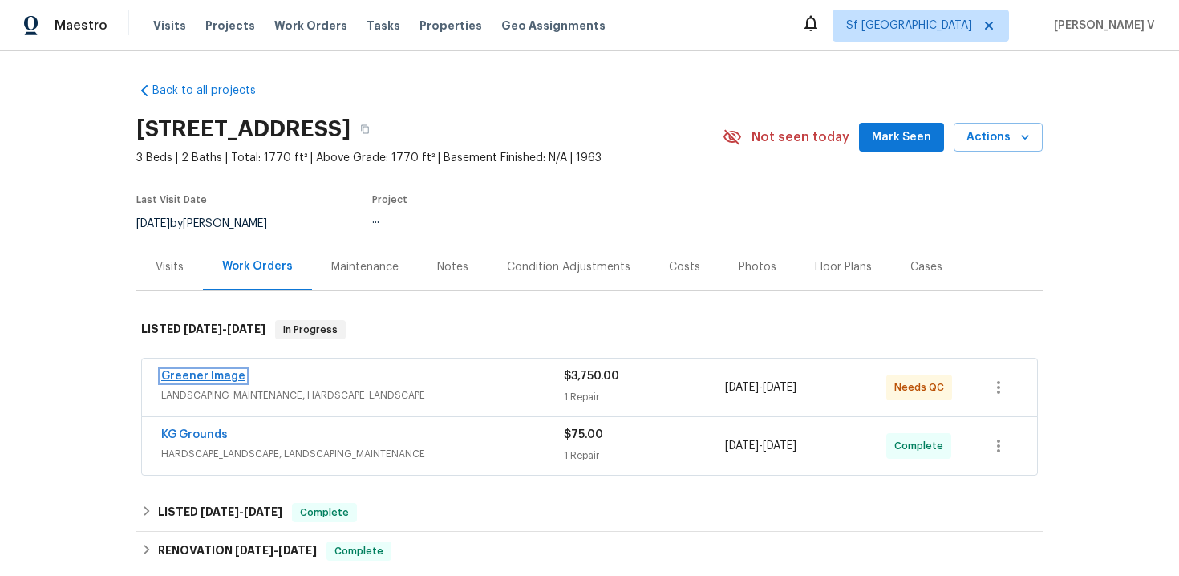
click at [217, 375] on link "Greener Image" at bounding box center [203, 376] width 84 height 11
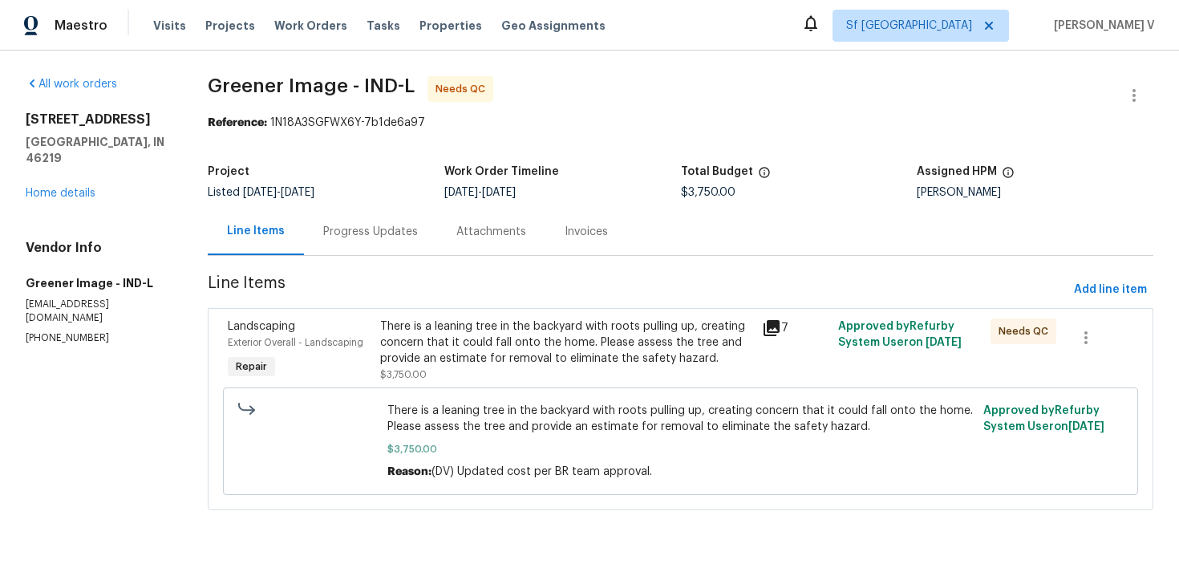
click at [413, 233] on div "Progress Updates" at bounding box center [370, 232] width 95 height 16
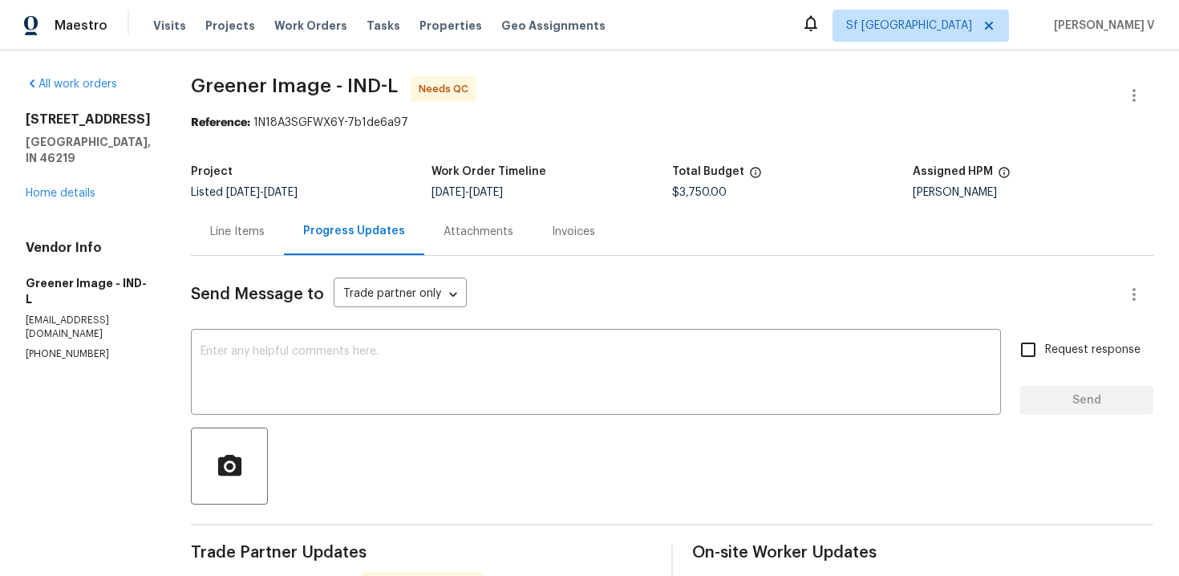
click at [234, 251] on div "Line Items" at bounding box center [237, 231] width 93 height 47
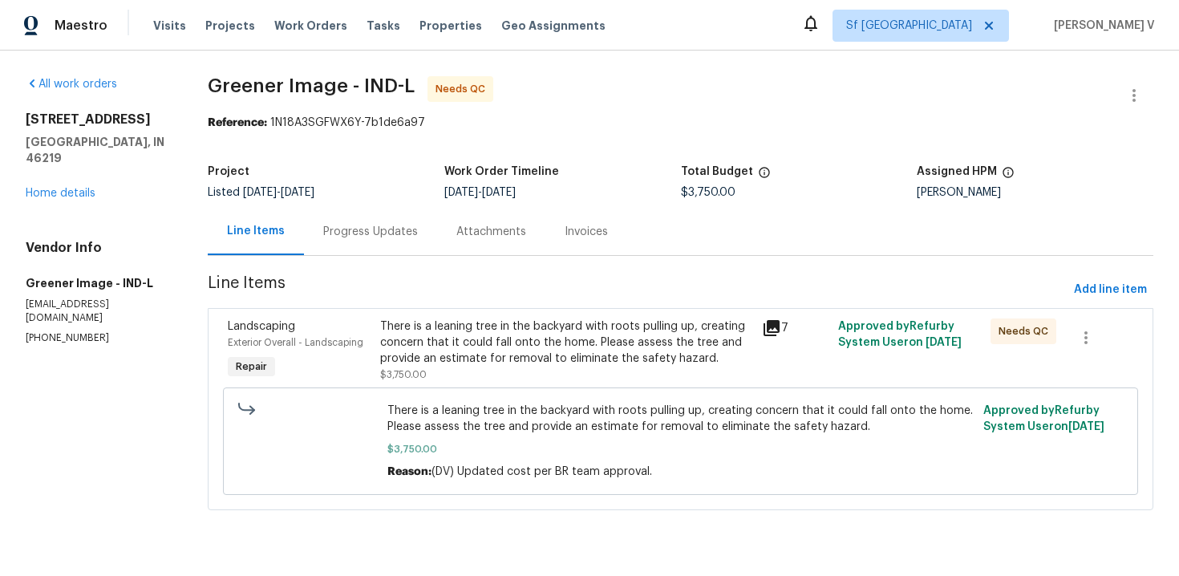
click at [506, 399] on div "There is a leaning tree in the backyard with roots pulling up, creating concern…" at bounding box center [681, 441] width 596 height 87
click at [544, 366] on div "There is a leaning tree in the backyard with roots pulling up, creating concern…" at bounding box center [565, 342] width 371 height 48
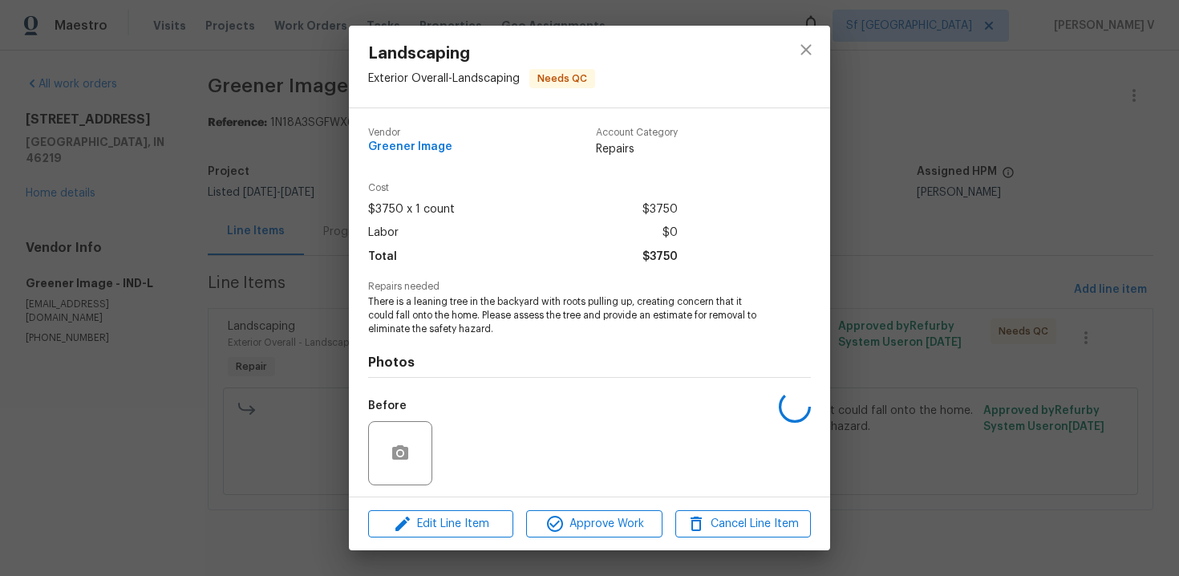
scroll to position [109, 0]
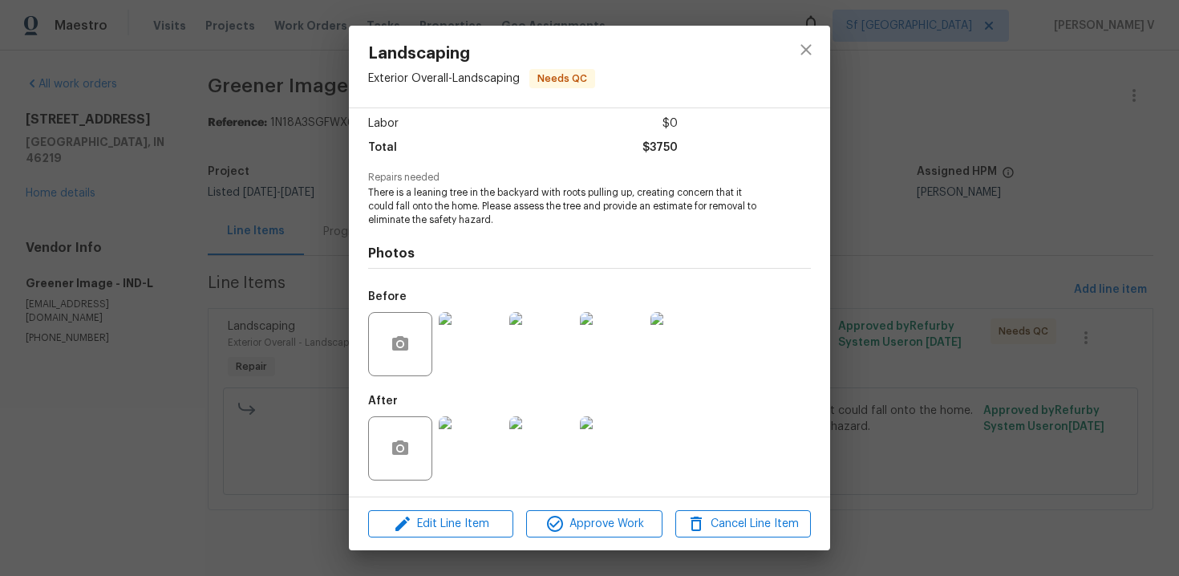
click at [483, 368] on img at bounding box center [471, 344] width 64 height 64
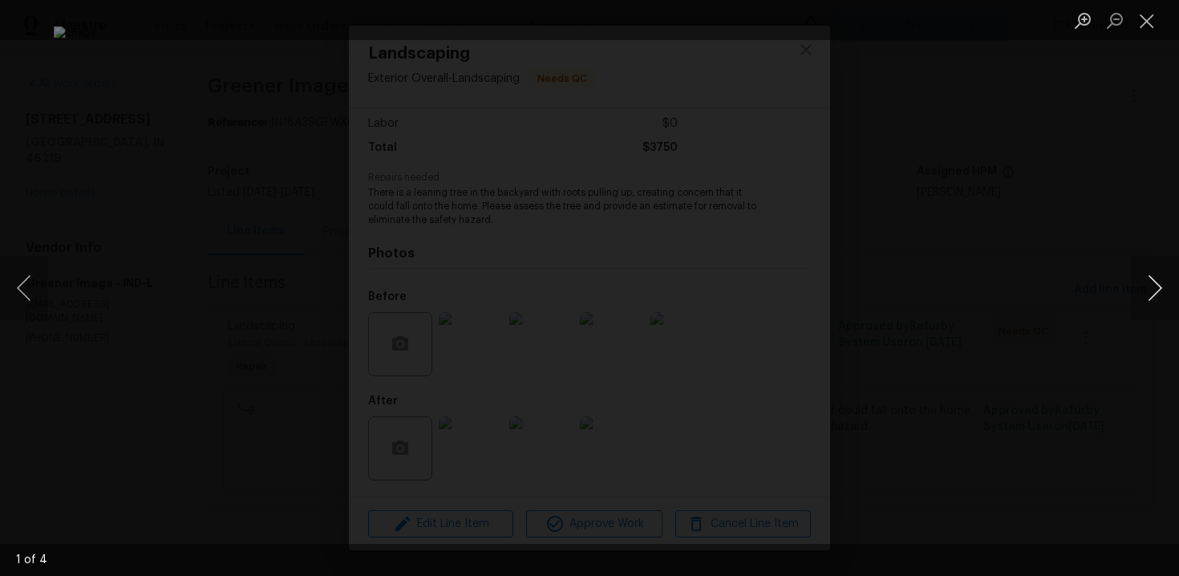
click at [1150, 294] on button "Next image" at bounding box center [1155, 288] width 48 height 64
click at [1101, 212] on div "Lightbox" at bounding box center [589, 288] width 1179 height 576
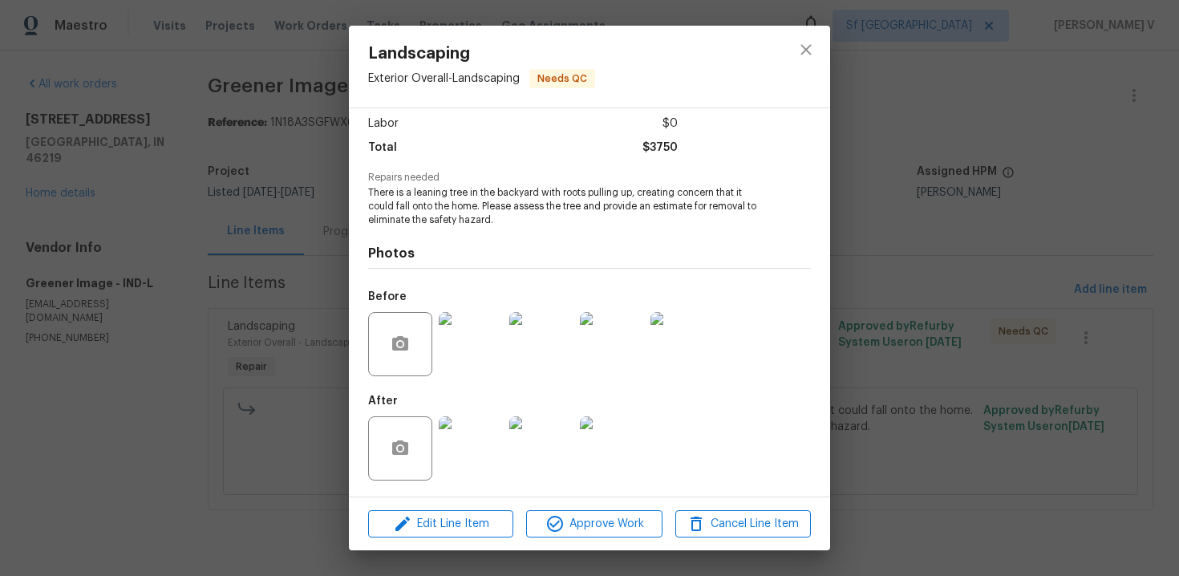
click at [472, 416] on img at bounding box center [471, 448] width 64 height 64
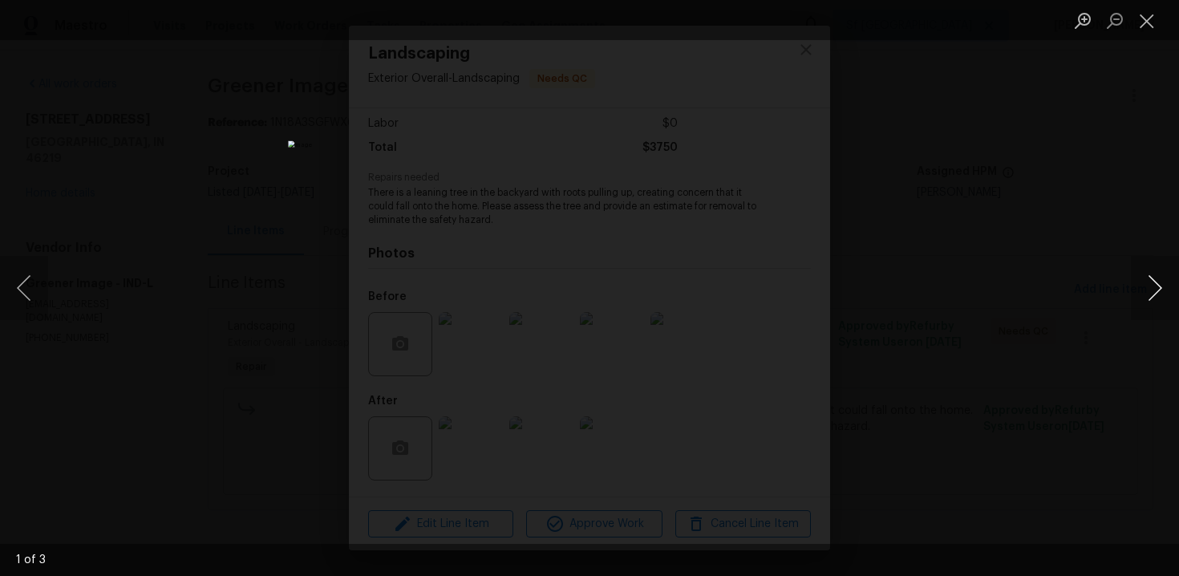
click at [1161, 299] on button "Next image" at bounding box center [1155, 288] width 48 height 64
click at [985, 269] on div "Lightbox" at bounding box center [589, 288] width 1179 height 576
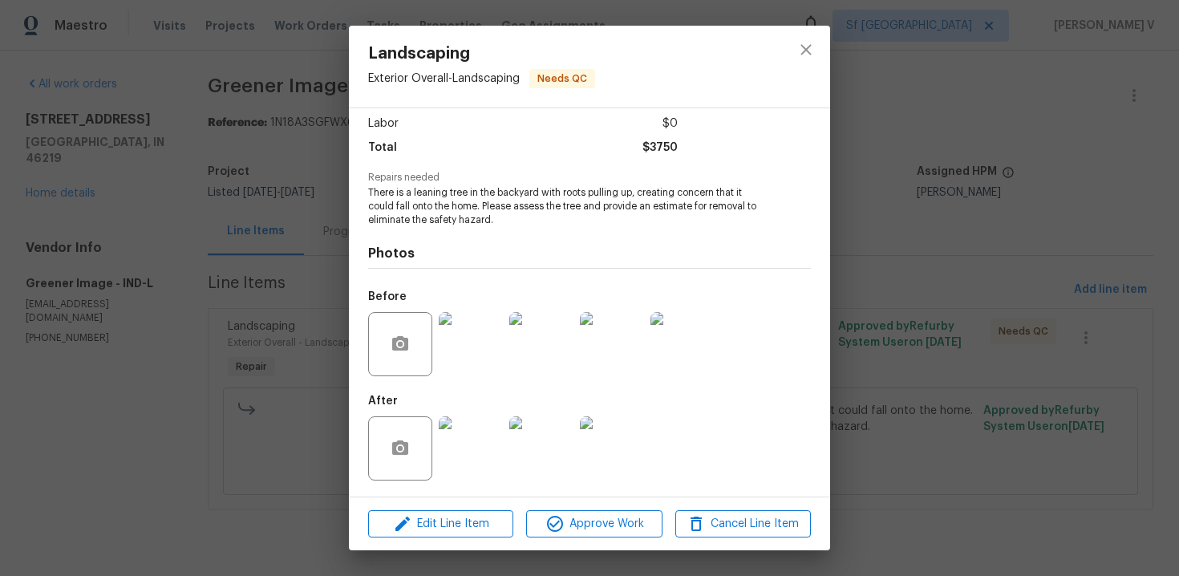
click at [626, 337] on img at bounding box center [612, 344] width 64 height 64
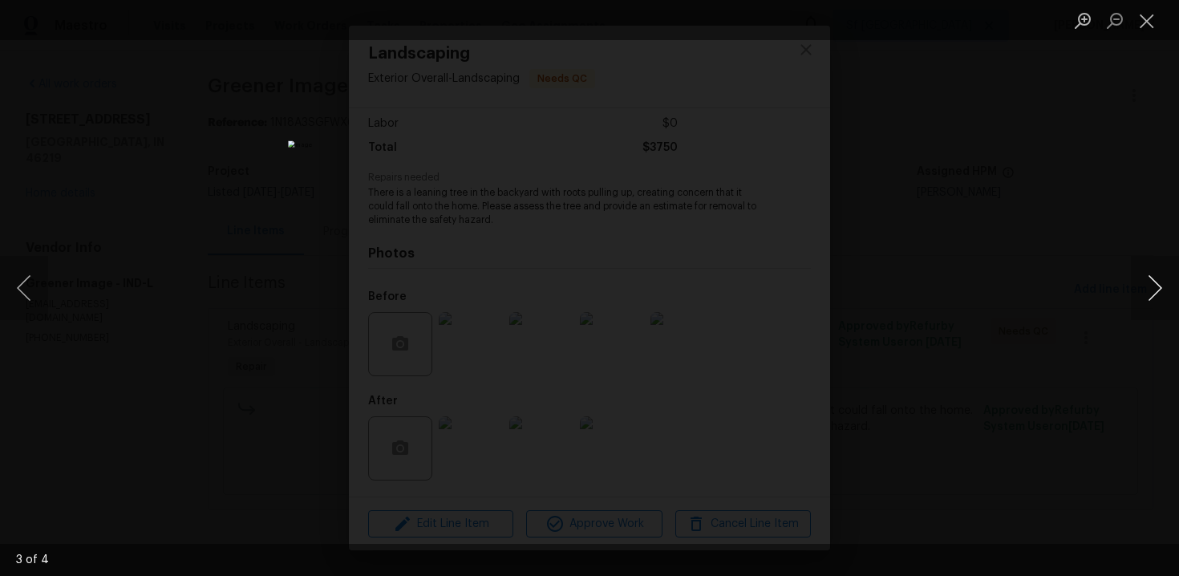
click at [1151, 283] on button "Next image" at bounding box center [1155, 288] width 48 height 64
click at [1151, 284] on button "Next image" at bounding box center [1155, 288] width 48 height 64
click at [982, 225] on div "Lightbox" at bounding box center [589, 288] width 1179 height 576
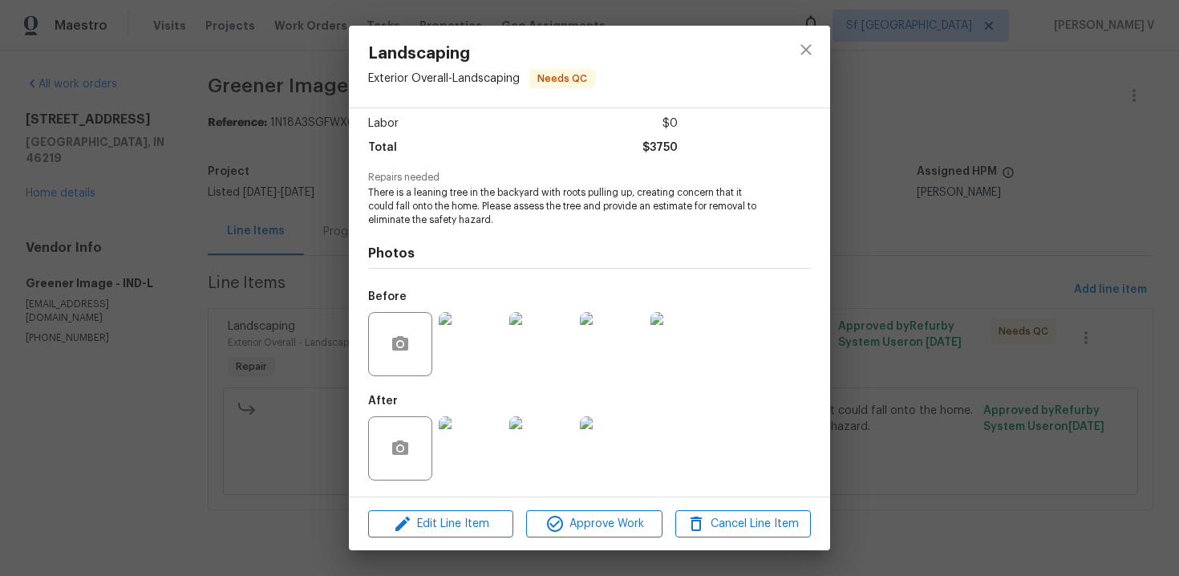
click at [601, 453] on img at bounding box center [612, 448] width 64 height 64
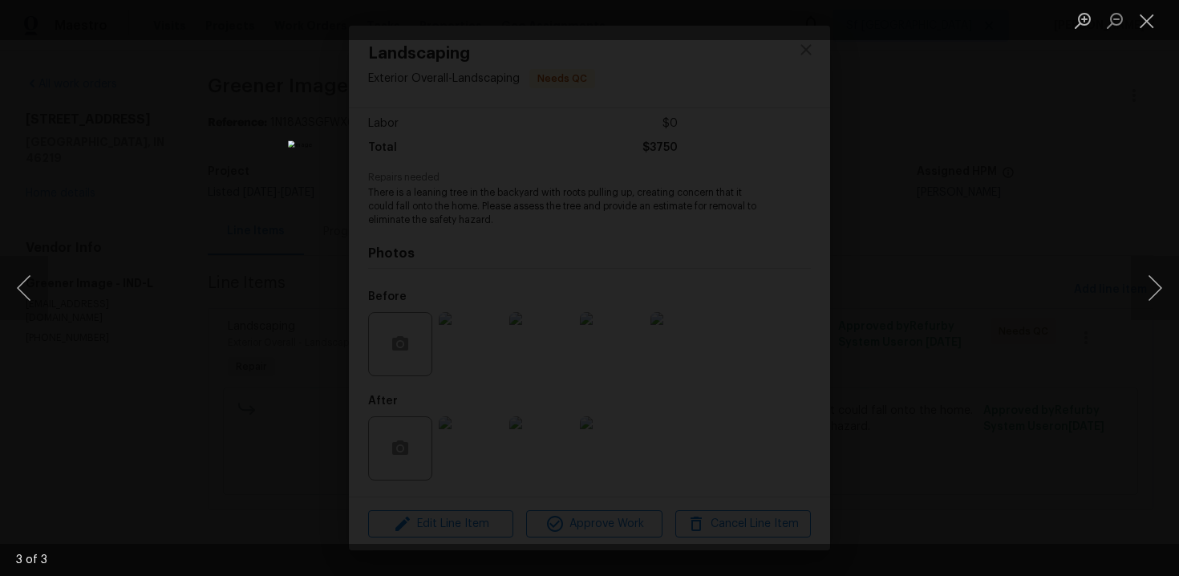
click at [1047, 208] on div "Lightbox" at bounding box center [589, 288] width 1179 height 576
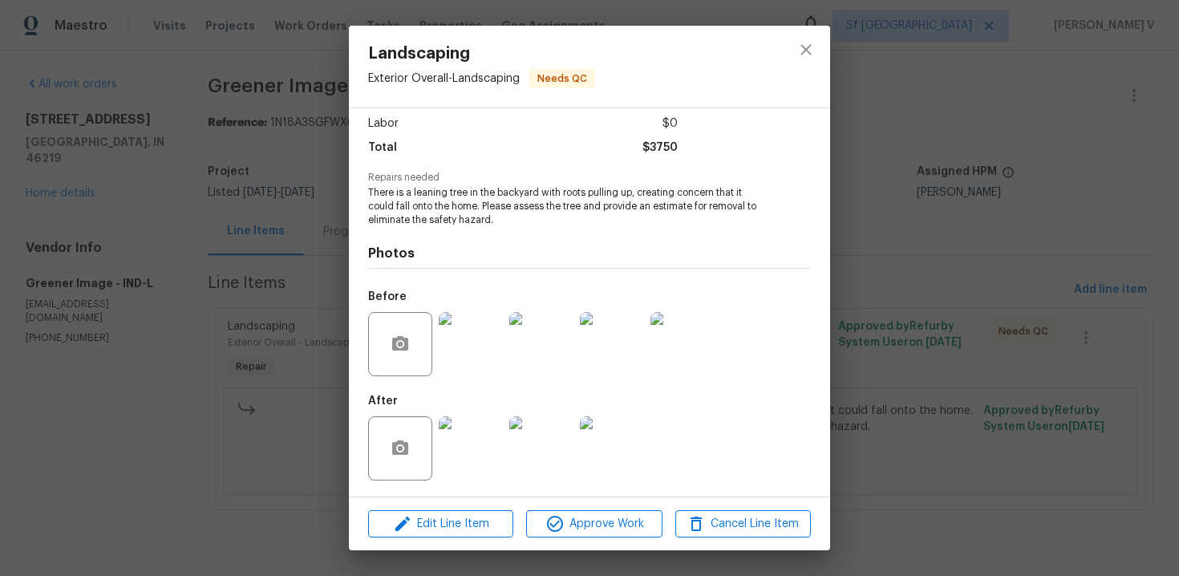
click at [697, 332] on img at bounding box center [682, 344] width 64 height 64
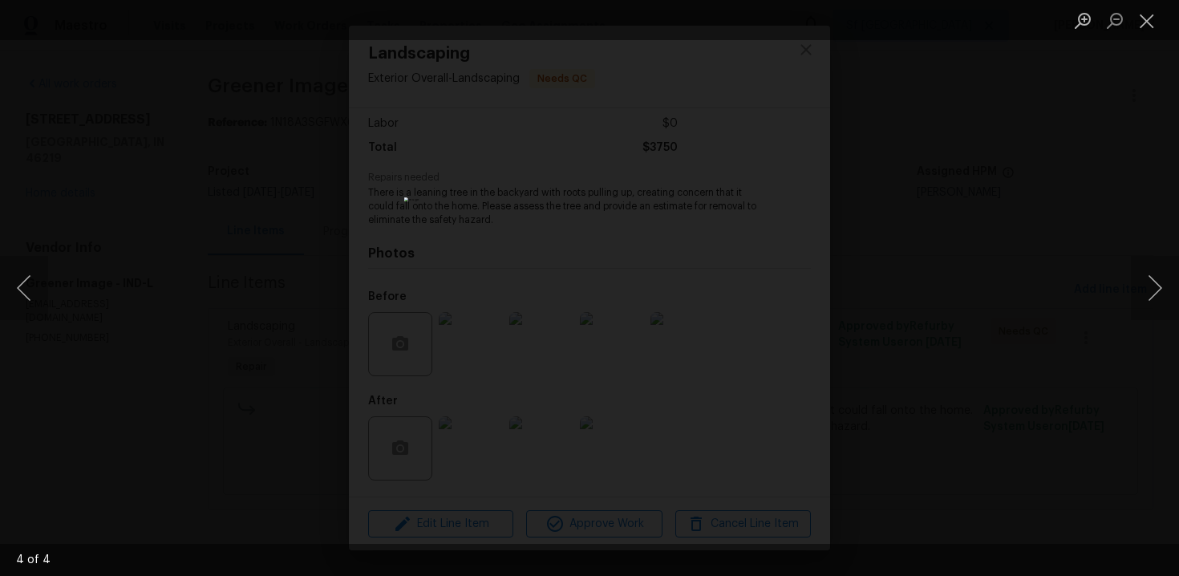
click at [950, 241] on div "Lightbox" at bounding box center [589, 288] width 1179 height 576
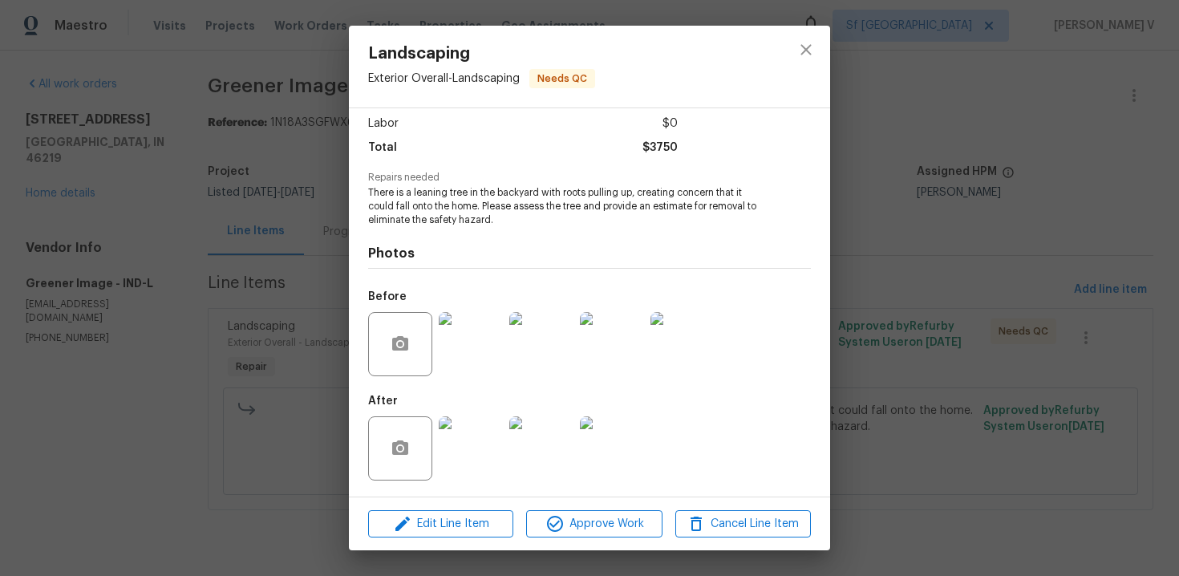
click at [585, 443] on img at bounding box center [612, 448] width 64 height 64
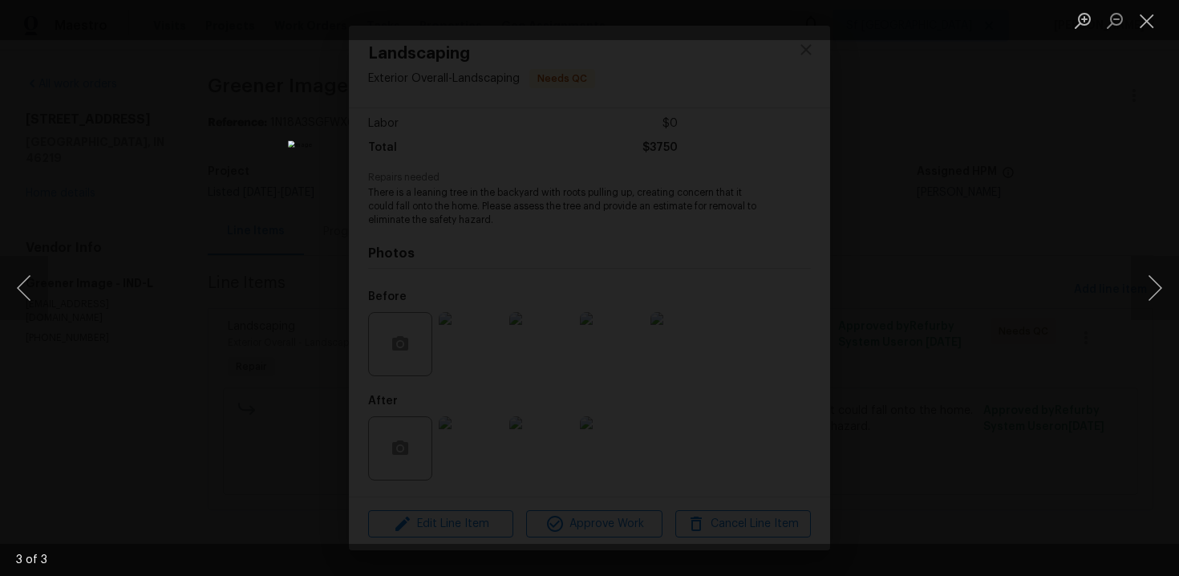
click at [926, 277] on div "Lightbox" at bounding box center [589, 288] width 1179 height 576
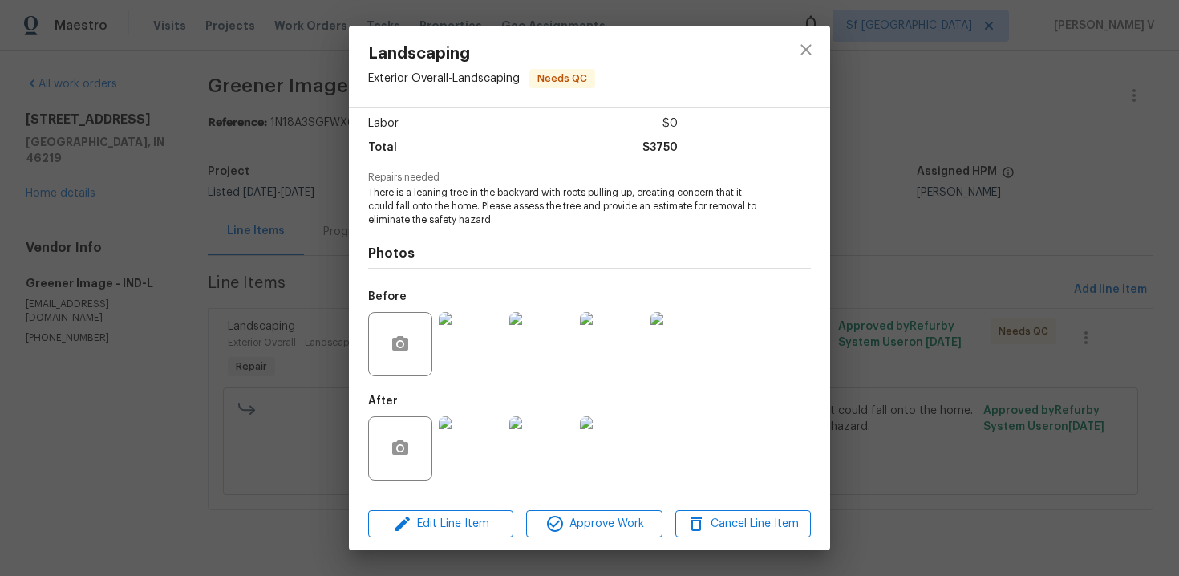
click at [548, 435] on img at bounding box center [541, 448] width 64 height 64
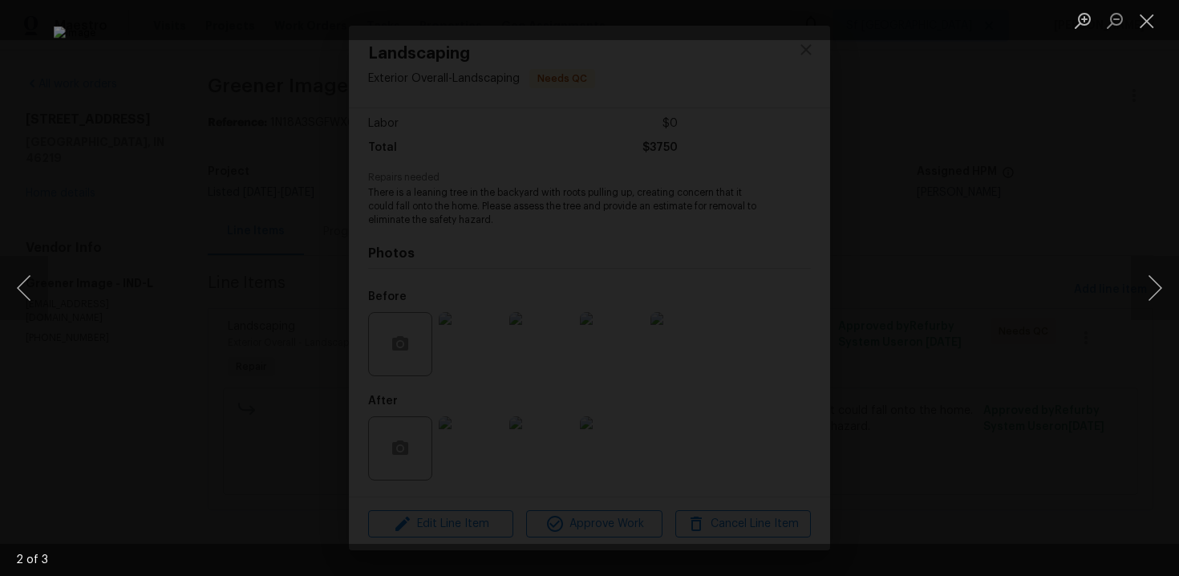
click at [1019, 204] on div "Lightbox" at bounding box center [589, 288] width 1179 height 576
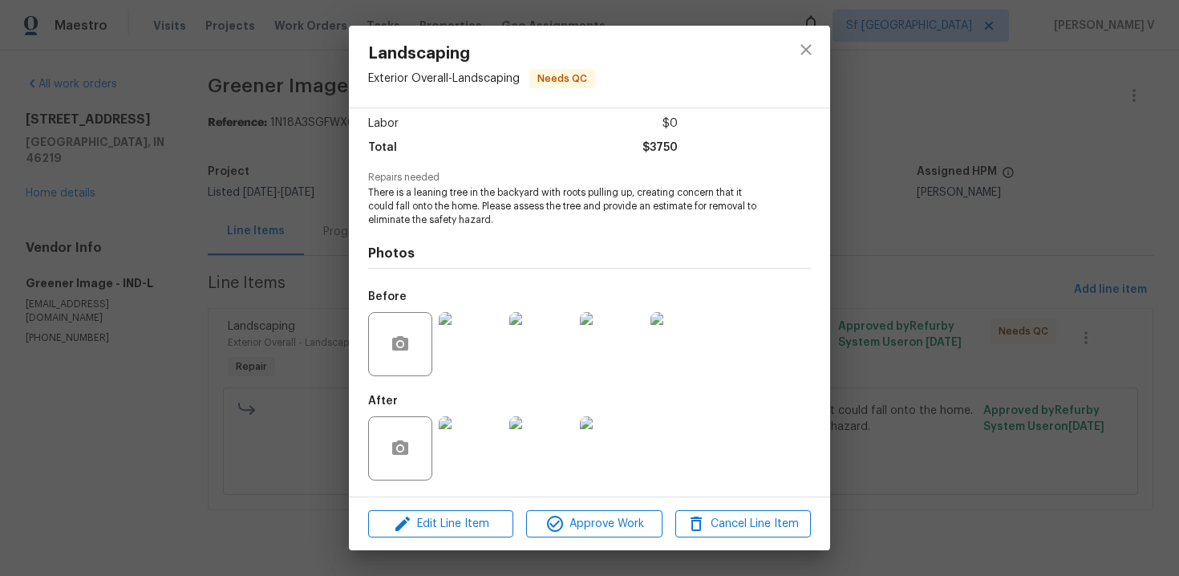
click at [447, 350] on img at bounding box center [471, 344] width 64 height 64
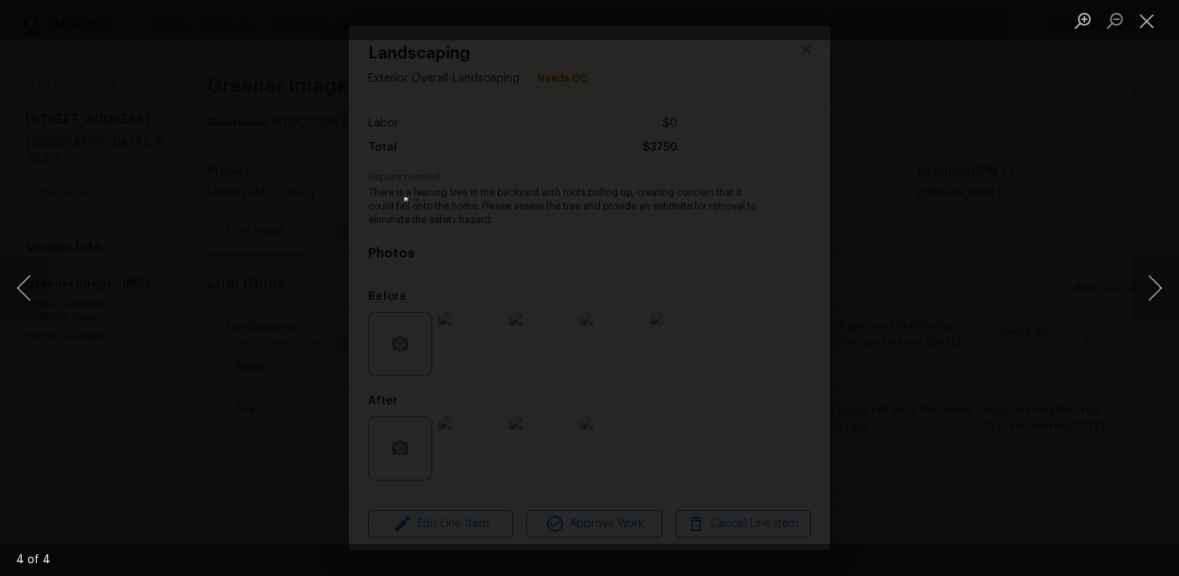
click at [1017, 172] on div "Lightbox" at bounding box center [589, 288] width 1179 height 576
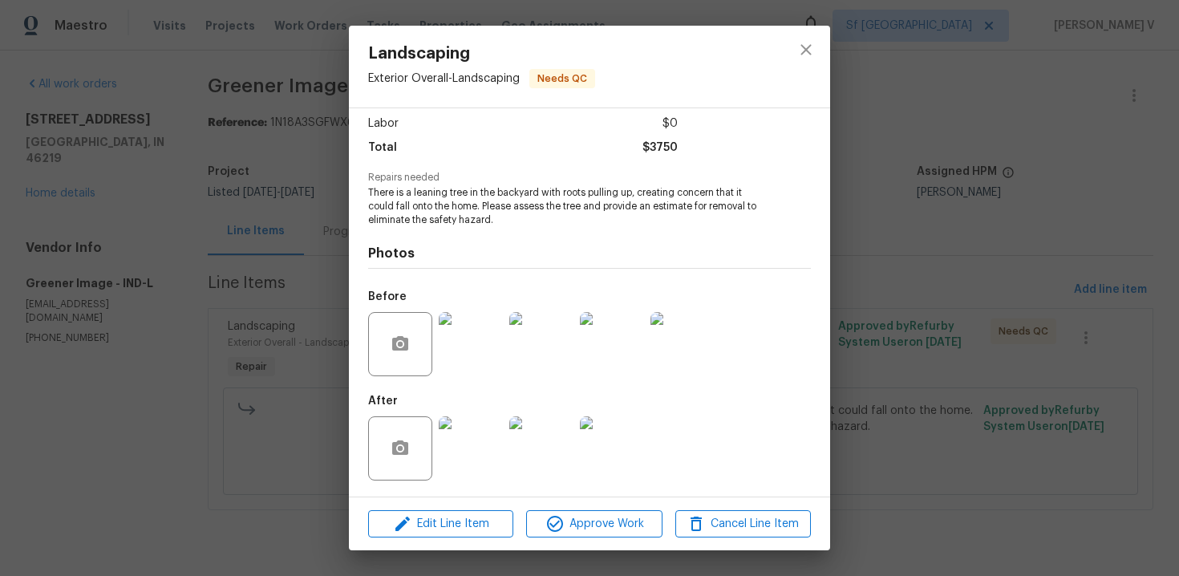
click at [478, 342] on img at bounding box center [471, 344] width 64 height 64
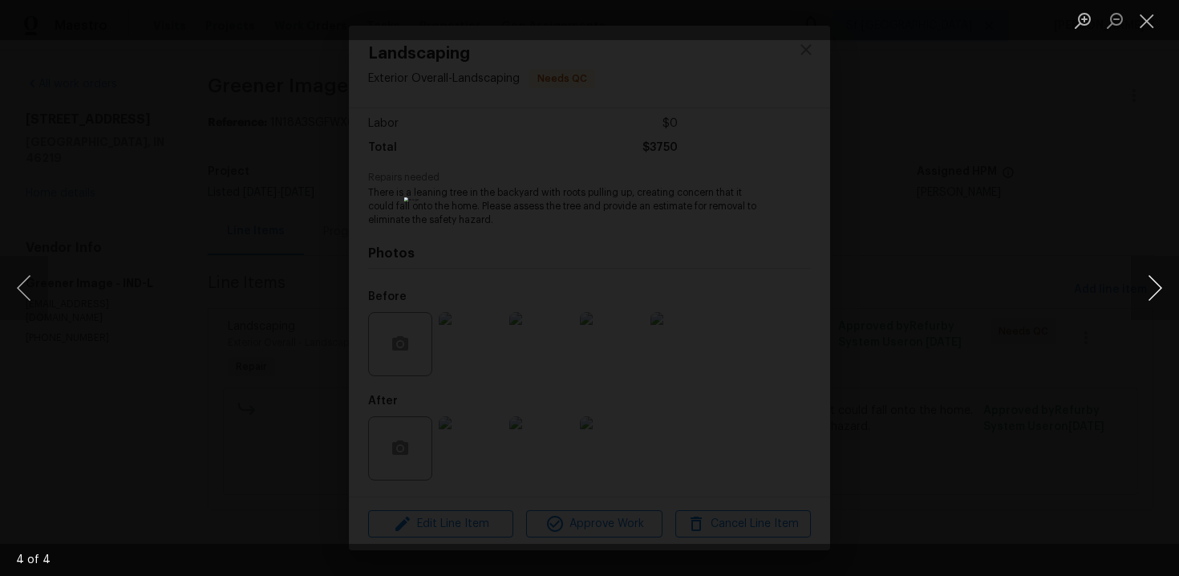
click at [1147, 294] on button "Next image" at bounding box center [1155, 288] width 48 height 64
click at [1100, 188] on div "Lightbox" at bounding box center [589, 288] width 1179 height 576
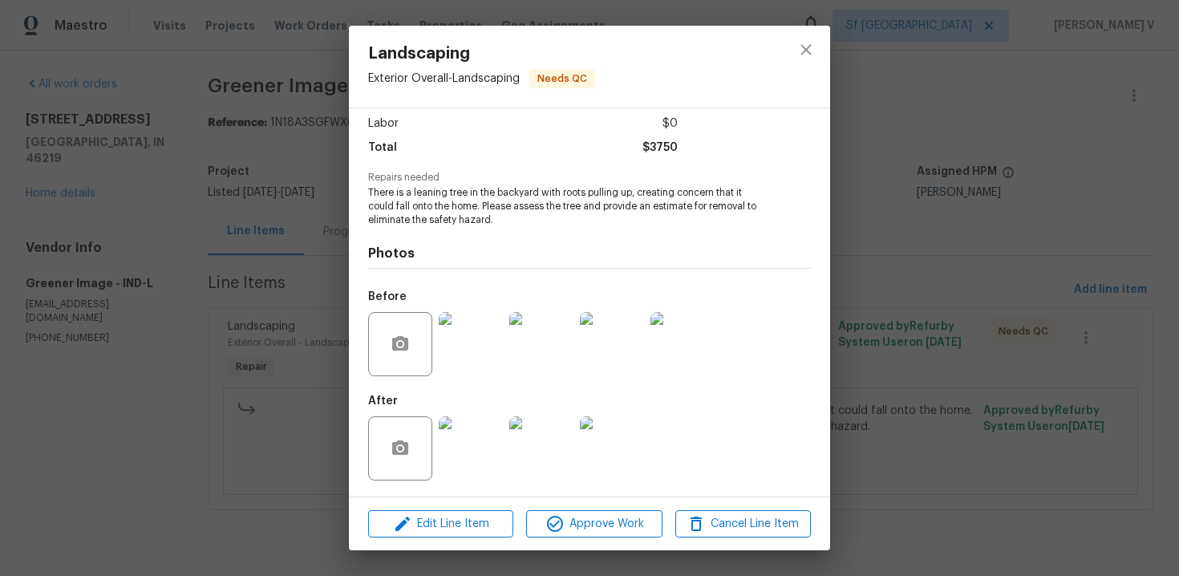
click at [531, 447] on img at bounding box center [541, 448] width 64 height 64
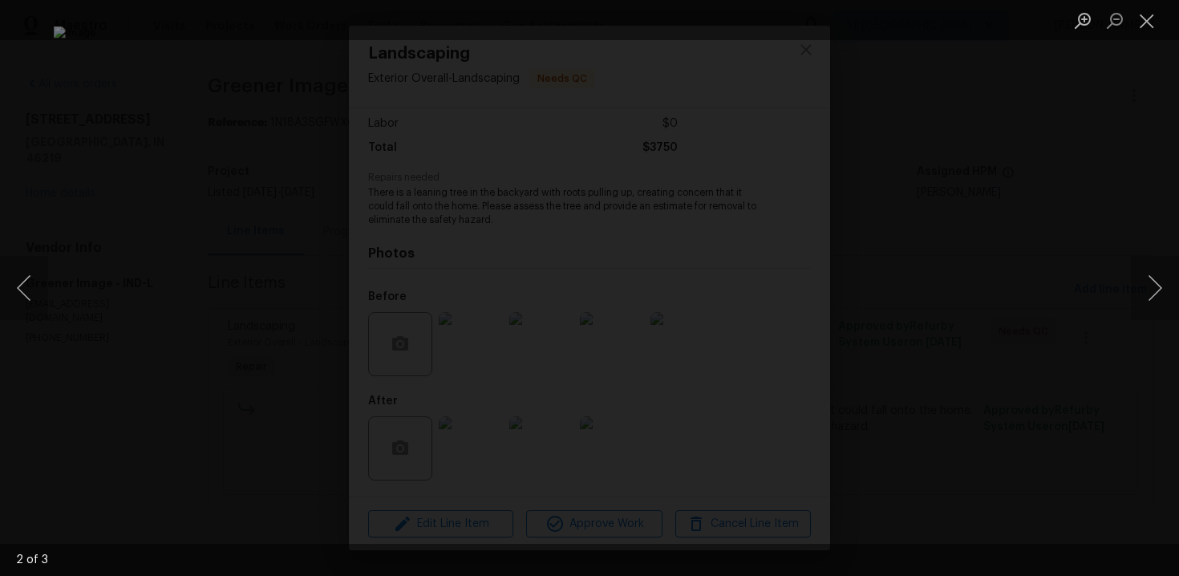
click at [1111, 194] on div "Lightbox" at bounding box center [589, 288] width 1179 height 576
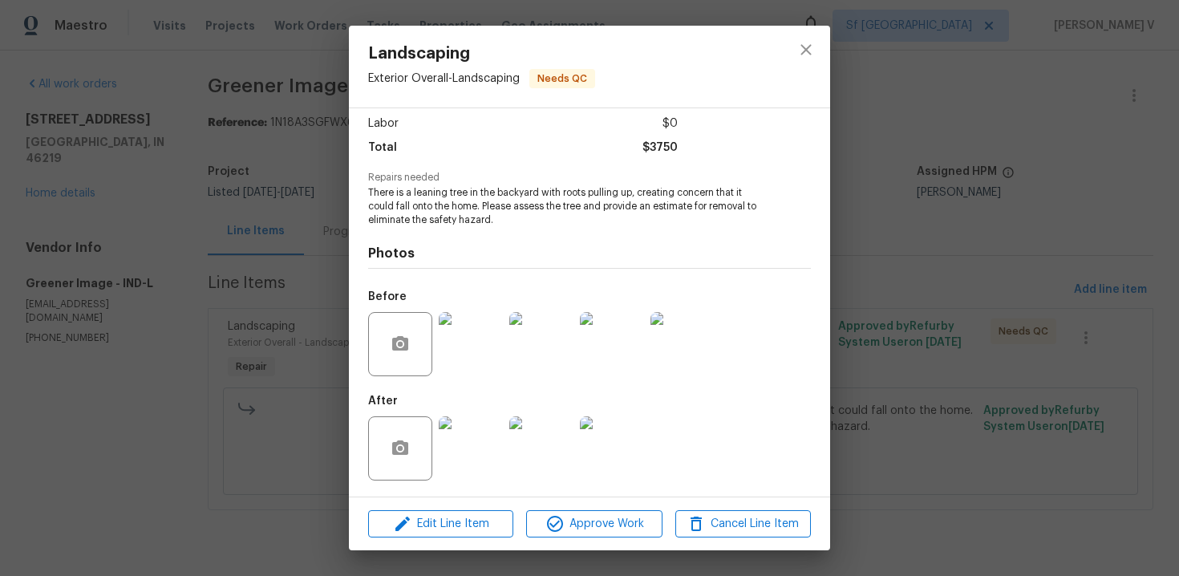
click at [585, 355] on img at bounding box center [612, 344] width 64 height 64
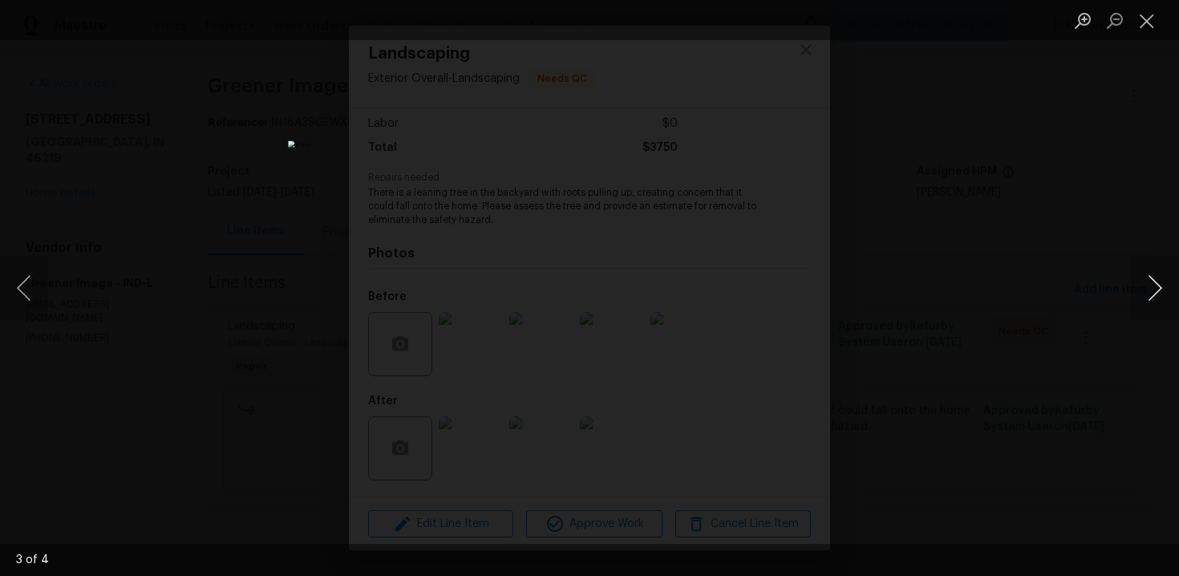
click at [1133, 283] on button "Next image" at bounding box center [1155, 288] width 48 height 64
click at [812, 229] on div "Lightbox" at bounding box center [589, 288] width 1179 height 576
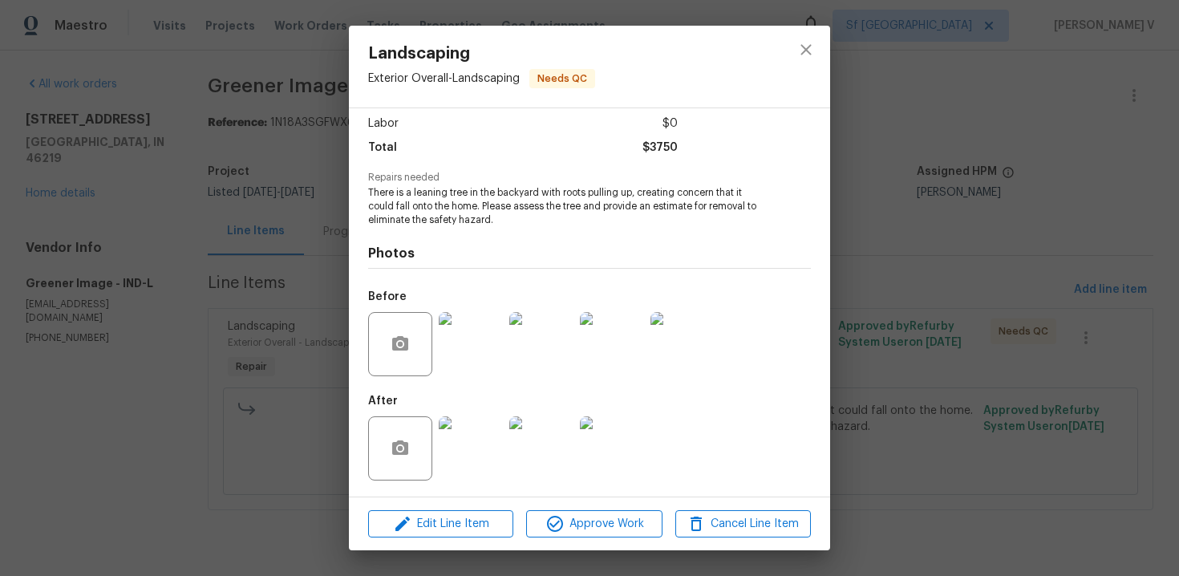
click at [926, 207] on div "Landscaping Exterior Overall - Landscaping Needs QC Vendor Greener Image Accoun…" at bounding box center [589, 288] width 1179 height 576
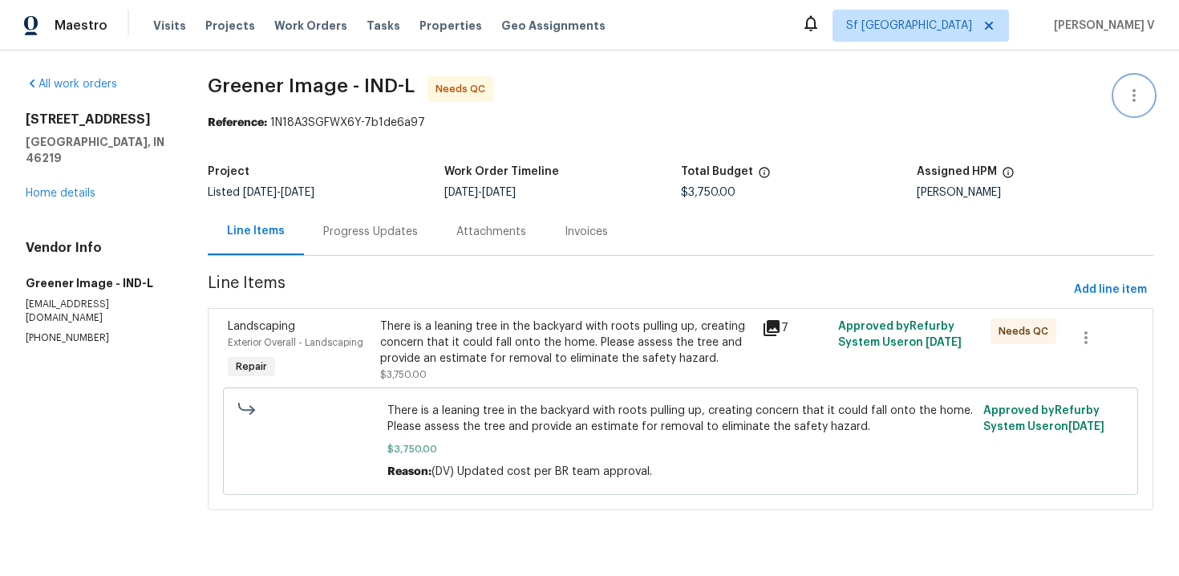
click at [1132, 103] on icon "button" at bounding box center [1133, 95] width 19 height 19
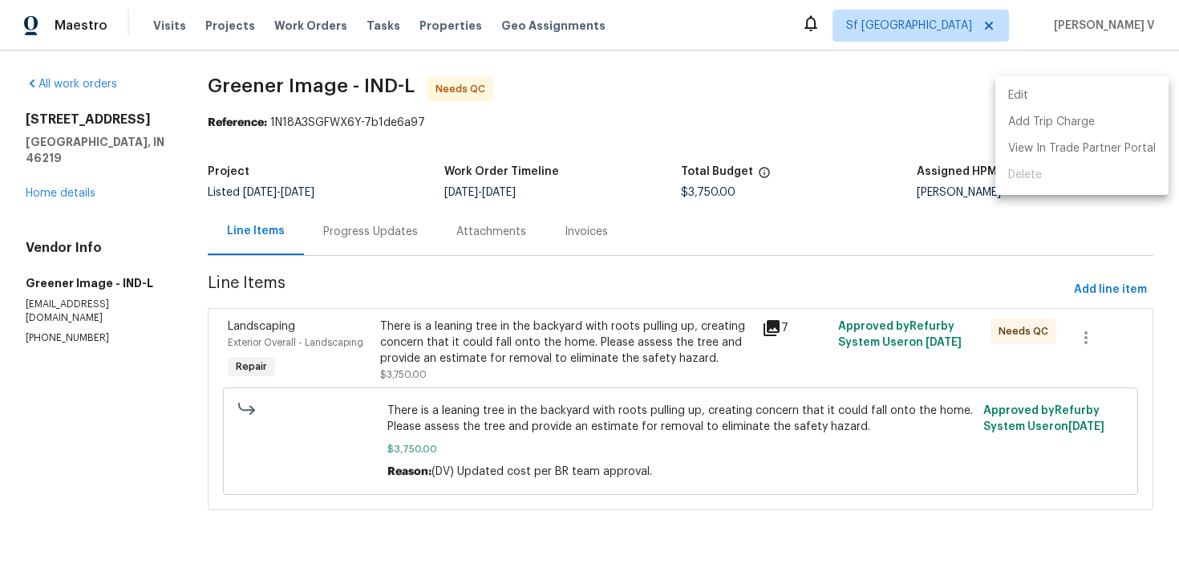
click at [1098, 96] on li "Edit" at bounding box center [1081, 96] width 173 height 26
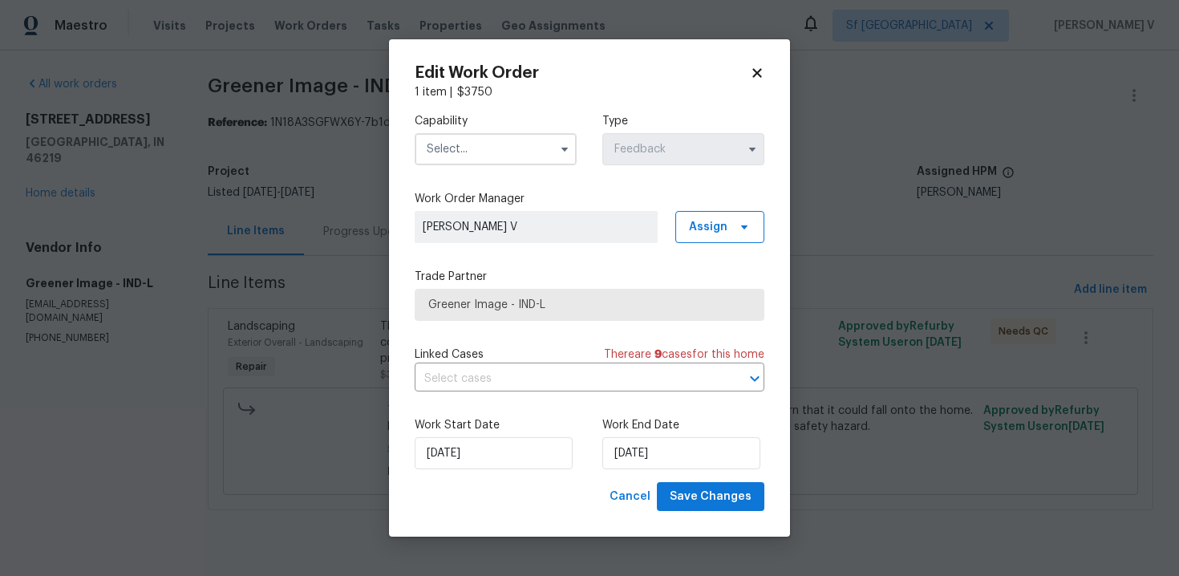
click at [516, 151] on input "text" at bounding box center [496, 149] width 162 height 32
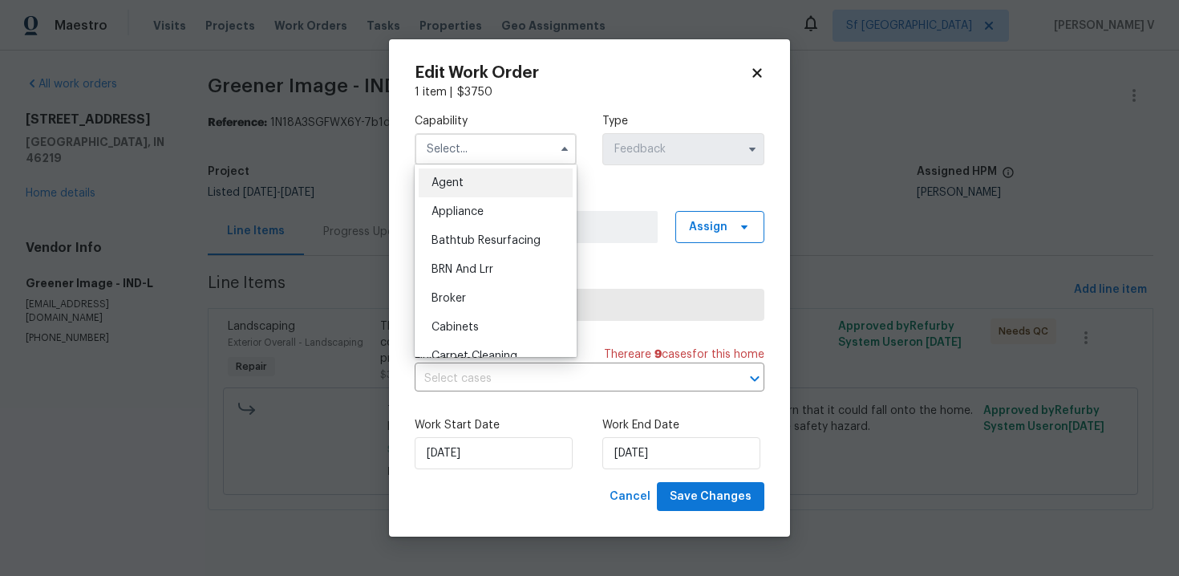
click at [451, 192] on div "Agent" at bounding box center [496, 182] width 154 height 29
type input "Agent"
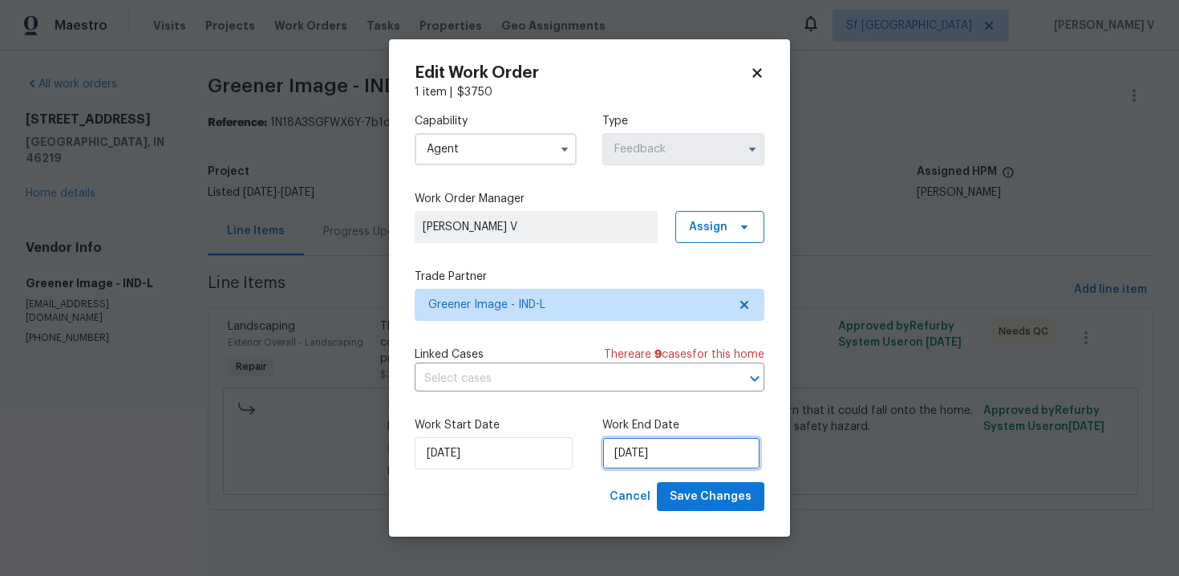
click at [679, 461] on input "27/08/2025" at bounding box center [681, 453] width 158 height 32
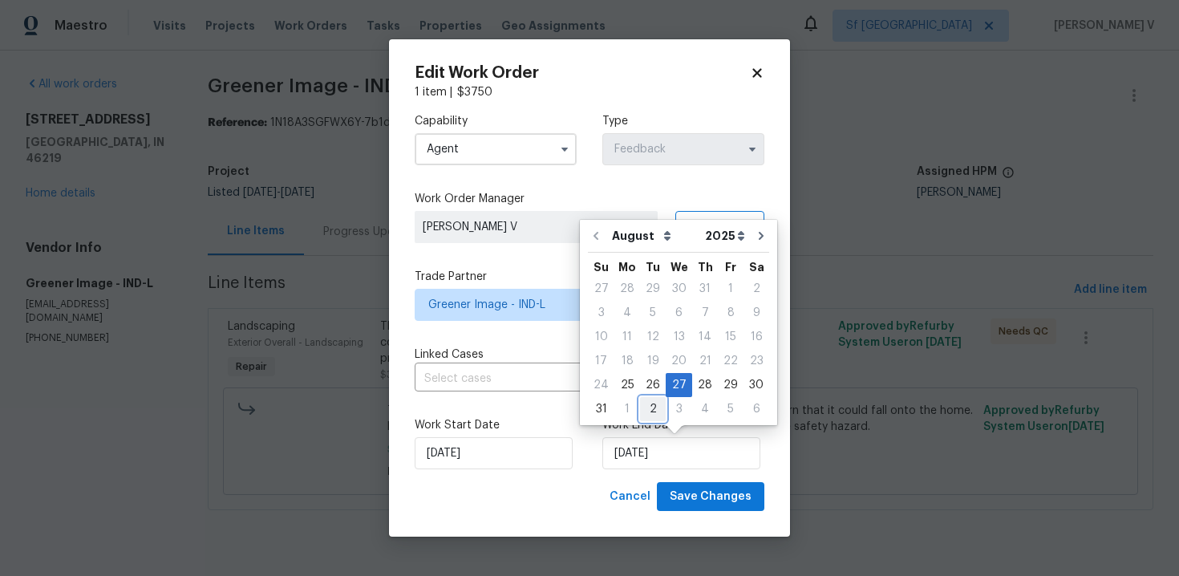
click at [642, 409] on div "2" at bounding box center [653, 409] width 26 height 22
type input "02/09/2025"
select select "8"
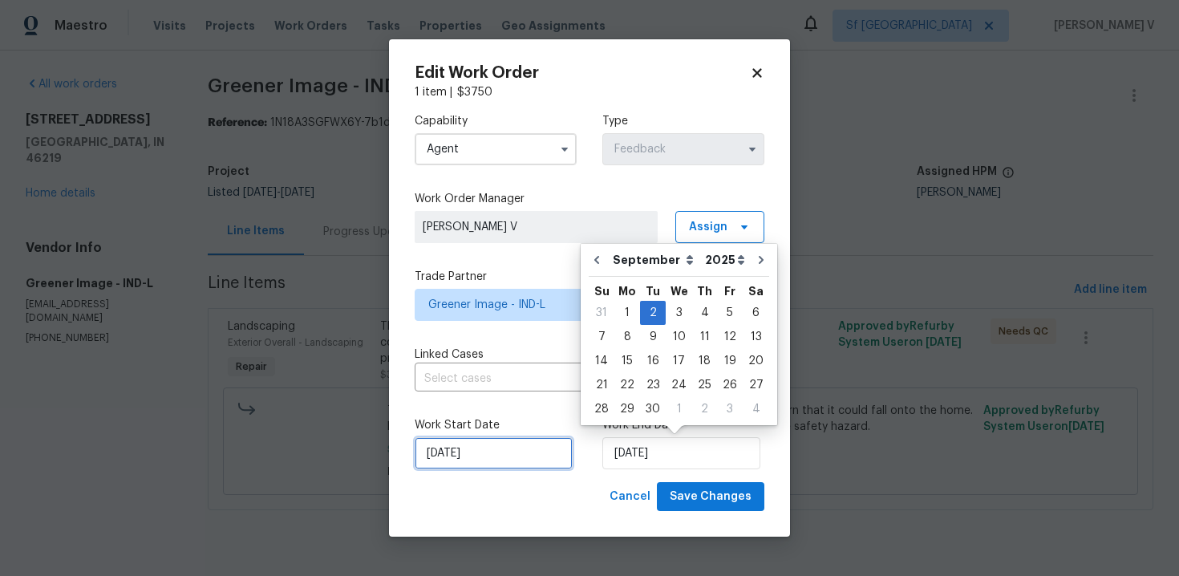
click at [473, 461] on input "25/08/2025" at bounding box center [494, 453] width 158 height 32
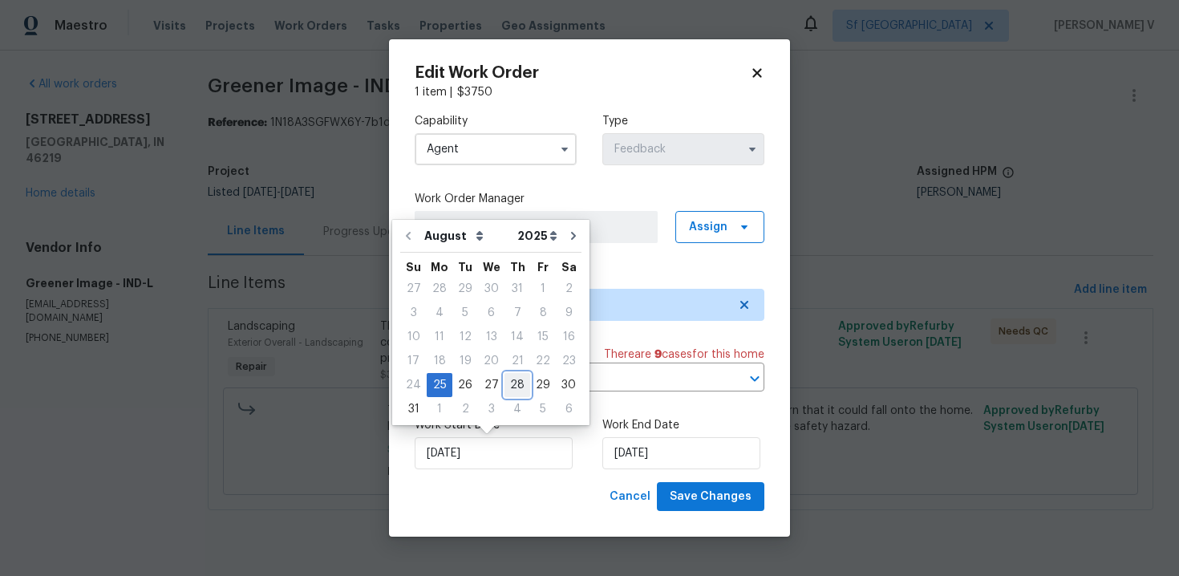
click at [504, 386] on div "28" at bounding box center [517, 385] width 26 height 22
type input "28/08/2025"
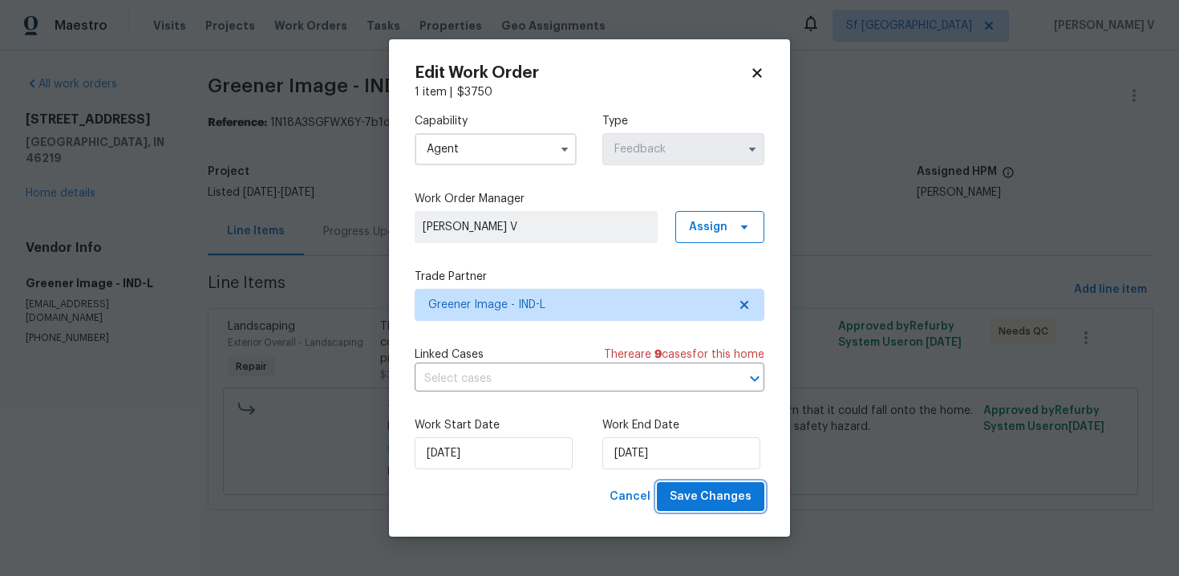
click at [728, 510] on button "Save Changes" at bounding box center [710, 497] width 107 height 30
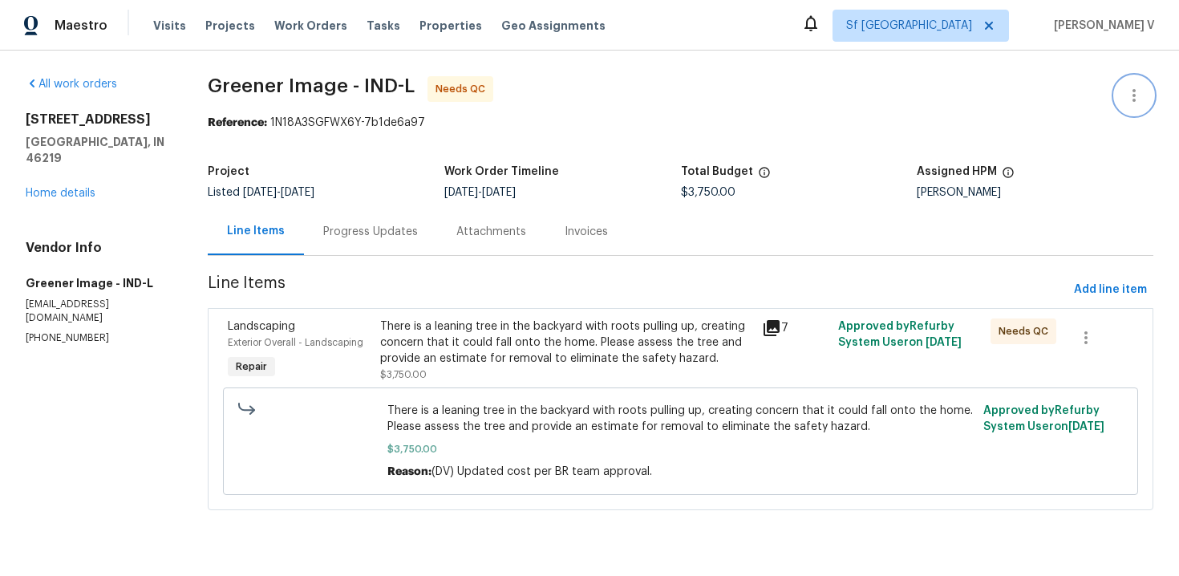
click at [1133, 87] on icon "button" at bounding box center [1133, 95] width 19 height 19
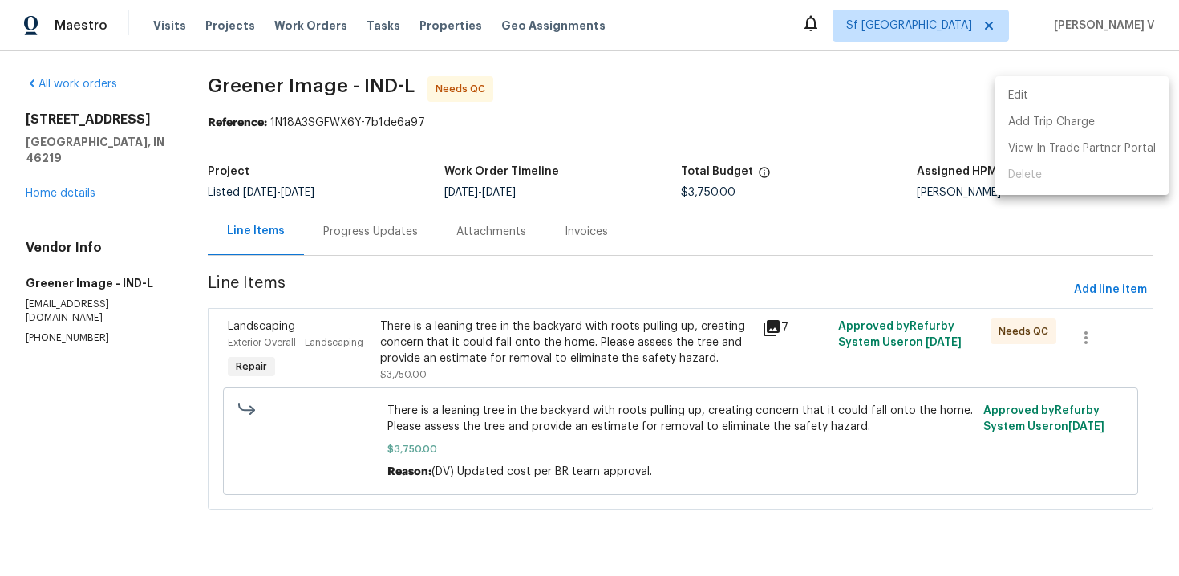
click at [1133, 87] on li "Edit" at bounding box center [1081, 96] width 173 height 26
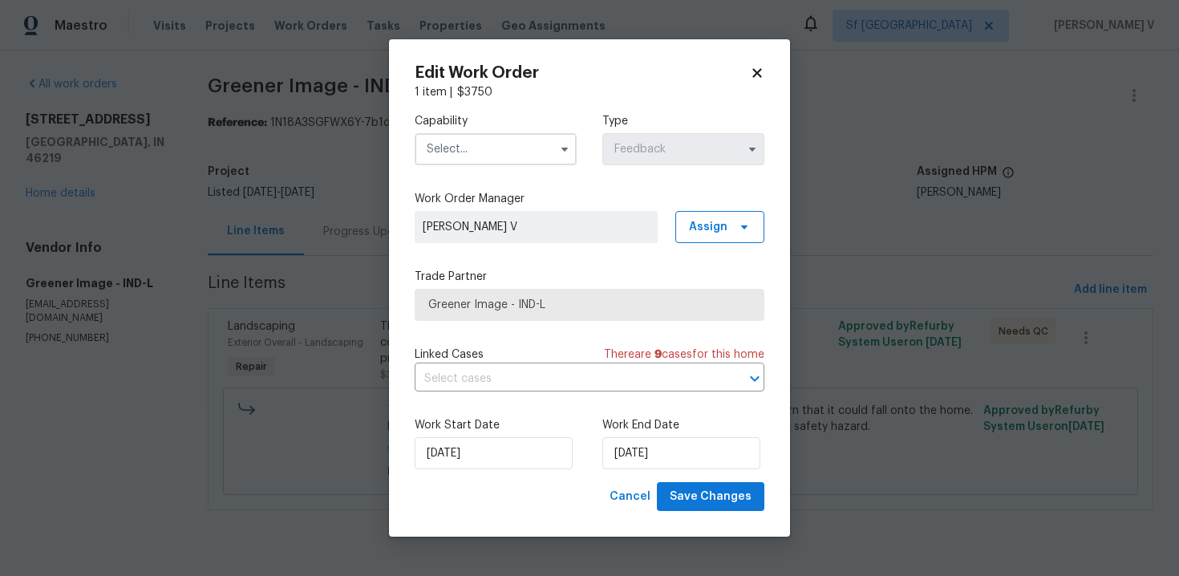
click at [487, 141] on input "text" at bounding box center [496, 149] width 162 height 32
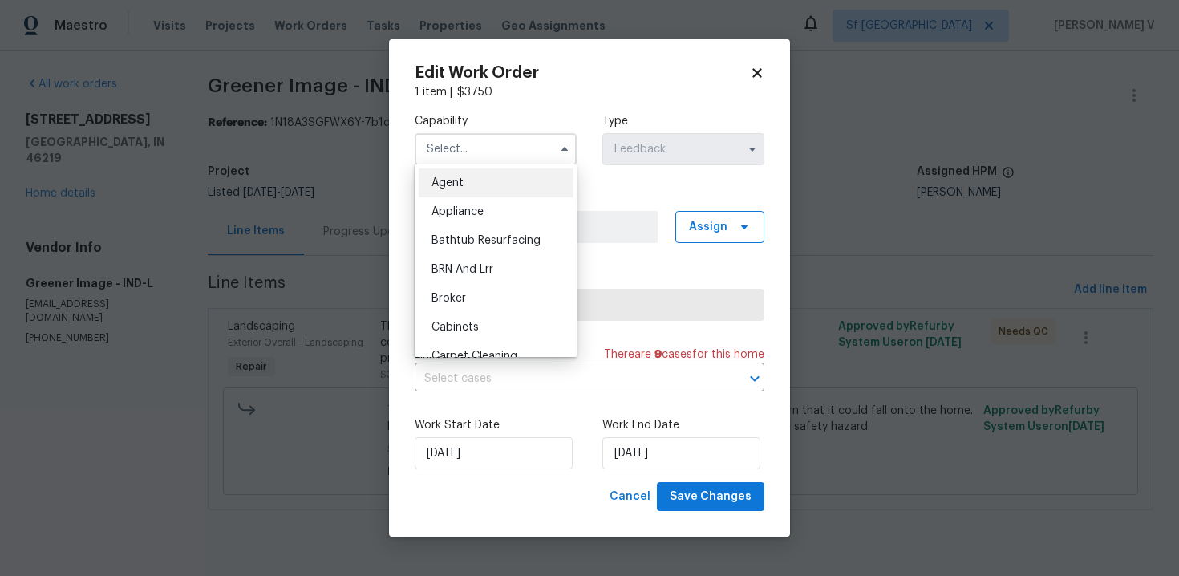
click at [457, 172] on div "Agent" at bounding box center [496, 182] width 154 height 29
type input "Agent"
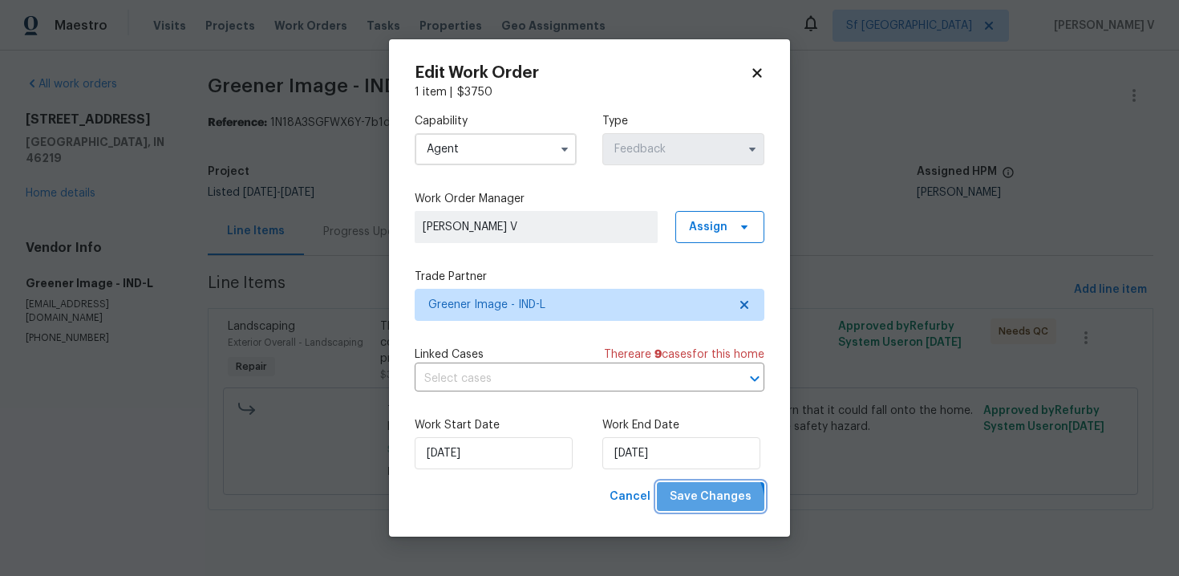
click at [709, 506] on span "Save Changes" at bounding box center [711, 497] width 82 height 20
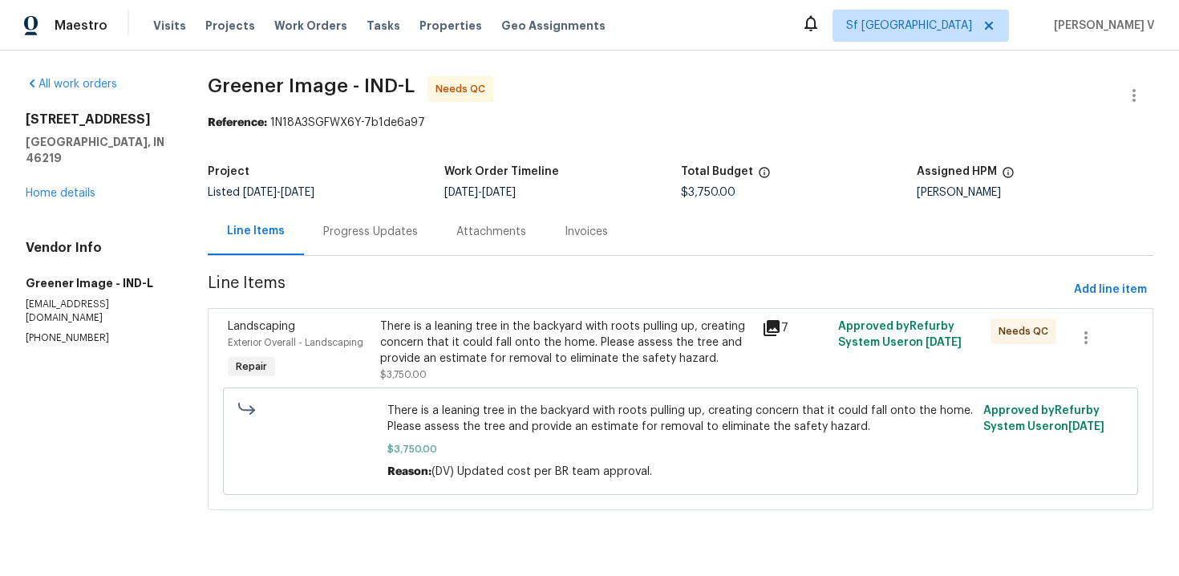
click at [432, 245] on div "Progress Updates" at bounding box center [370, 231] width 133 height 47
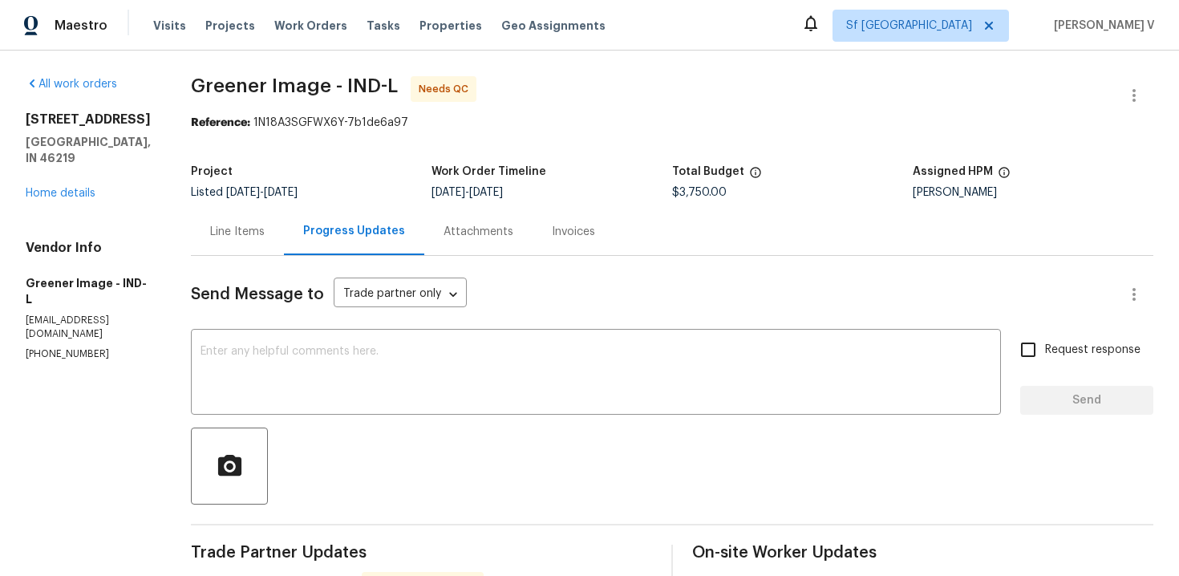
click at [199, 188] on span "Listed [DATE] - [DATE]" at bounding box center [244, 192] width 107 height 11
click at [238, 233] on div "Line Items" at bounding box center [237, 232] width 55 height 16
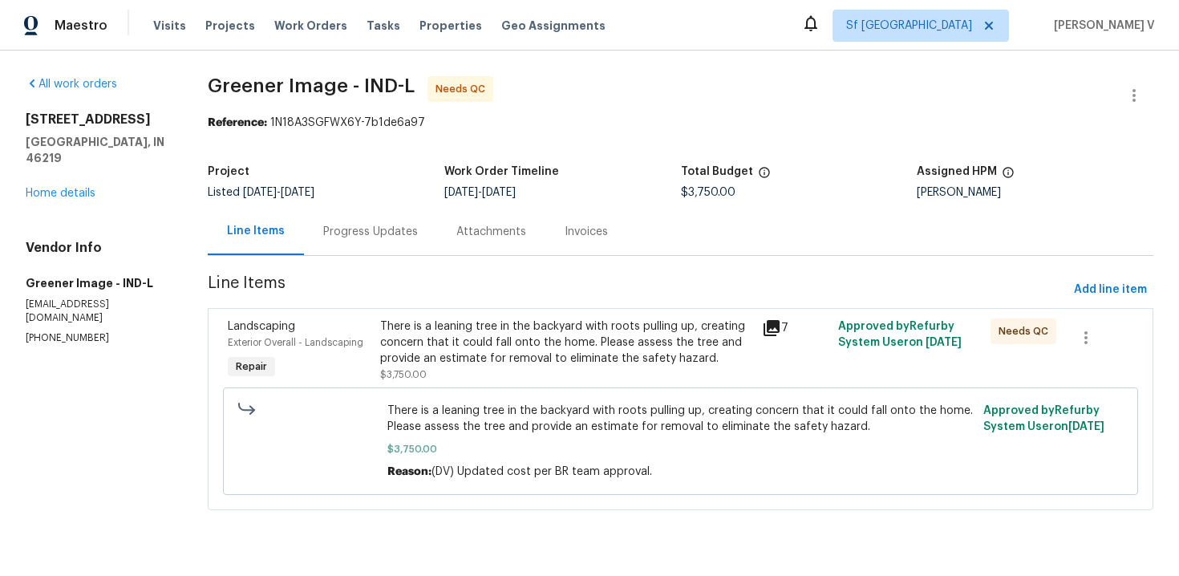
click at [500, 318] on div "There is a leaning tree in the backyard with roots pulling up, creating concern…" at bounding box center [565, 342] width 371 height 48
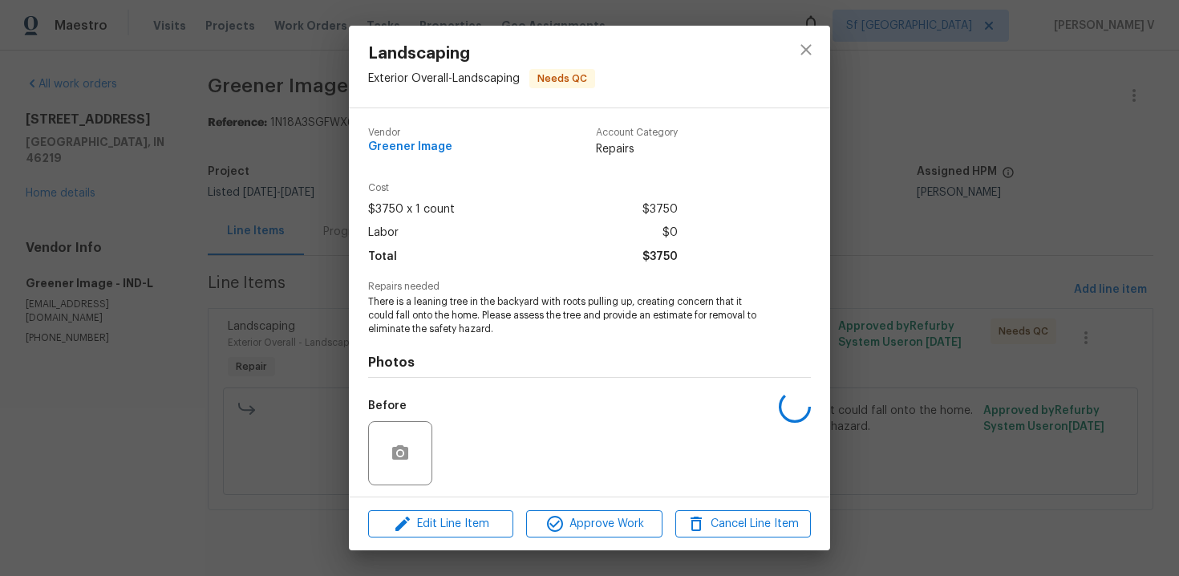
scroll to position [109, 0]
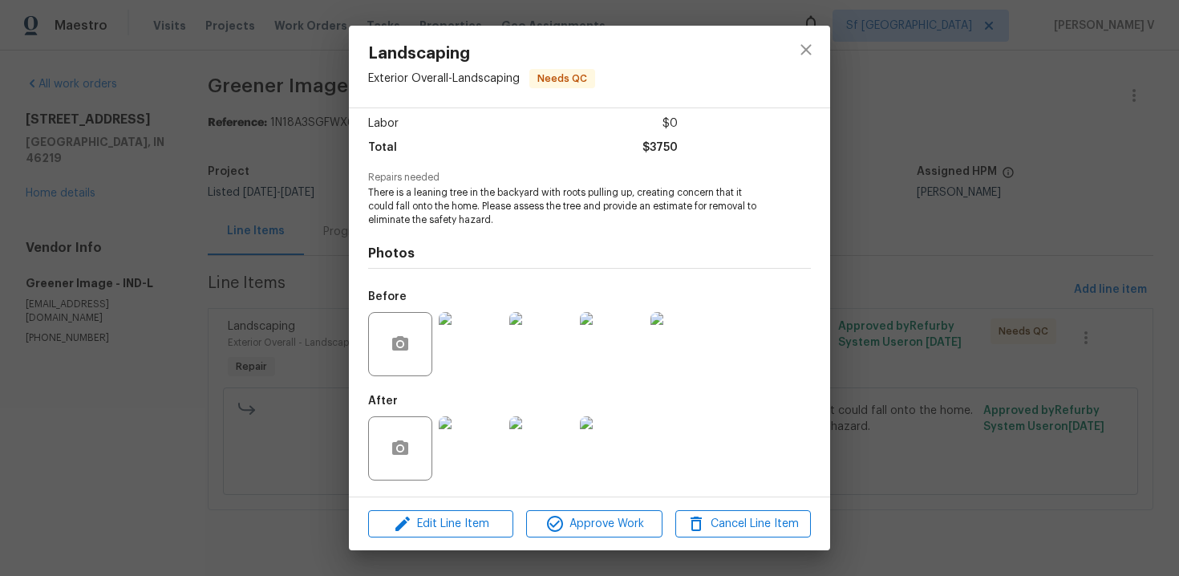
click at [526, 443] on img at bounding box center [541, 448] width 64 height 64
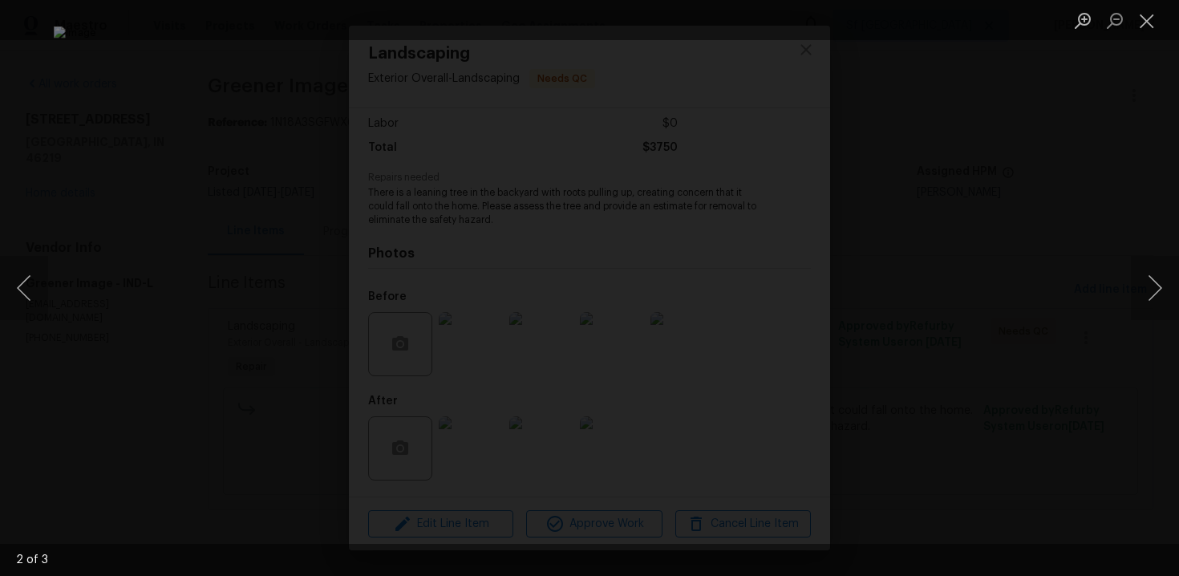
click at [201, 122] on div "Lightbox" at bounding box center [589, 288] width 1179 height 576
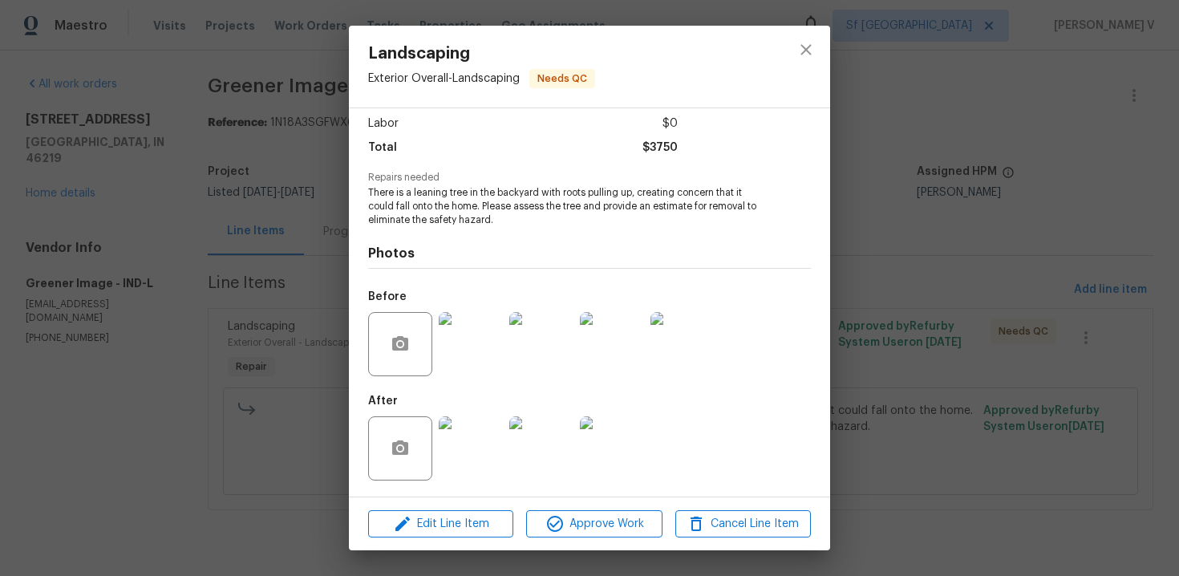
click at [318, 217] on div "Landscaping Exterior Overall - Landscaping Needs QC Vendor Greener Image Accoun…" at bounding box center [589, 288] width 1179 height 576
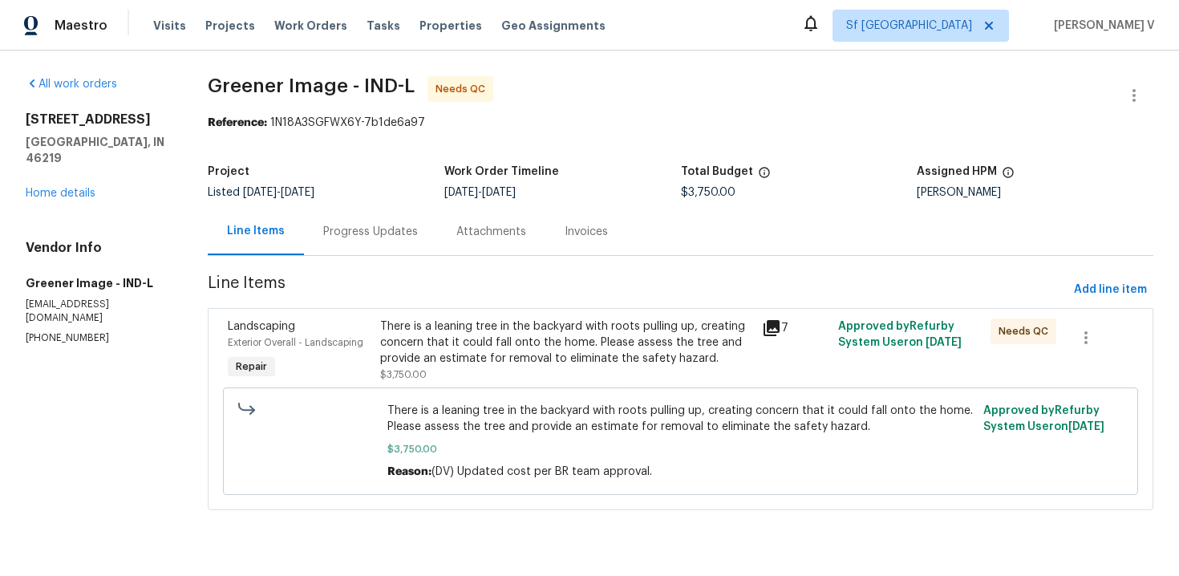
click at [342, 232] on div "Progress Updates" at bounding box center [370, 232] width 95 height 16
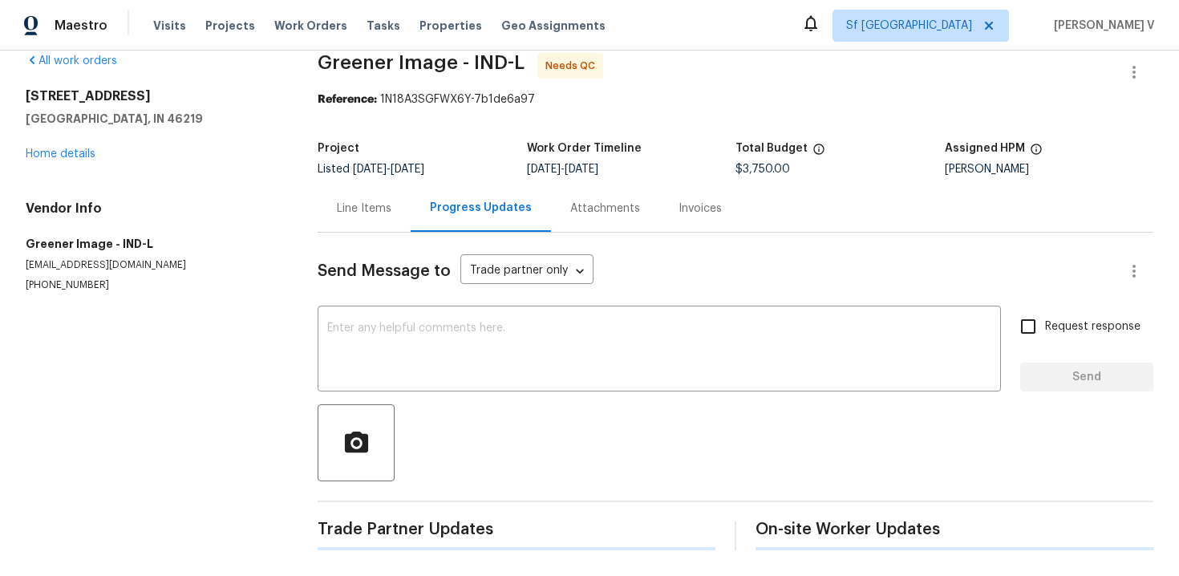
scroll to position [148, 0]
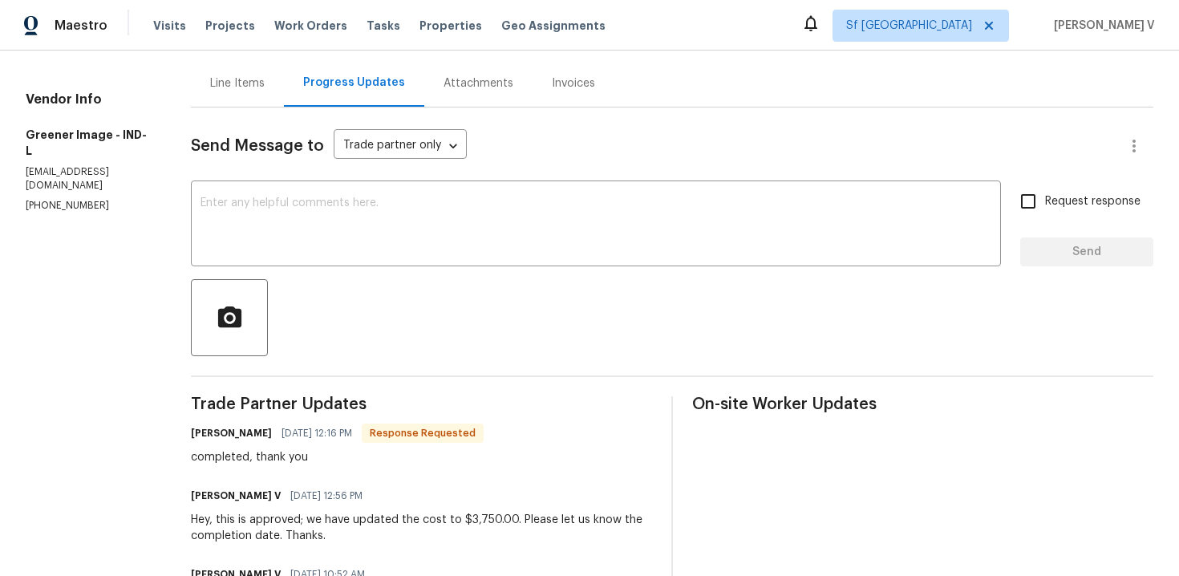
click at [265, 106] on div "Line Items" at bounding box center [237, 82] width 93 height 47
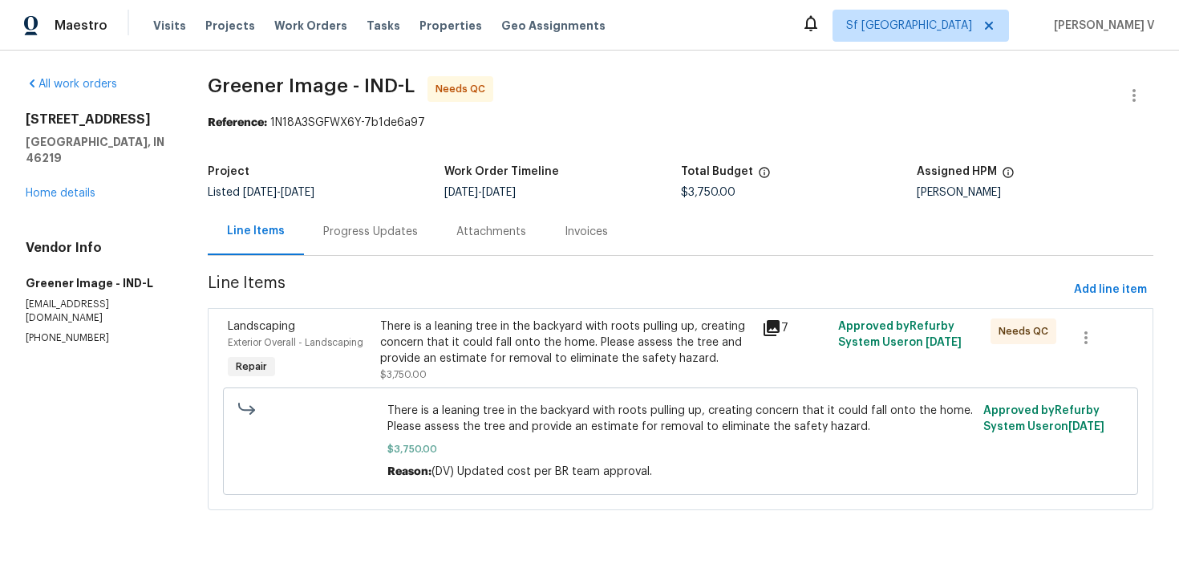
click at [493, 303] on span "Line Items" at bounding box center [638, 290] width 860 height 30
click at [408, 314] on div "There is a leaning tree in the backyard with roots pulling up, creating concern…" at bounding box center [565, 351] width 381 height 74
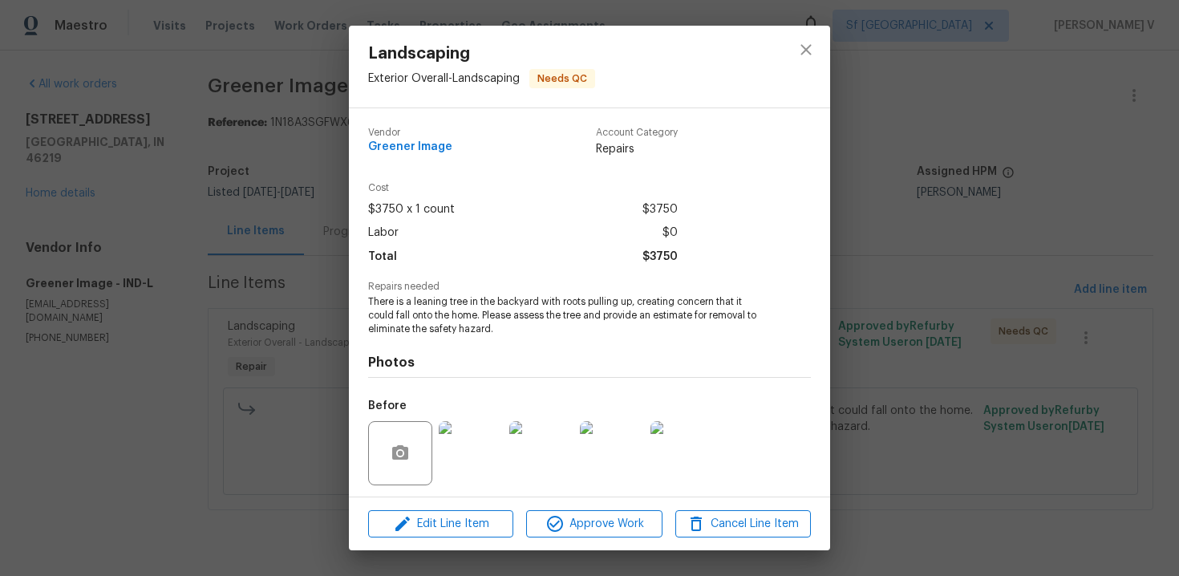
scroll to position [109, 0]
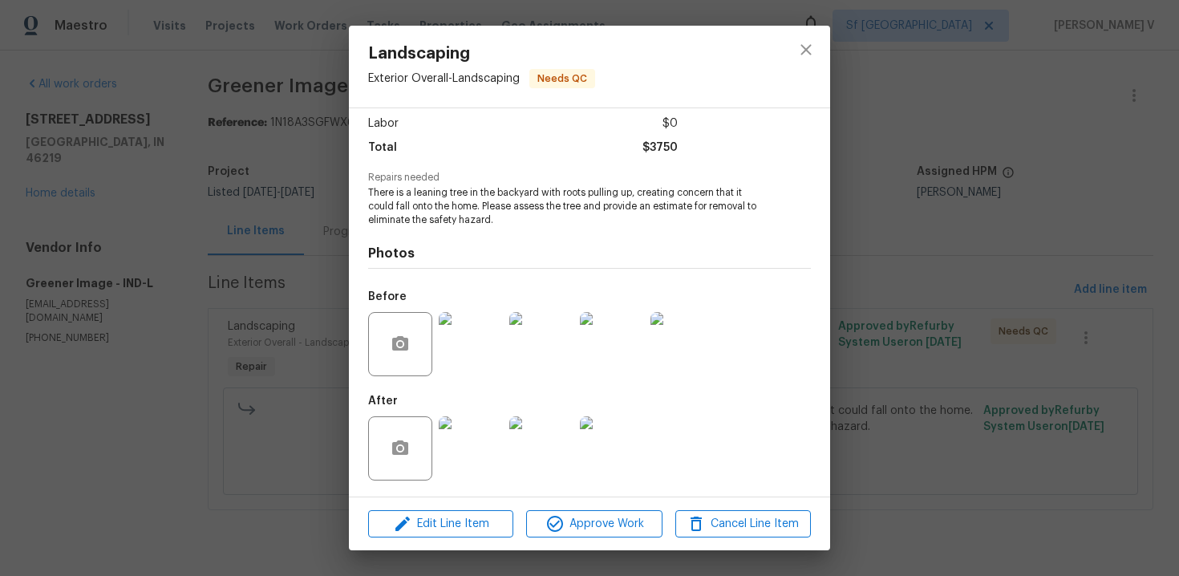
click at [921, 371] on div "Landscaping Exterior Overall - Landscaping Needs QC Vendor Greener Image Accoun…" at bounding box center [589, 288] width 1179 height 576
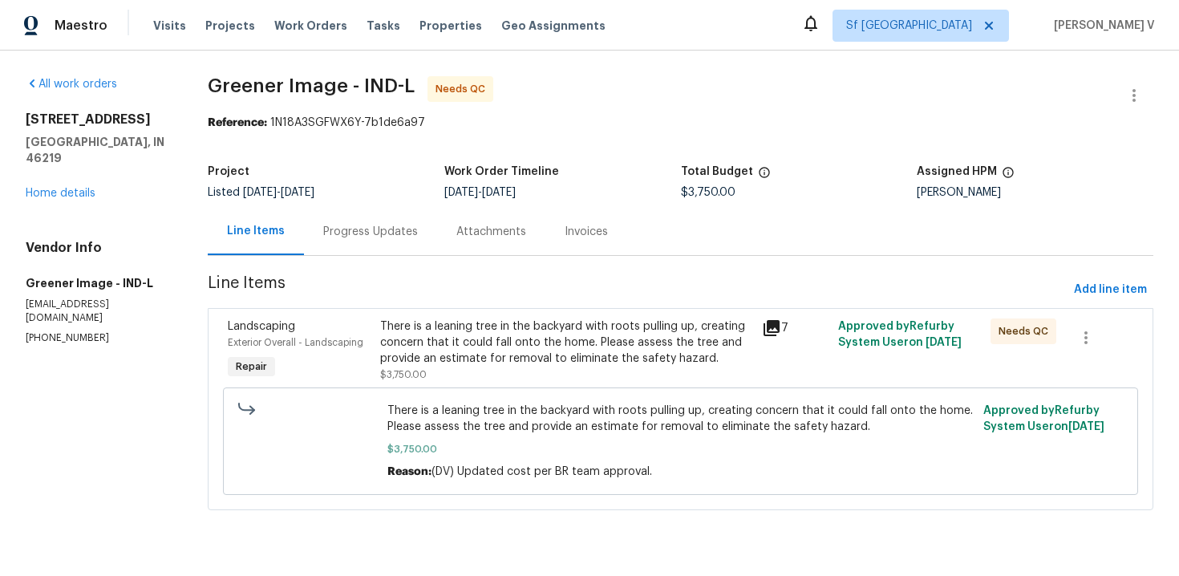
click at [379, 255] on div "Progress Updates" at bounding box center [370, 231] width 133 height 47
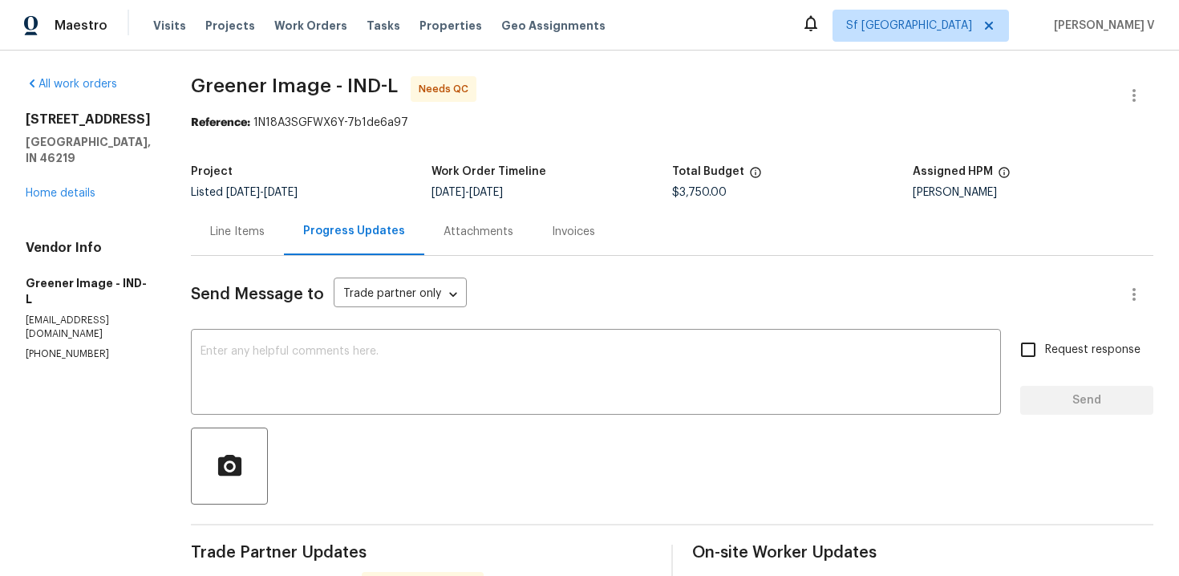
click at [230, 212] on div "Line Items" at bounding box center [237, 231] width 93 height 47
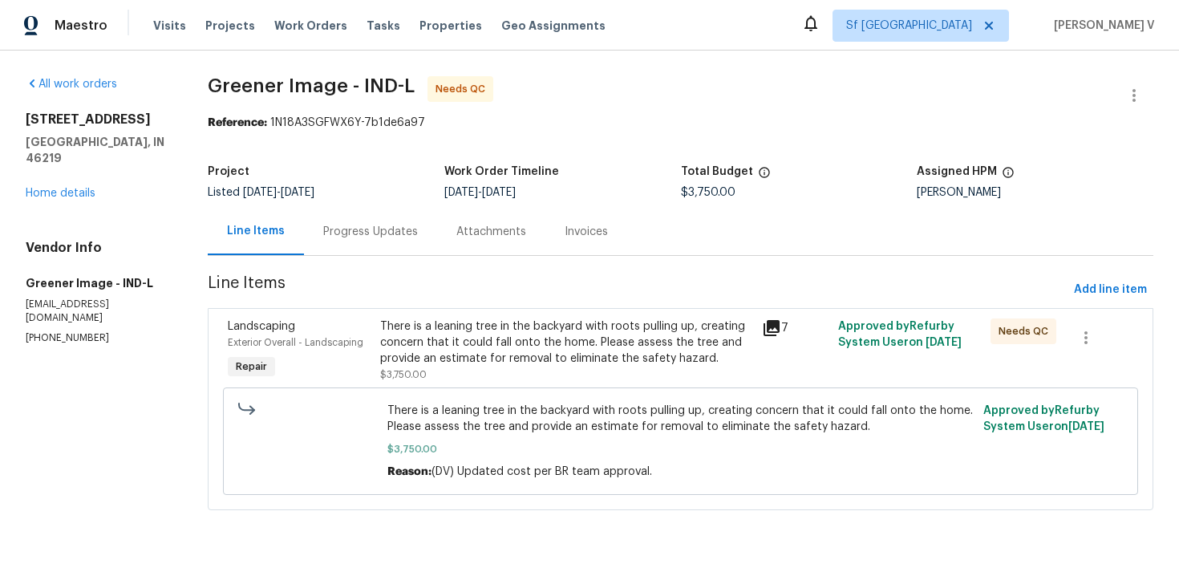
click at [581, 339] on div "There is a leaning tree in the backyard with roots pulling up, creating concern…" at bounding box center [565, 342] width 371 height 48
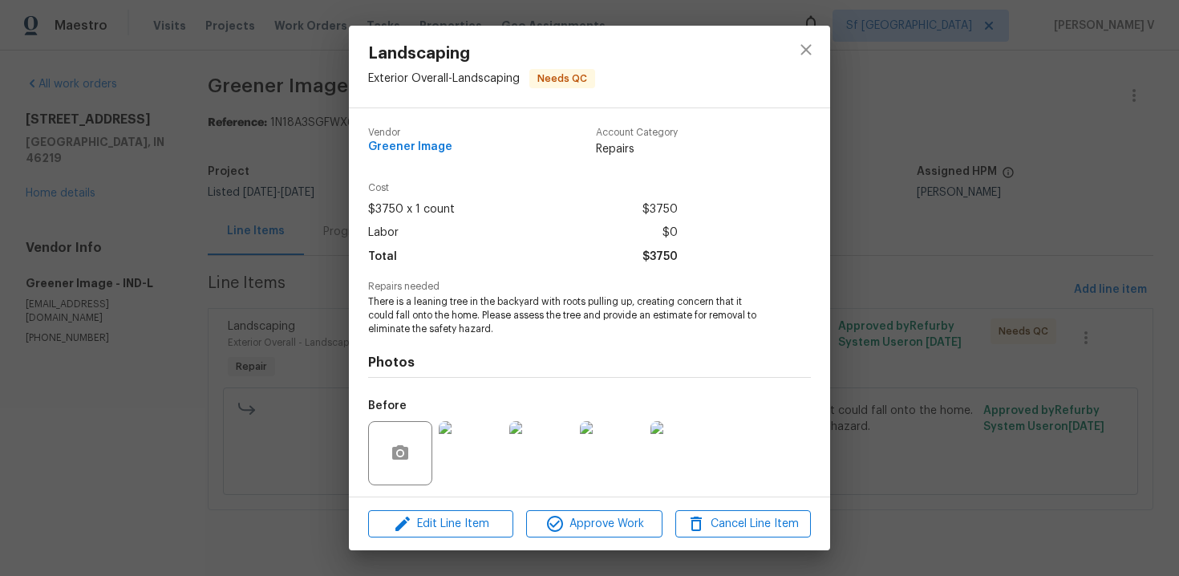
scroll to position [109, 0]
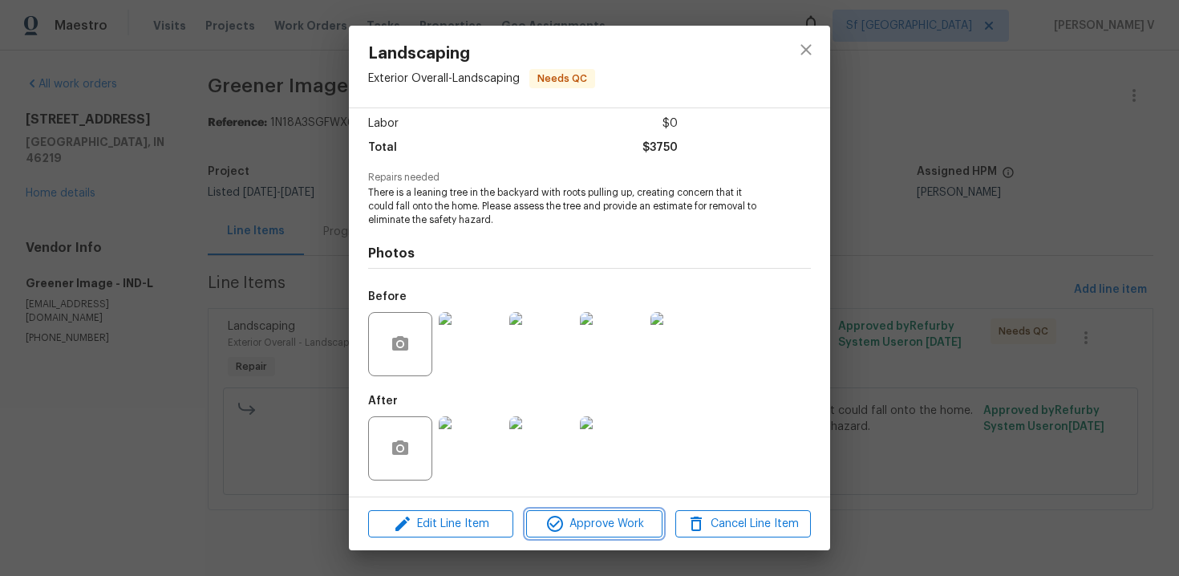
click at [577, 519] on span "Approve Work" at bounding box center [594, 524] width 126 height 20
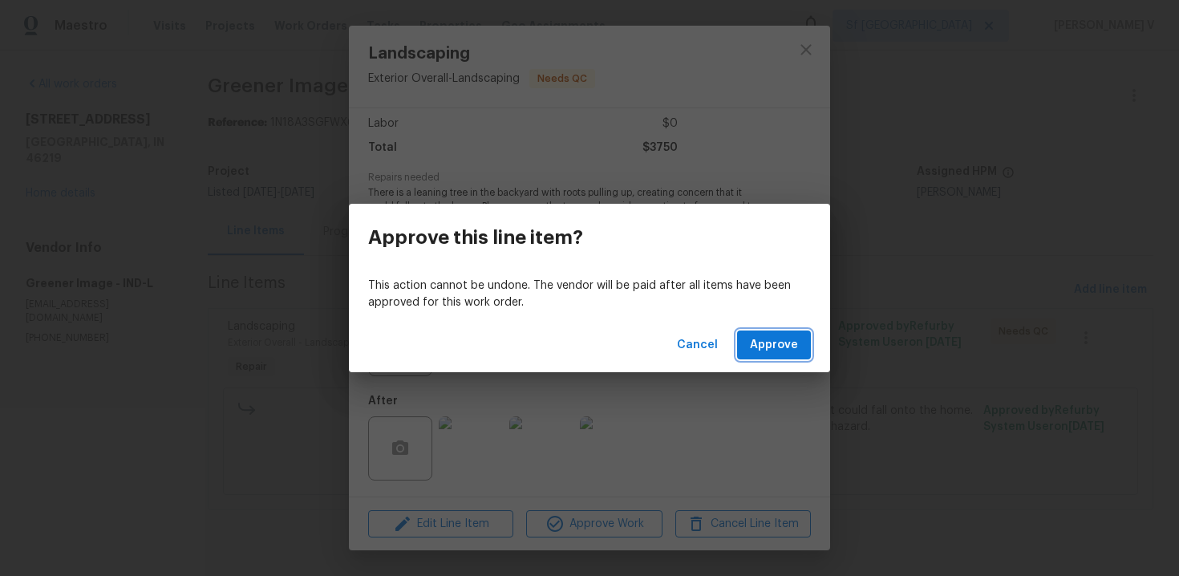
click at [771, 356] on button "Approve" at bounding box center [774, 345] width 74 height 30
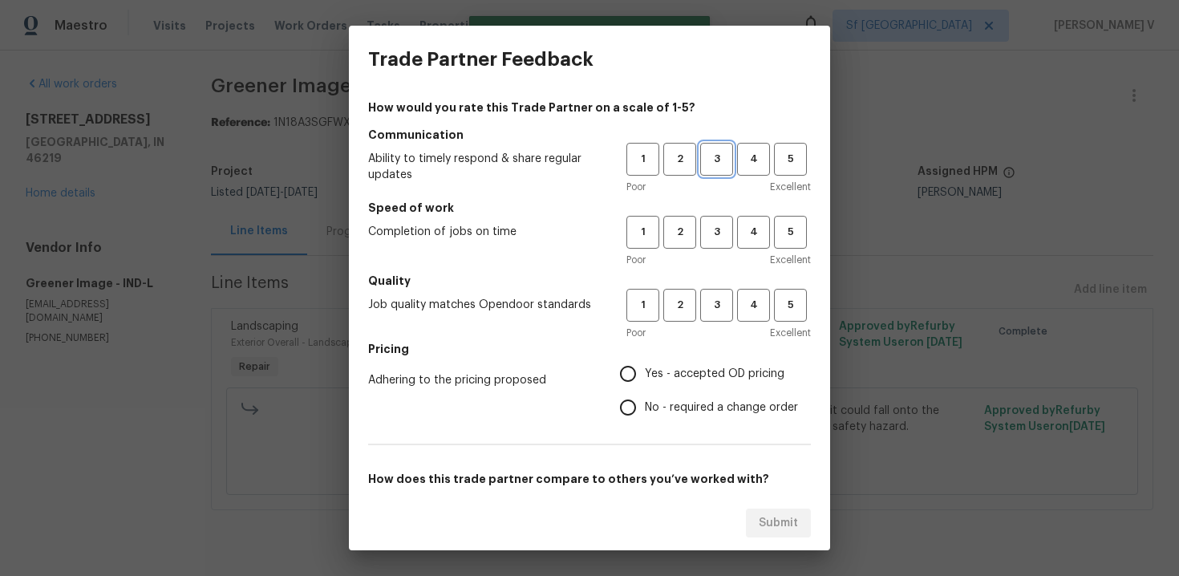
click at [709, 159] on span "3" at bounding box center [717, 159] width 30 height 18
click at [715, 265] on div "Poor Excellent" at bounding box center [718, 260] width 184 height 16
click at [713, 237] on span "3" at bounding box center [717, 232] width 30 height 18
click at [713, 296] on span "3" at bounding box center [717, 305] width 30 height 18
click at [605, 394] on div "Adhering to the pricing proposed Yes - accepted OD pricing No - required a chan…" at bounding box center [589, 390] width 443 height 67
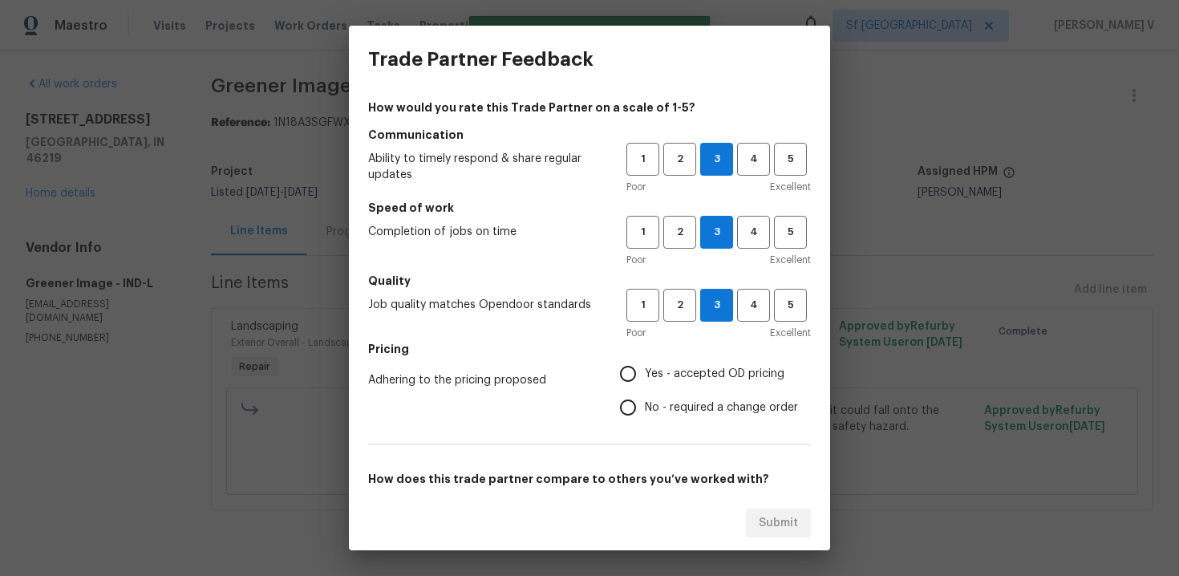
click at [630, 410] on input "No - required a change order" at bounding box center [628, 408] width 34 height 34
radio input "true"
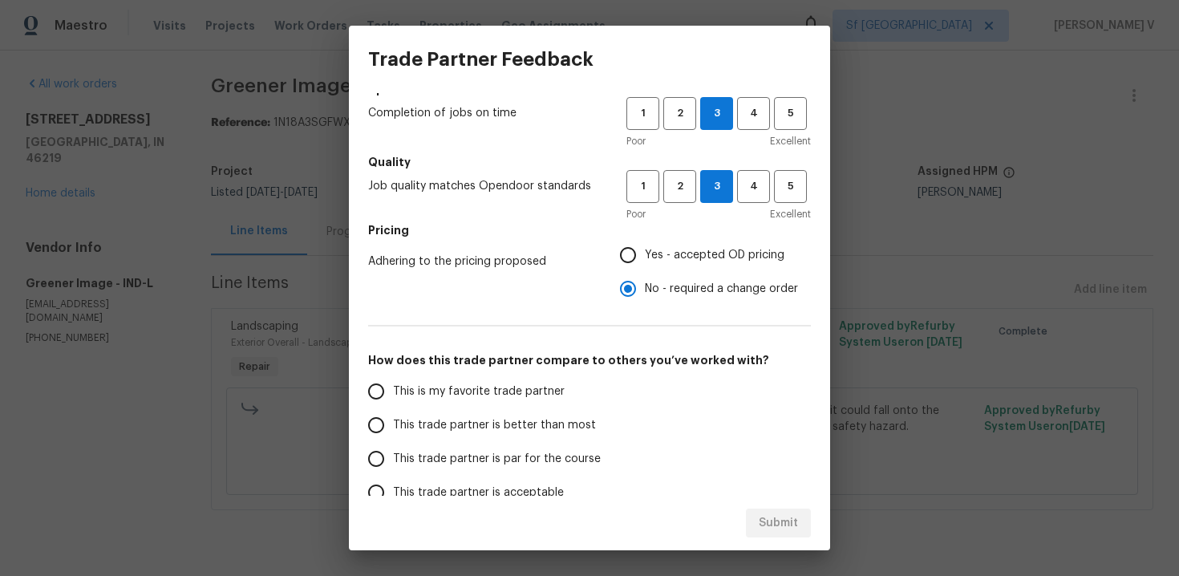
click at [541, 407] on label "This is my favorite trade partner" at bounding box center [485, 392] width 253 height 34
click at [393, 407] on input "This is my favorite trade partner" at bounding box center [376, 392] width 34 height 34
radio input "false"
click at [443, 409] on label "This trade partner is better than most" at bounding box center [485, 425] width 253 height 34
click at [393, 409] on input "This trade partner is better than most" at bounding box center [376, 425] width 34 height 34
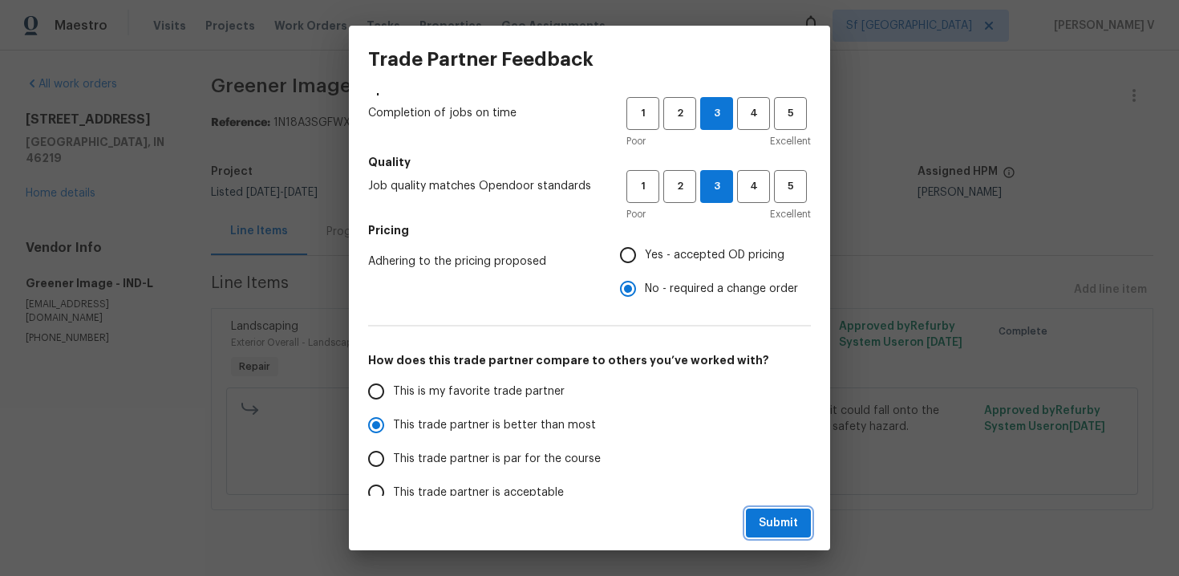
click at [773, 533] on button "Submit" at bounding box center [778, 523] width 65 height 30
radio input "true"
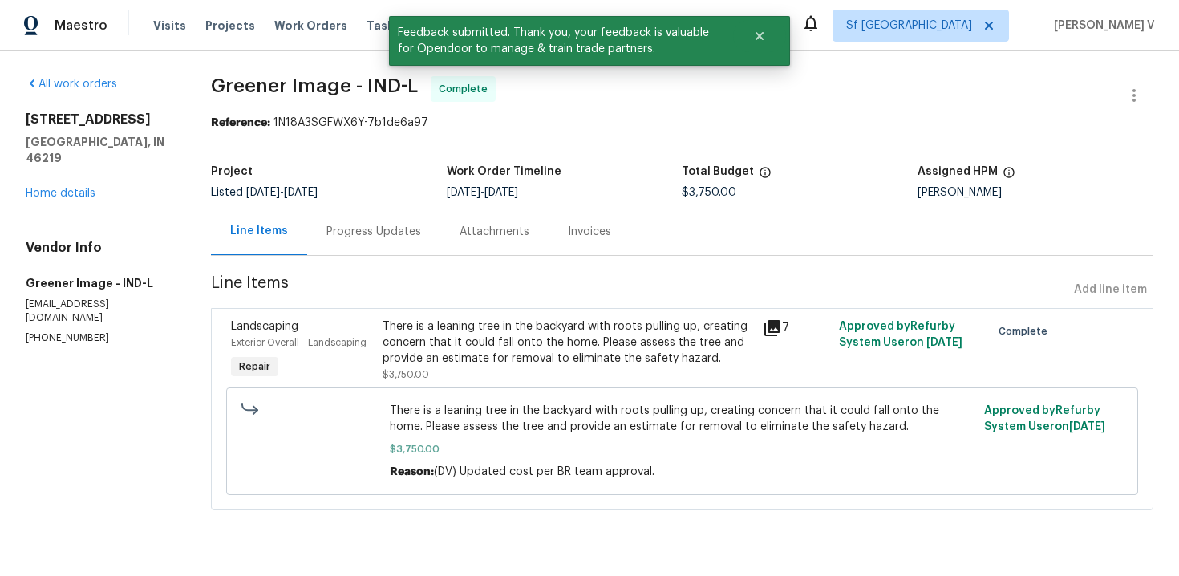
click at [387, 215] on div "Progress Updates" at bounding box center [373, 231] width 133 height 47
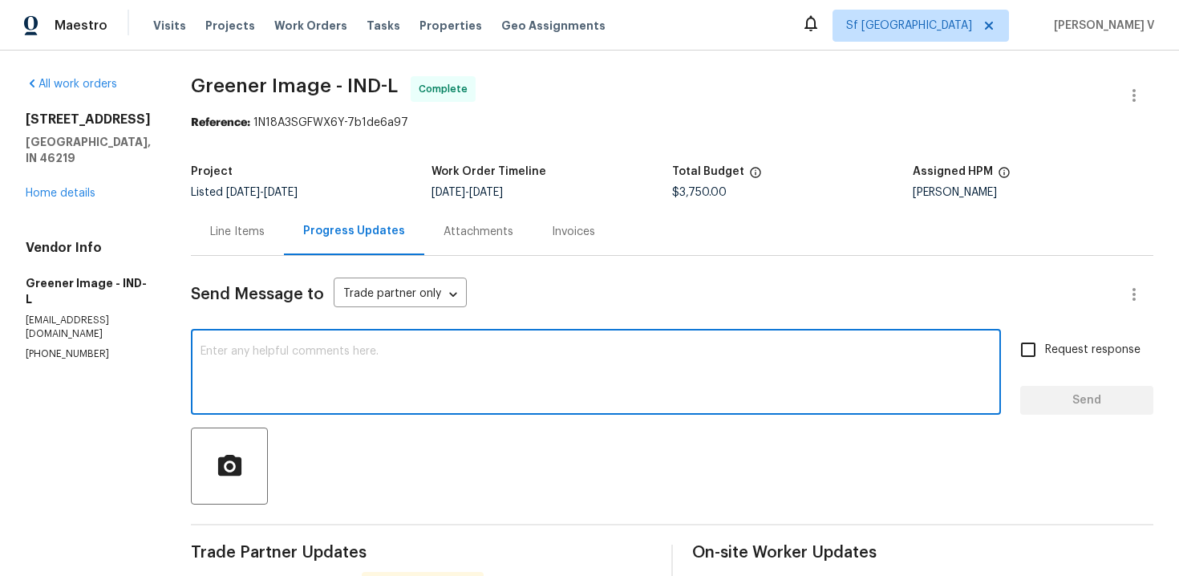
click at [390, 371] on textarea at bounding box center [595, 374] width 791 height 56
paste textarea "Hey, the work order has been approved. Thanks for the job :)"
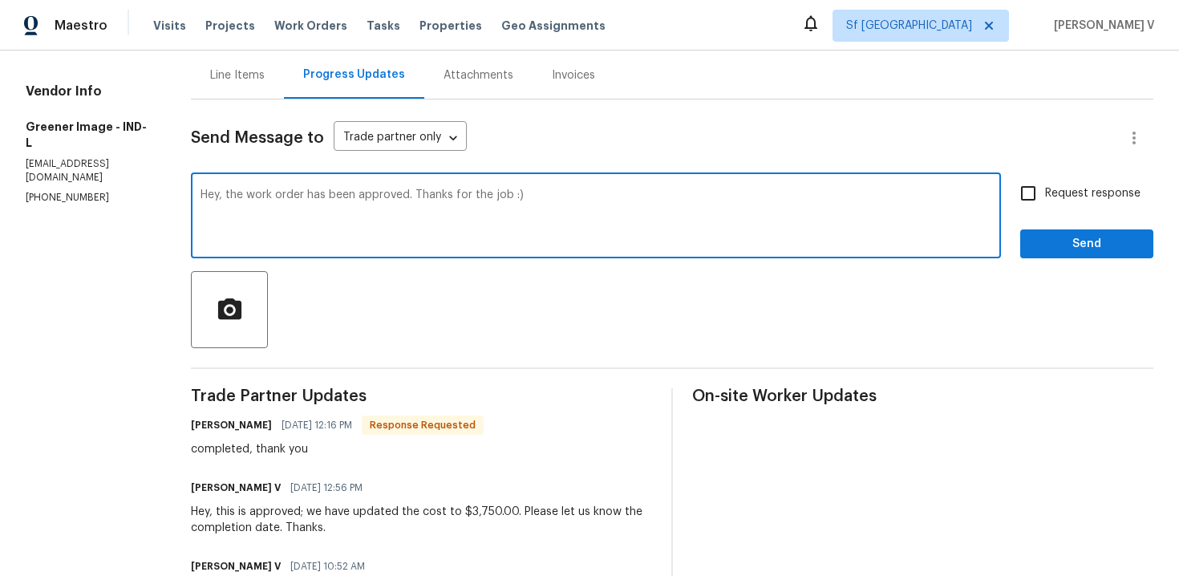
type textarea "Hey, the work order has been approved. Thanks for the job :)"
click at [1111, 234] on span "Send" at bounding box center [1086, 244] width 107 height 20
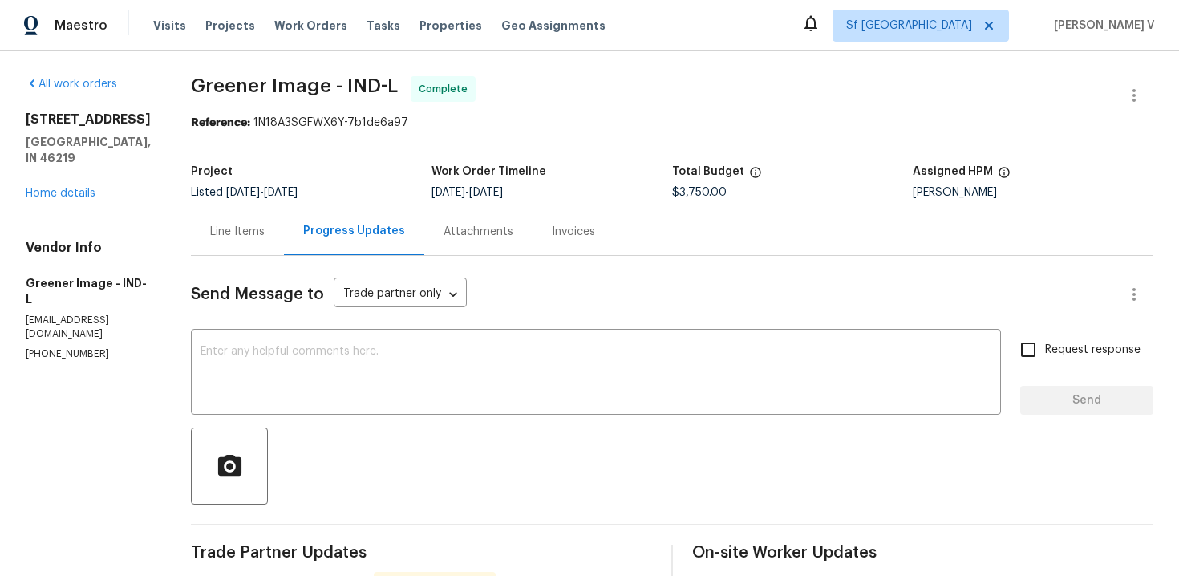
click at [55, 190] on div "All work orders 8040 Goldenrod Ct Indianapolis, IN 46219 Home details Vendor In…" at bounding box center [89, 218] width 127 height 285
click at [70, 188] on link "Home details" at bounding box center [61, 193] width 70 height 11
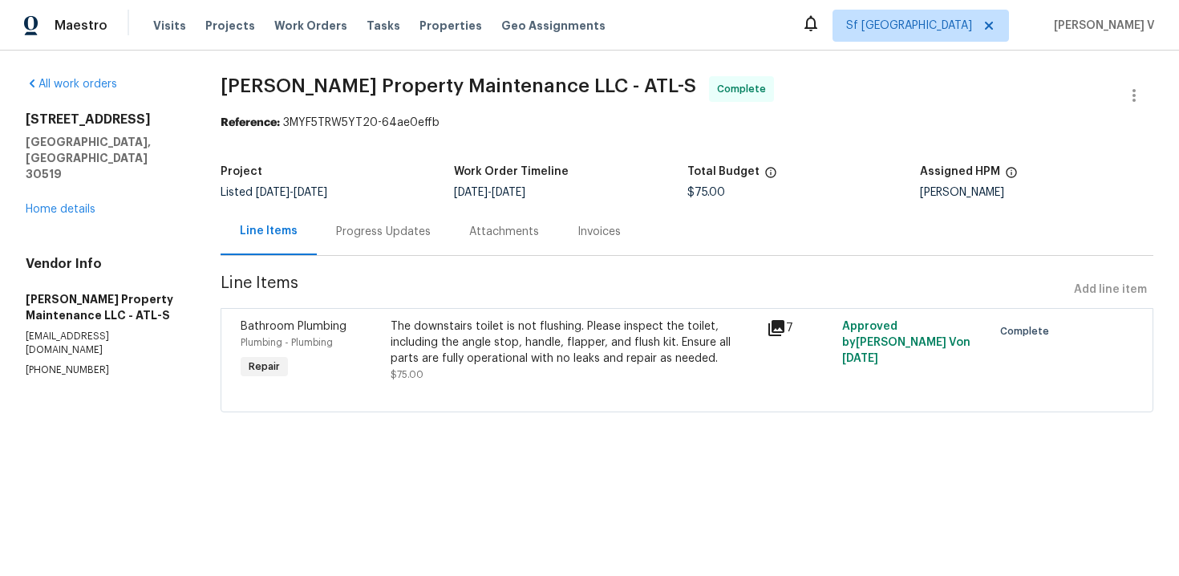
click at [381, 249] on div "Progress Updates" at bounding box center [383, 231] width 133 height 47
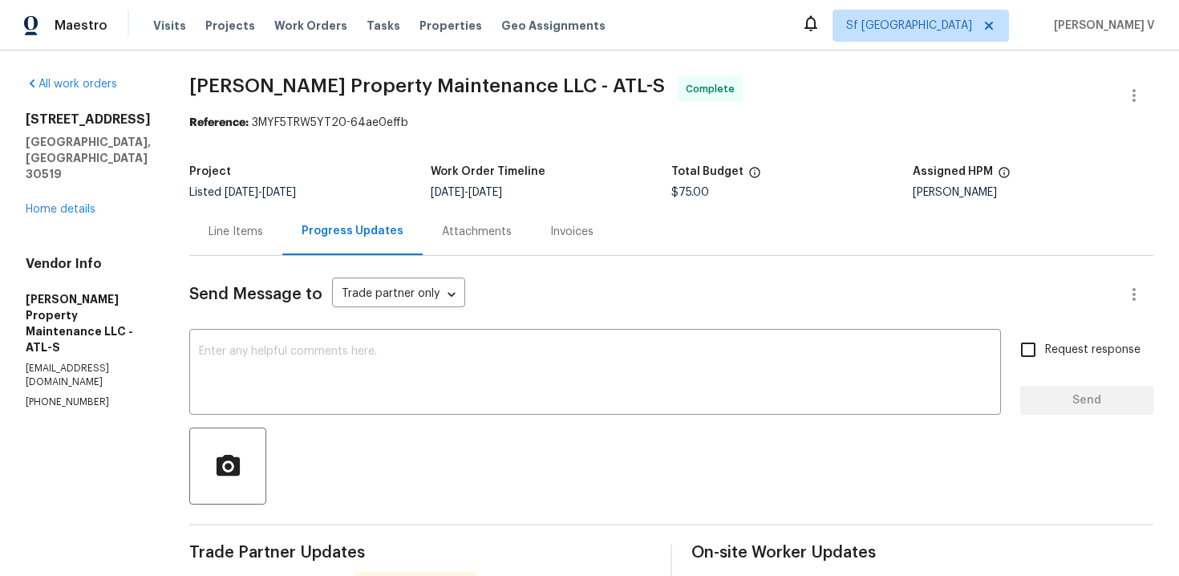
click at [249, 248] on div "Line Items" at bounding box center [235, 231] width 93 height 47
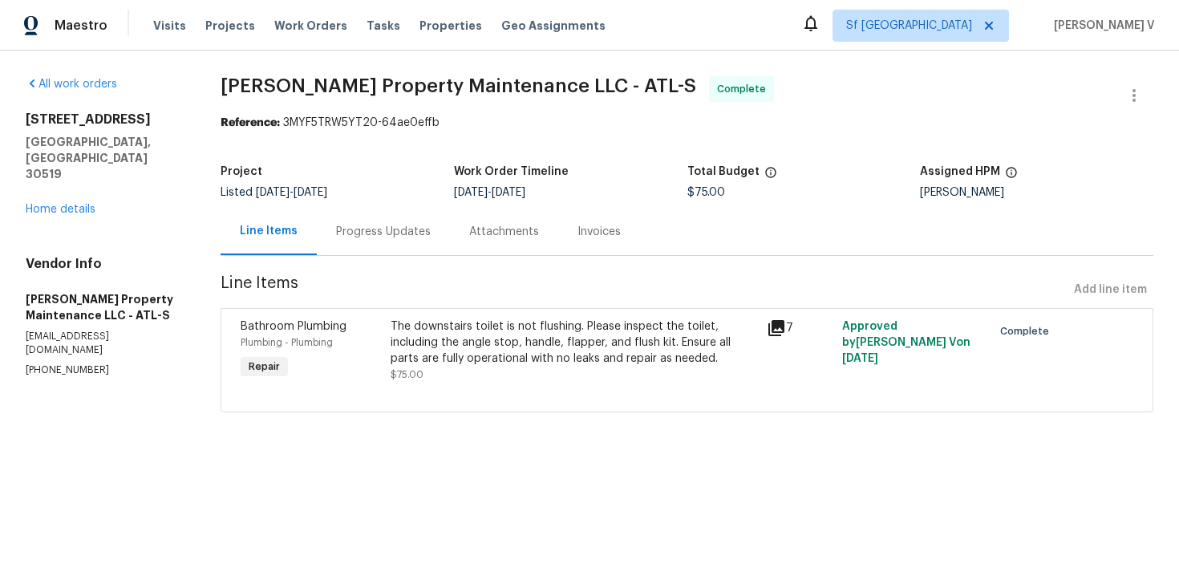
click at [427, 323] on div "The downstairs toilet is not flushing. Please inspect the toilet, including the…" at bounding box center [574, 342] width 367 height 48
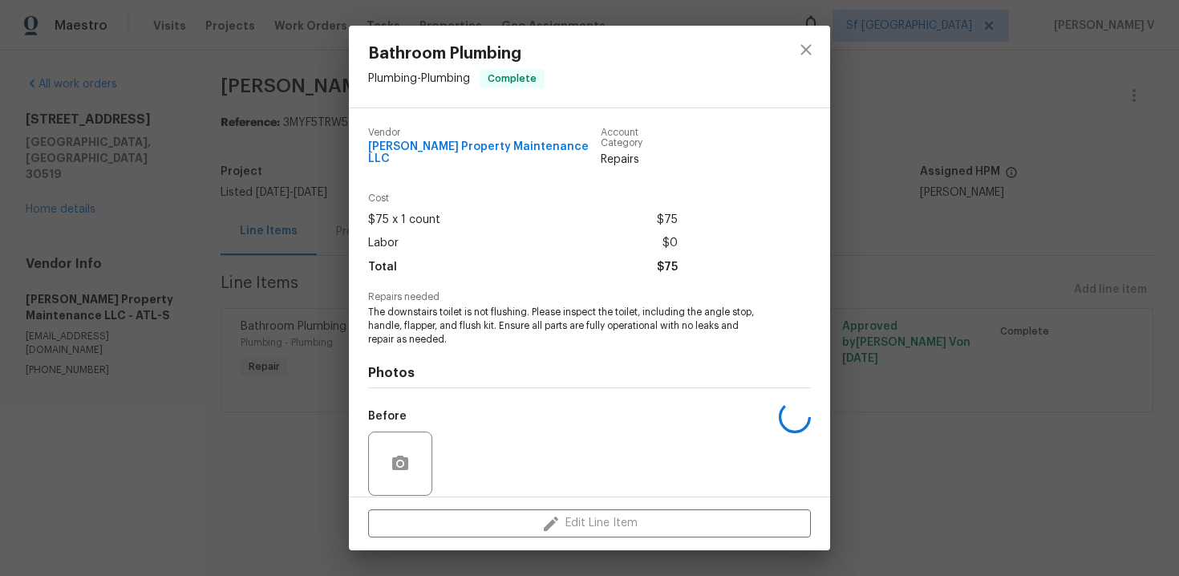
scroll to position [109, 0]
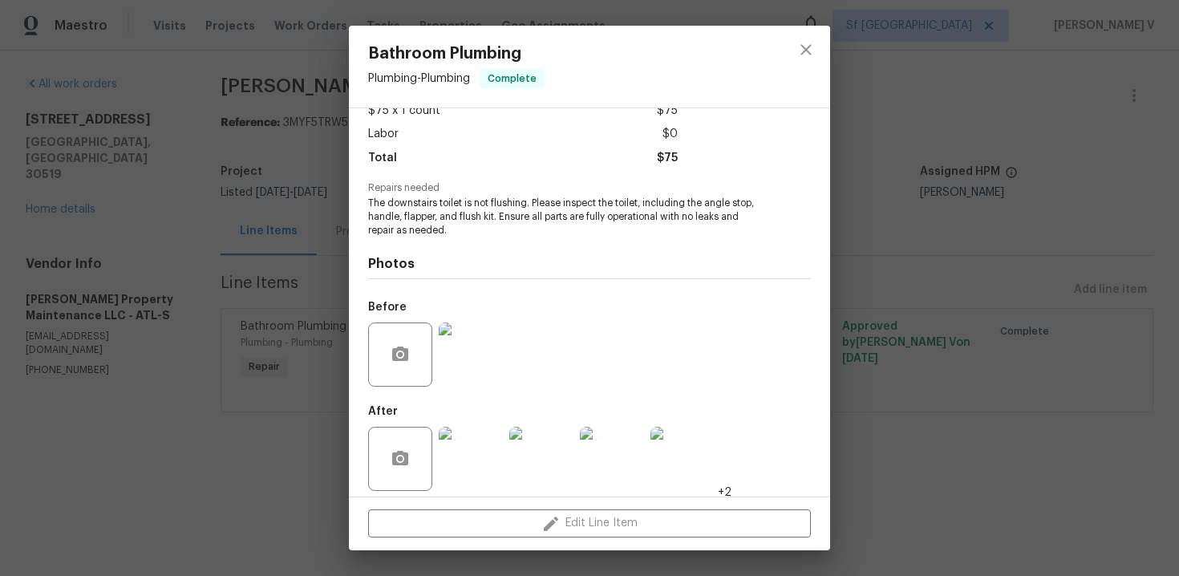
click at [196, 266] on div "Bathroom Plumbing Plumbing - Plumbing Complete Vendor [PERSON_NAME] Property Ma…" at bounding box center [589, 288] width 1179 height 576
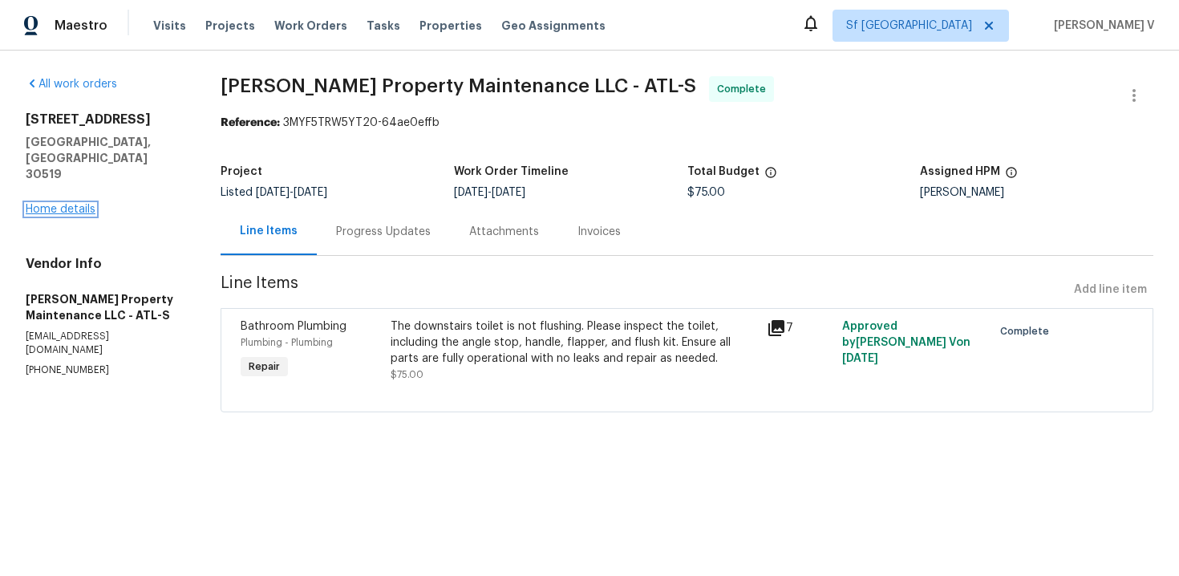
click at [74, 204] on link "Home details" at bounding box center [61, 209] width 70 height 11
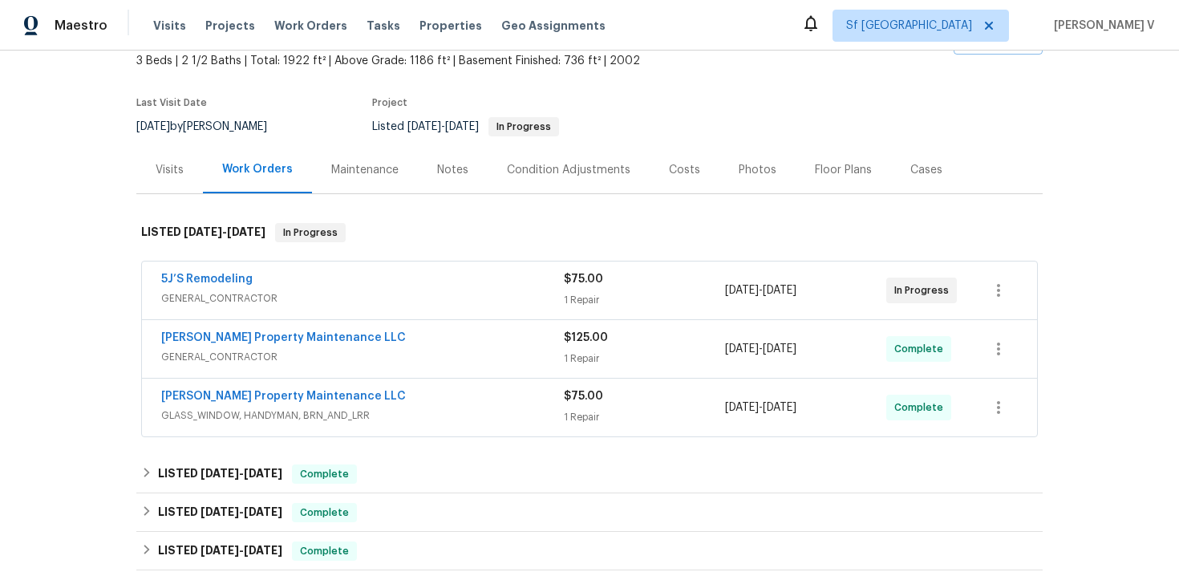
scroll to position [181, 0]
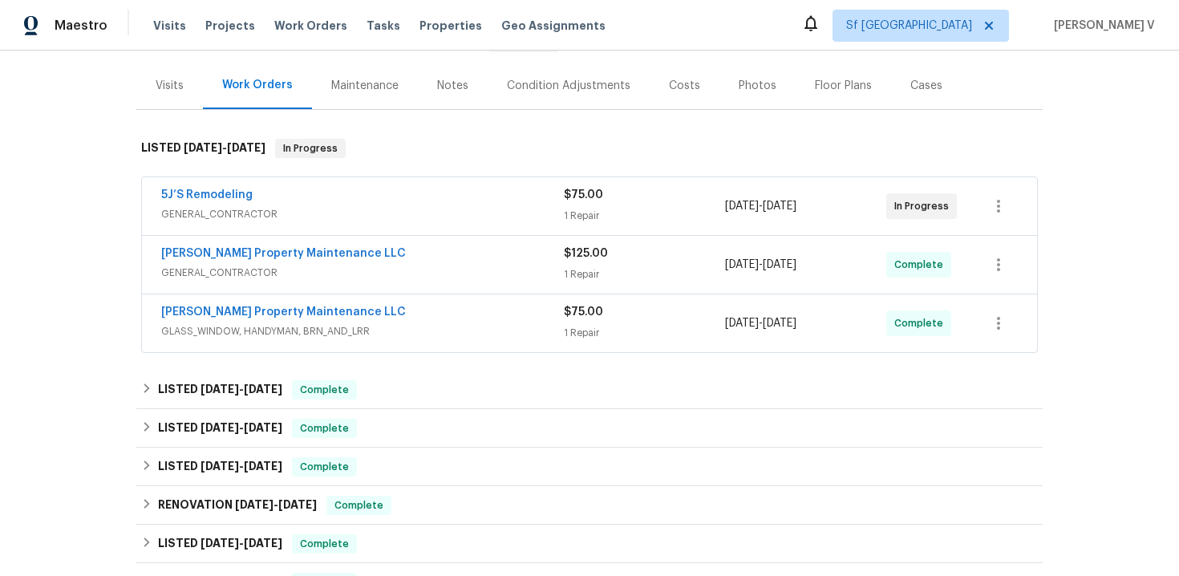
click at [448, 310] on div "[PERSON_NAME] Property Maintenance LLC" at bounding box center [362, 313] width 403 height 19
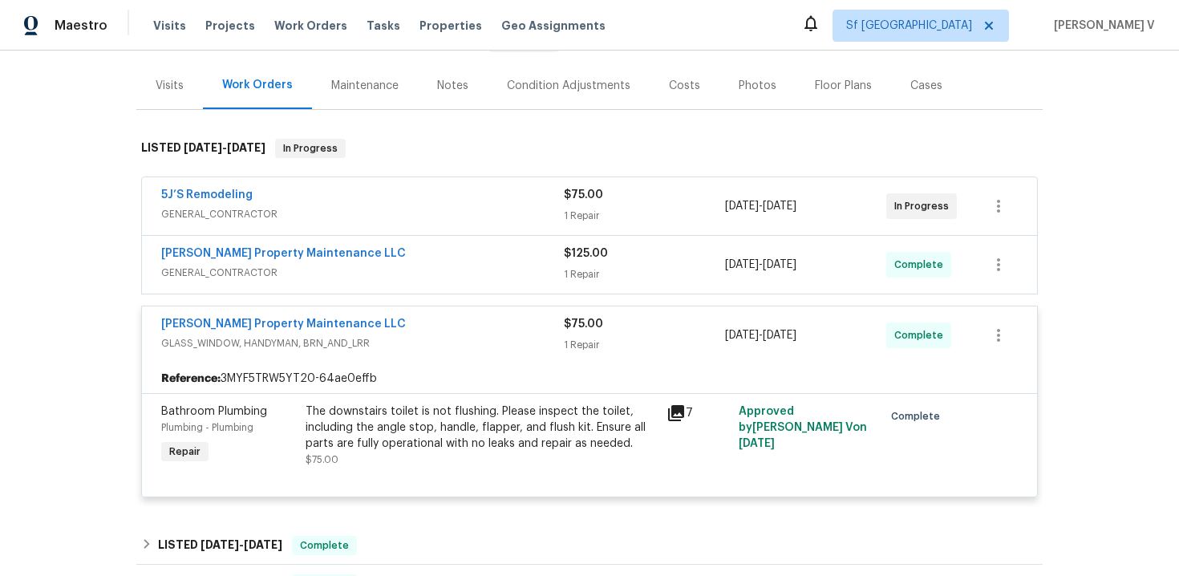
click at [459, 273] on span "GENERAL_CONTRACTOR" at bounding box center [362, 273] width 403 height 16
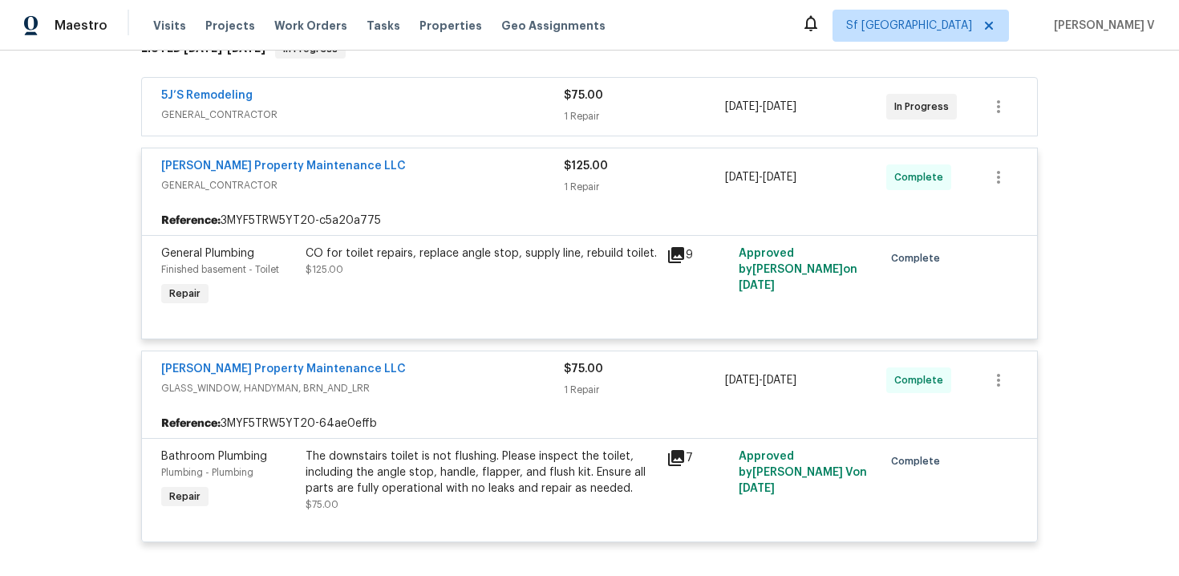
scroll to position [292, 0]
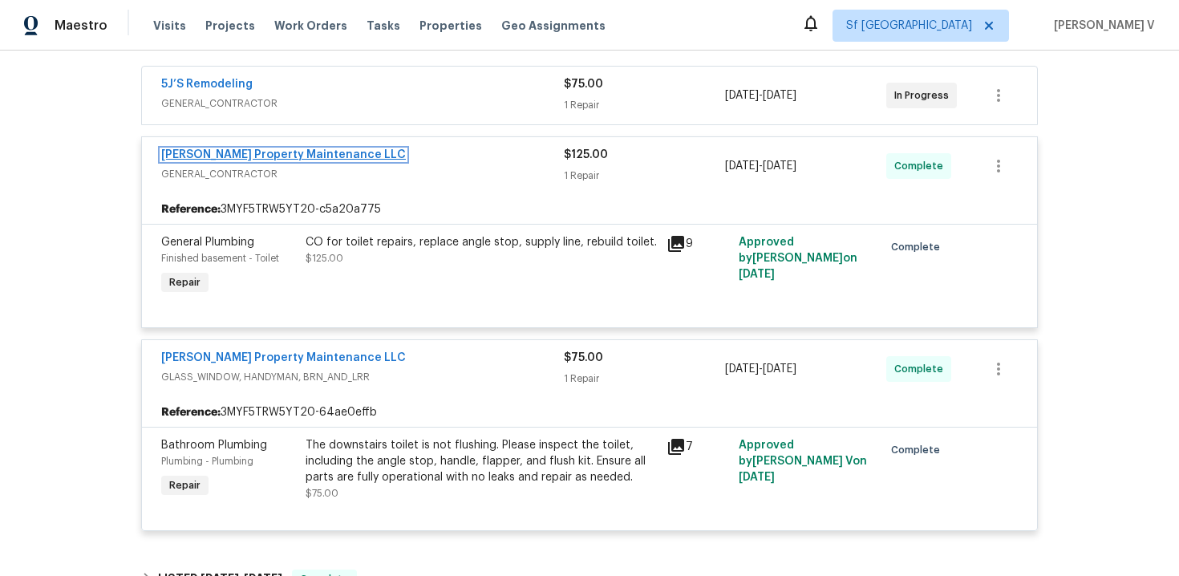
click at [267, 159] on link "[PERSON_NAME] Property Maintenance LLC" at bounding box center [283, 154] width 245 height 11
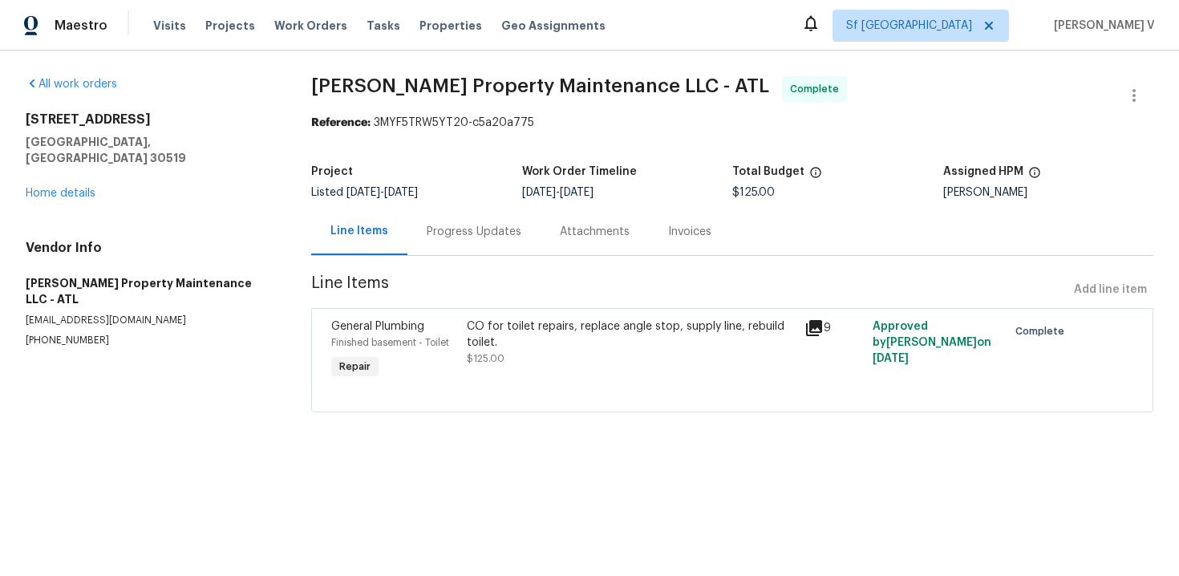
click at [435, 233] on div "Progress Updates" at bounding box center [474, 232] width 95 height 16
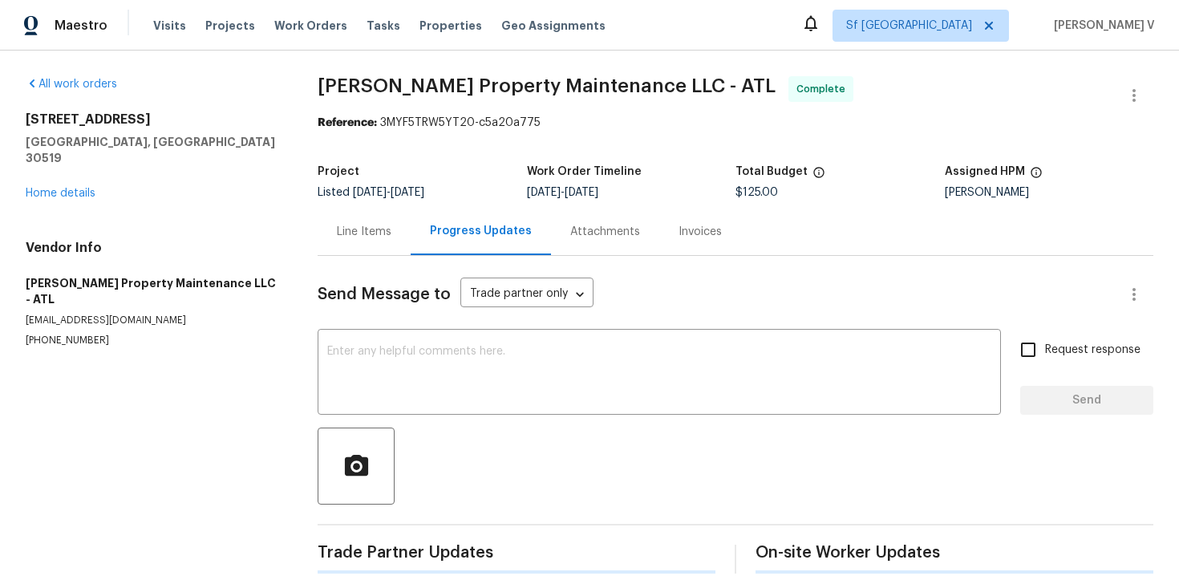
scroll to position [20, 0]
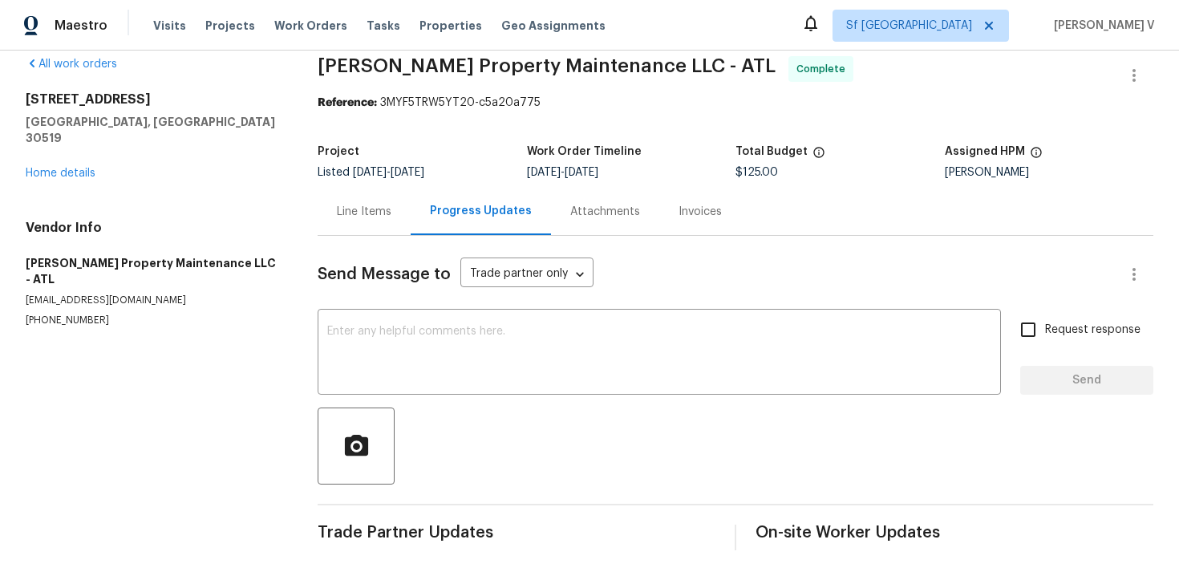
click at [364, 229] on div "Line Items" at bounding box center [364, 211] width 93 height 47
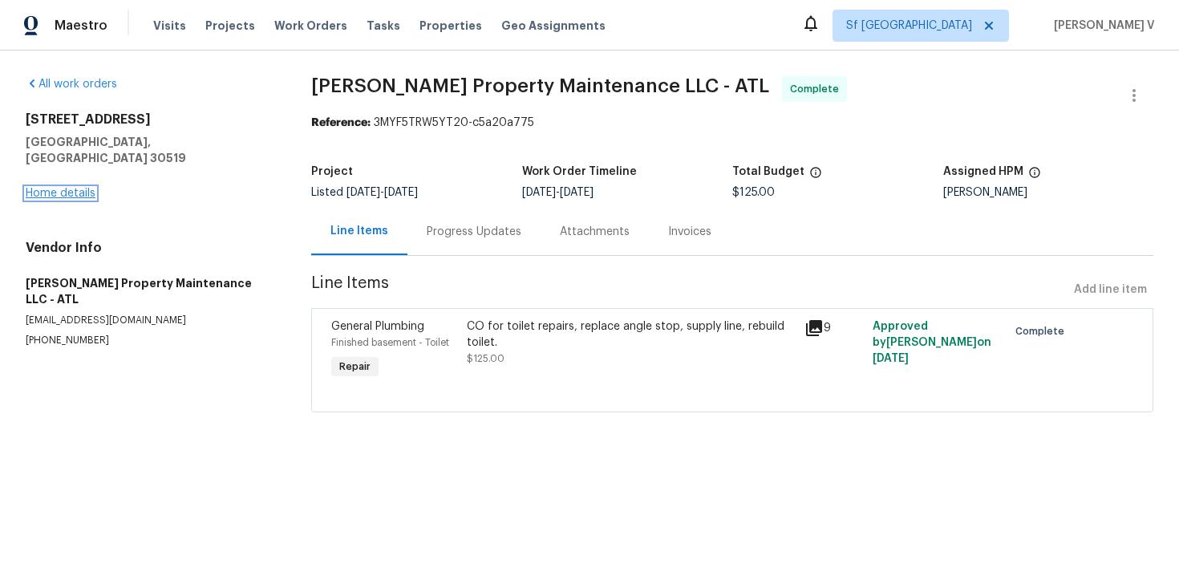
click at [63, 188] on link "Home details" at bounding box center [61, 193] width 70 height 11
